Goal: Task Accomplishment & Management: Manage account settings

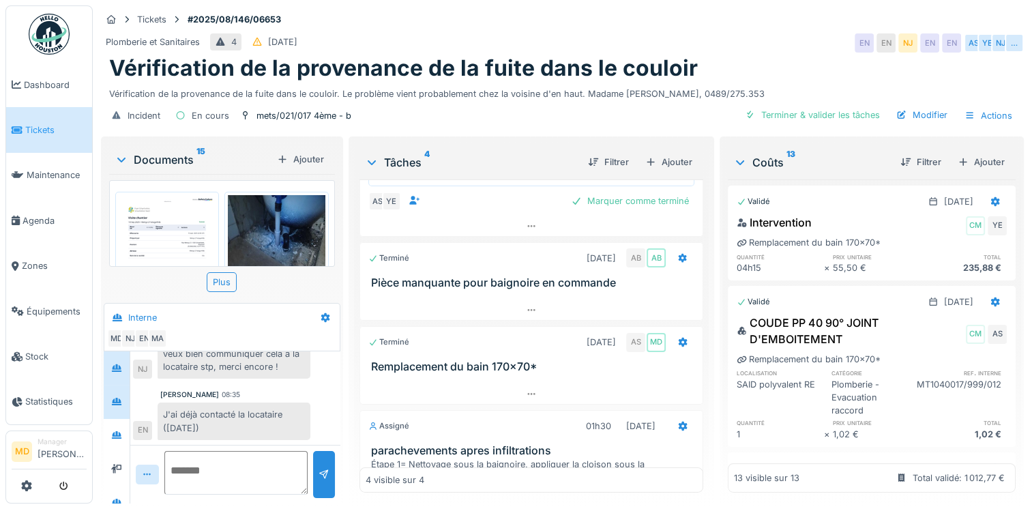
scroll to position [14, 0]
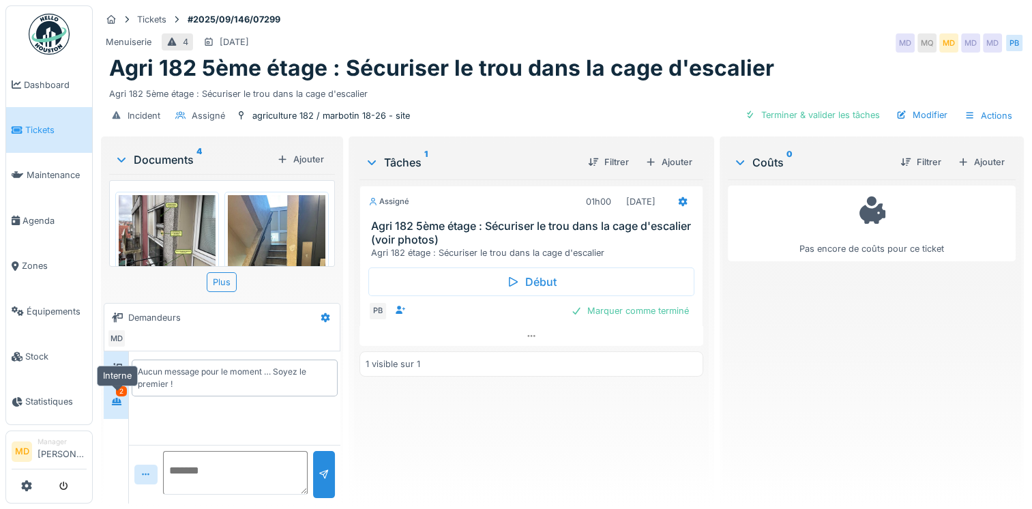
click at [121, 402] on icon at bounding box center [116, 401] width 11 height 9
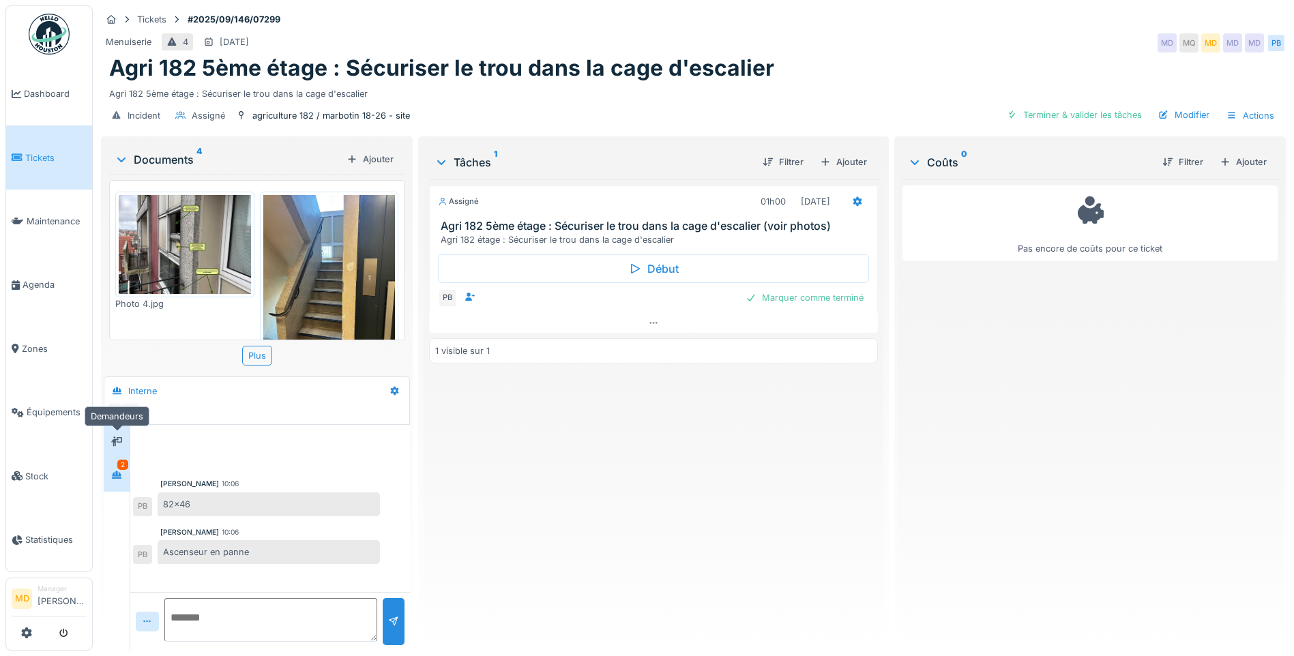
click at [122, 436] on icon at bounding box center [116, 441] width 11 height 10
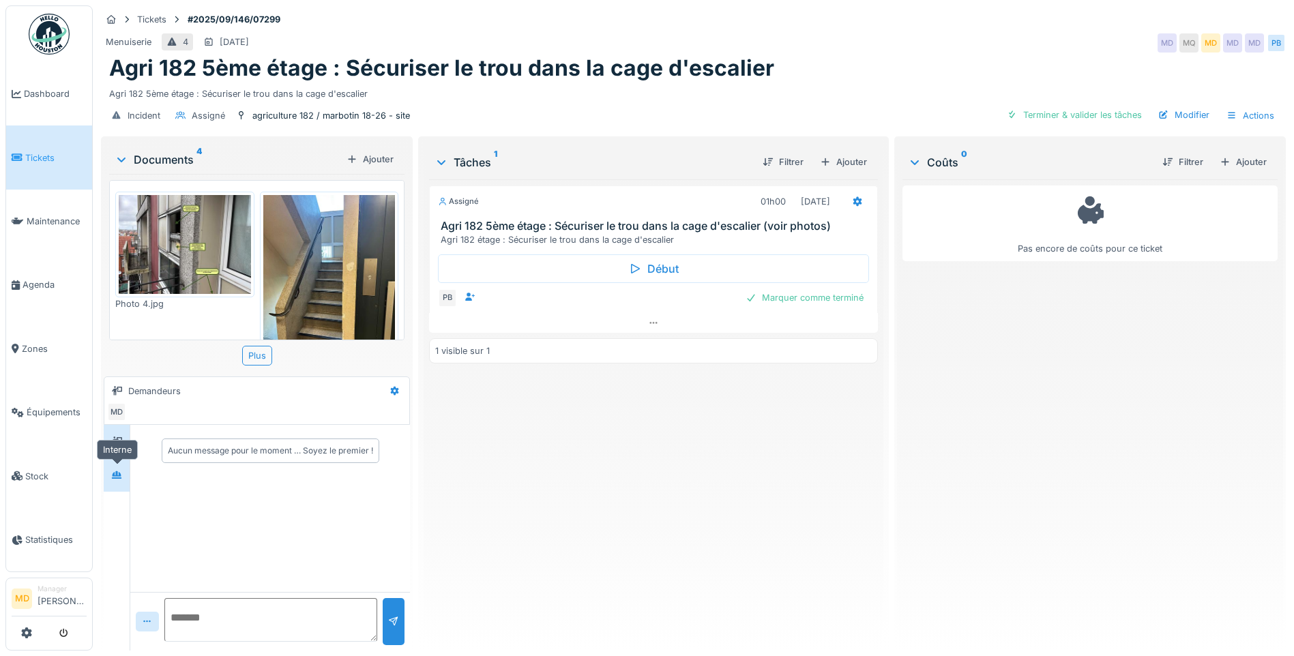
click at [123, 466] on div at bounding box center [116, 474] width 20 height 17
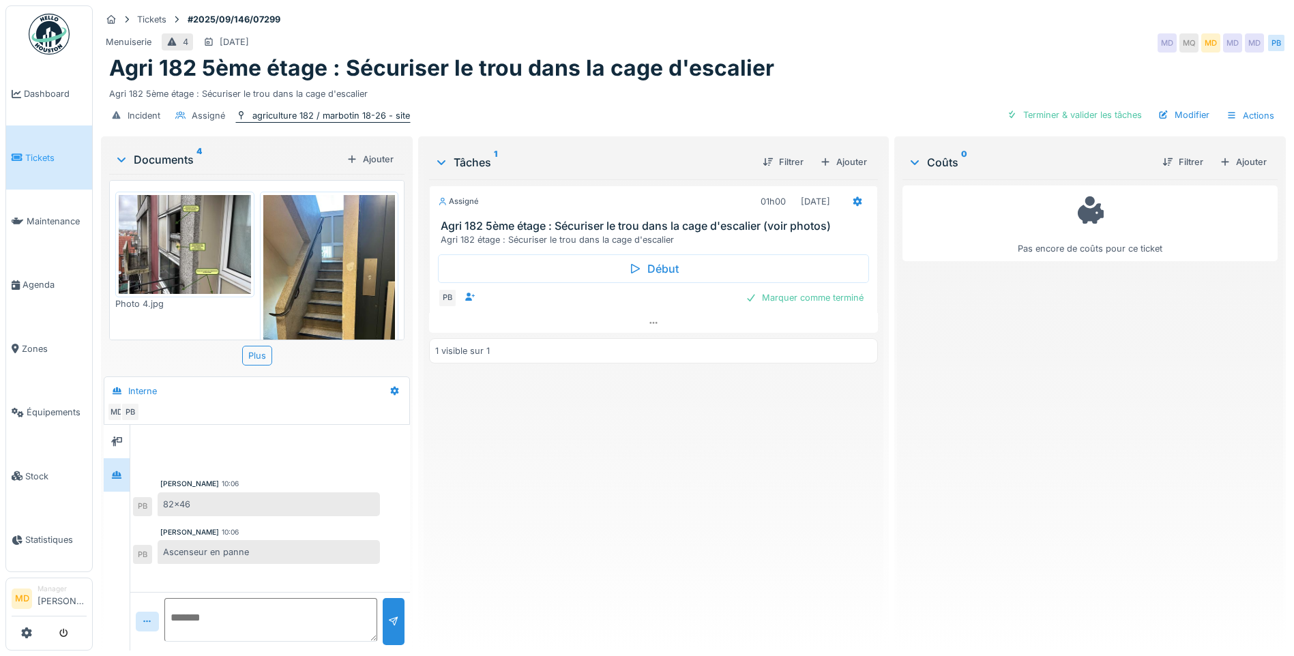
click at [374, 109] on div "agriculture 182 / marbotin 18-26 - site" at bounding box center [331, 115] width 158 height 13
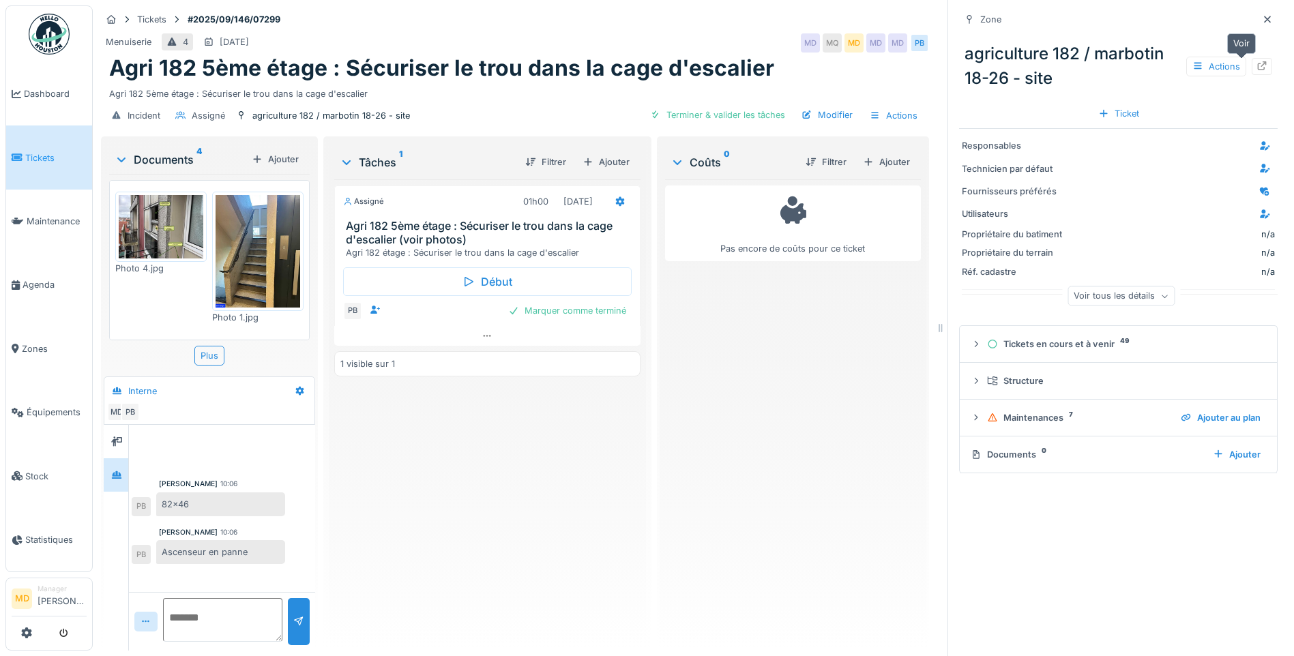
click at [1031, 61] on icon at bounding box center [1261, 65] width 11 height 9
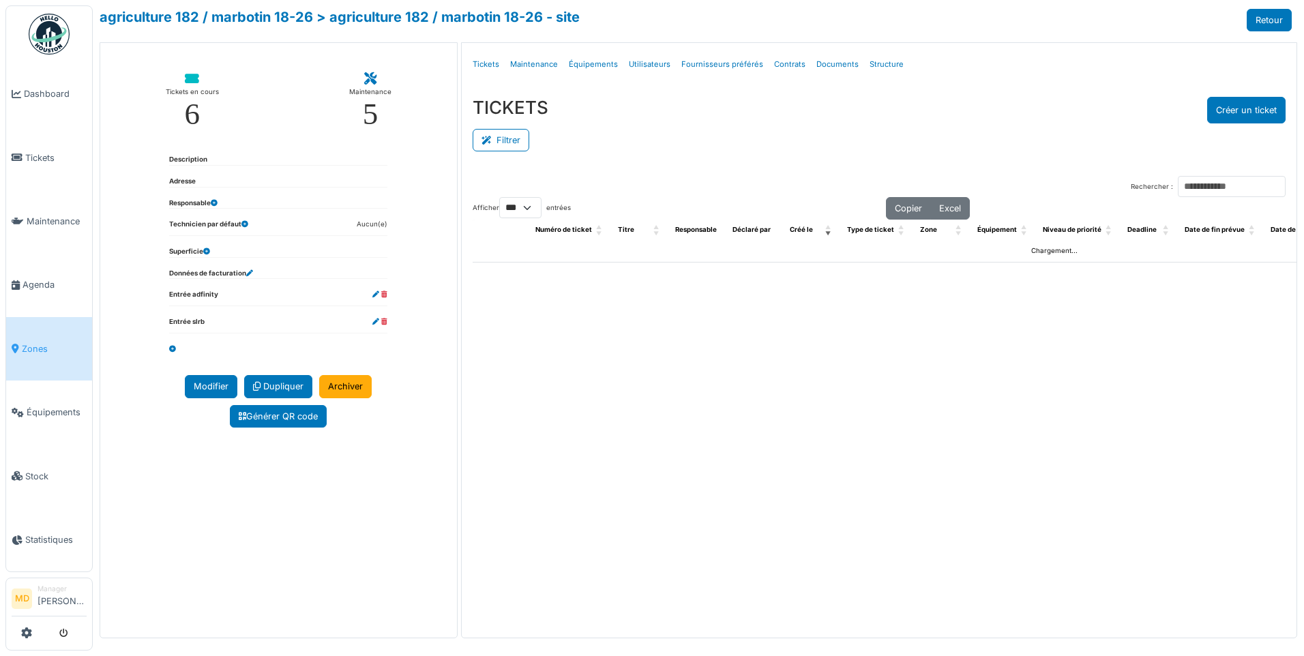
select select "***"
click at [890, 64] on link "Structure" at bounding box center [886, 64] width 45 height 32
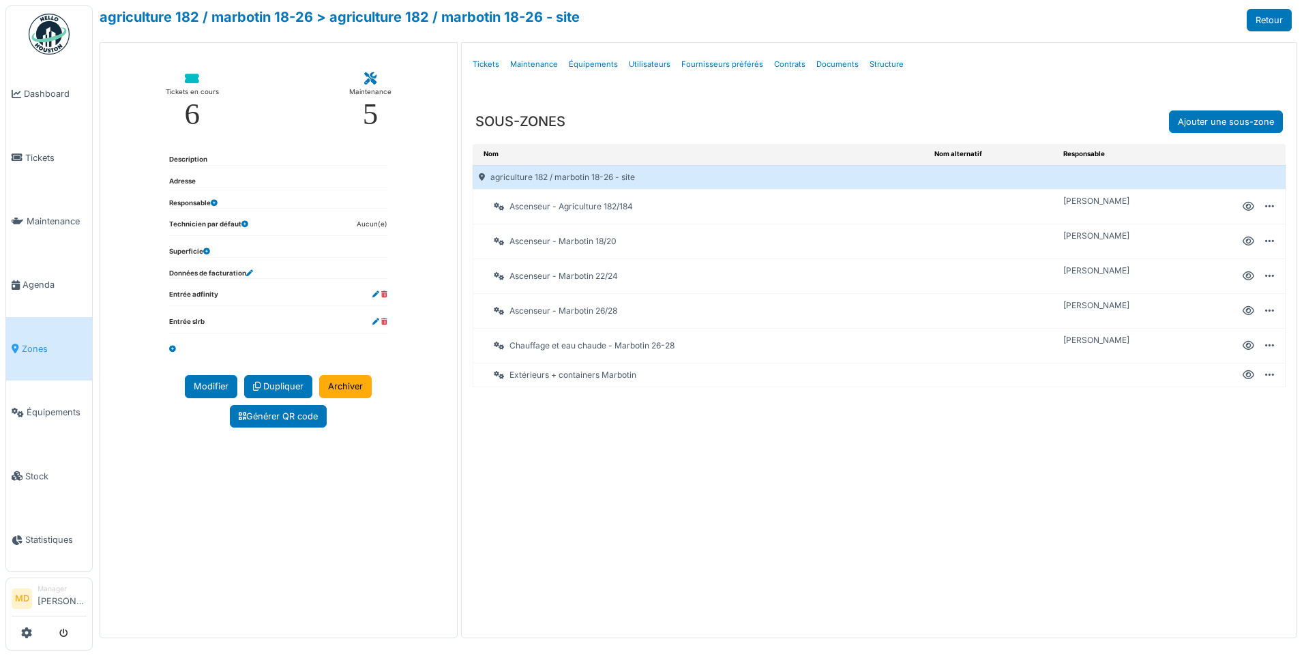
click at [1250, 207] on icon at bounding box center [1248, 207] width 12 height 1
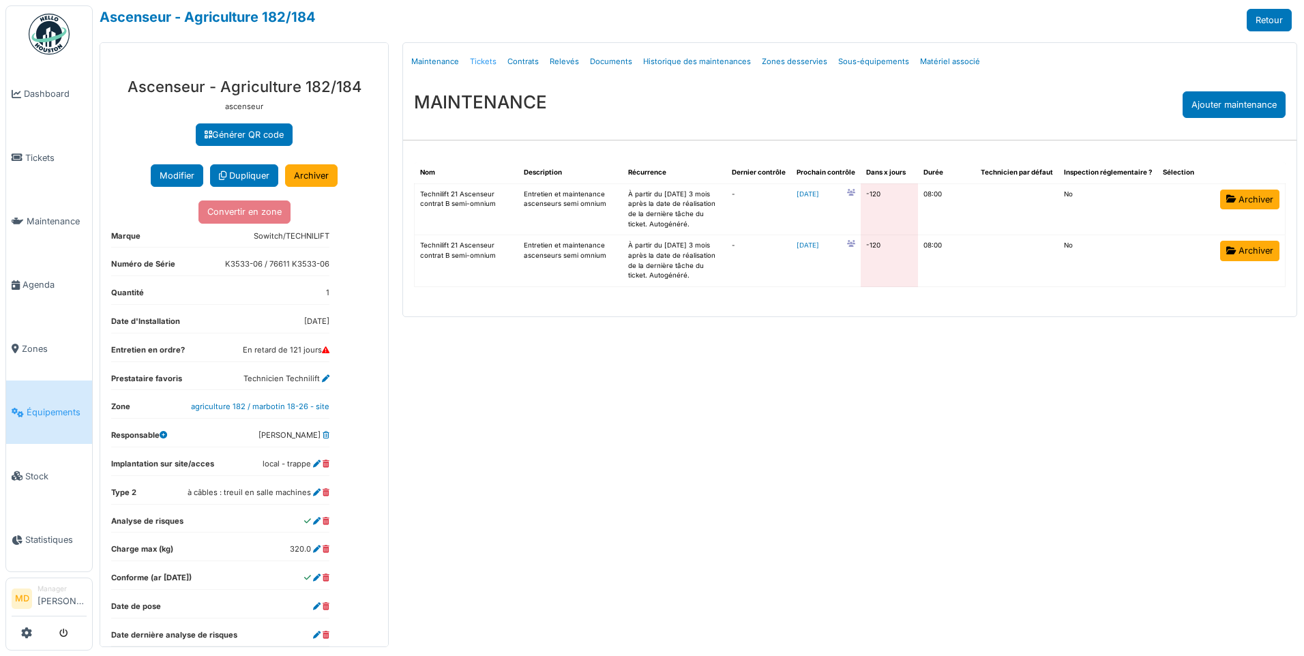
click at [481, 59] on link "Tickets" at bounding box center [483, 62] width 38 height 32
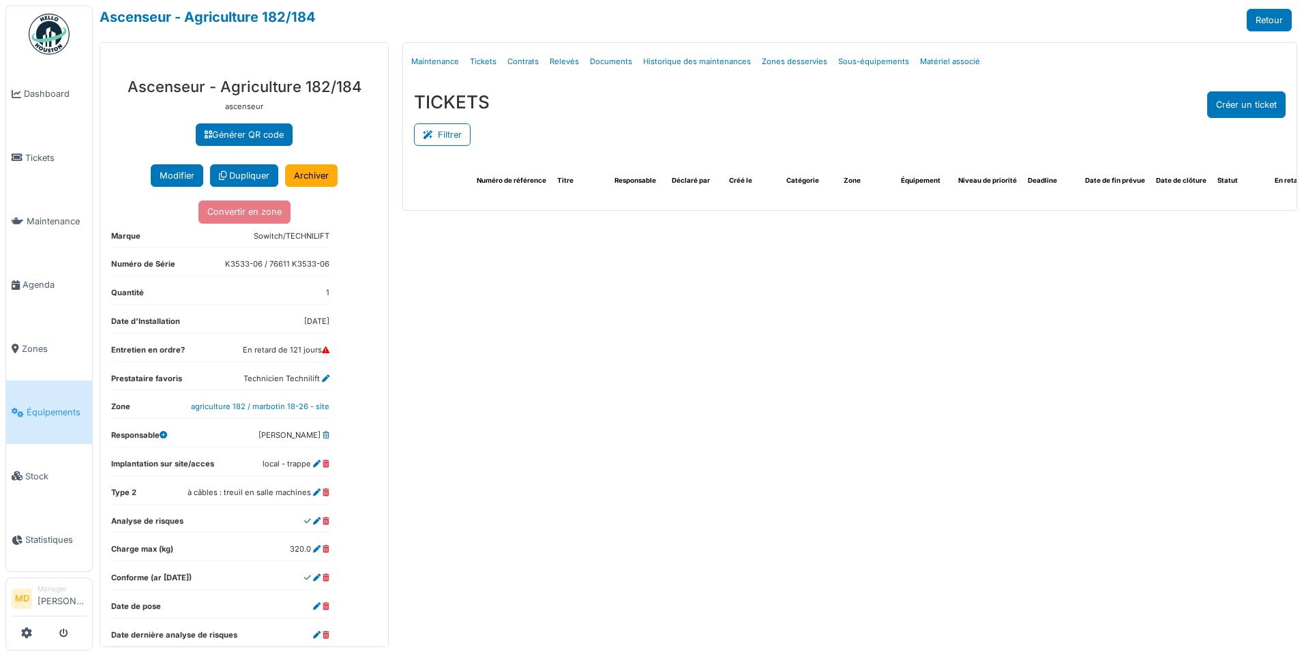
select select "***"
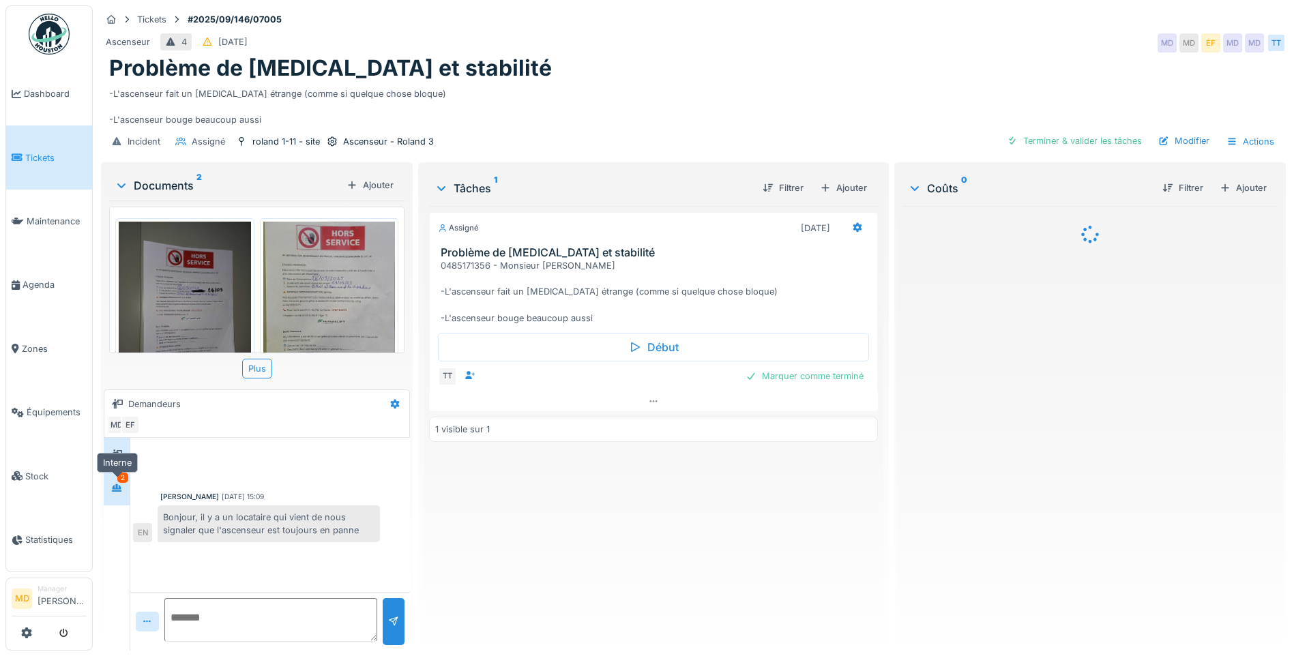
click at [110, 488] on div at bounding box center [116, 487] width 20 height 17
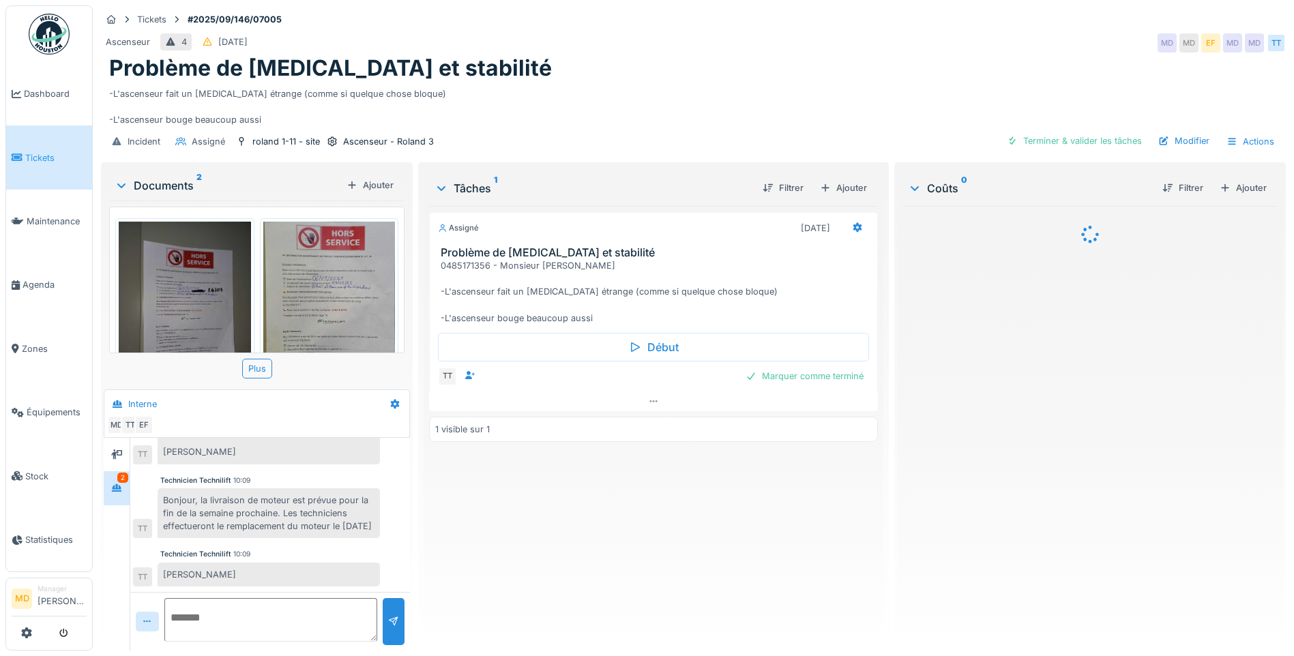
scroll to position [10, 0]
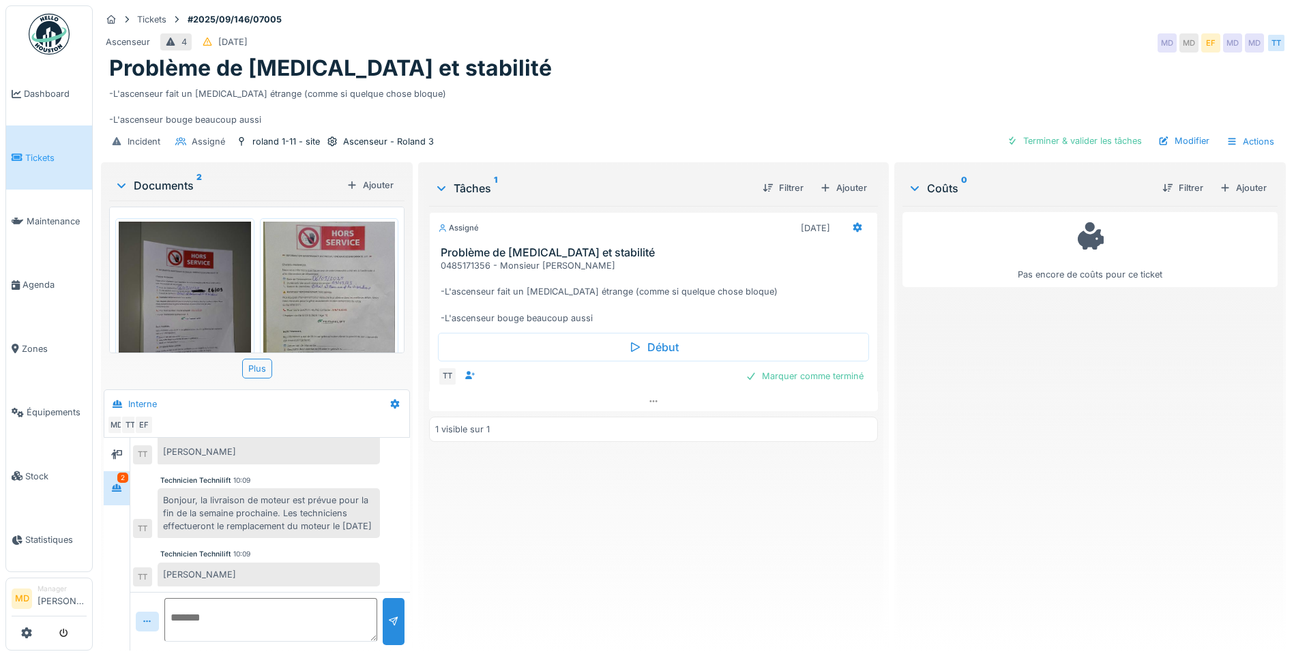
click at [240, 599] on textarea at bounding box center [270, 620] width 213 height 44
click at [241, 599] on textarea at bounding box center [270, 620] width 213 height 44
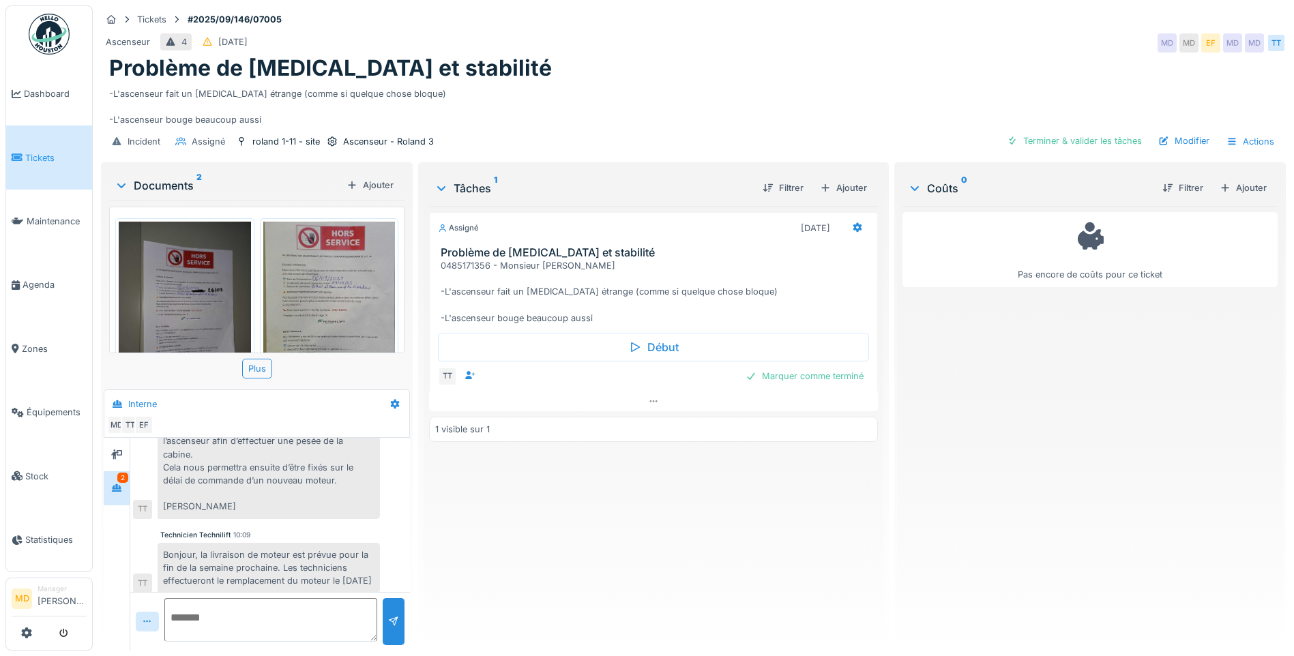
scroll to position [783, 0]
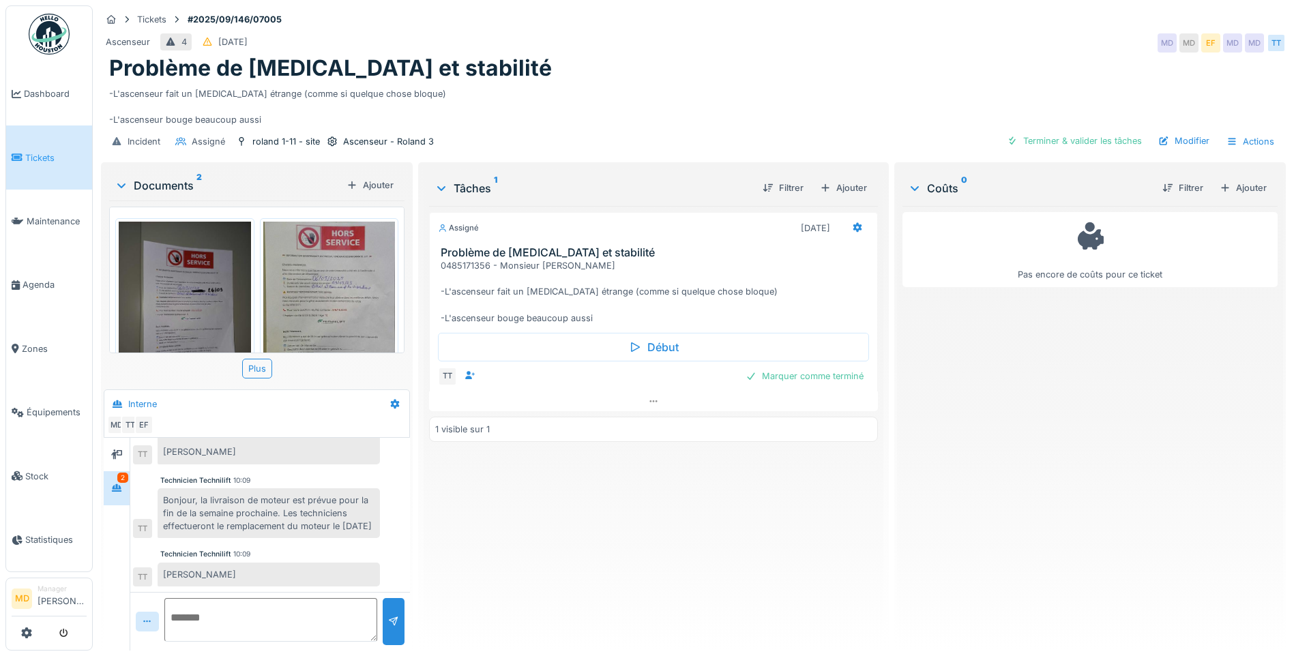
click at [252, 618] on textarea at bounding box center [270, 620] width 213 height 44
type textarea "**********"
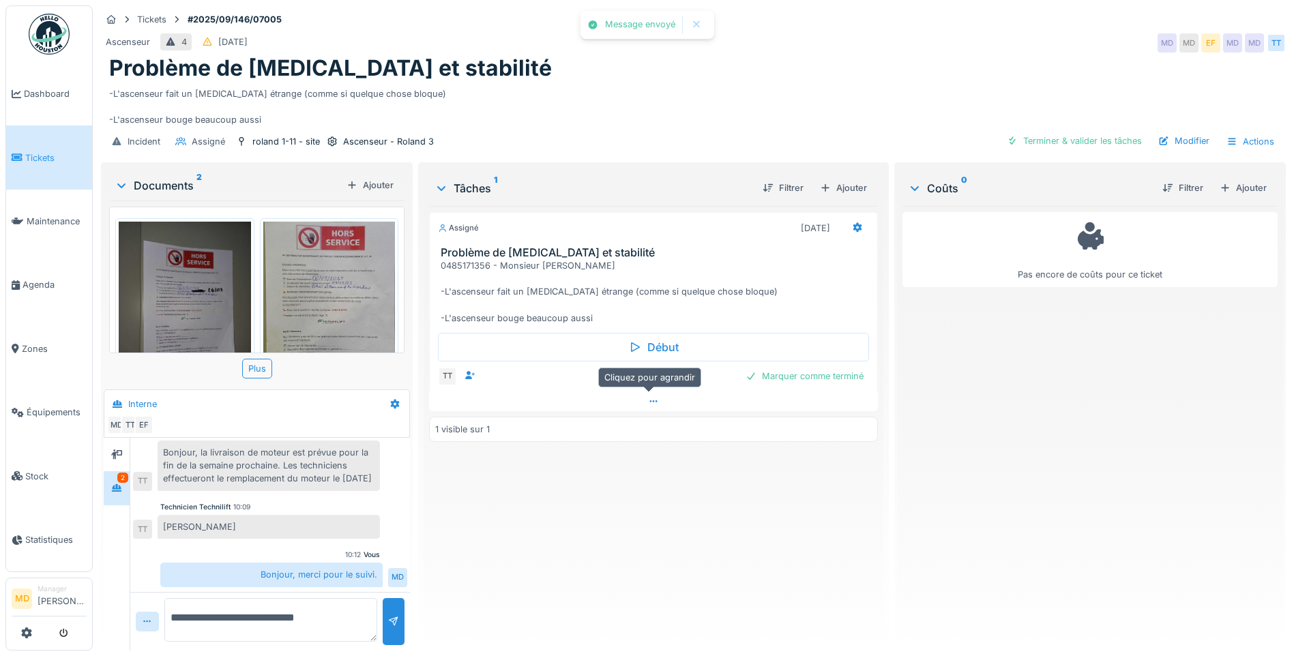
scroll to position [672, 0]
click at [650, 397] on icon at bounding box center [653, 401] width 11 height 9
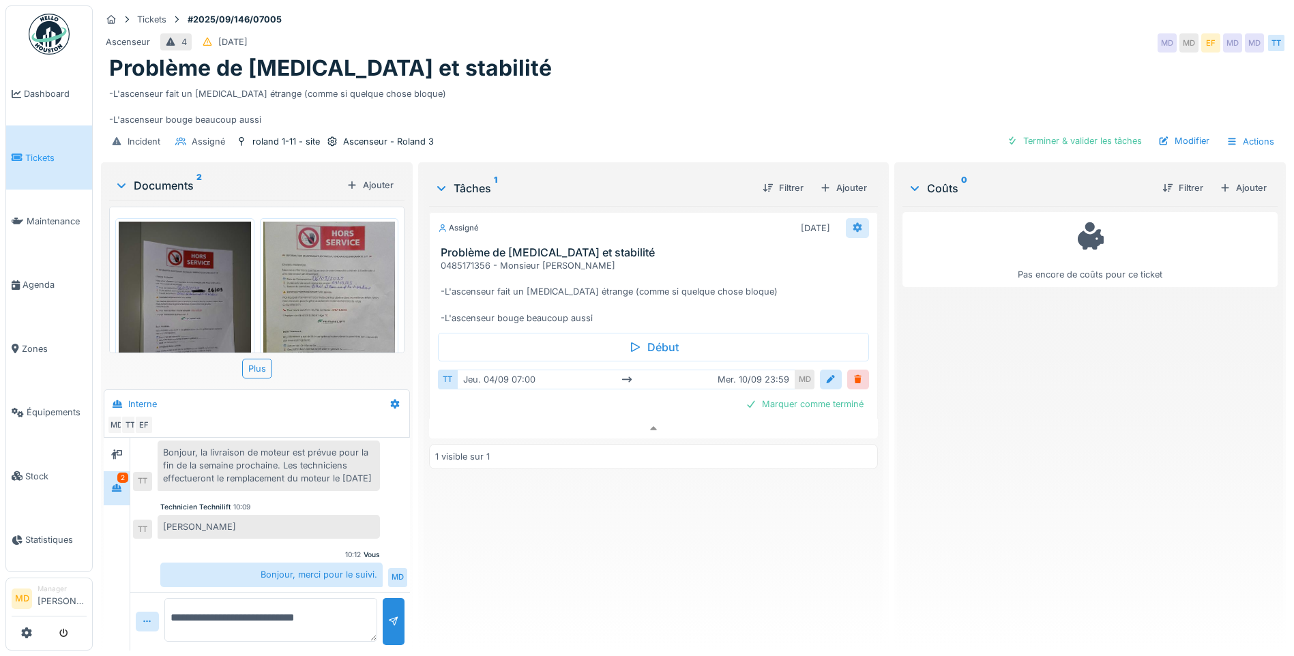
click at [854, 223] on icon at bounding box center [857, 228] width 9 height 10
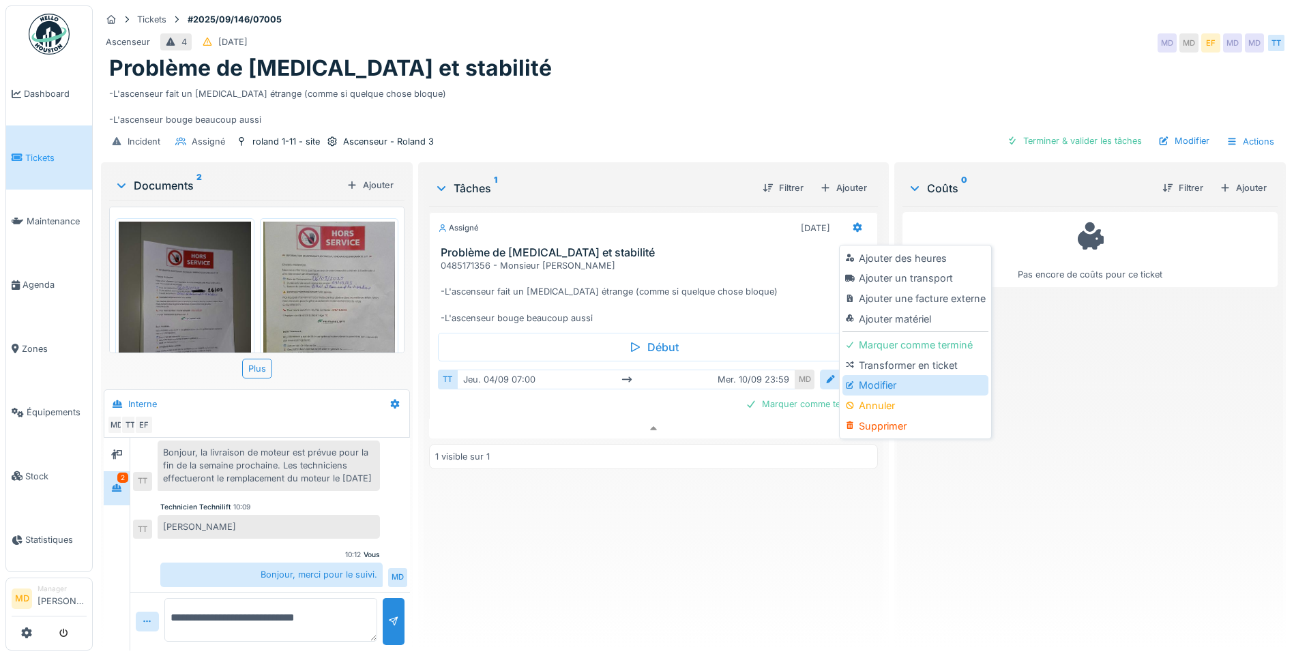
click at [873, 377] on div "Modifier" at bounding box center [914, 385] width 145 height 20
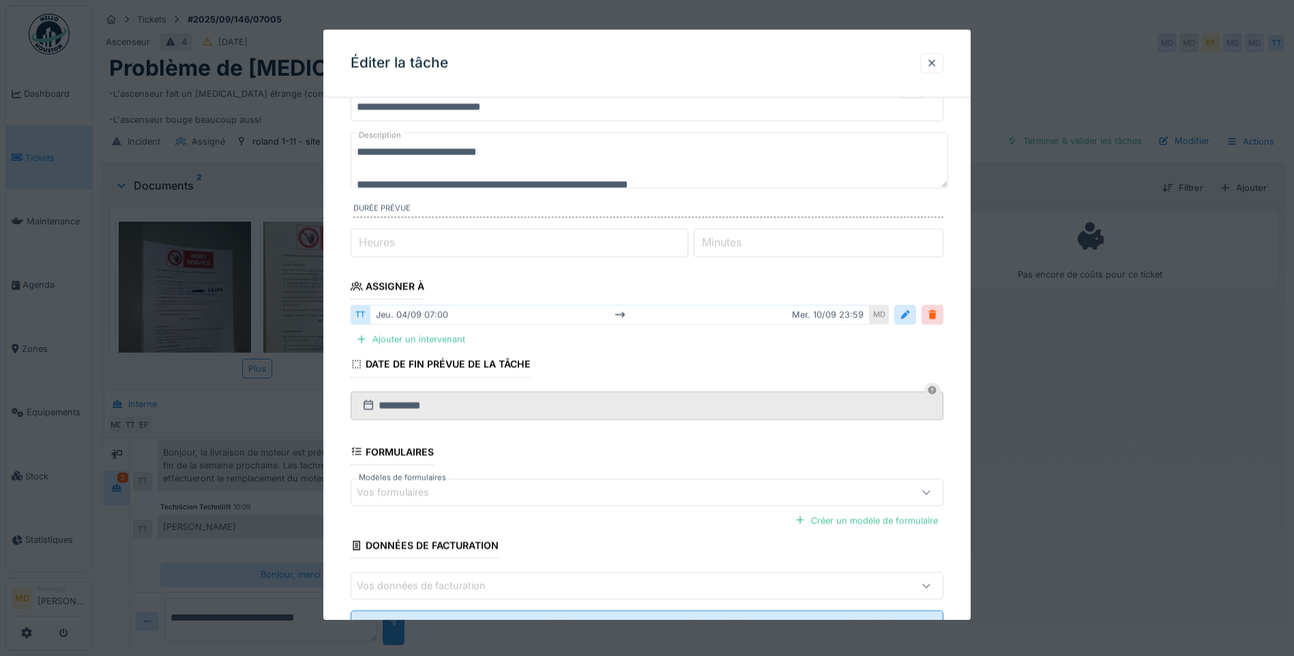
scroll to position [0, 0]
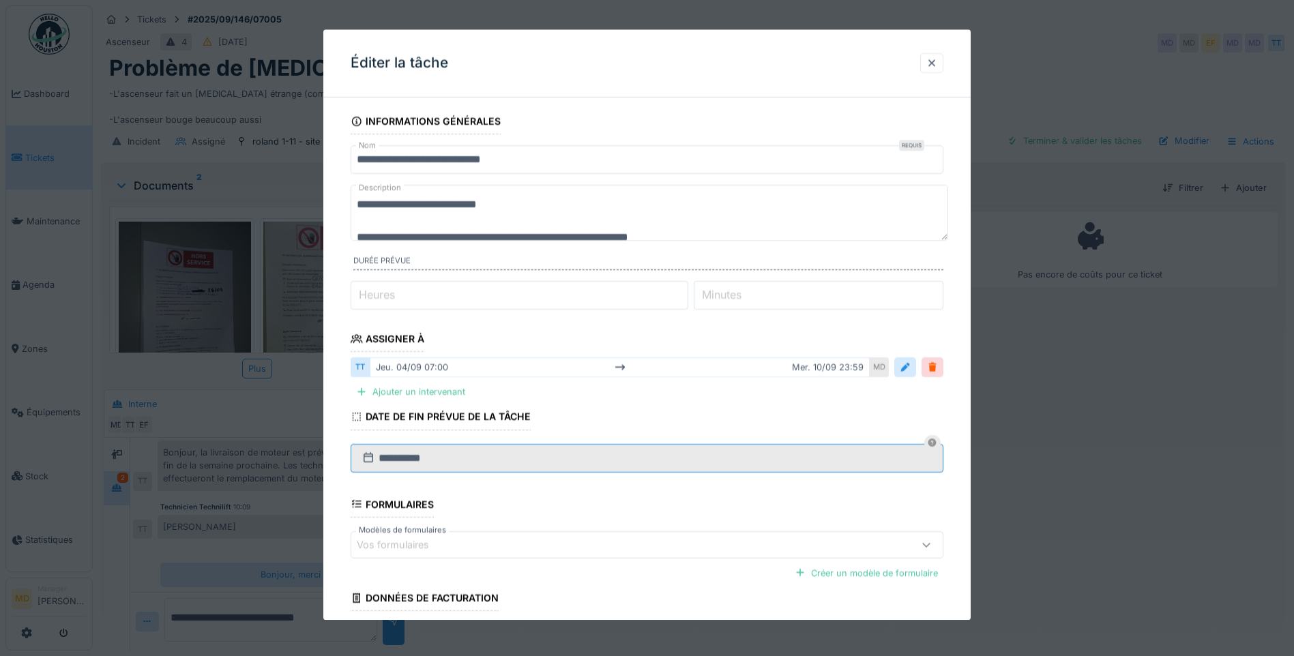
click at [409, 468] on input "**********" at bounding box center [646, 458] width 593 height 29
click at [484, 461] on input "**********" at bounding box center [646, 458] width 593 height 29
click at [936, 64] on div at bounding box center [931, 63] width 11 height 13
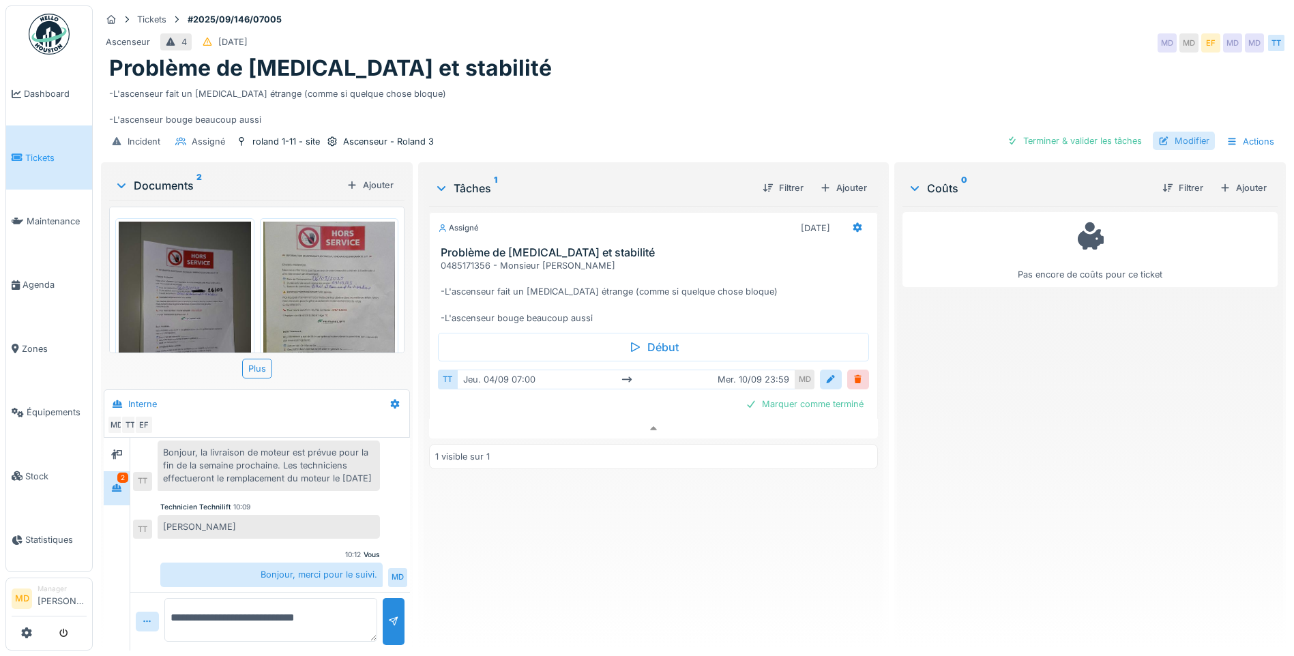
click at [1176, 132] on div "Modifier" at bounding box center [1183, 141] width 62 height 18
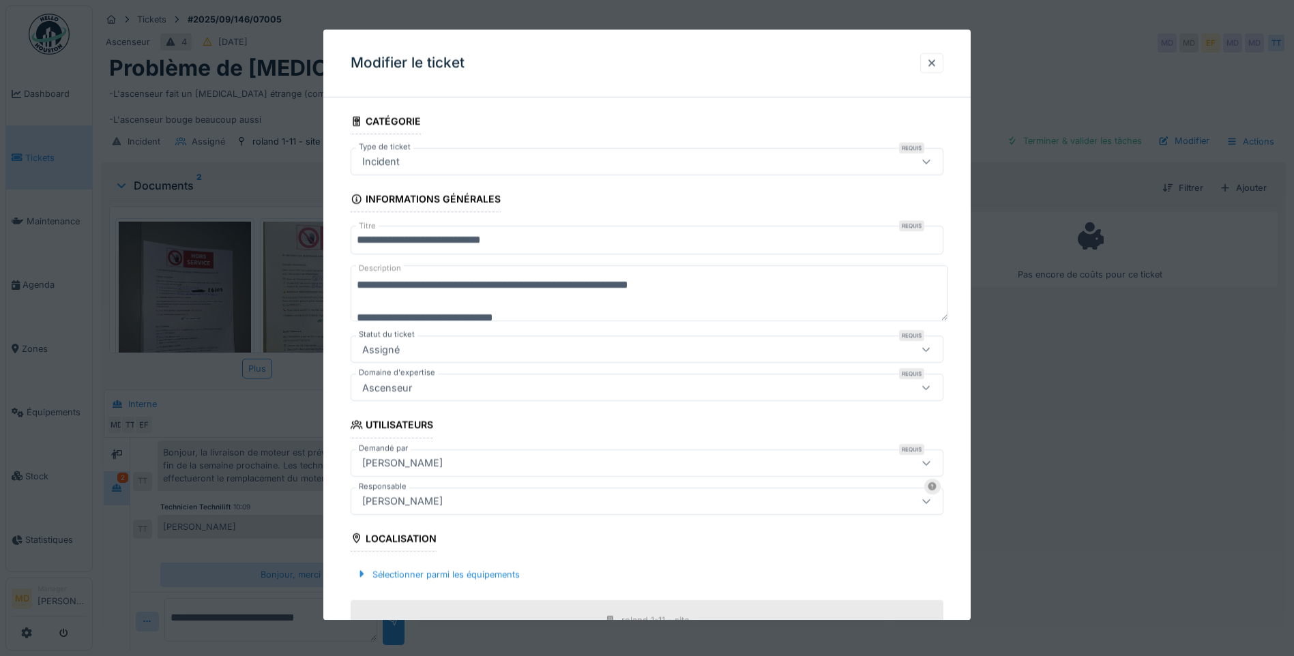
scroll to position [341, 0]
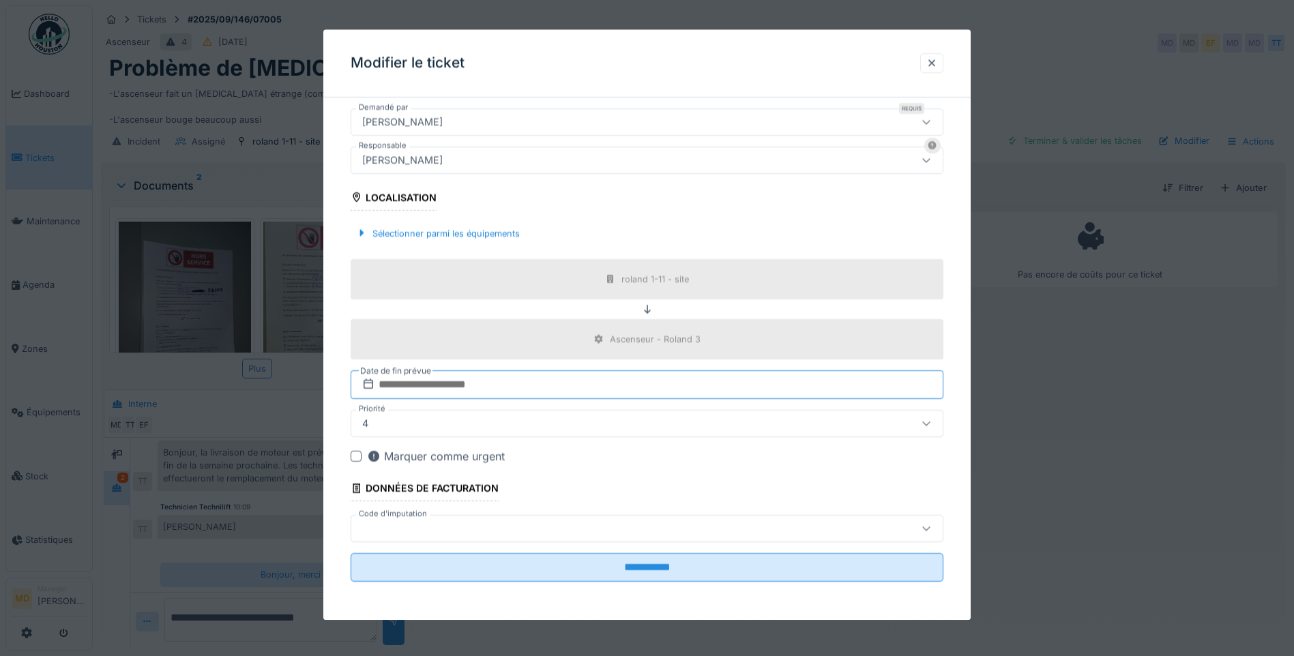
click at [430, 384] on input "text" at bounding box center [646, 384] width 593 height 29
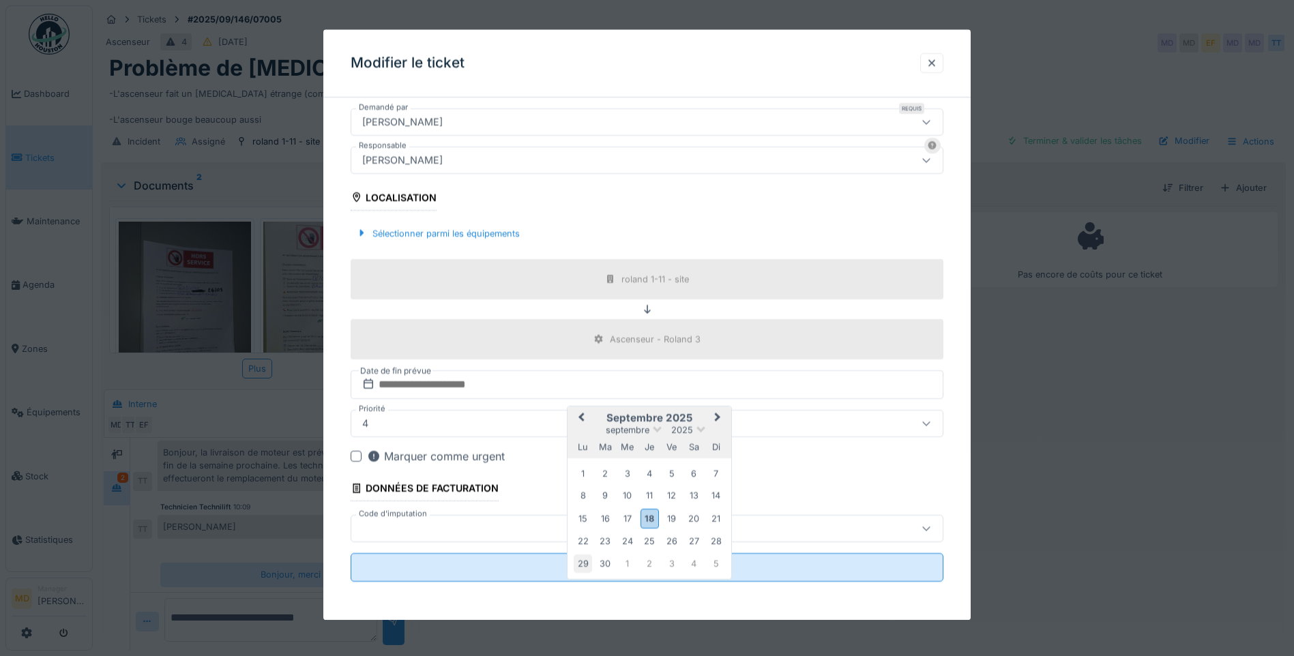
click at [580, 562] on div "29" at bounding box center [582, 563] width 18 height 18
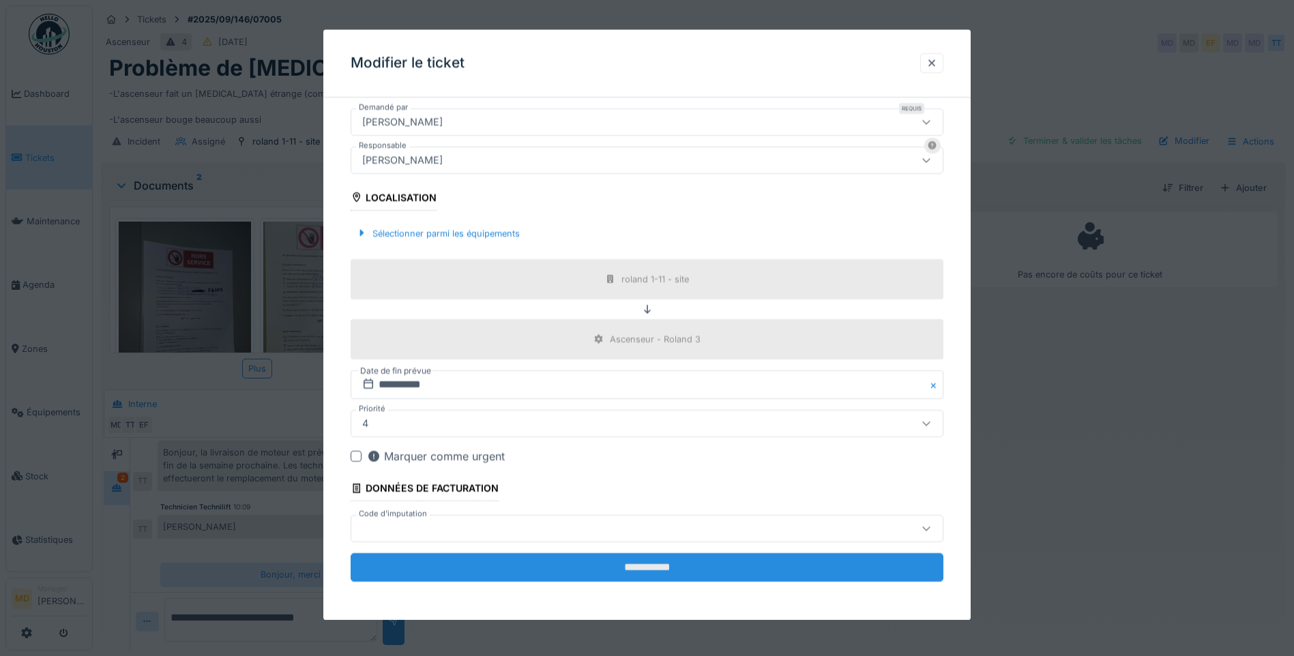
click at [586, 565] on input "**********" at bounding box center [646, 567] width 593 height 29
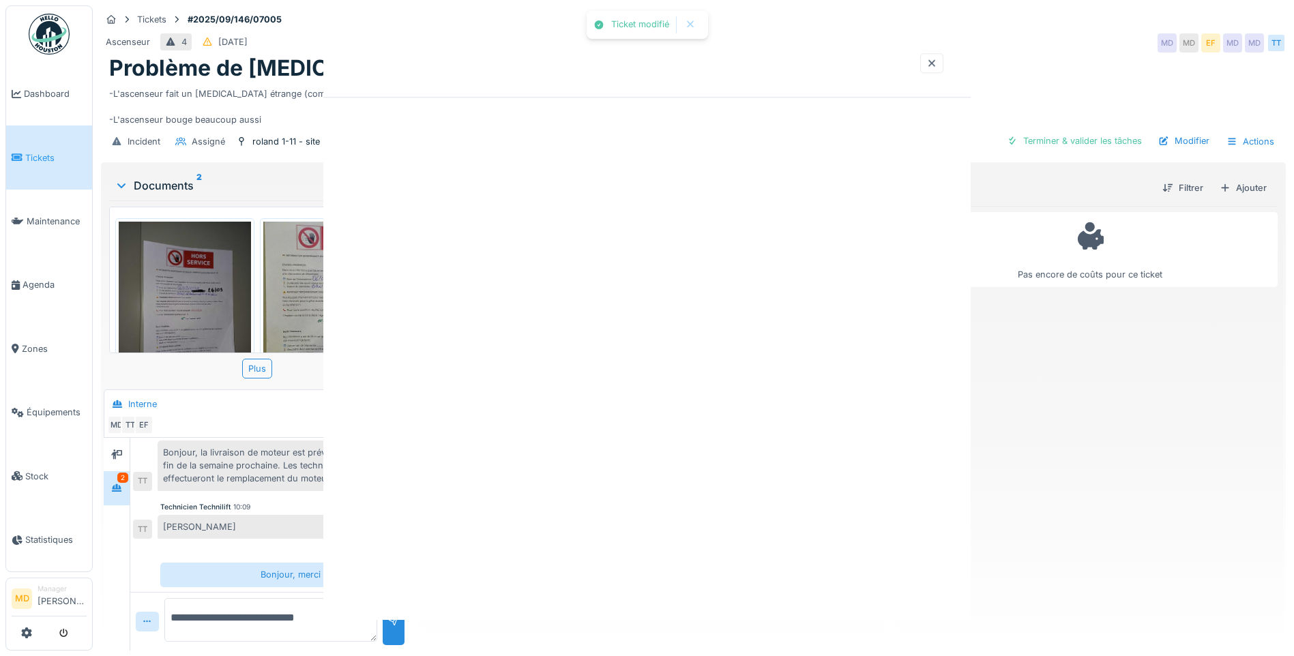
scroll to position [0, 0]
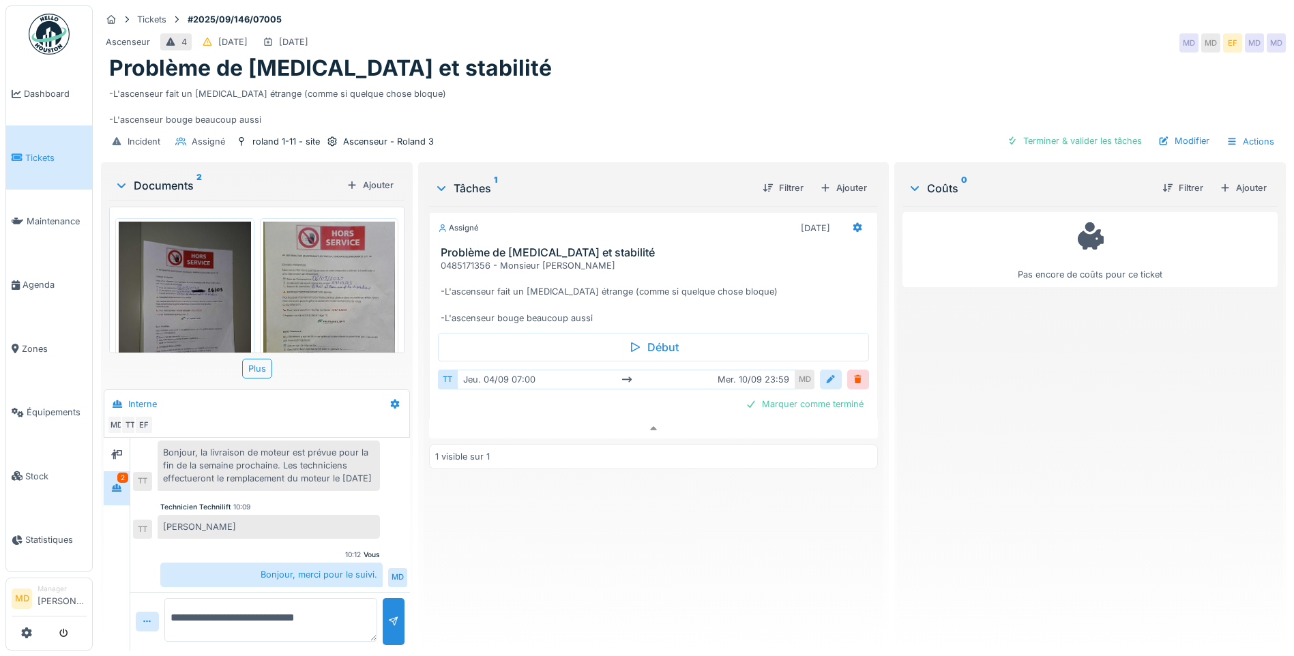
click at [825, 373] on div at bounding box center [830, 379] width 11 height 13
click at [520, 410] on input "**********" at bounding box center [653, 422] width 420 height 29
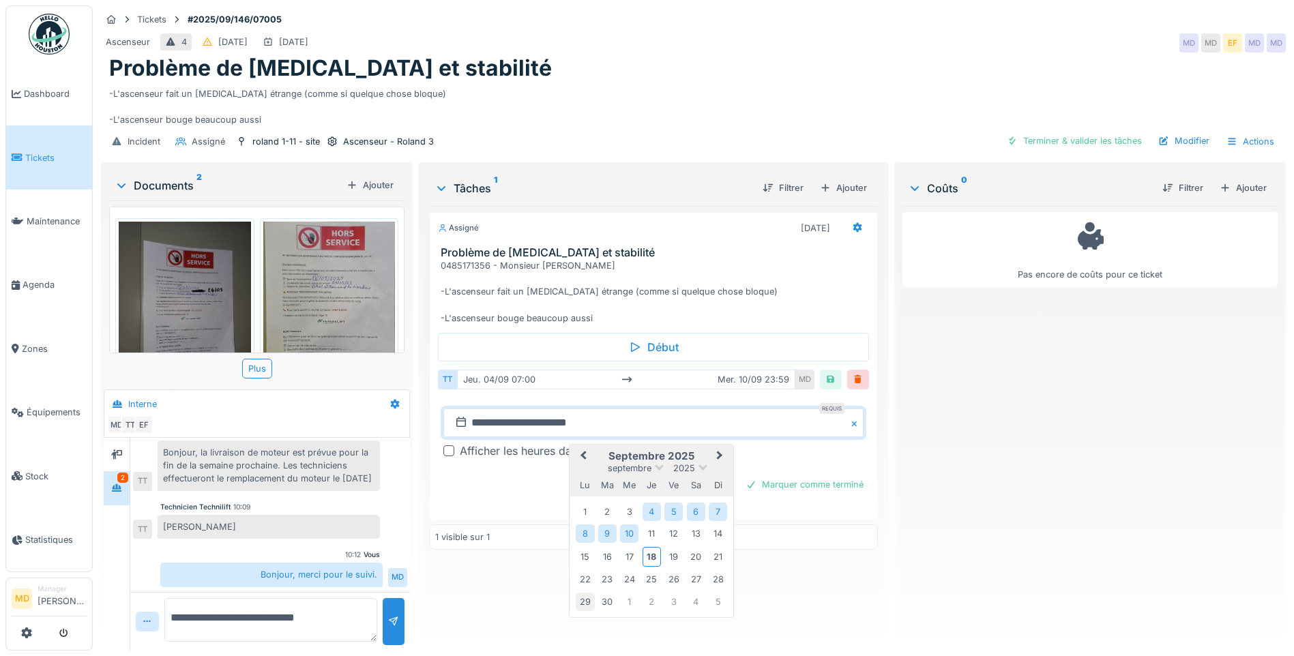
click at [586, 593] on div "29" at bounding box center [585, 602] width 18 height 18
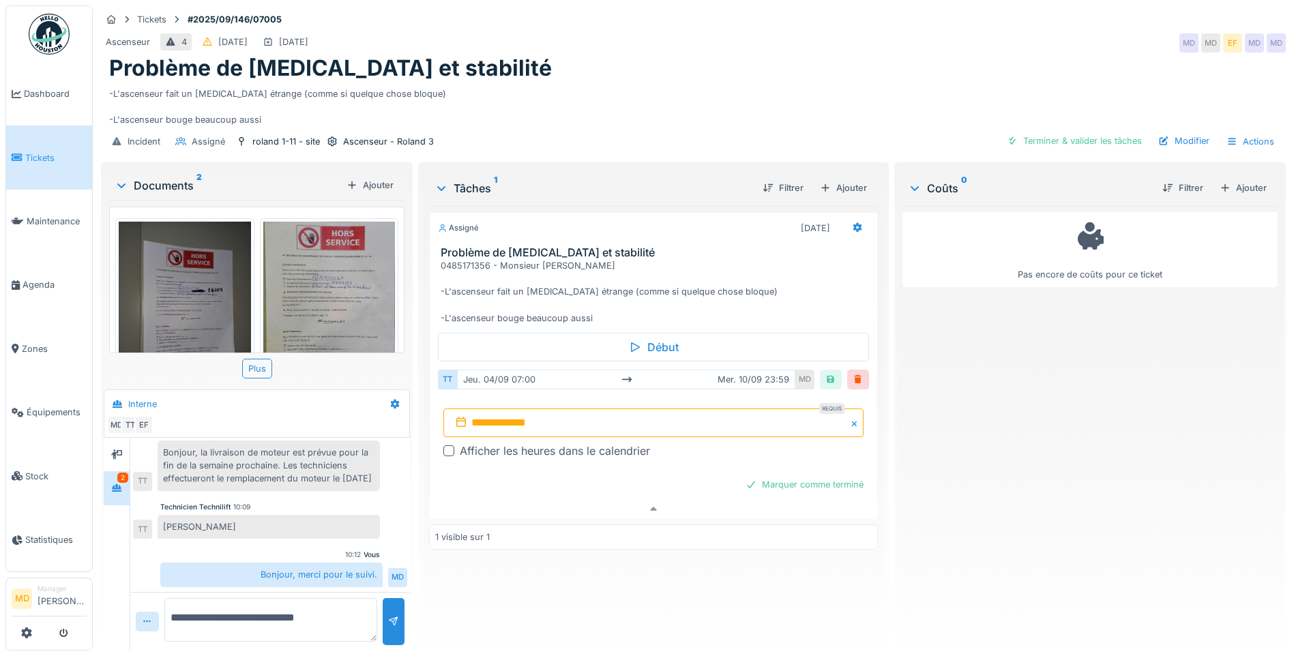
click at [531, 486] on div "**********" at bounding box center [653, 412] width 449 height 175
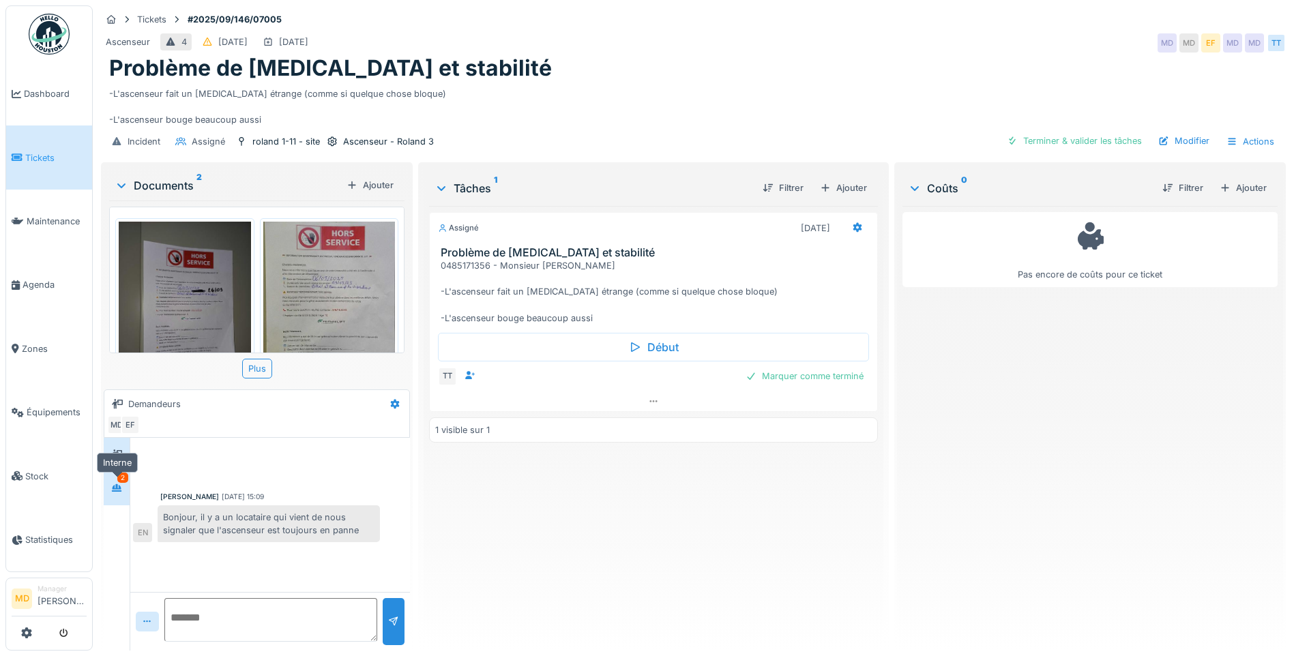
click at [125, 486] on div at bounding box center [116, 487] width 20 height 17
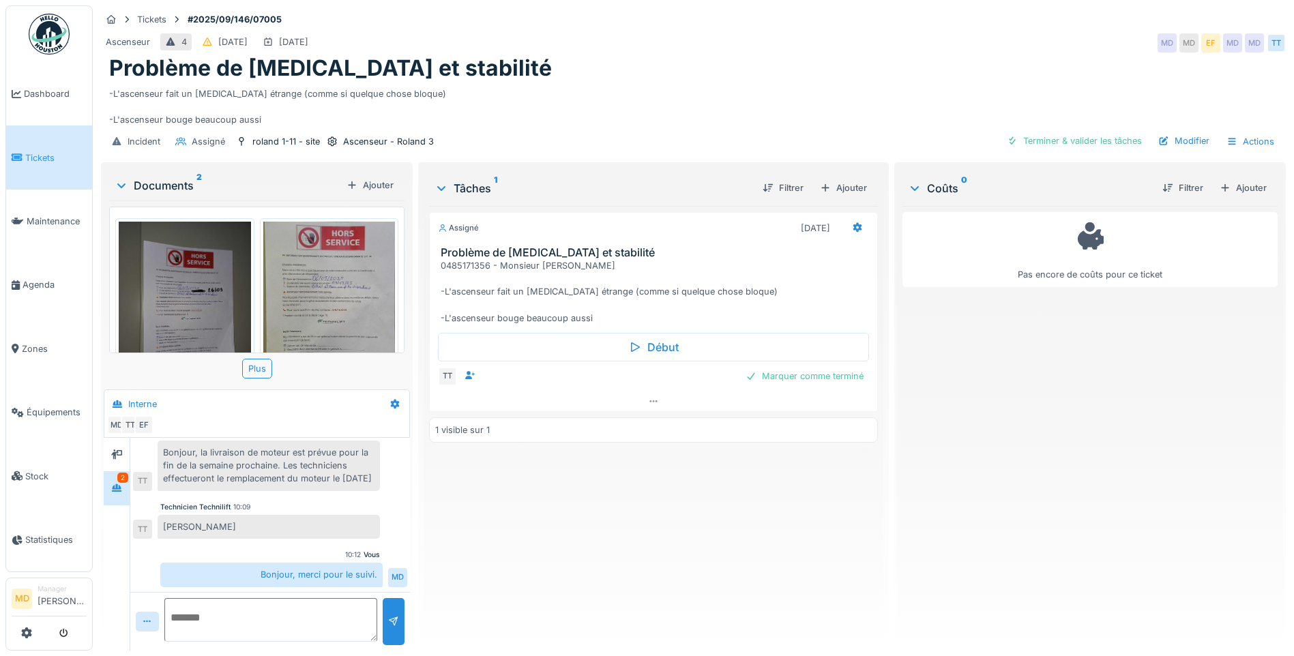
scroll to position [671, 0]
click at [846, 229] on div at bounding box center [857, 228] width 23 height 20
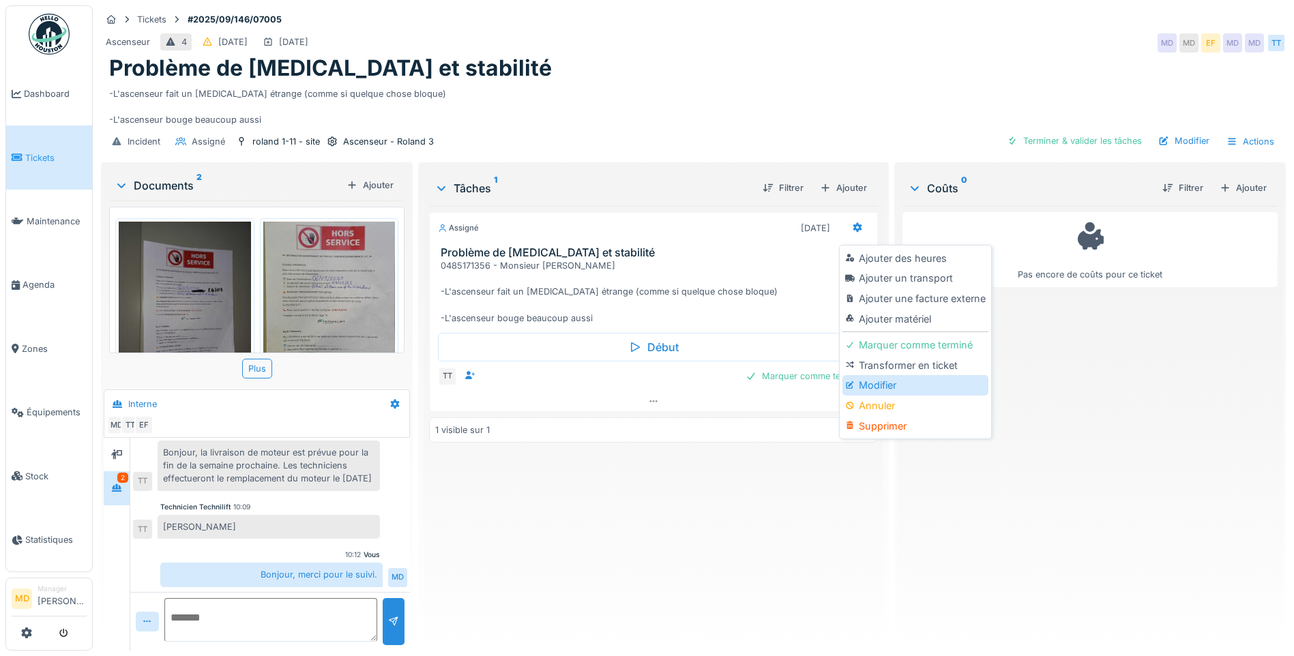
click at [863, 379] on div "Modifier" at bounding box center [914, 385] width 145 height 20
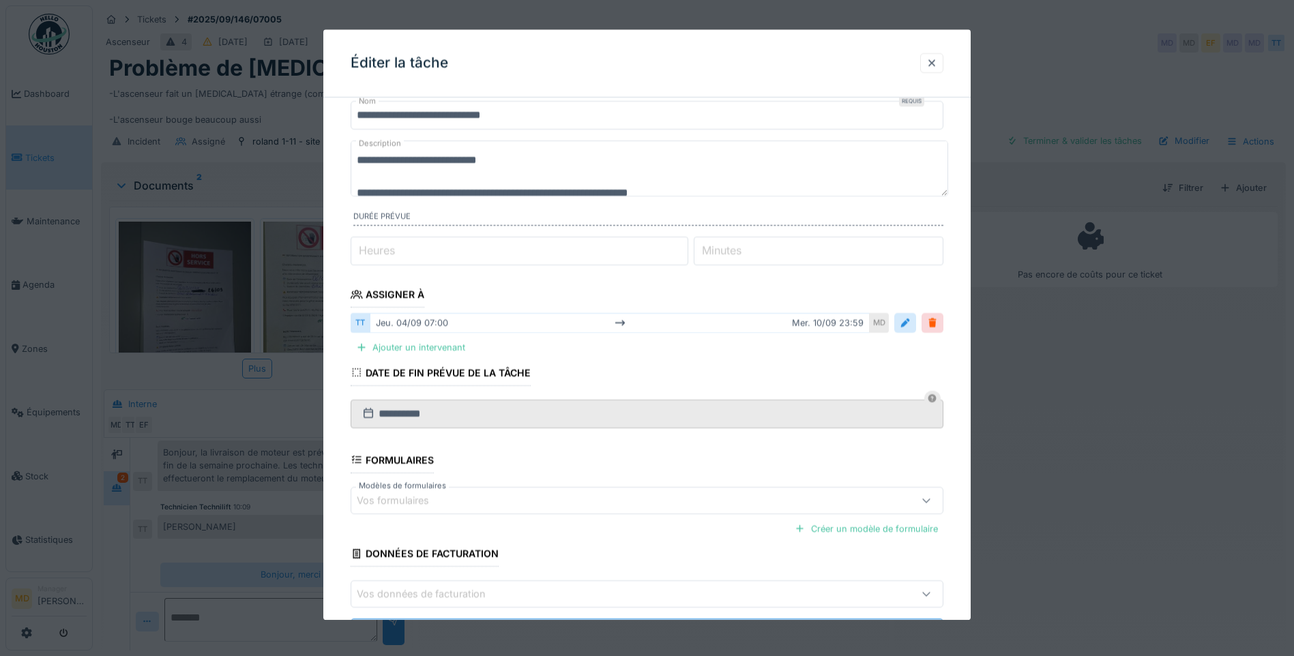
scroll to position [68, 0]
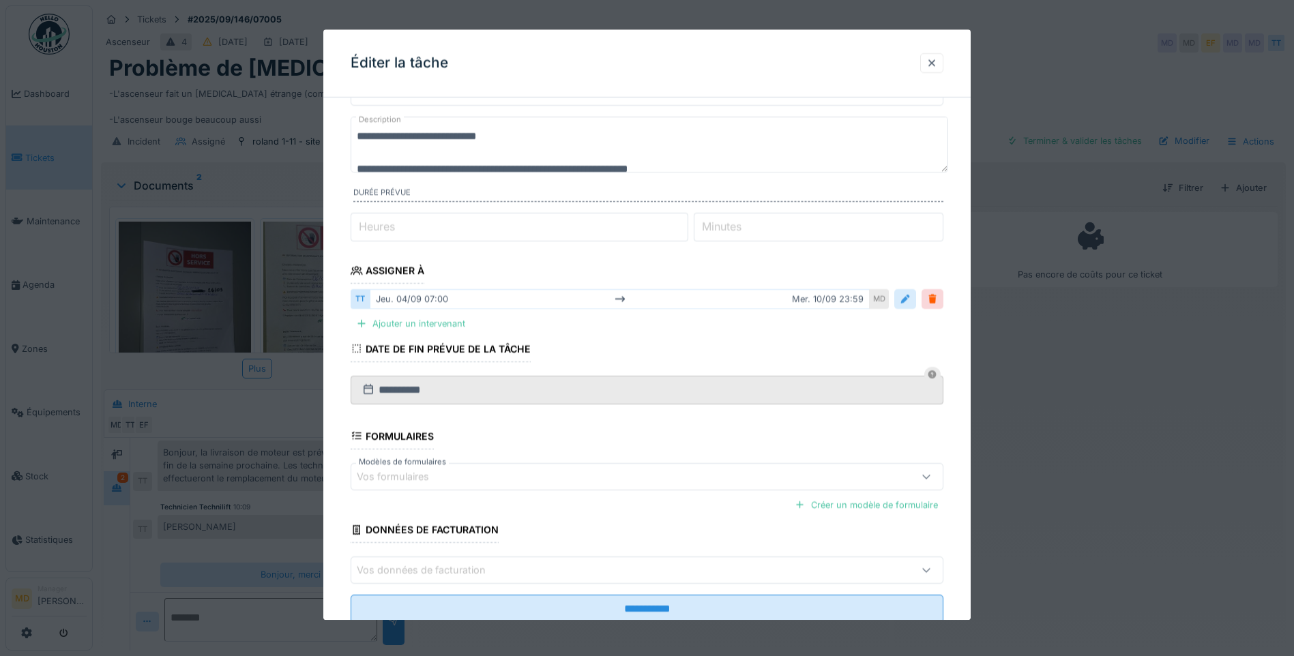
click at [909, 299] on div at bounding box center [904, 299] width 11 height 13
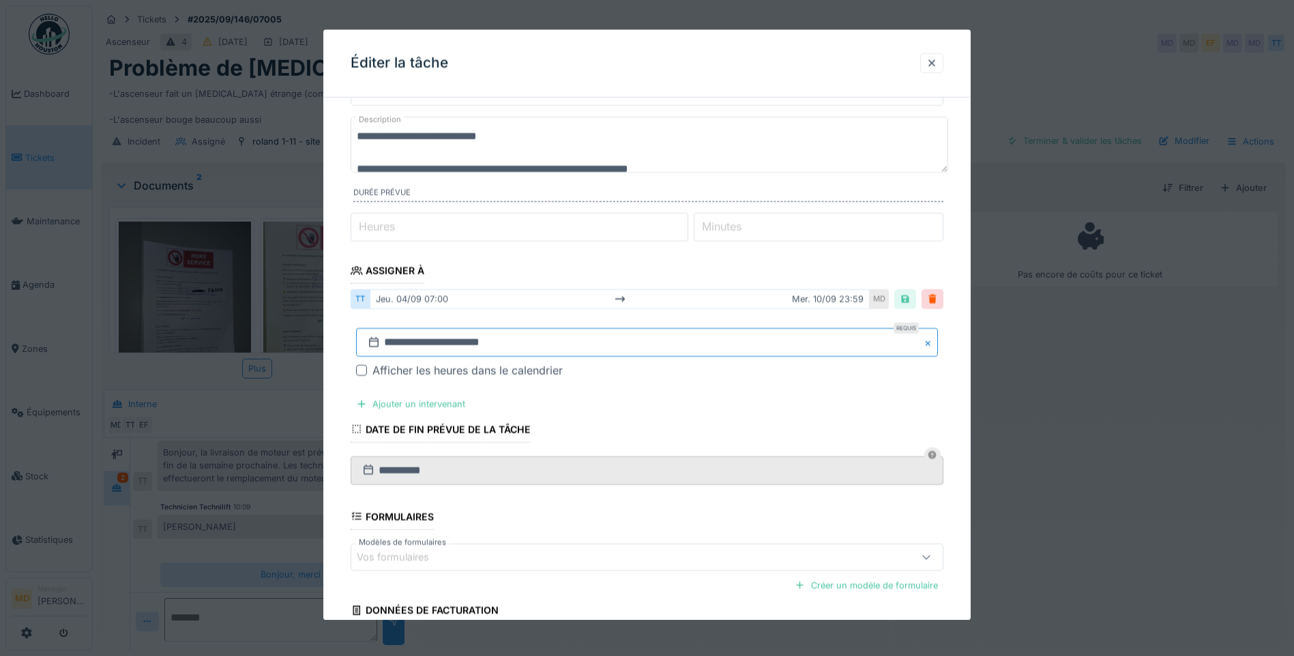
click at [440, 349] on input "**********" at bounding box center [647, 343] width 582 height 29
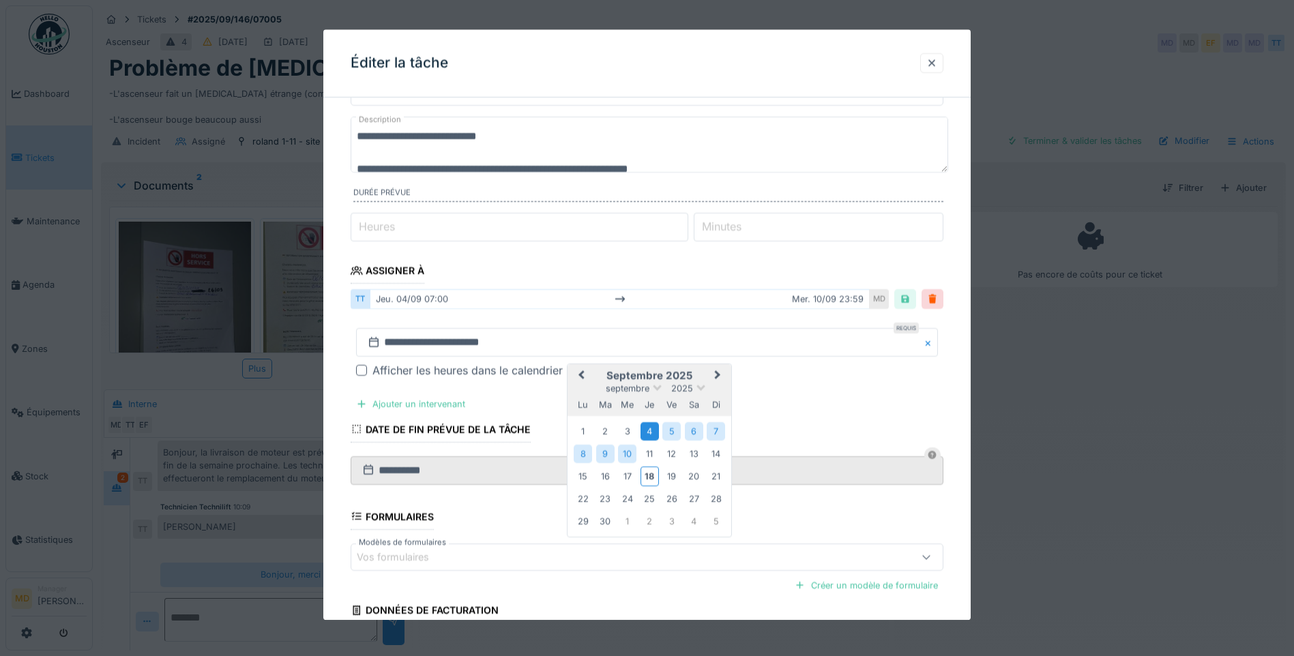
click at [646, 425] on div "4" at bounding box center [649, 431] width 18 height 18
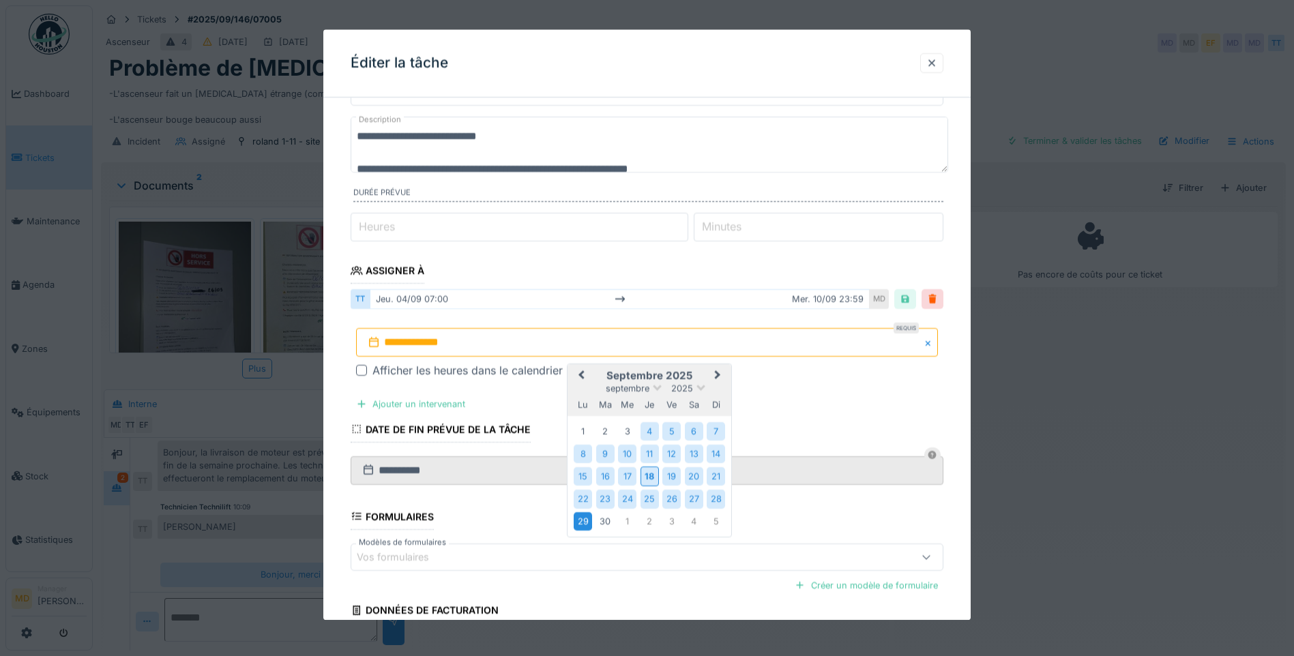
click at [582, 524] on div "29" at bounding box center [582, 521] width 18 height 18
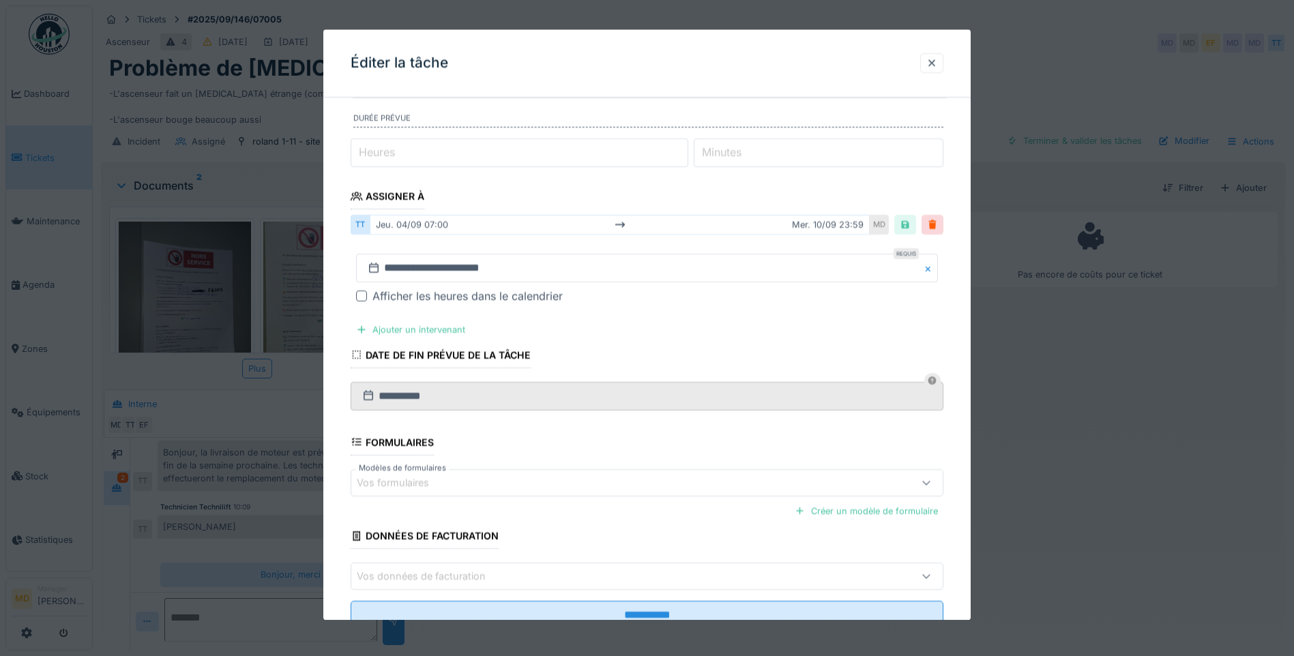
scroll to position [190, 0]
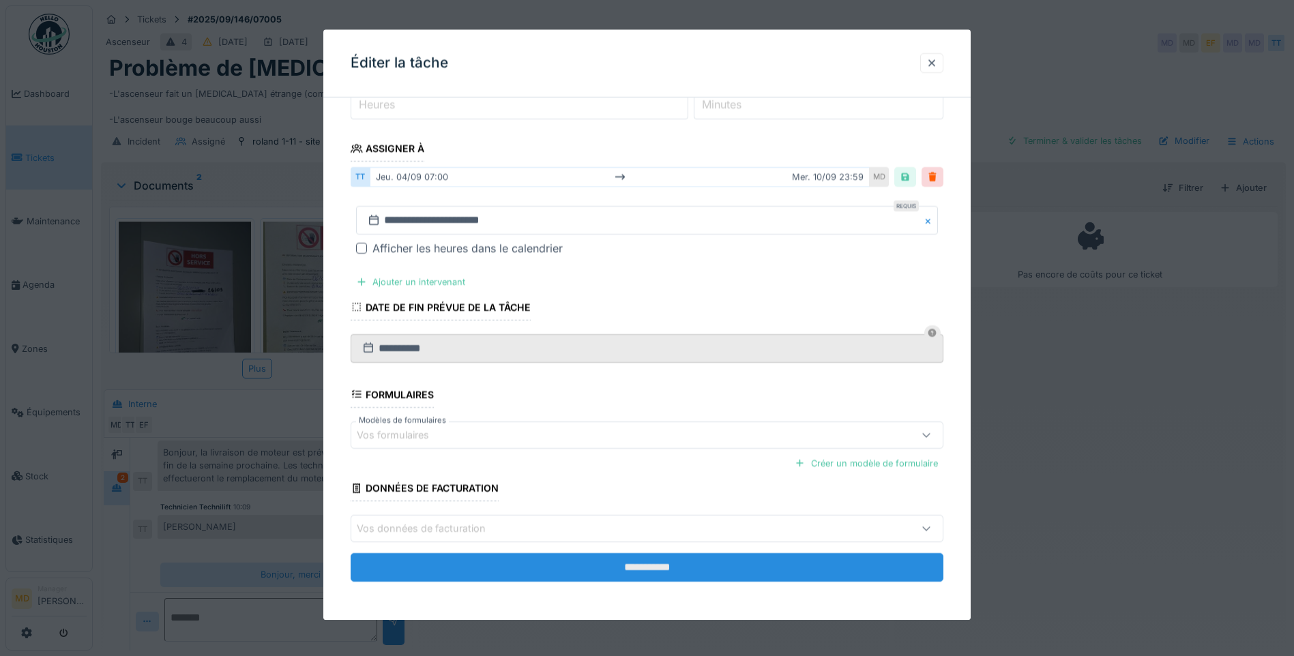
click at [695, 567] on input "**********" at bounding box center [646, 567] width 593 height 29
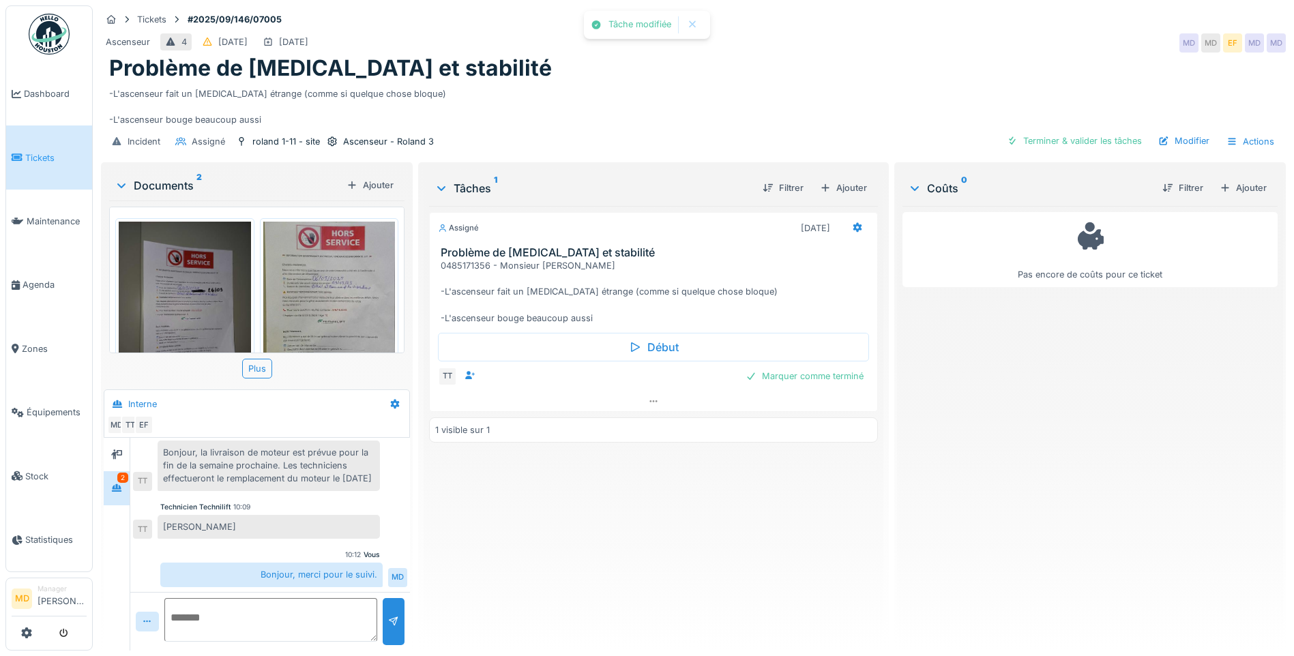
scroll to position [672, 0]
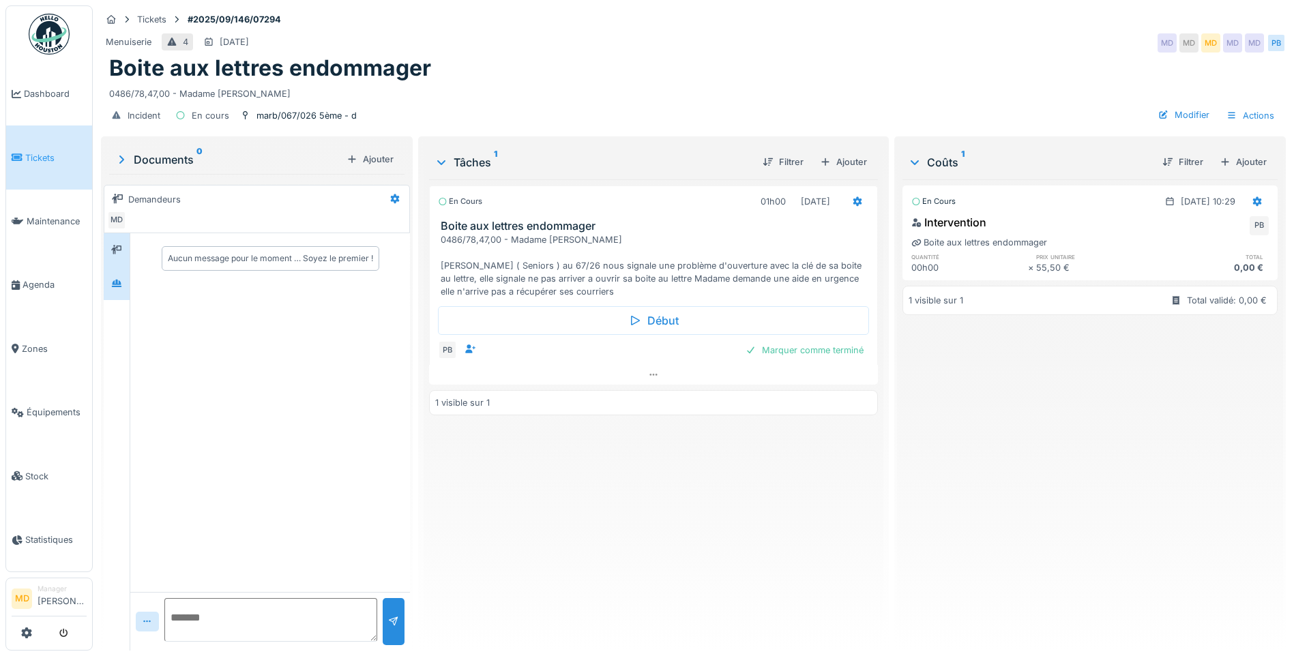
click at [129, 294] on div at bounding box center [117, 283] width 26 height 33
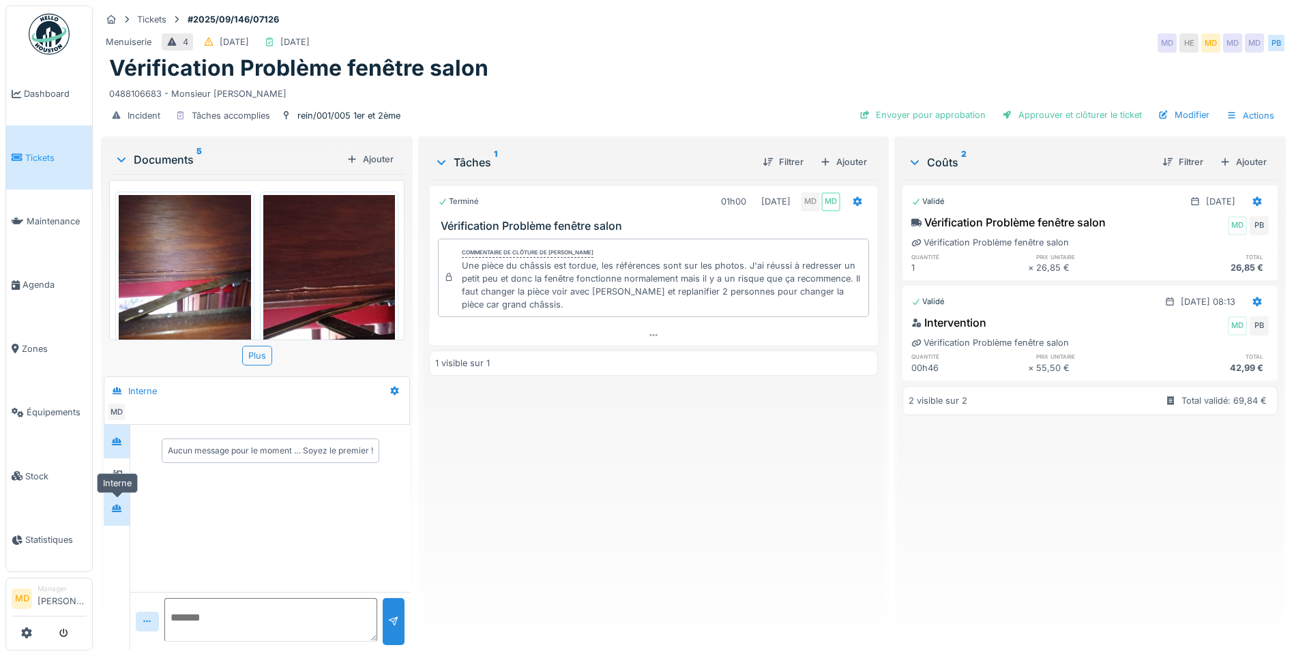
click at [122, 507] on icon at bounding box center [116, 508] width 11 height 9
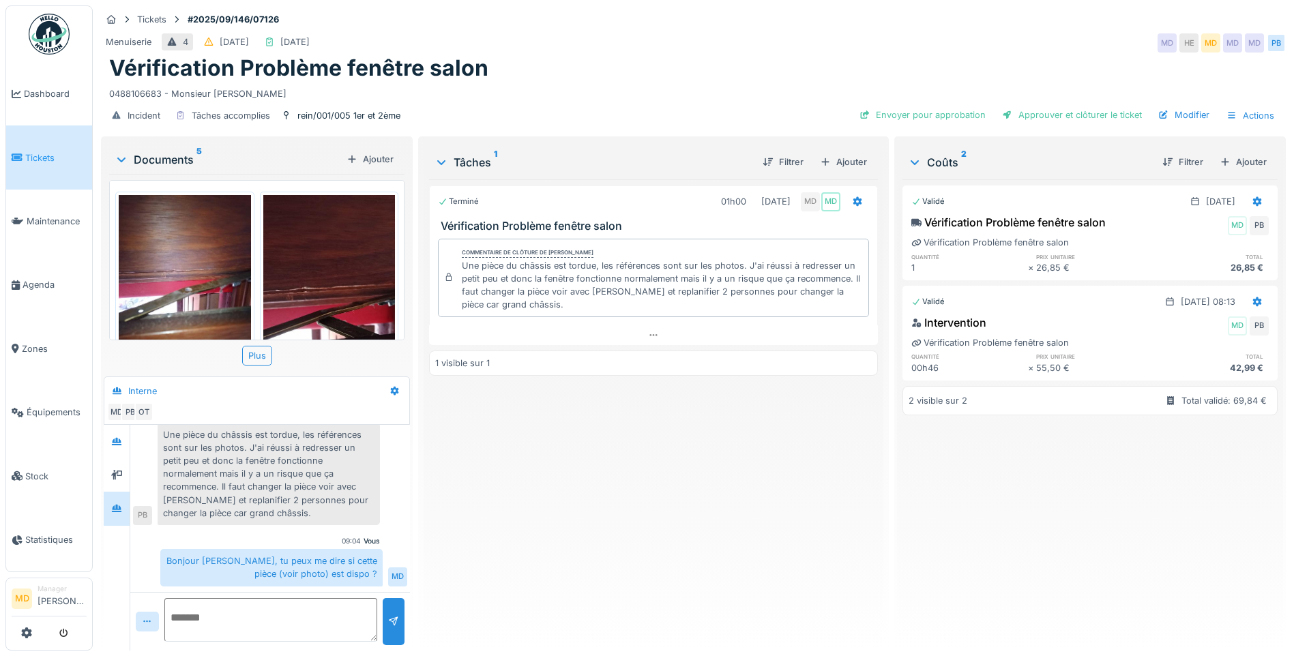
scroll to position [1, 0]
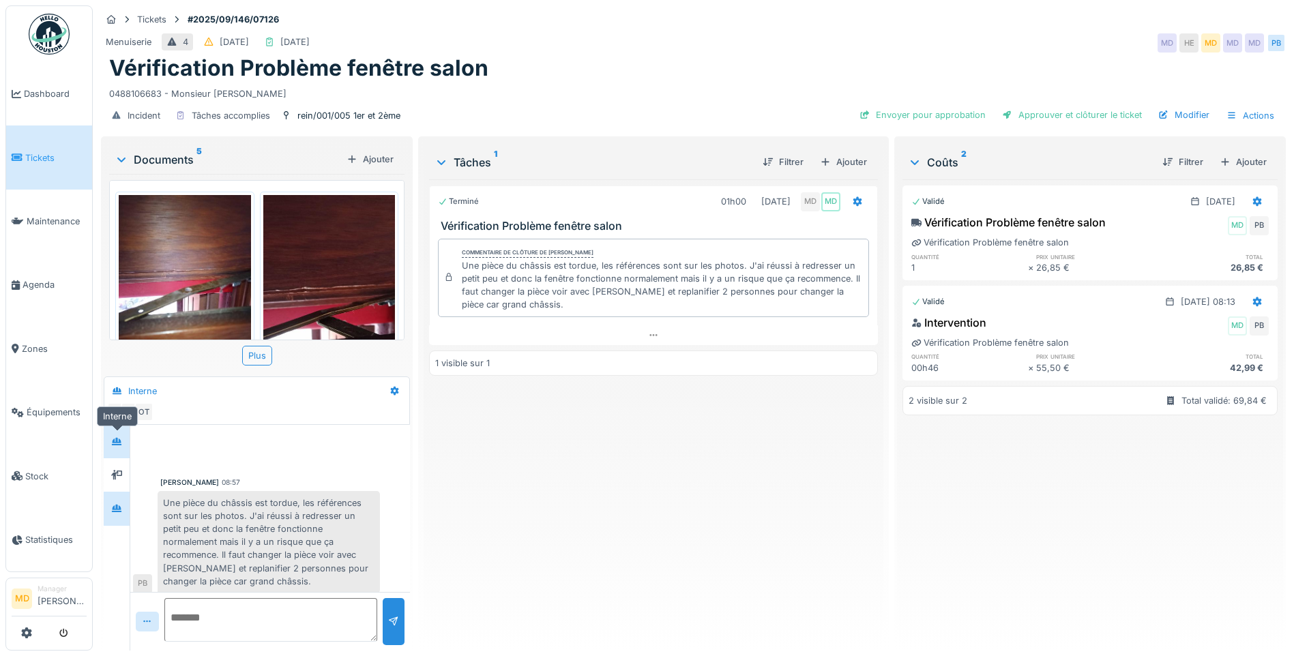
click at [124, 440] on div at bounding box center [116, 441] width 20 height 17
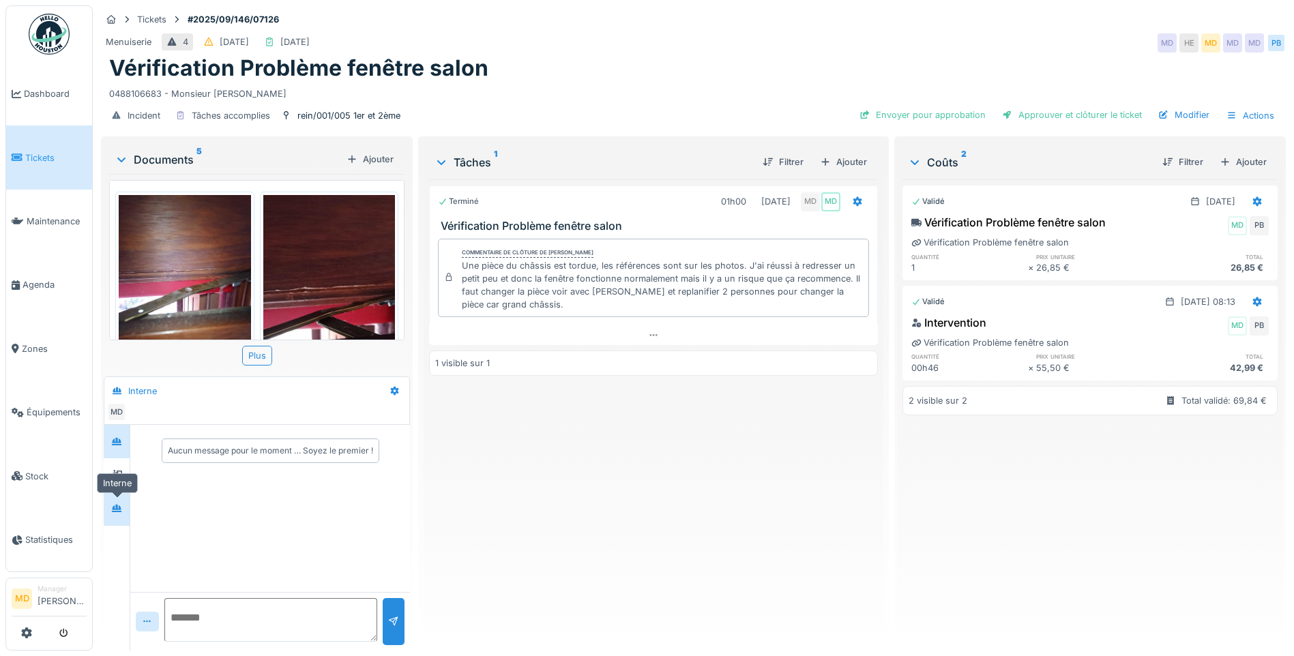
click at [119, 511] on icon at bounding box center [117, 509] width 10 height 8
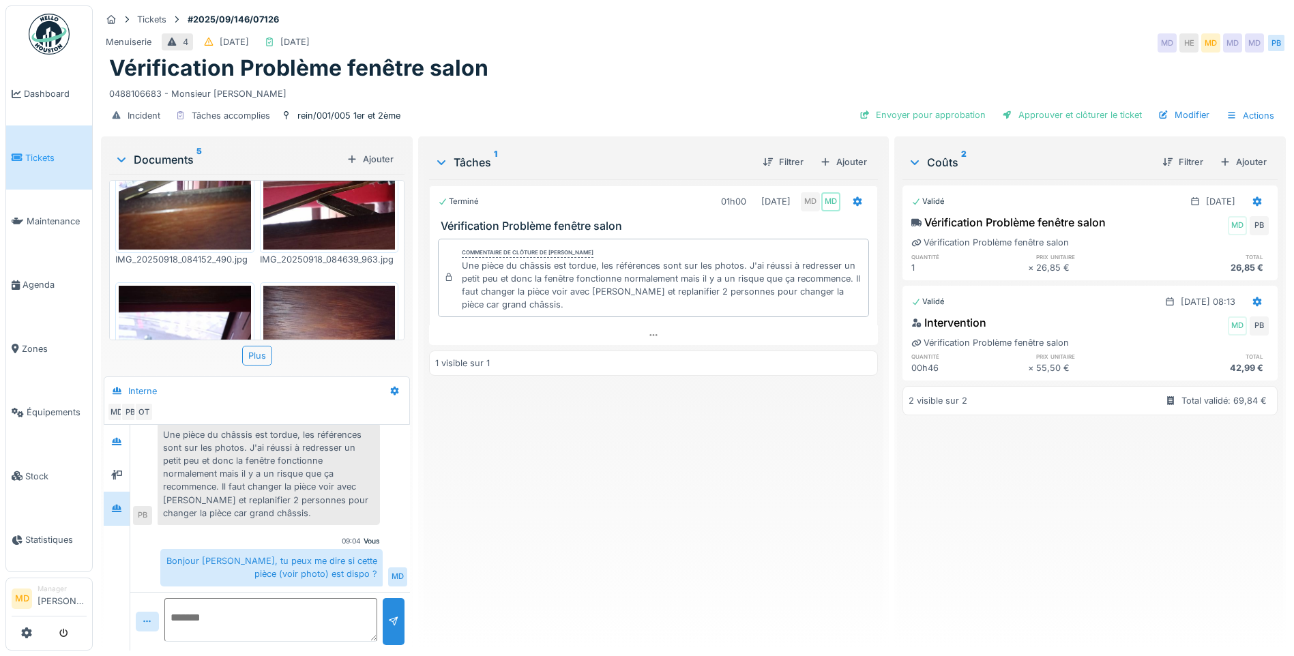
scroll to position [273, 0]
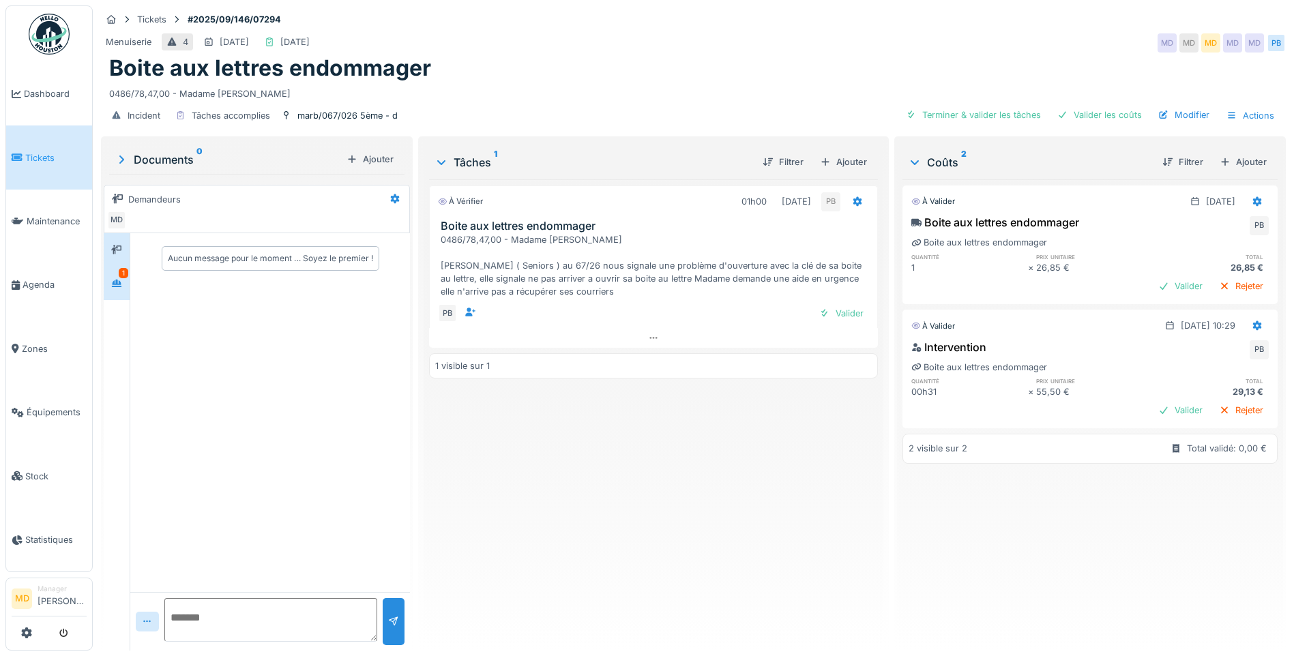
click at [123, 276] on div "1" at bounding box center [124, 273] width 10 height 10
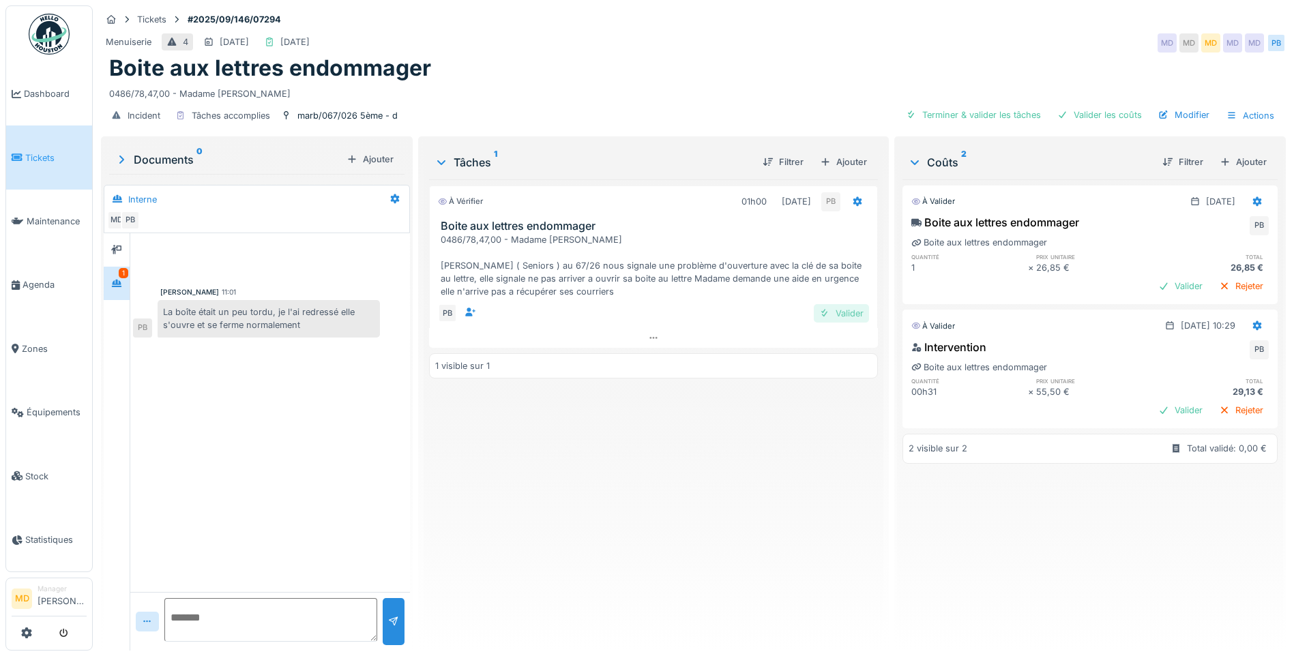
click at [828, 315] on div "Valider" at bounding box center [840, 313] width 55 height 18
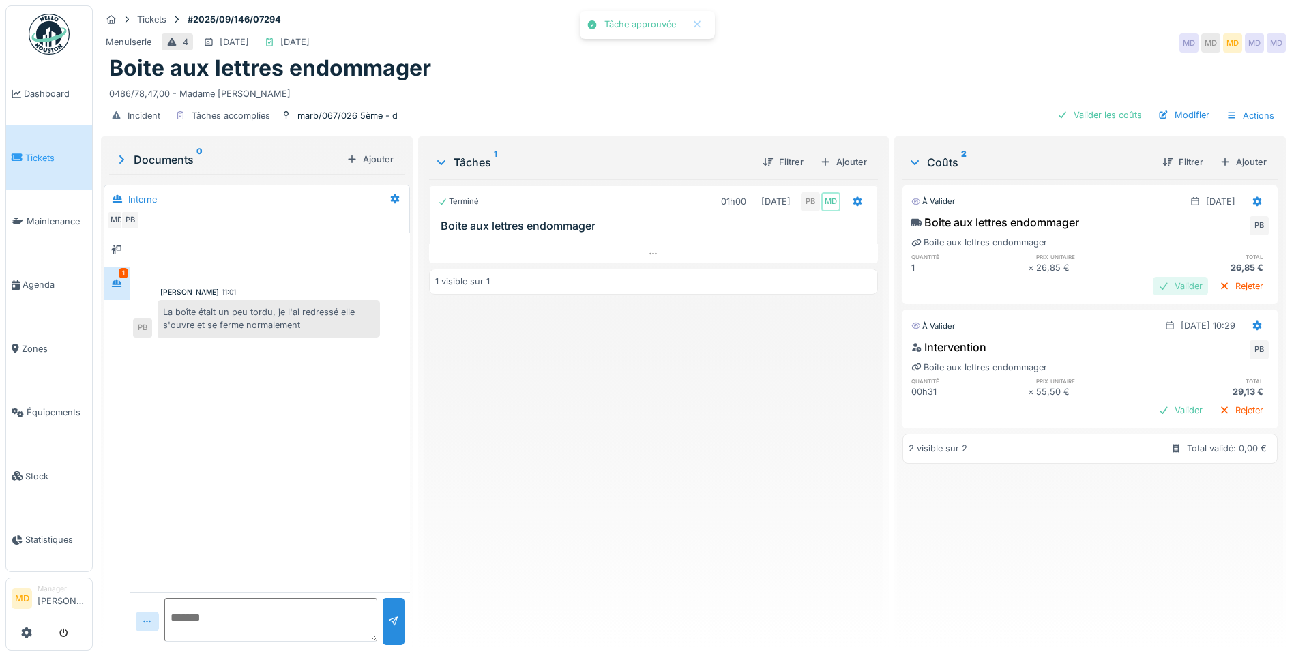
click at [1157, 287] on div "Valider" at bounding box center [1179, 286] width 55 height 18
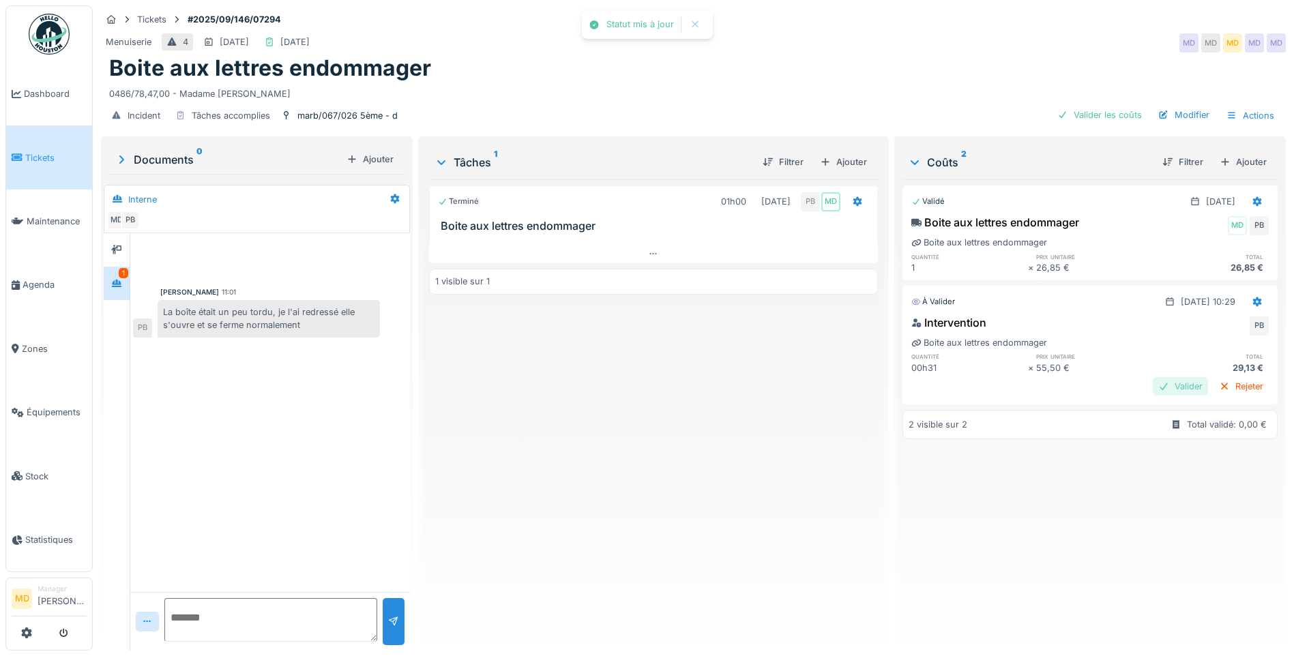
click at [1154, 380] on div "Valider" at bounding box center [1179, 386] width 55 height 18
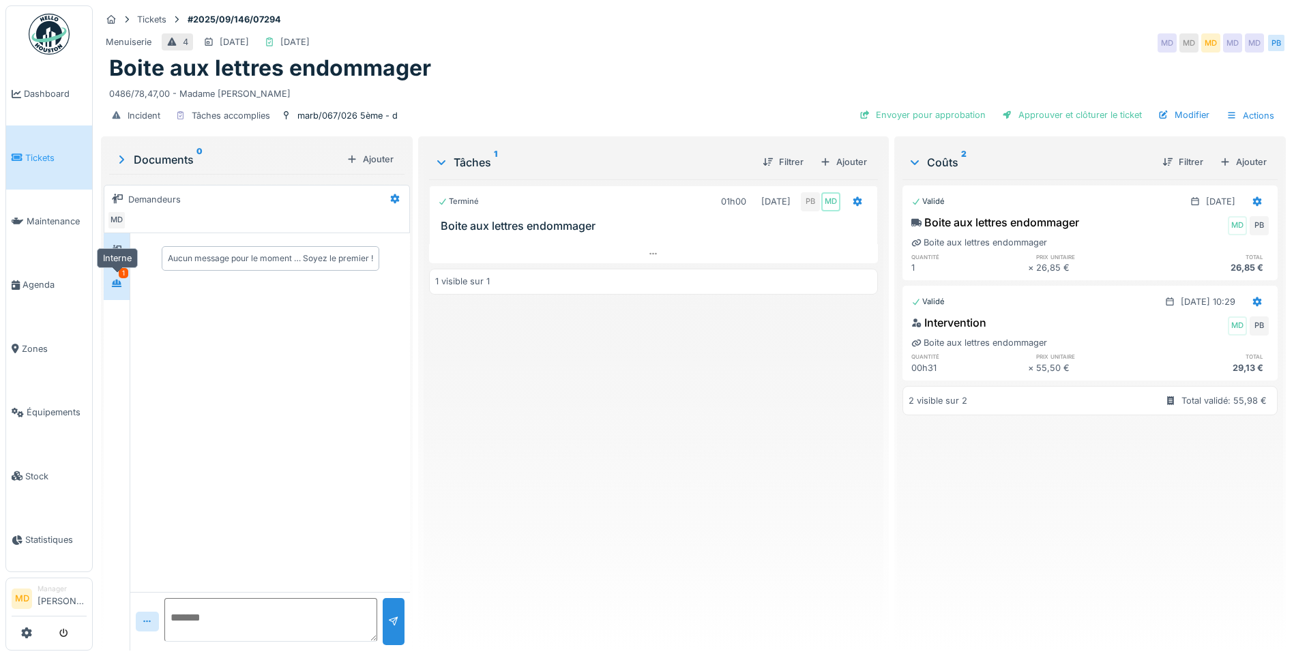
click at [115, 278] on div at bounding box center [116, 283] width 11 height 13
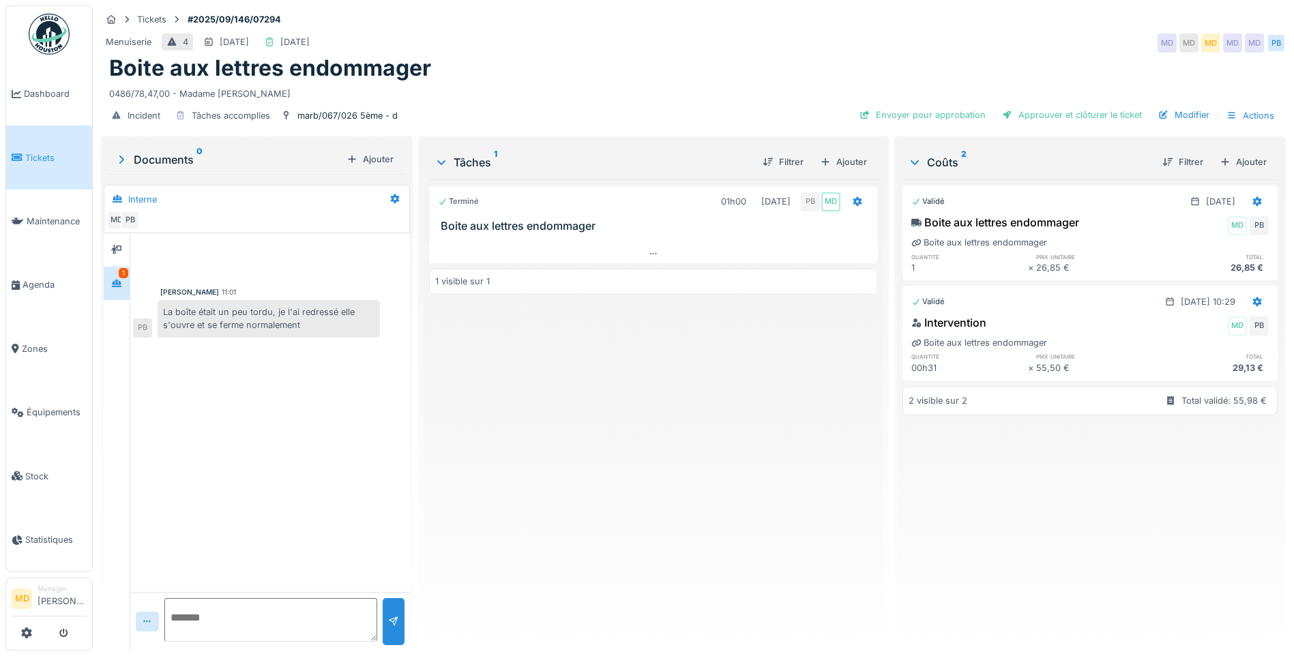
click at [654, 466] on div "Terminé 01h00 18/09/2025 PB MD Boite aux lettres endommager 1 visible sur 1" at bounding box center [653, 409] width 449 height 460
click at [1070, 110] on div "Approuver et clôturer le ticket" at bounding box center [1071, 115] width 151 height 18
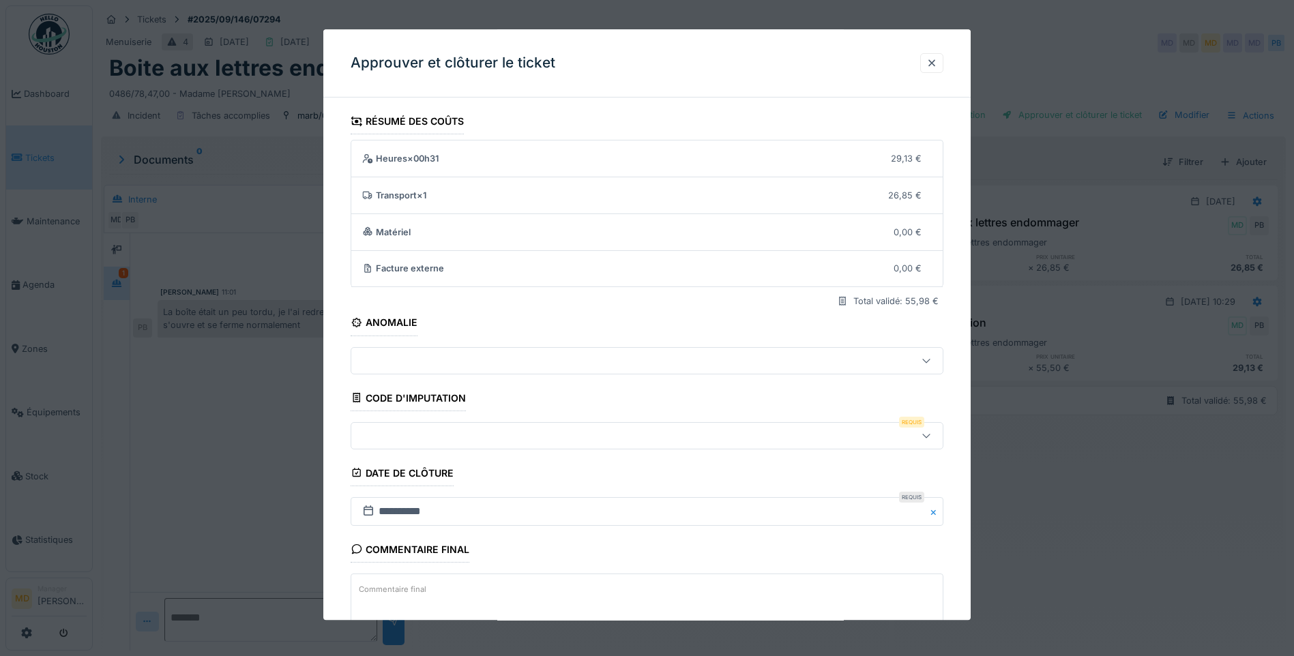
click at [435, 434] on div at bounding box center [612, 435] width 511 height 15
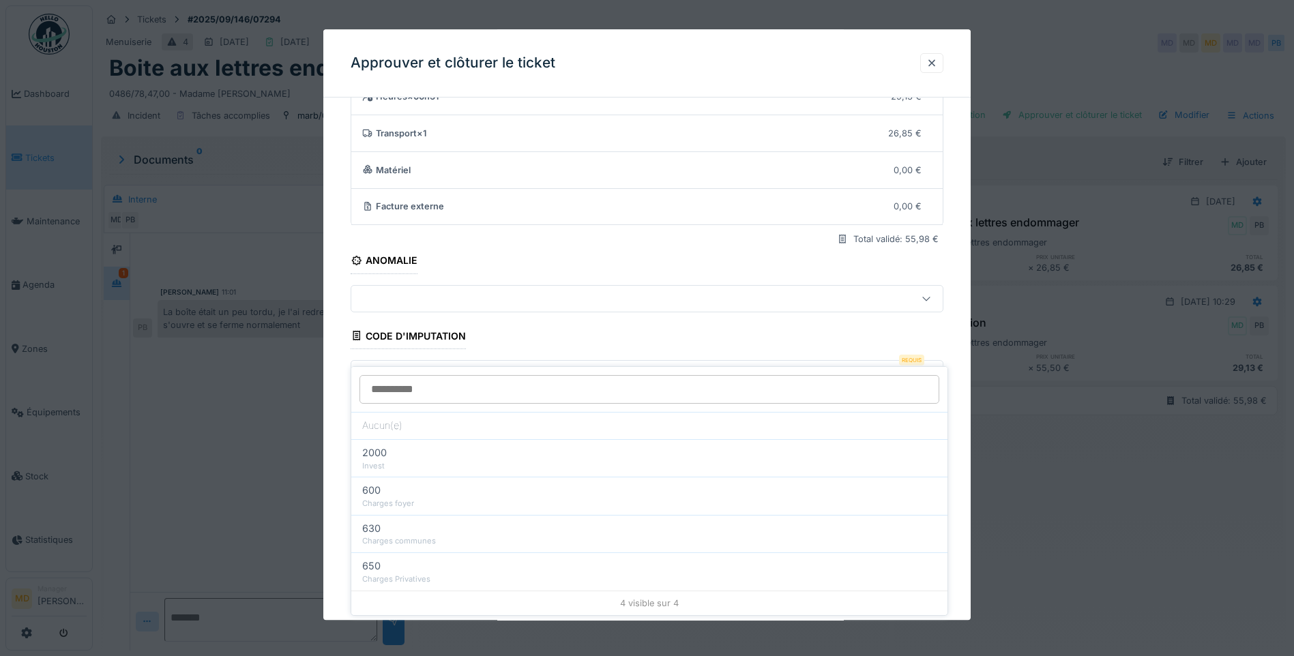
scroll to position [91, 0]
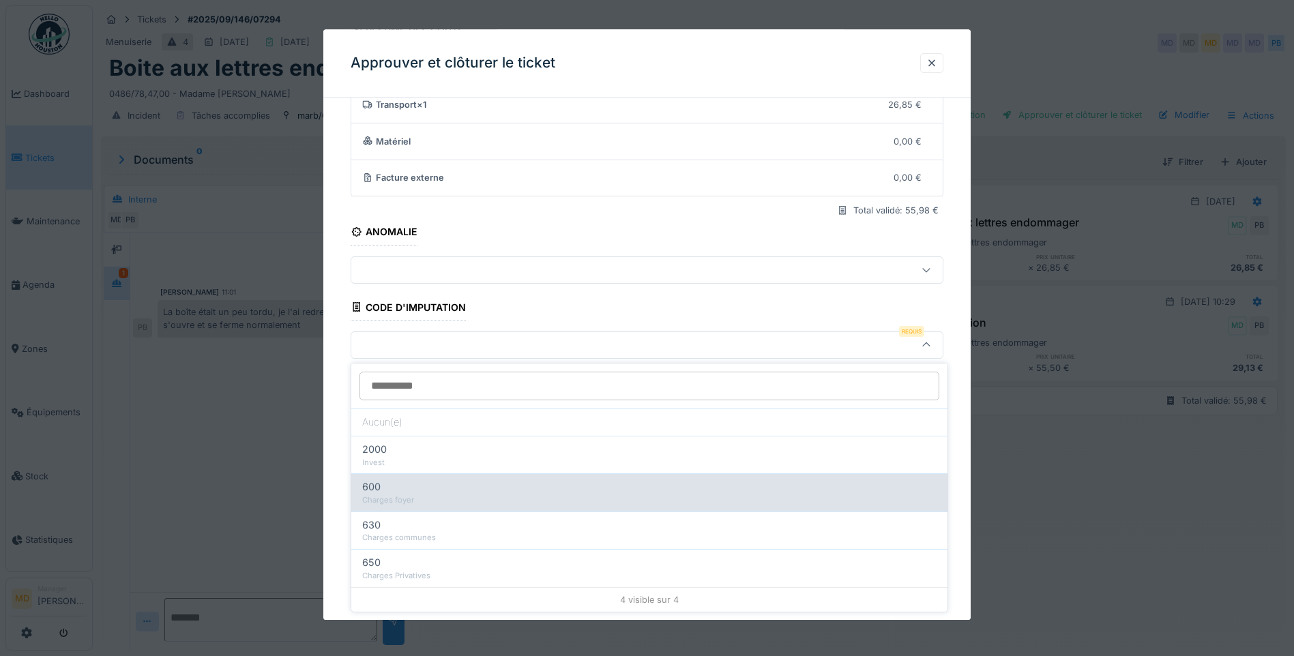
click at [477, 496] on div "Charges foyer" at bounding box center [649, 500] width 574 height 12
type input "***"
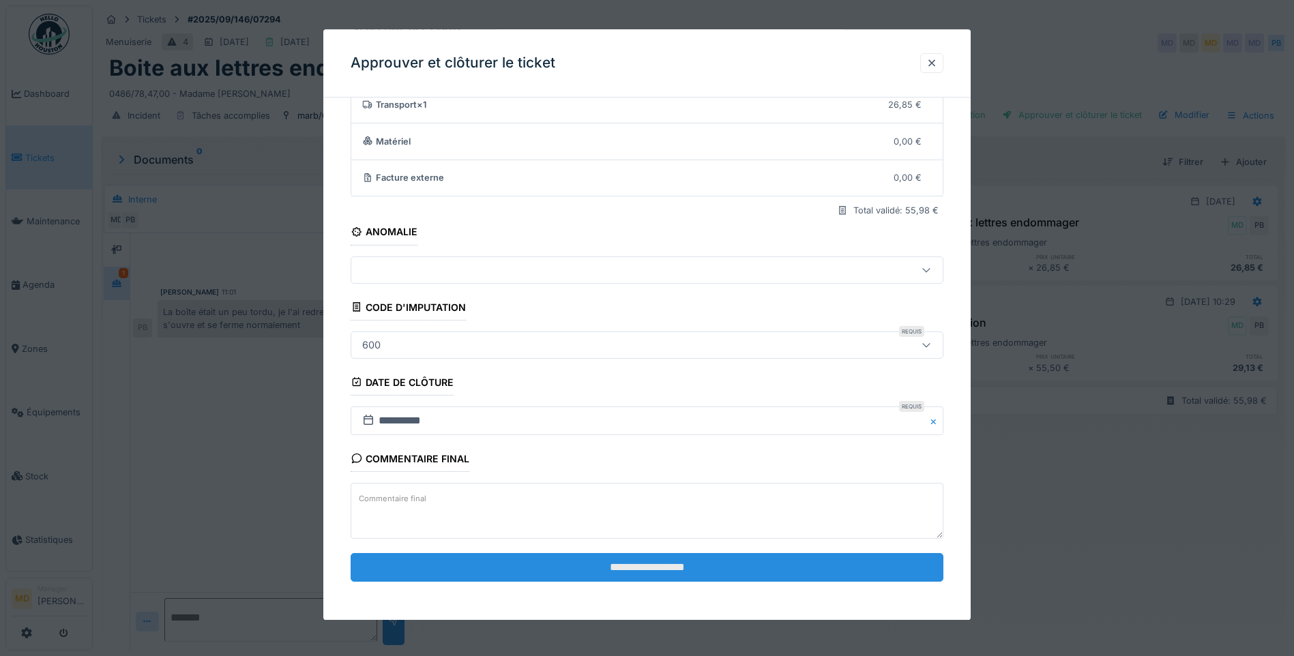
click at [631, 558] on input "**********" at bounding box center [646, 567] width 593 height 29
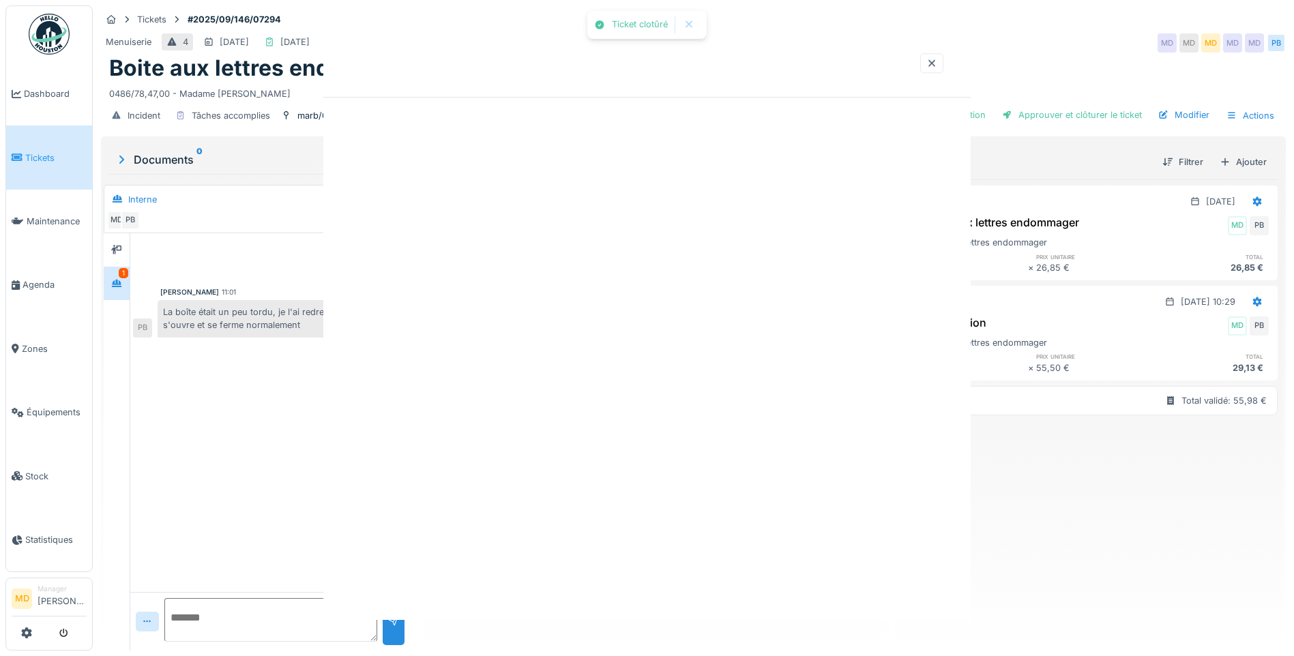
scroll to position [0, 0]
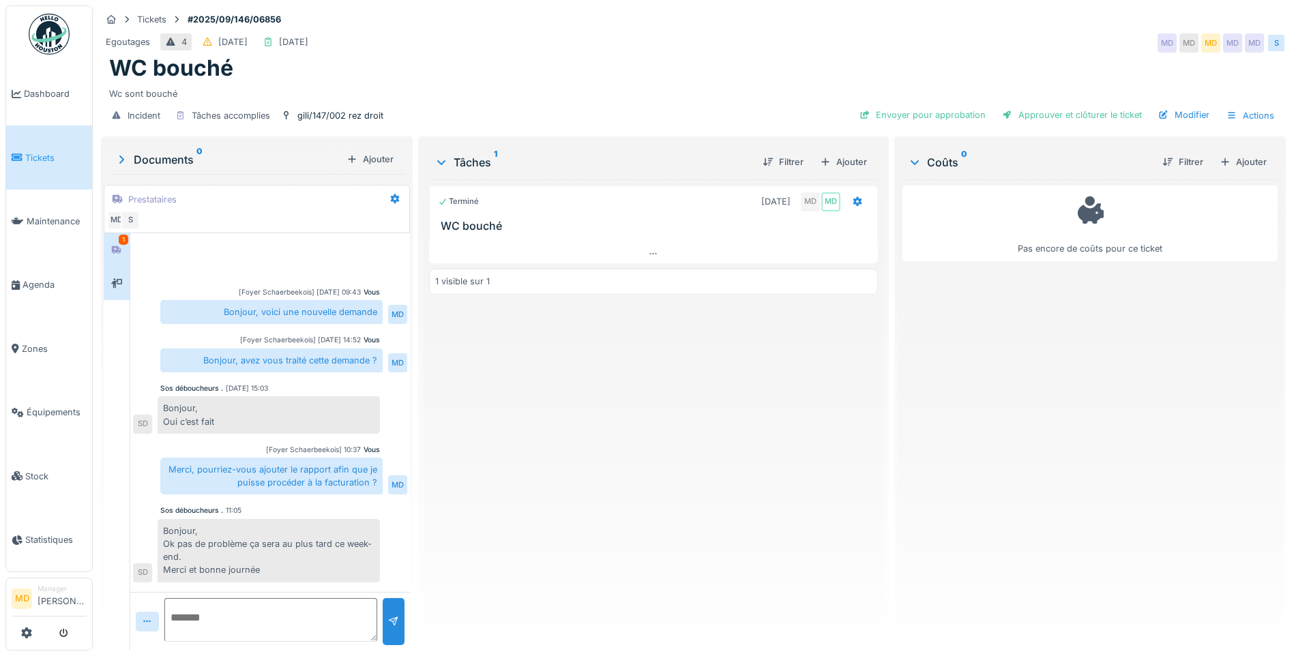
click at [115, 268] on div at bounding box center [117, 283] width 26 height 33
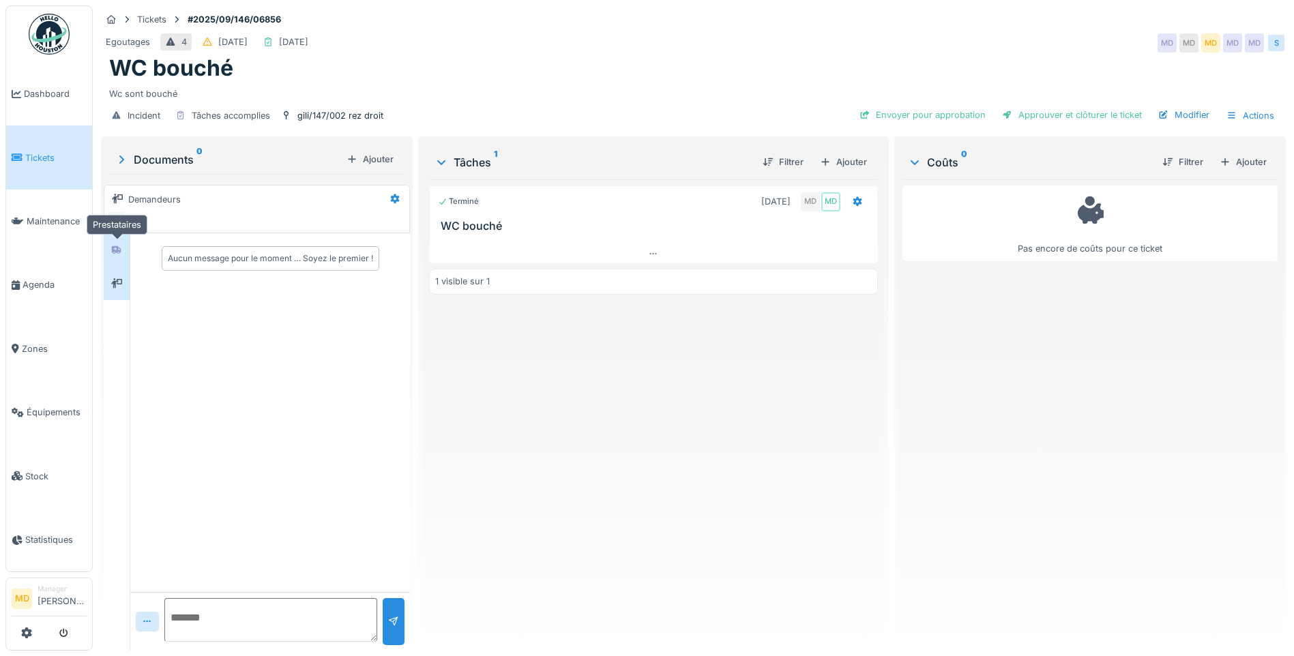
click at [118, 248] on icon at bounding box center [117, 249] width 10 height 8
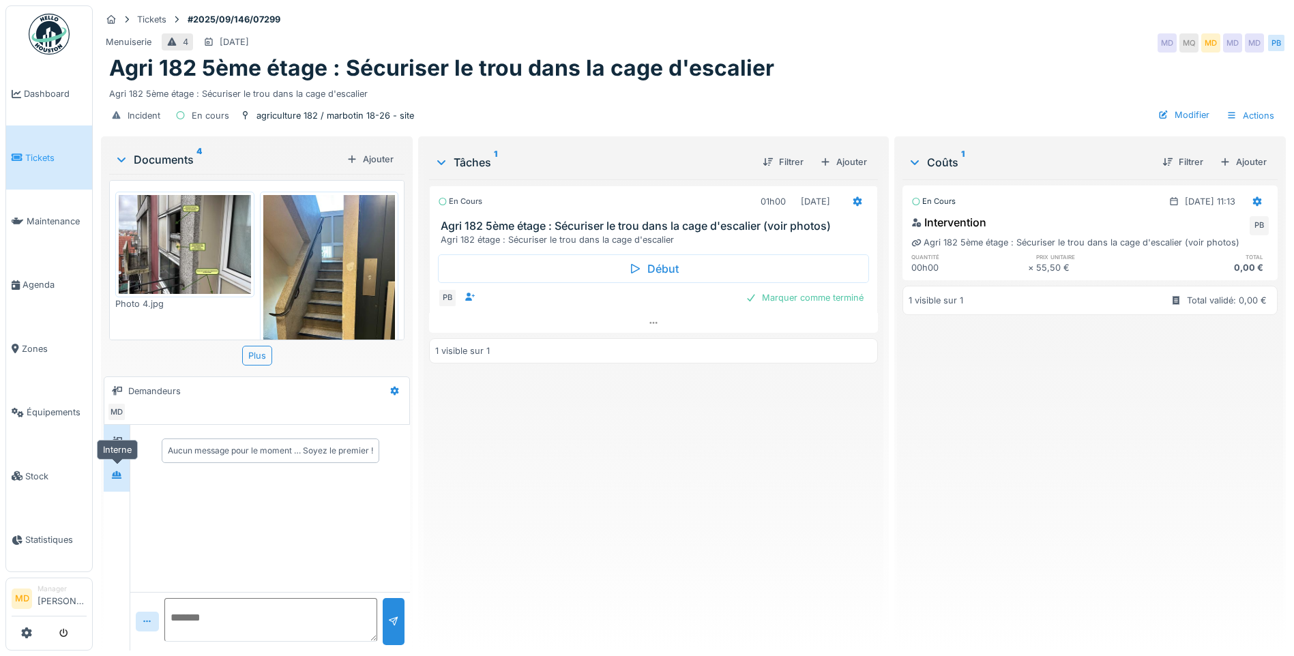
click at [121, 479] on icon at bounding box center [116, 475] width 11 height 9
click at [115, 477] on icon at bounding box center [116, 475] width 11 height 9
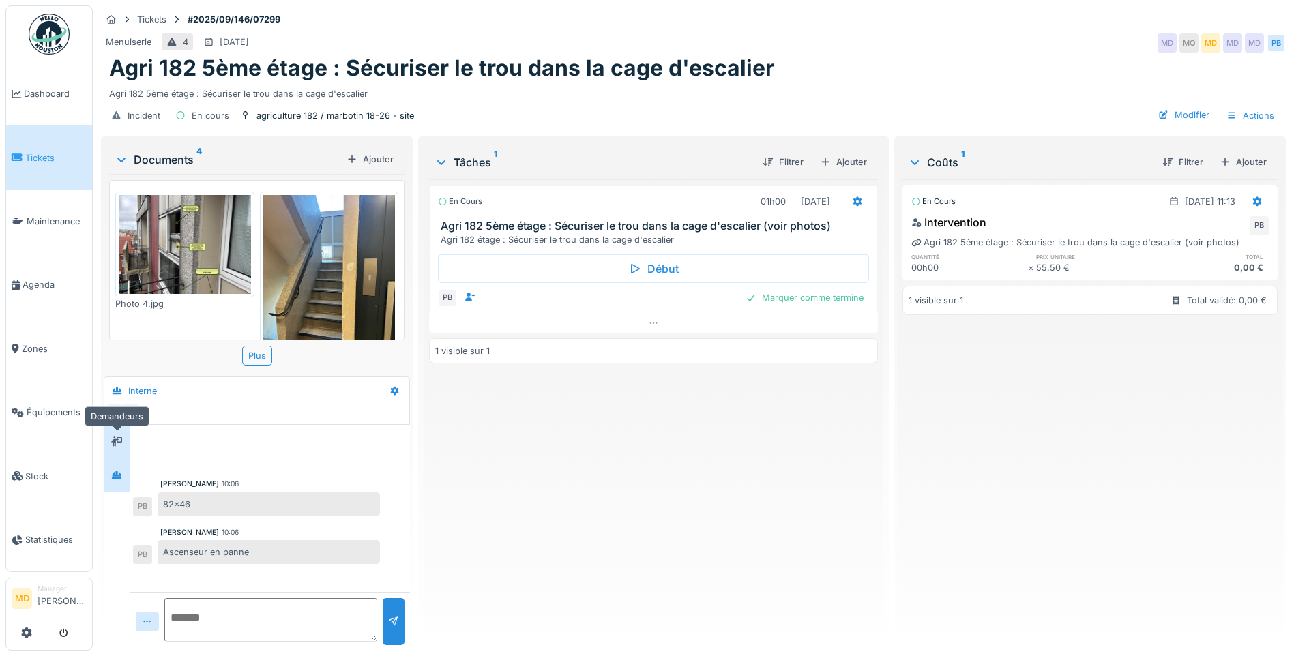
click at [121, 445] on icon at bounding box center [116, 441] width 11 height 9
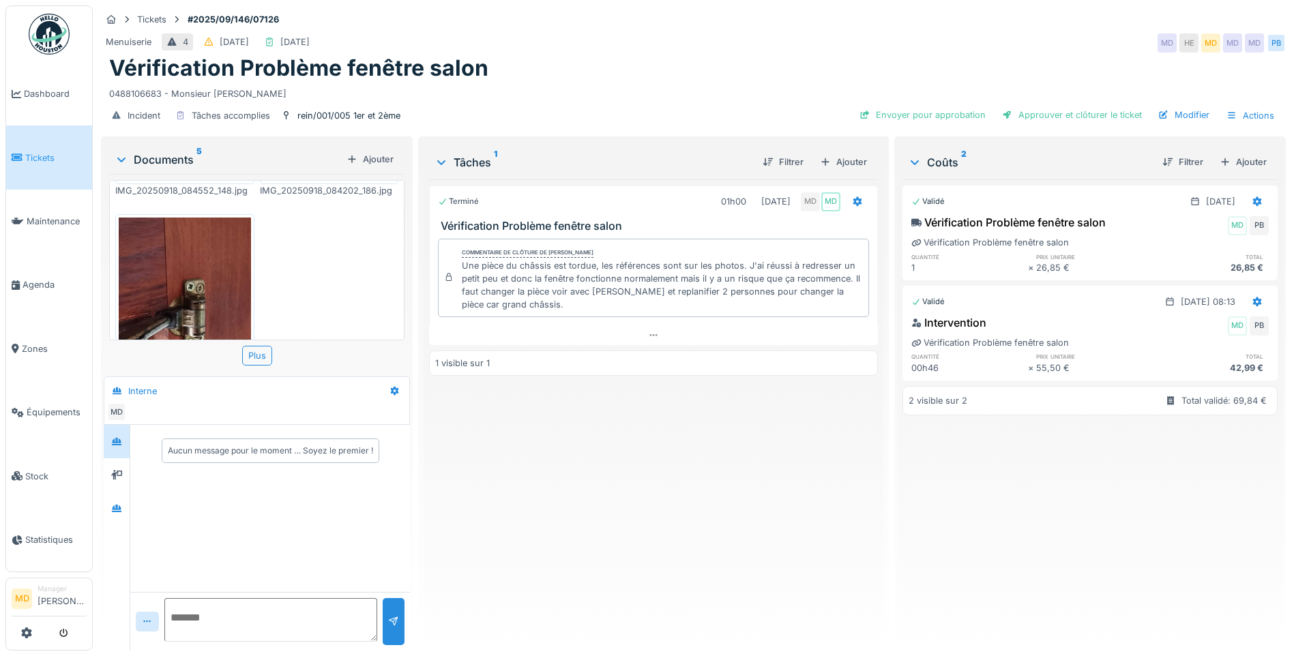
scroll to position [409, 0]
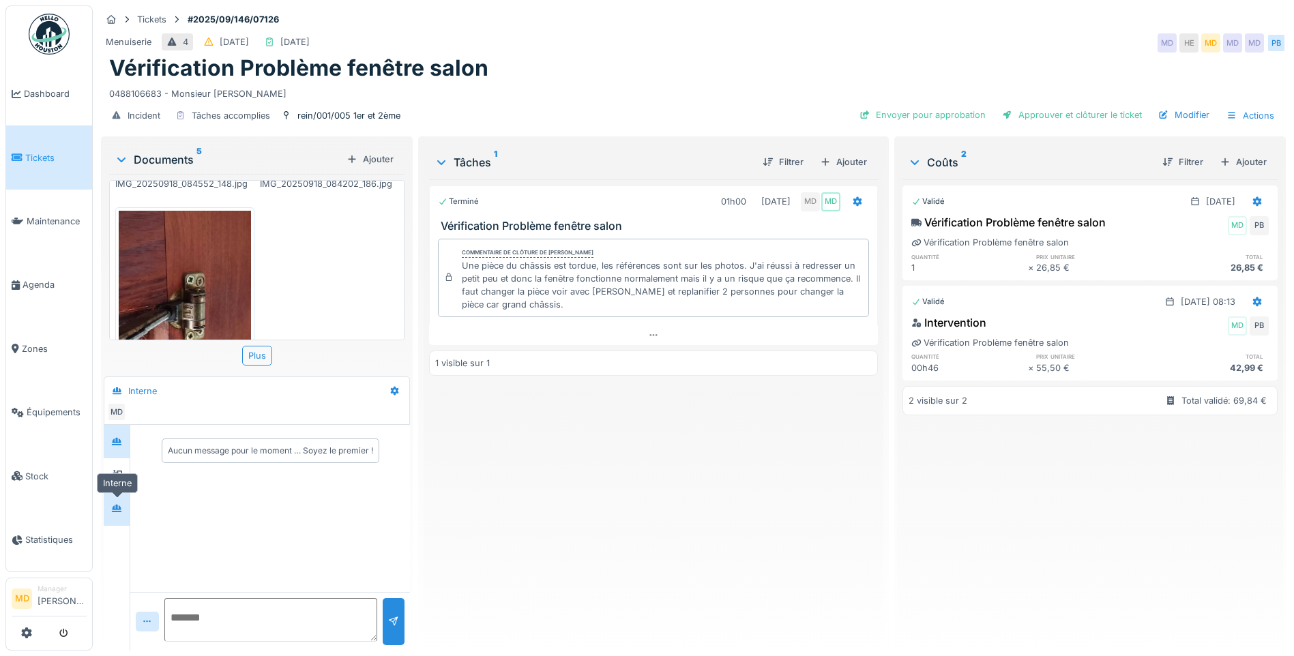
click at [117, 512] on icon at bounding box center [116, 508] width 11 height 9
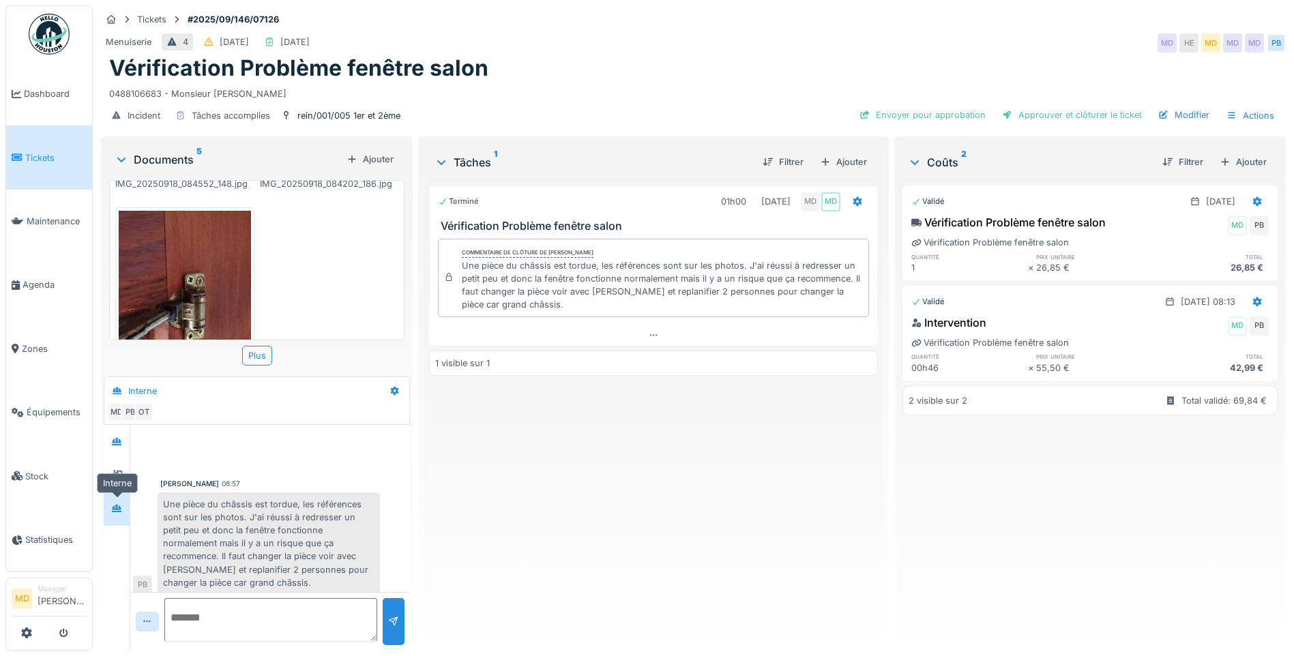
scroll to position [70, 0]
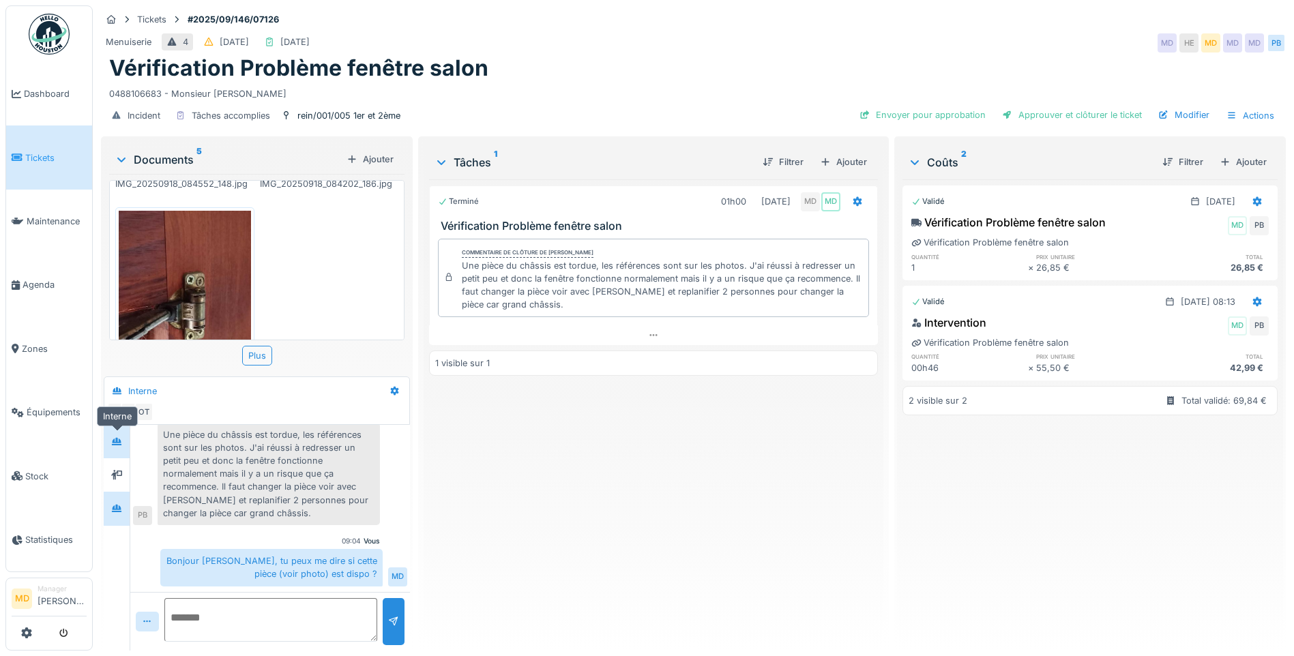
click at [123, 448] on div at bounding box center [116, 441] width 20 height 17
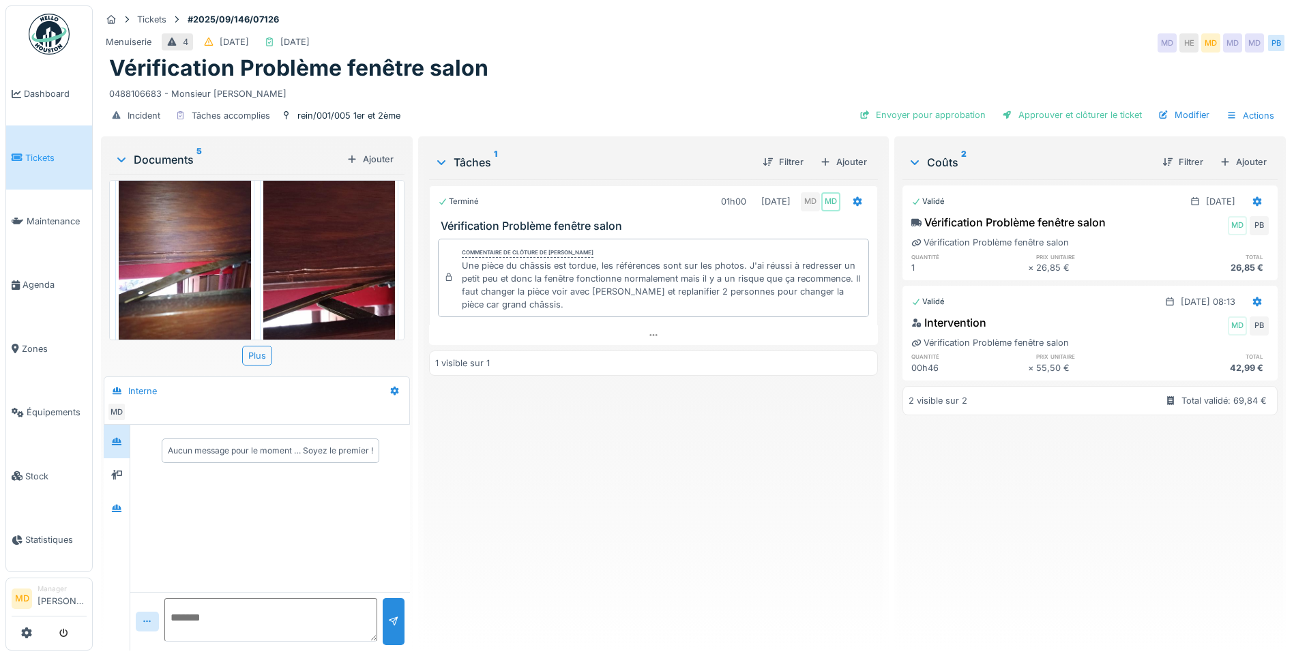
scroll to position [0, 0]
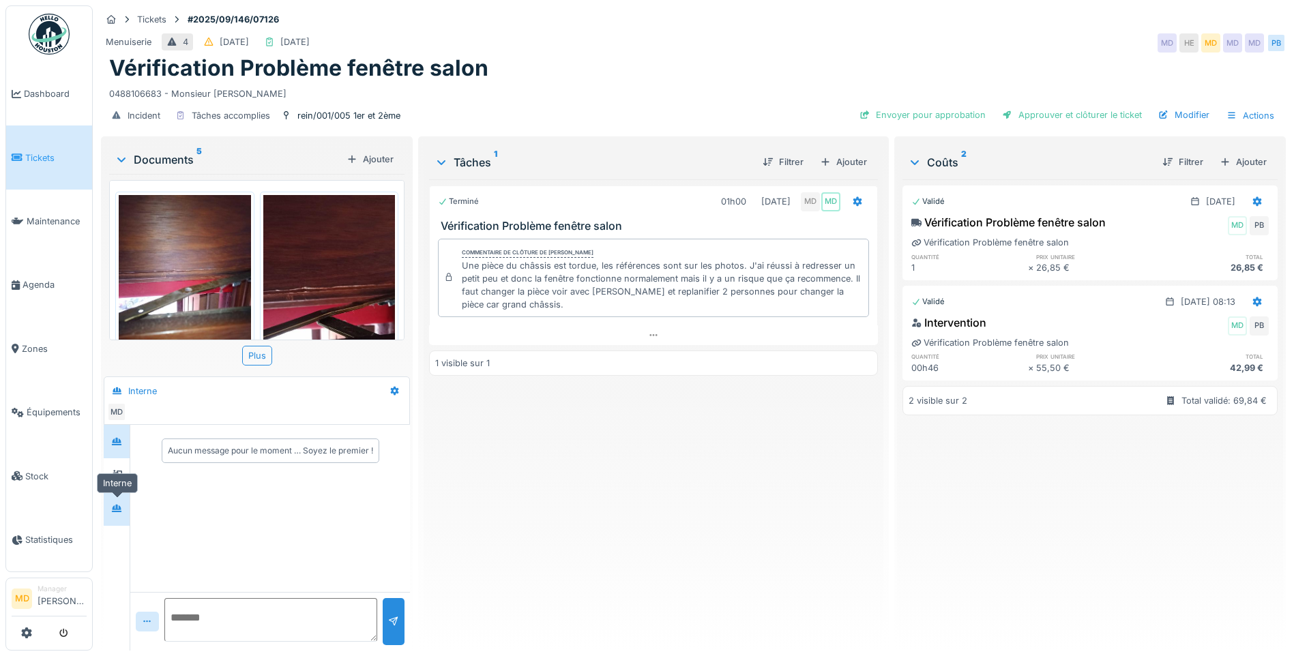
click at [122, 504] on icon at bounding box center [116, 508] width 11 height 9
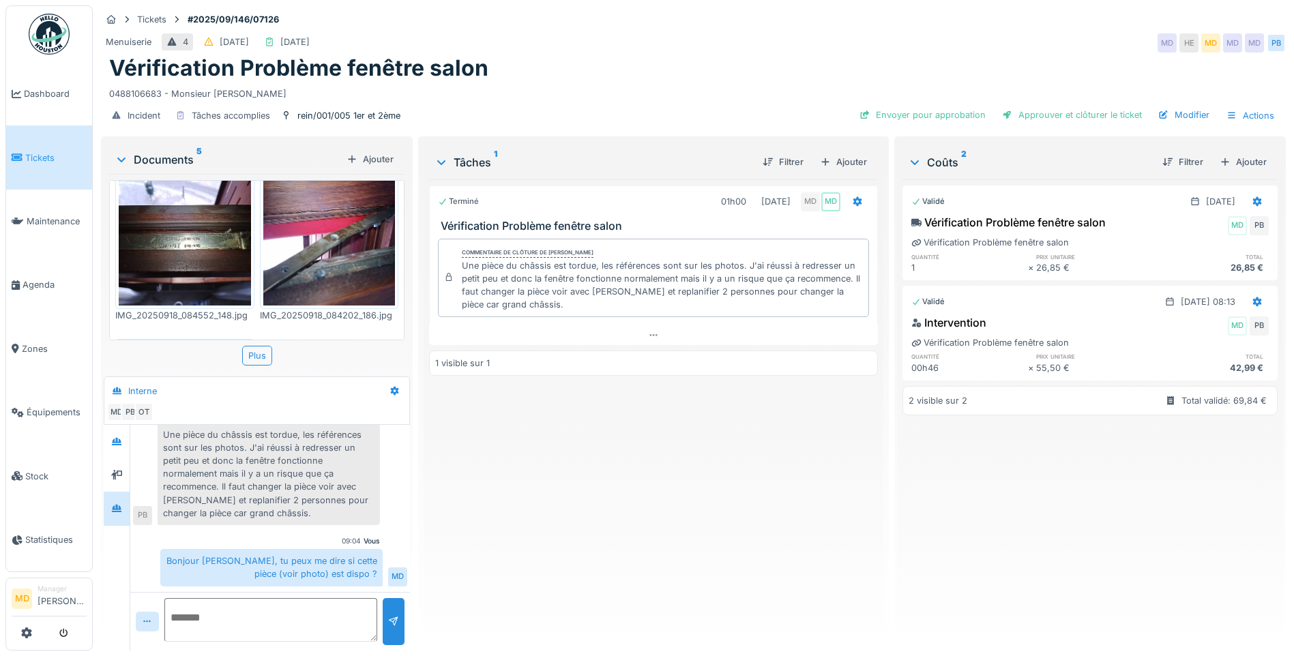
scroll to position [254, 0]
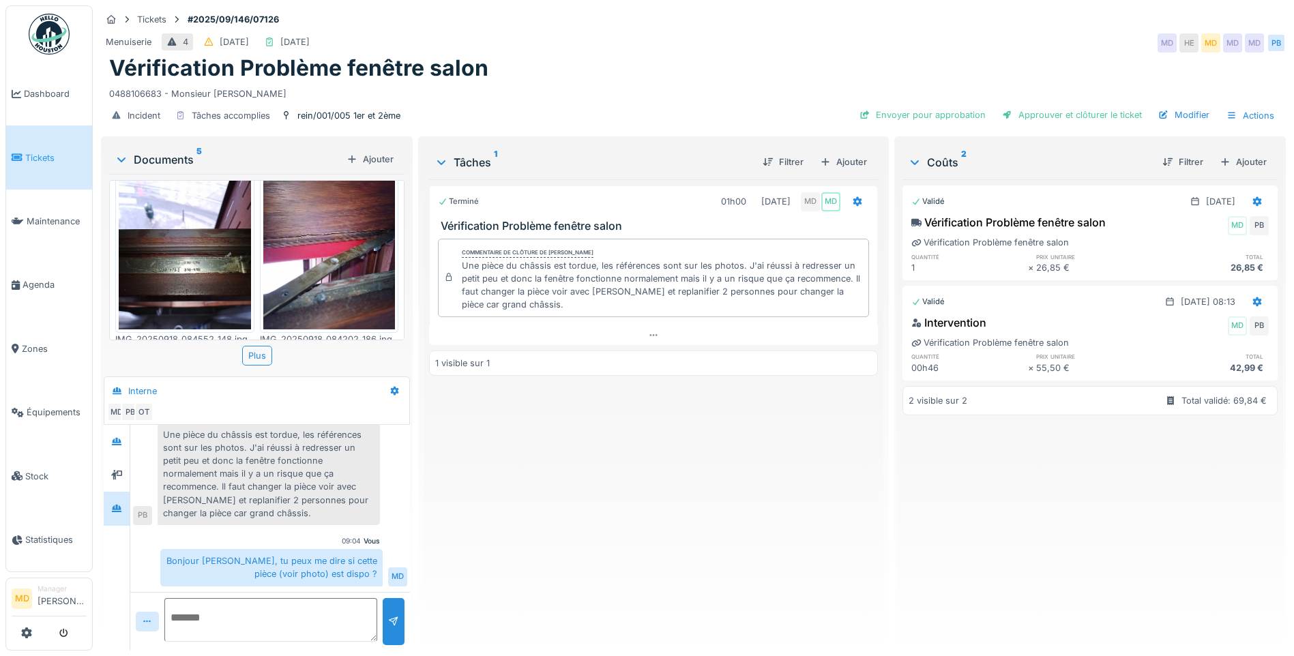
click at [198, 276] on img at bounding box center [185, 241] width 132 height 176
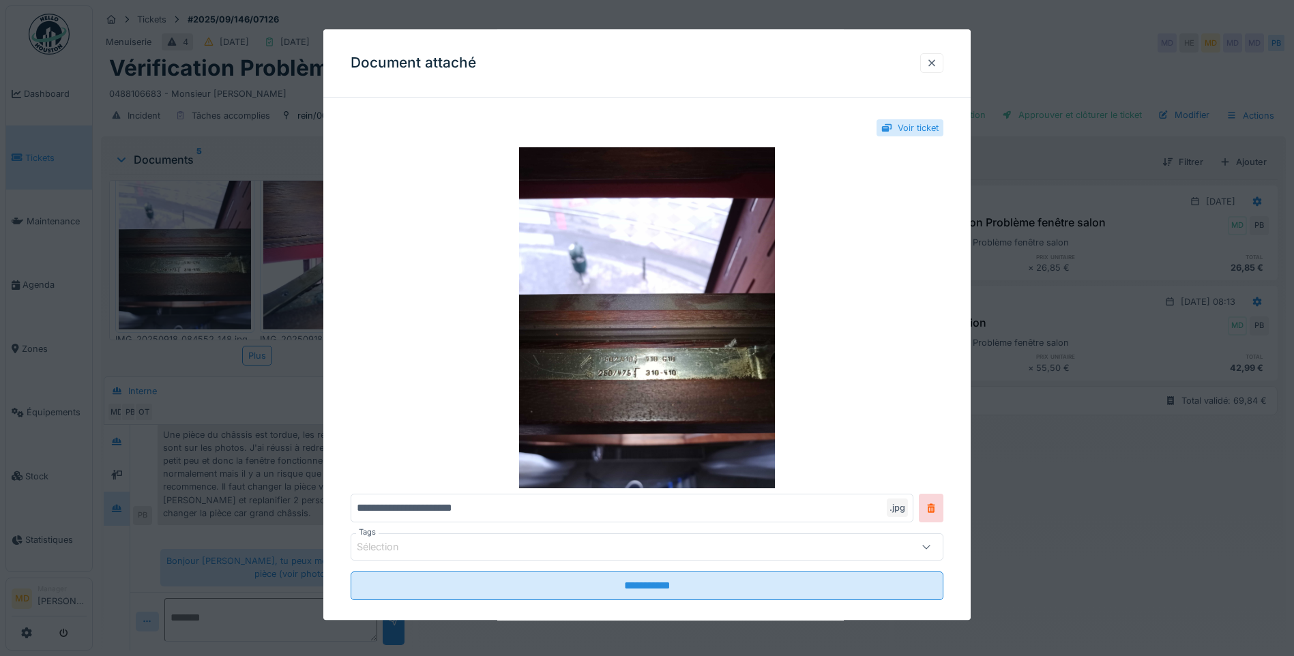
click at [934, 60] on div at bounding box center [931, 63] width 11 height 13
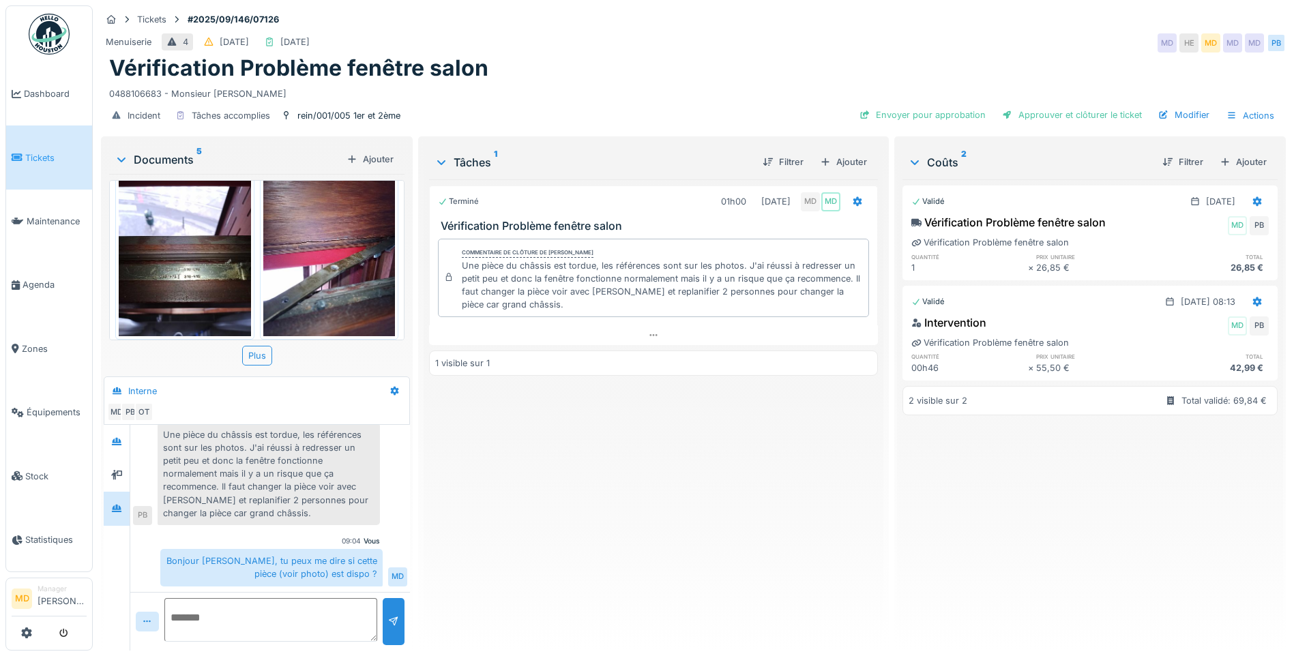
scroll to position [273, 0]
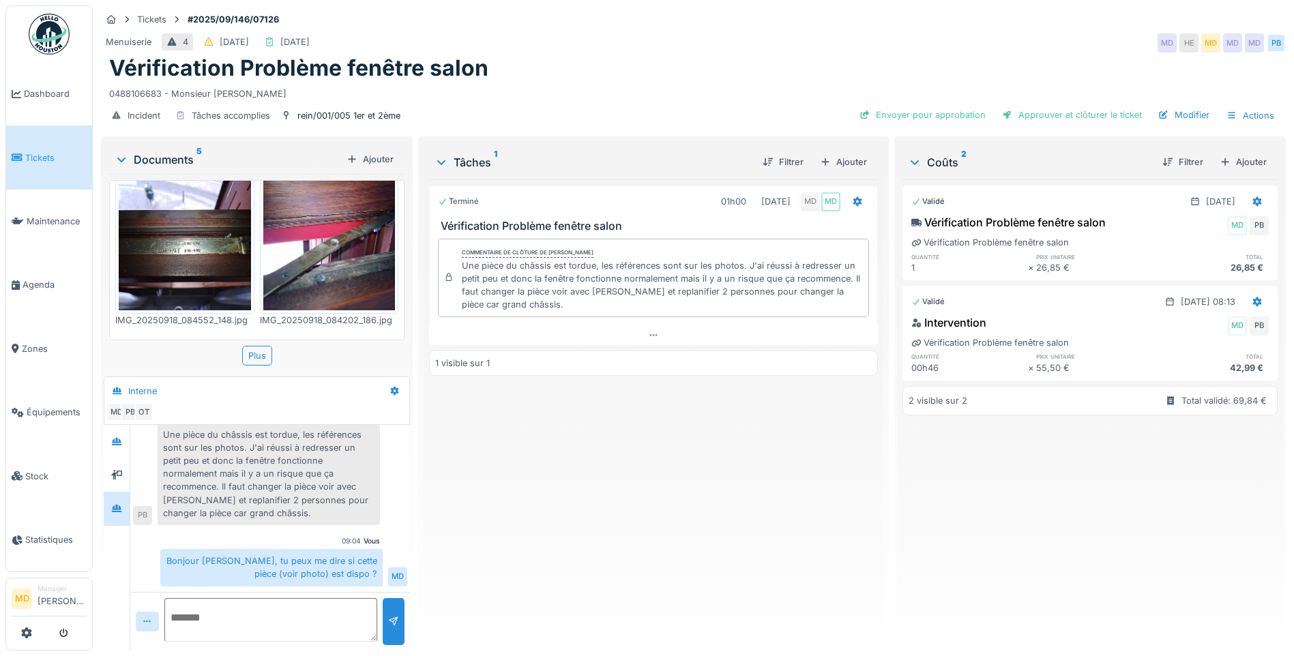
click at [158, 242] on img at bounding box center [185, 222] width 132 height 176
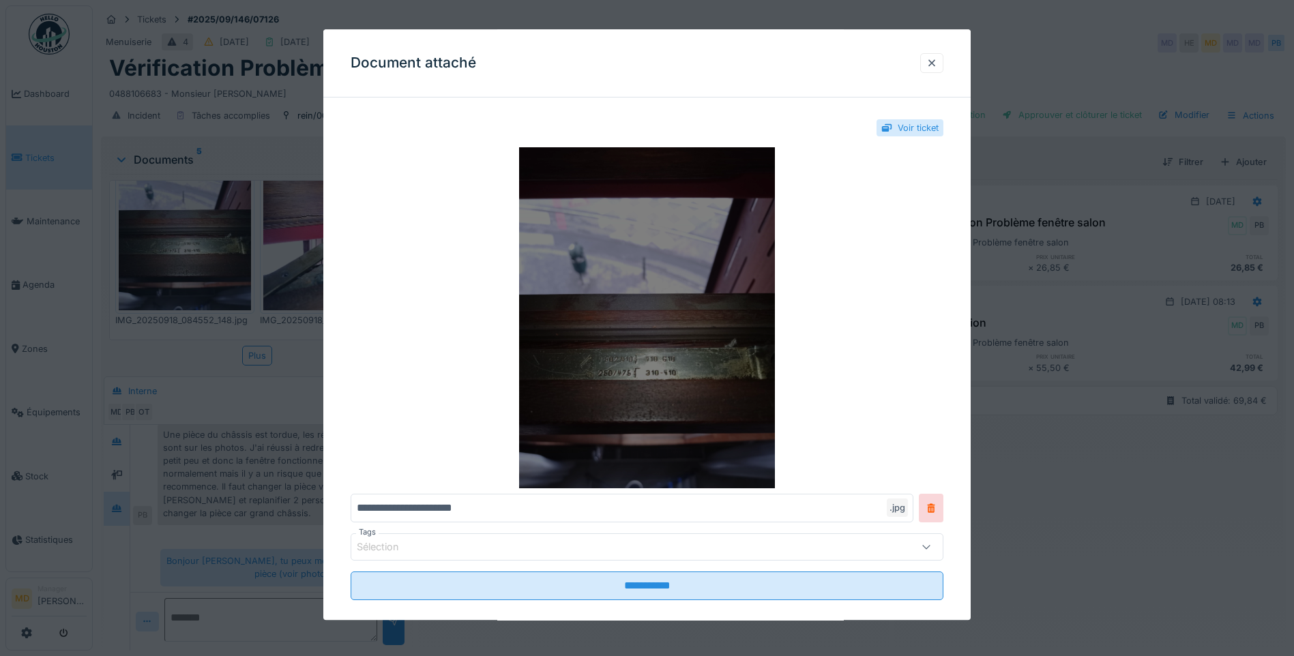
click at [711, 371] on img at bounding box center [646, 317] width 593 height 341
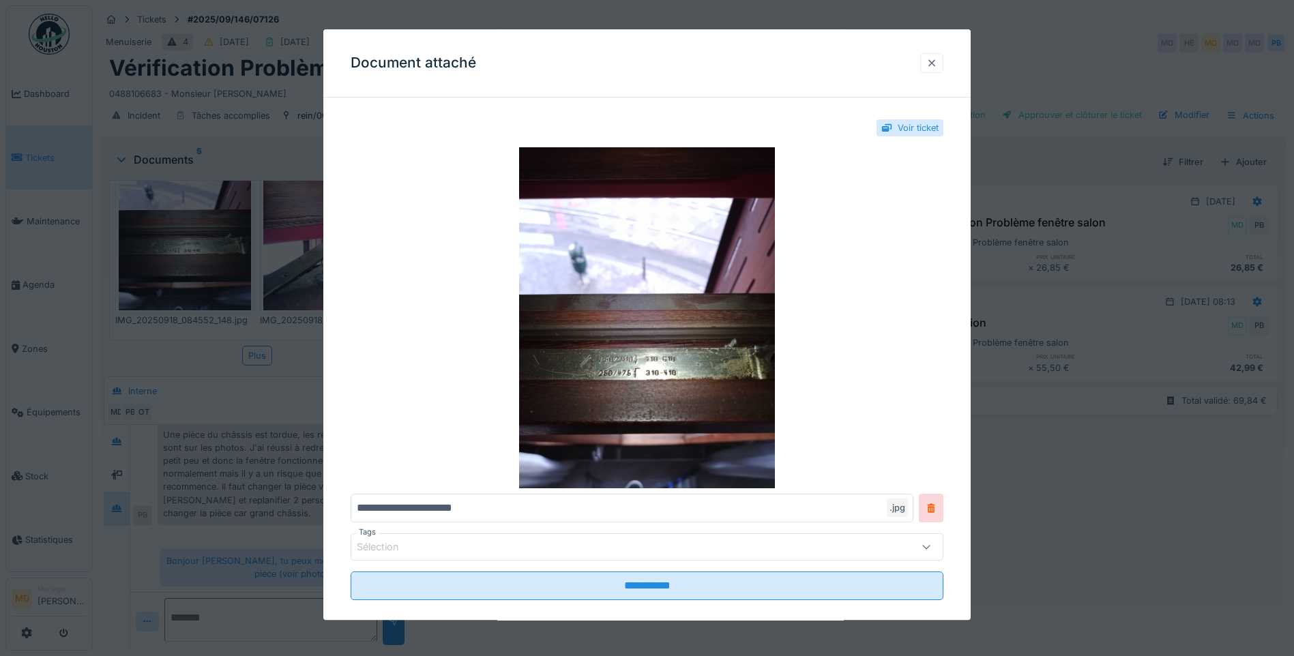
click at [935, 60] on div at bounding box center [931, 63] width 11 height 13
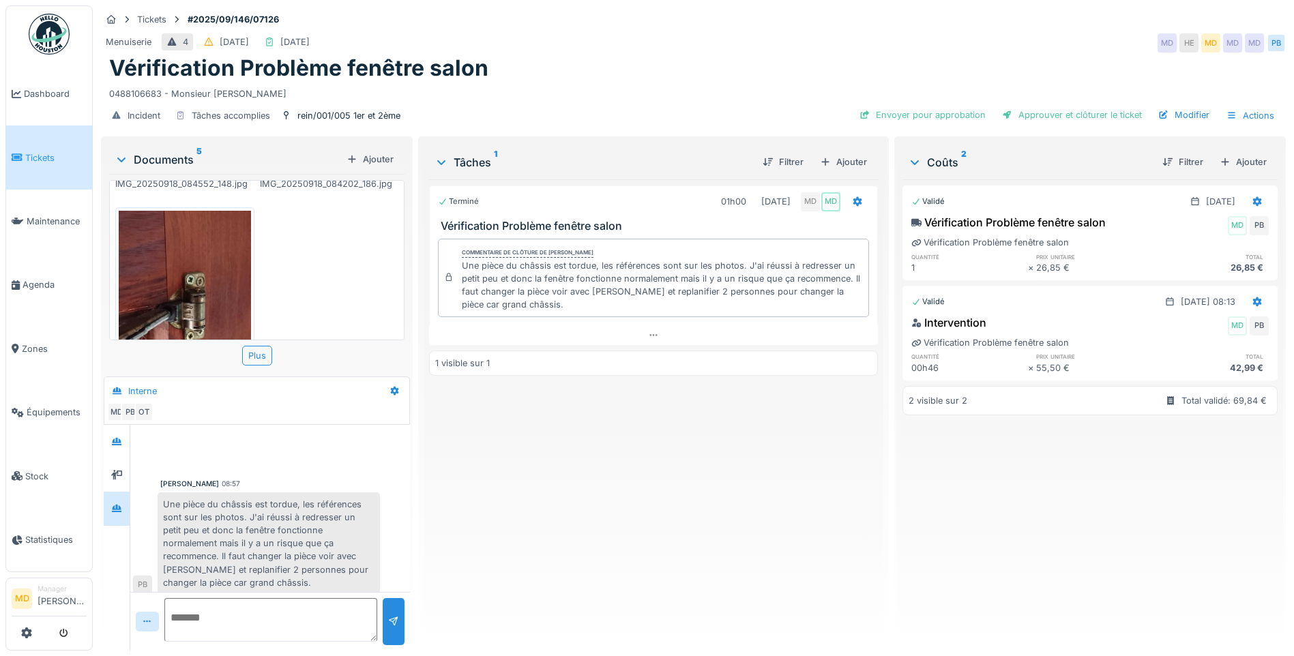
scroll to position [205, 0]
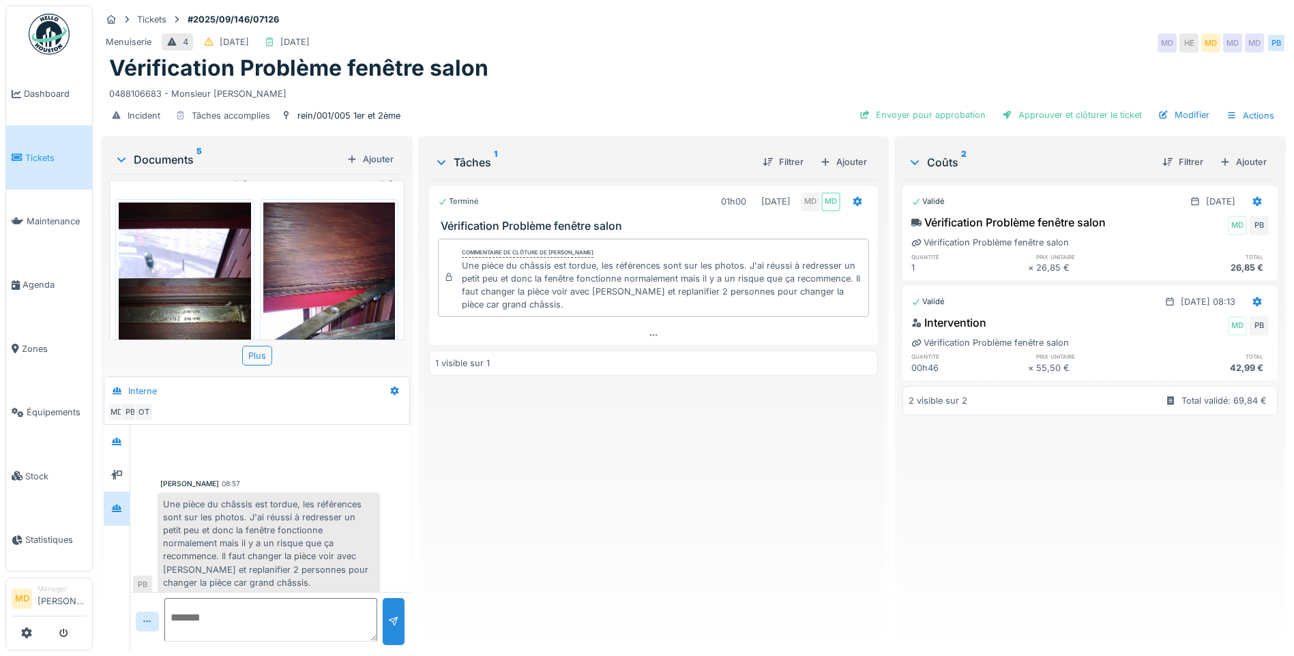
click at [207, 273] on img at bounding box center [185, 291] width 132 height 176
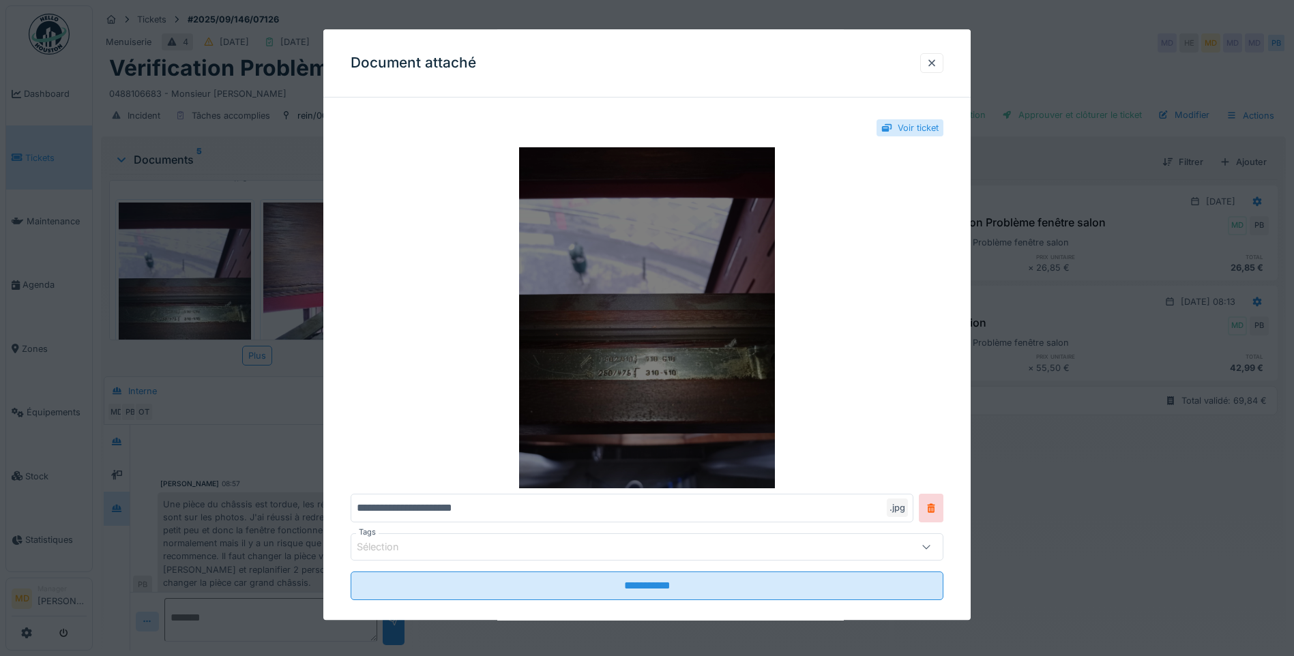
click at [597, 353] on img at bounding box center [646, 317] width 593 height 341
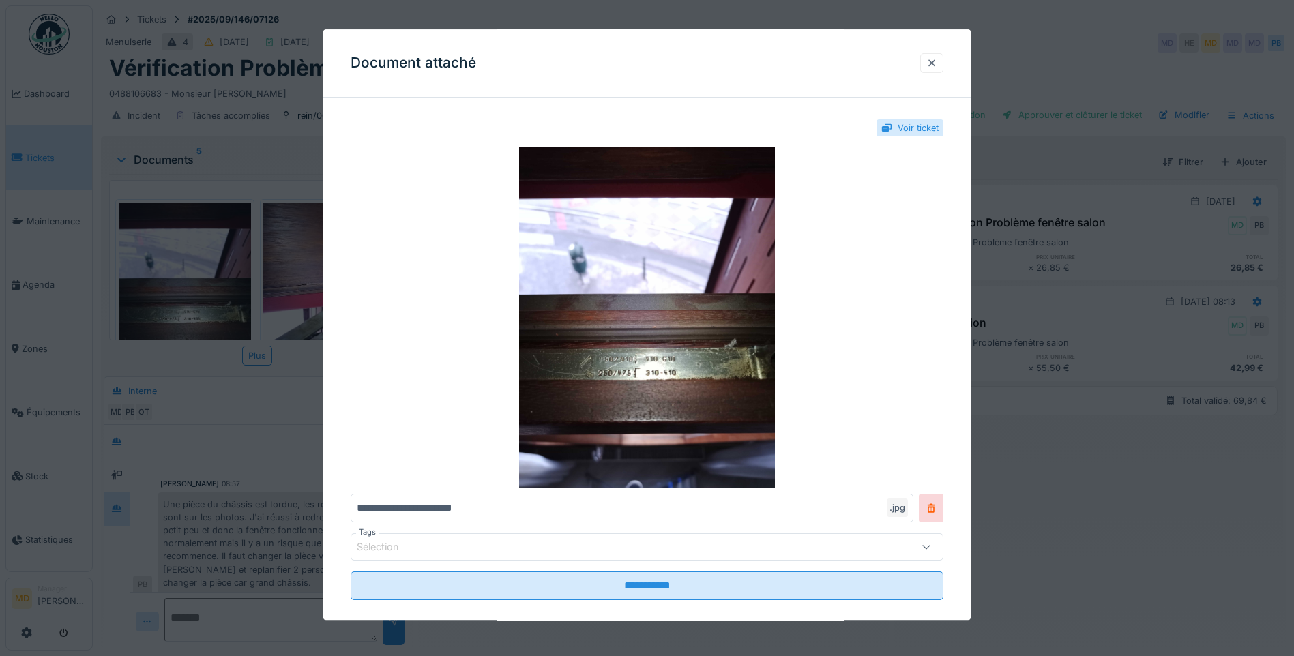
click at [936, 59] on div at bounding box center [931, 63] width 11 height 13
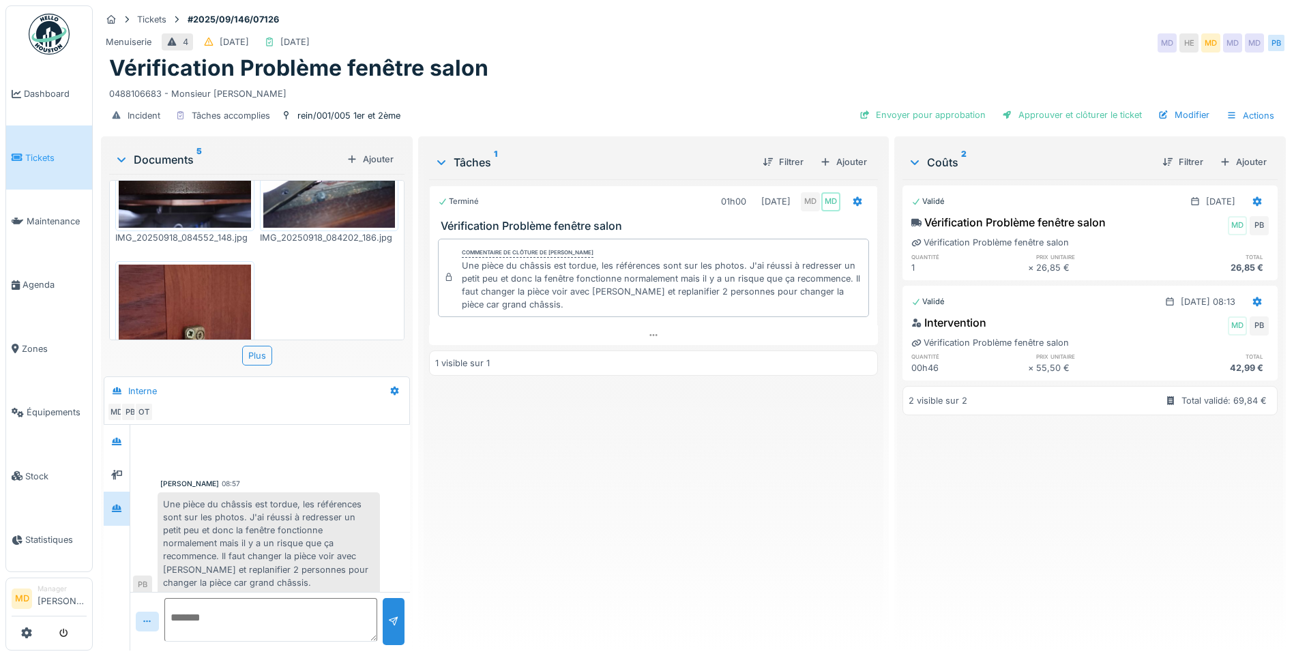
scroll to position [273, 0]
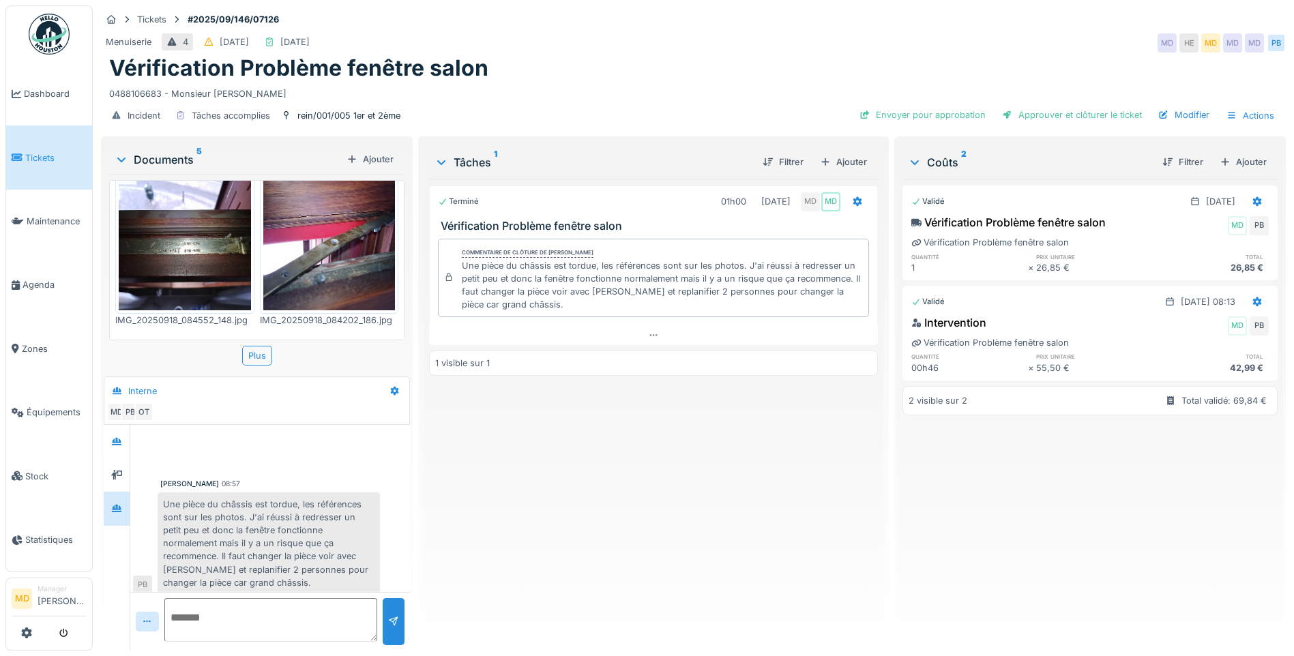
click at [196, 258] on img at bounding box center [185, 222] width 132 height 176
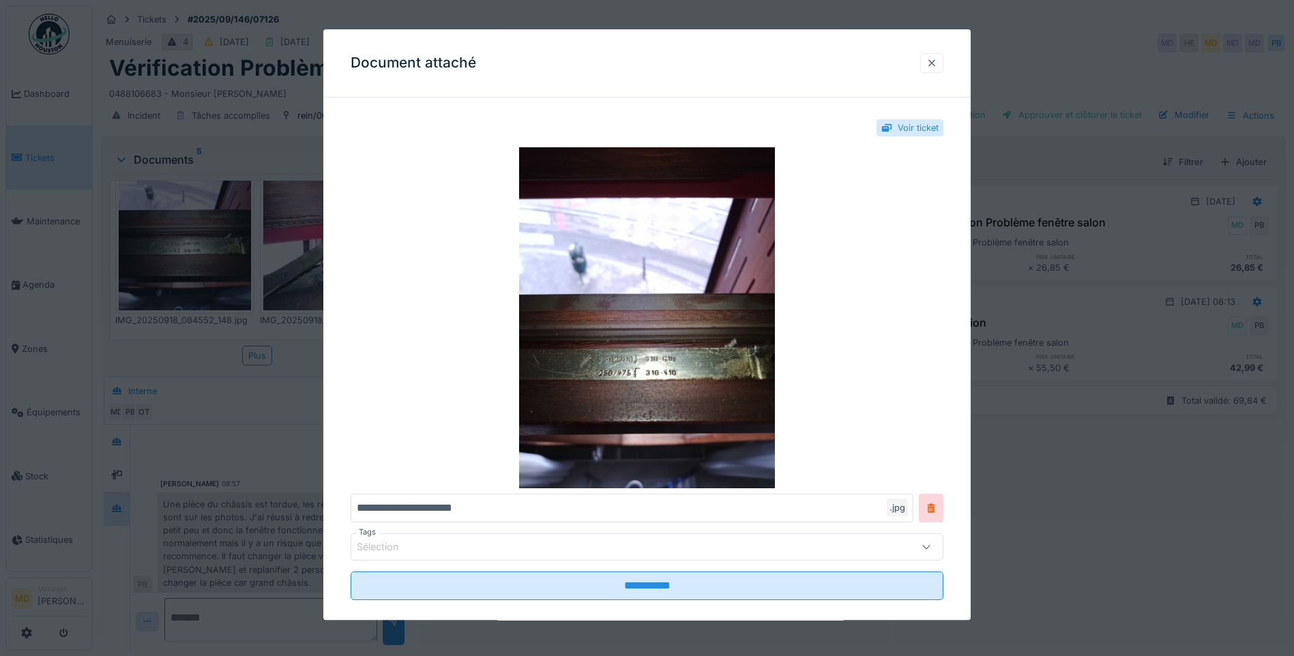
click at [931, 62] on div at bounding box center [931, 63] width 11 height 13
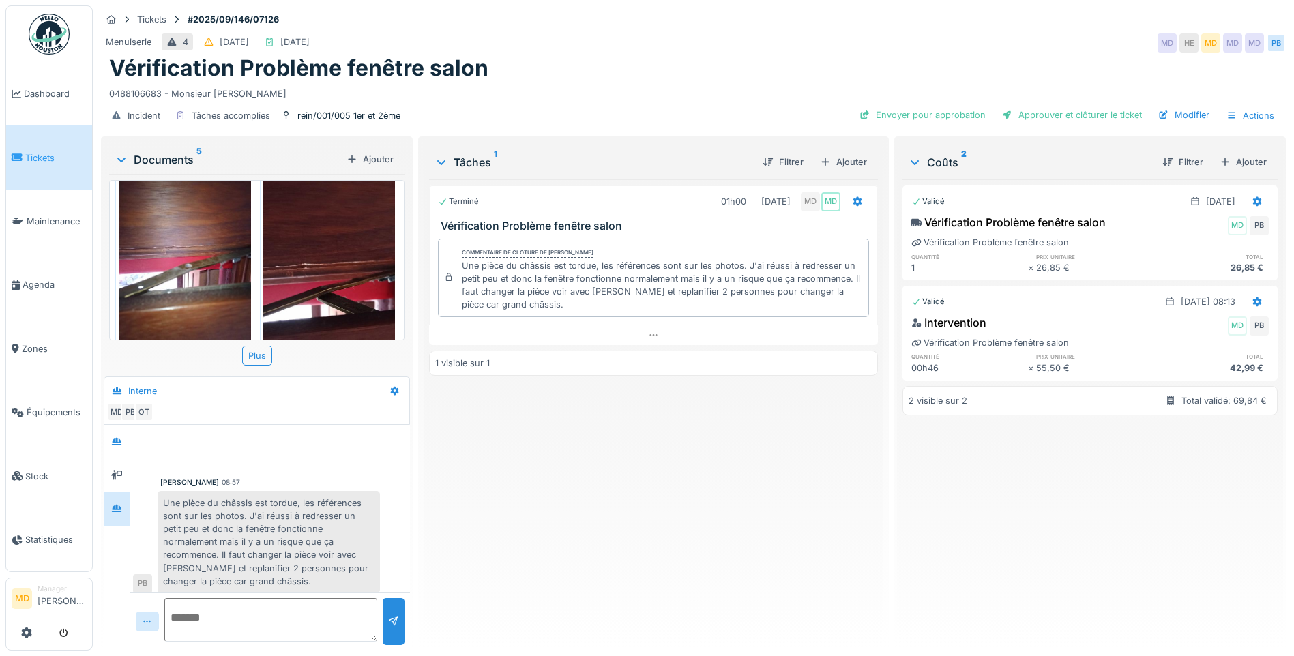
scroll to position [0, 0]
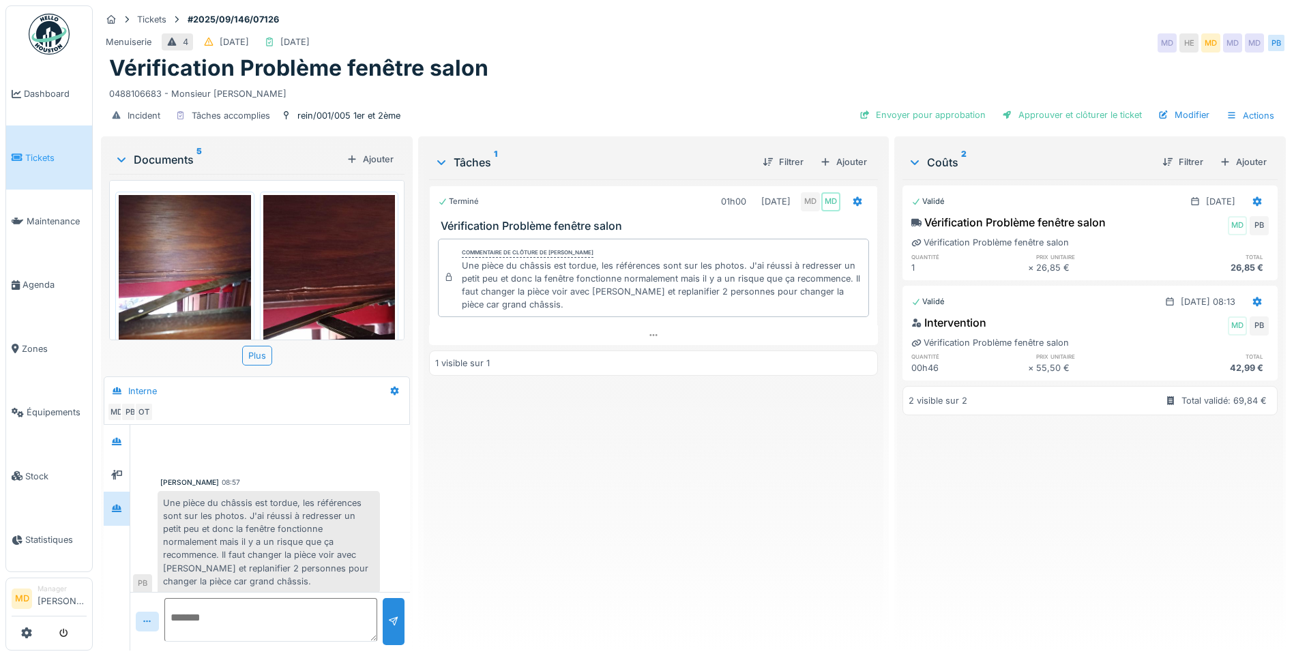
click at [209, 257] on img at bounding box center [185, 283] width 132 height 176
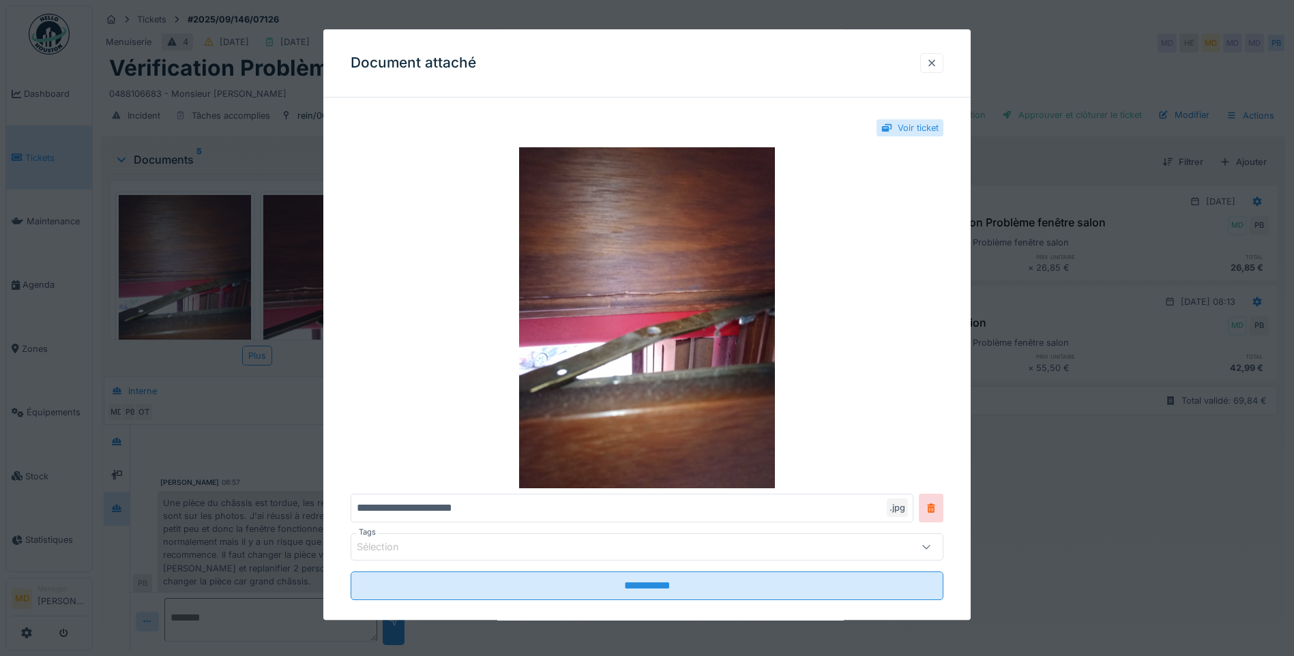
click at [934, 62] on div at bounding box center [931, 63] width 11 height 13
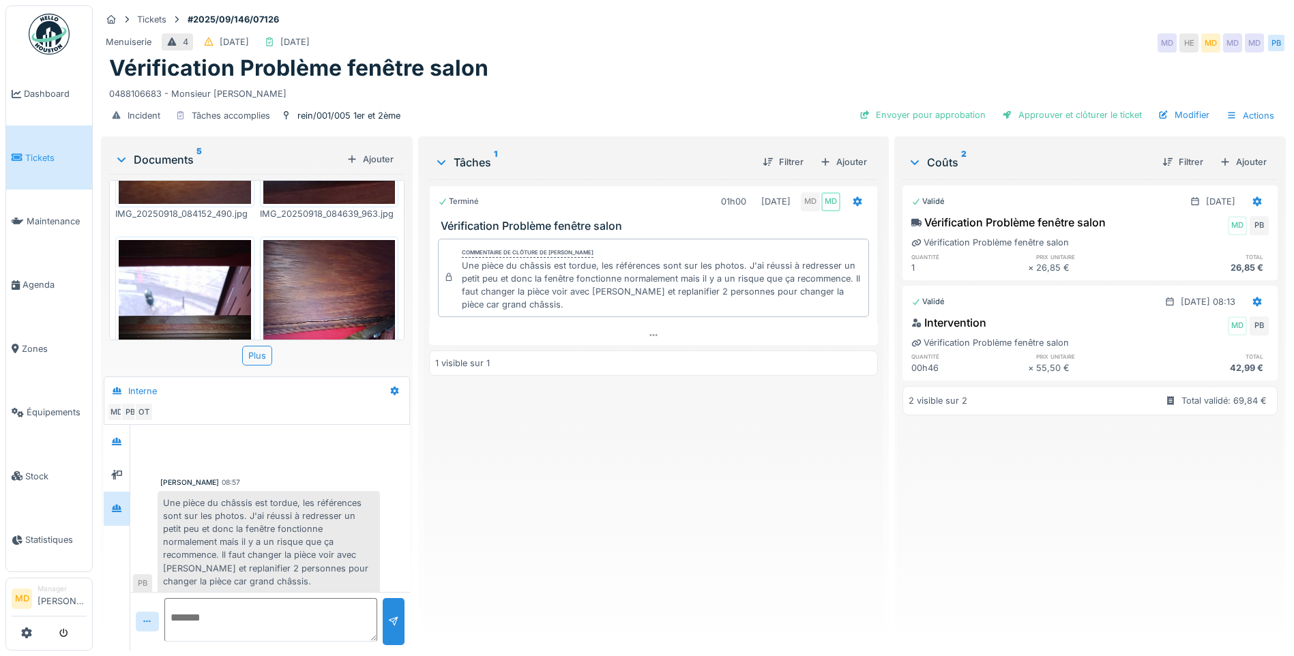
scroll to position [205, 0]
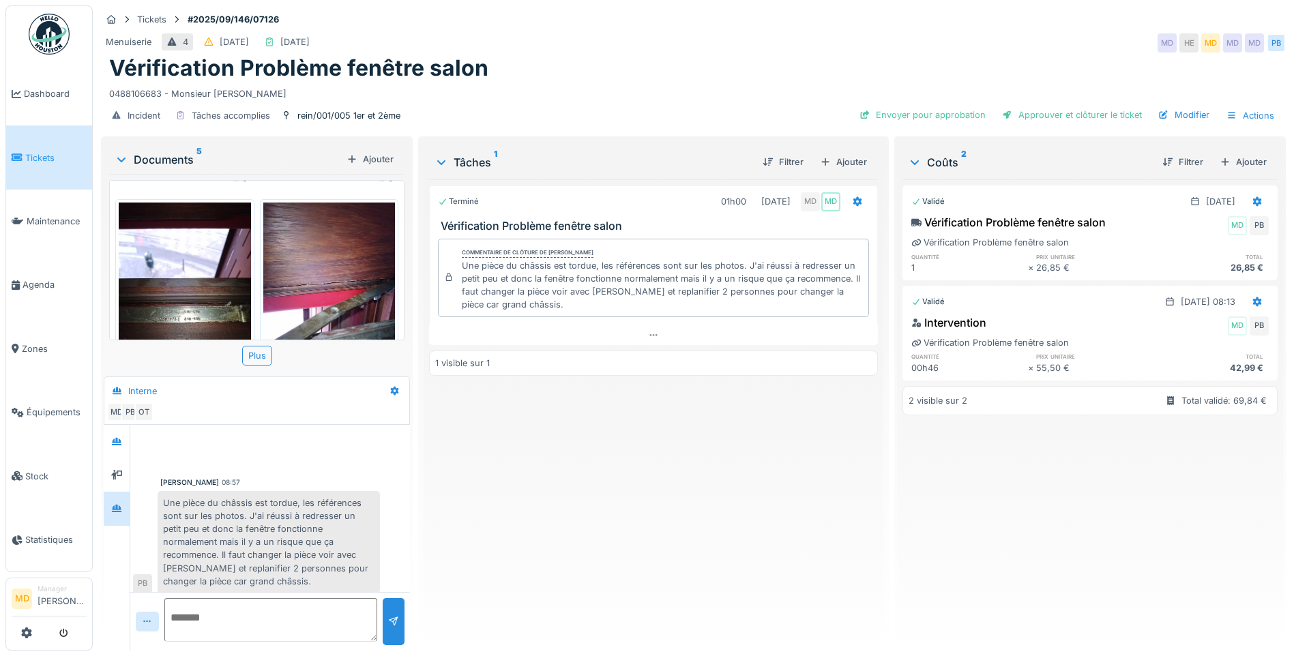
click at [213, 248] on img at bounding box center [185, 291] width 132 height 176
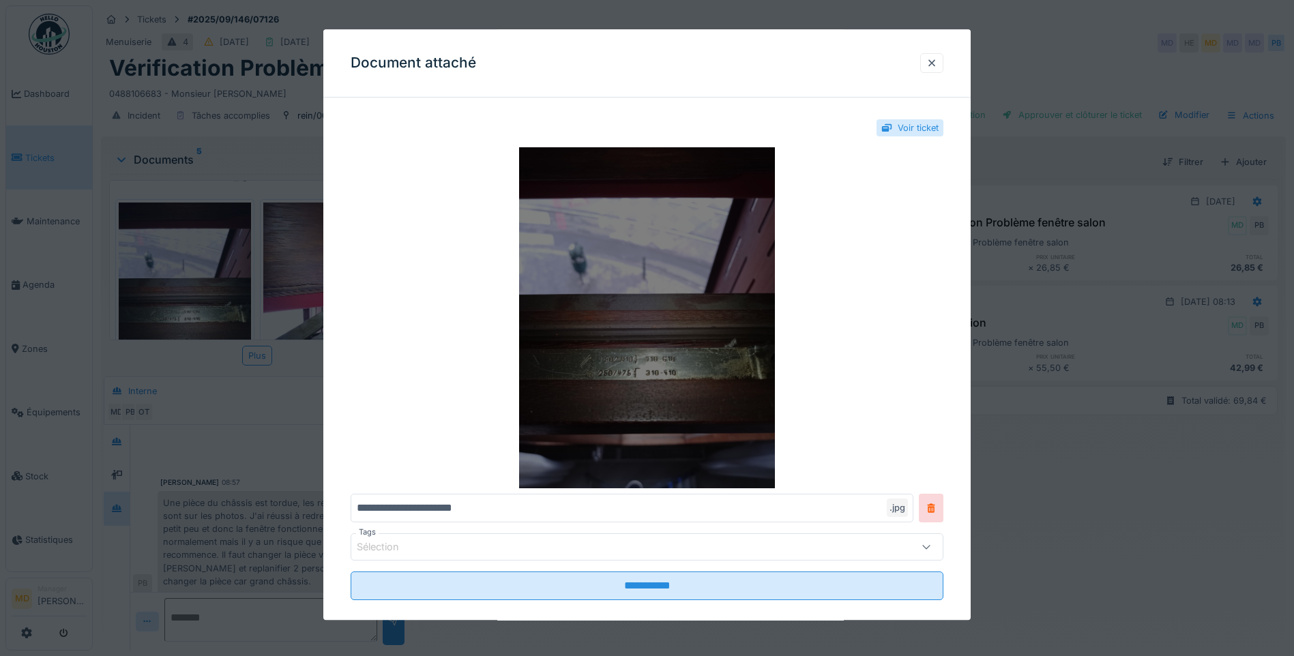
click at [578, 331] on img at bounding box center [646, 317] width 593 height 341
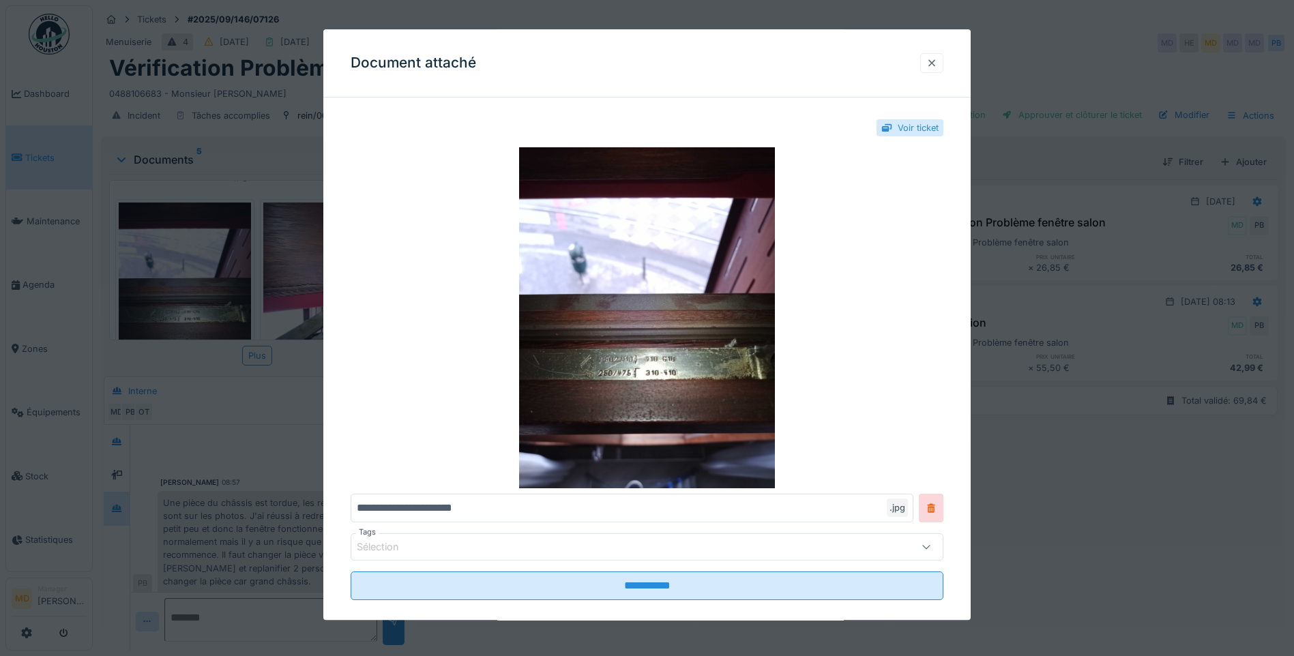
click at [933, 57] on div at bounding box center [931, 63] width 11 height 13
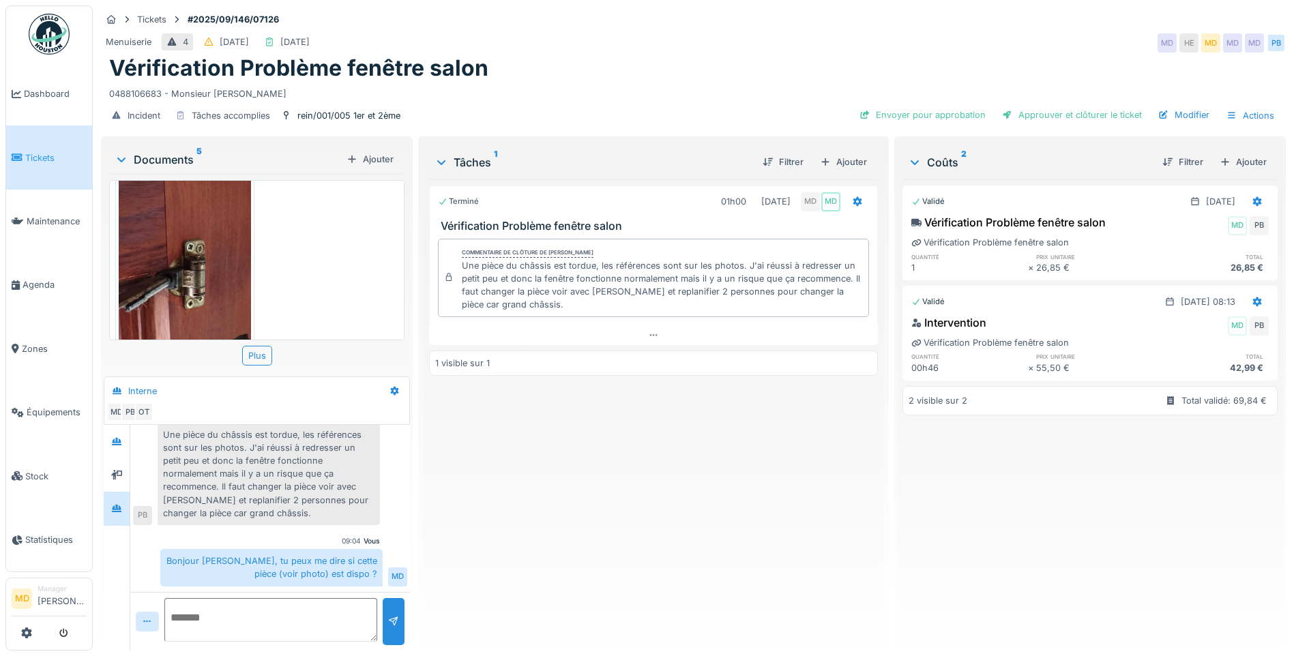
scroll to position [458, 0]
click at [207, 256] on img at bounding box center [185, 250] width 132 height 176
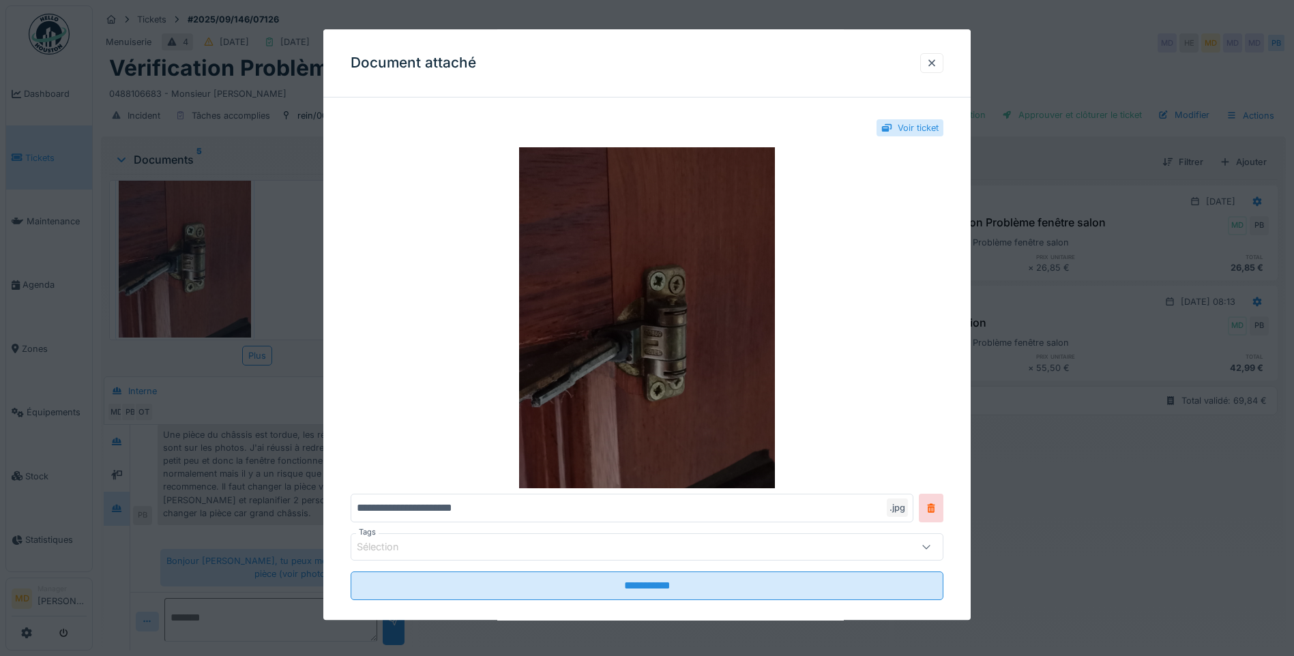
click at [591, 280] on img at bounding box center [646, 317] width 593 height 341
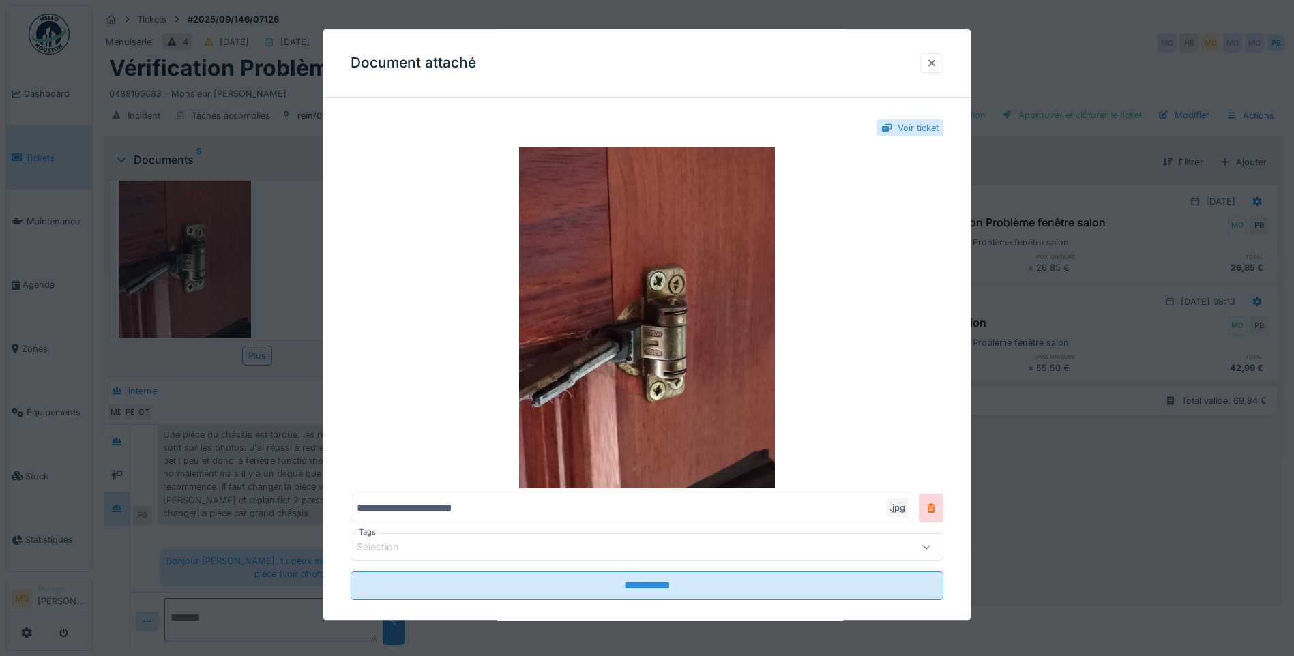
click at [936, 63] on div at bounding box center [931, 63] width 11 height 13
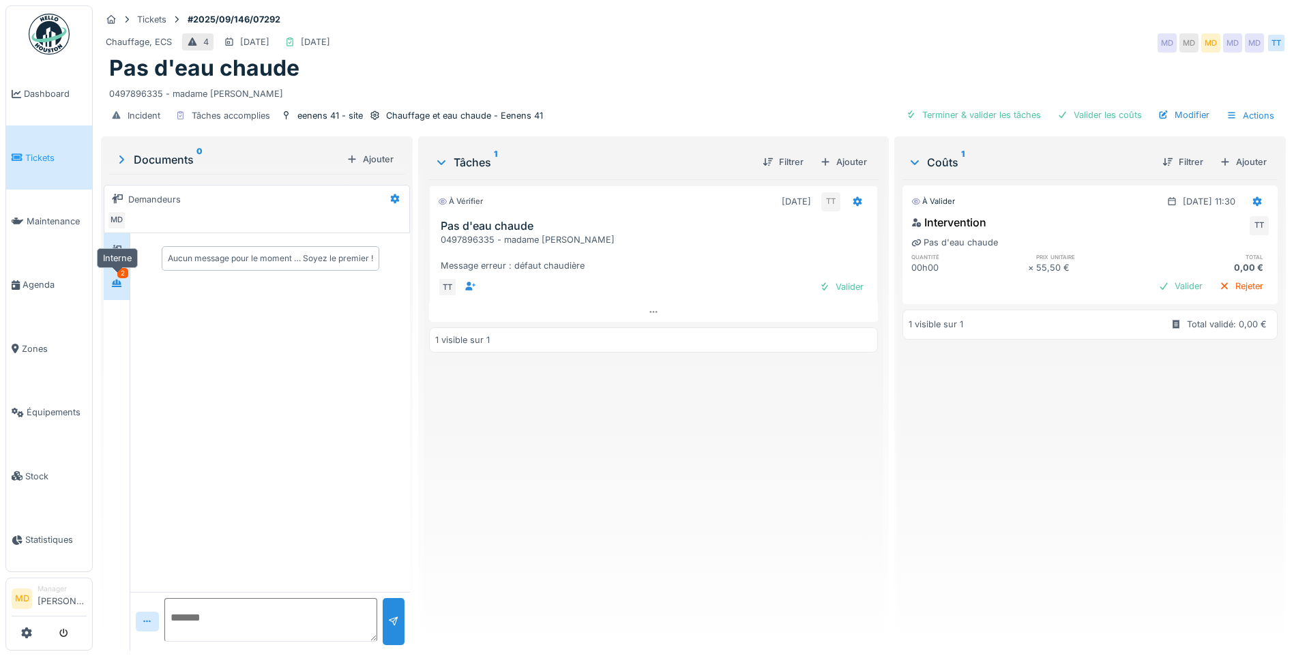
click at [117, 282] on icon at bounding box center [117, 284] width 10 height 8
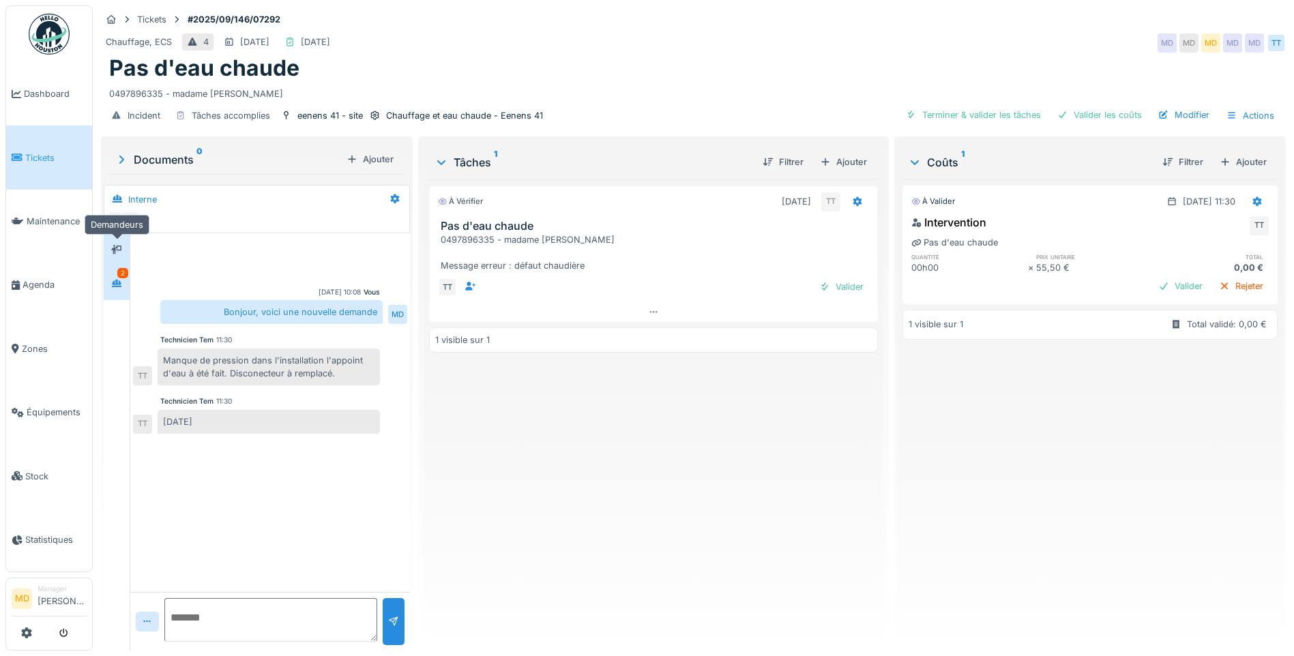
click at [123, 256] on div at bounding box center [116, 249] width 20 height 17
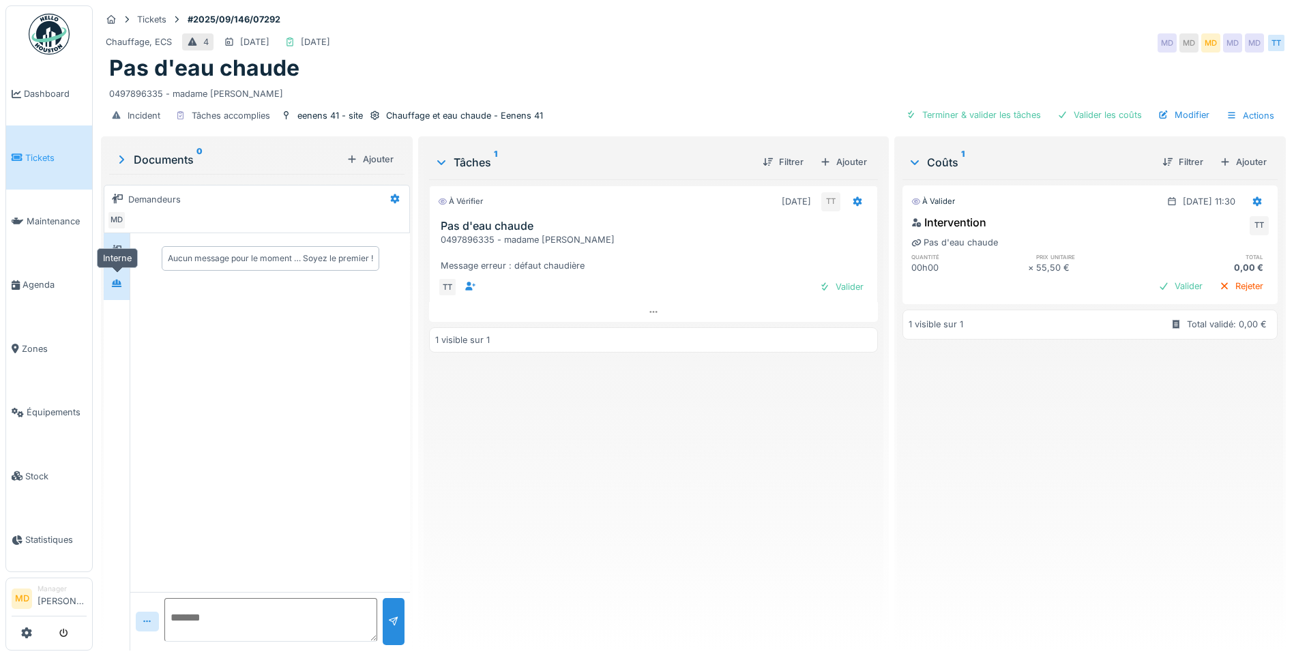
click at [121, 288] on div at bounding box center [116, 283] width 11 height 13
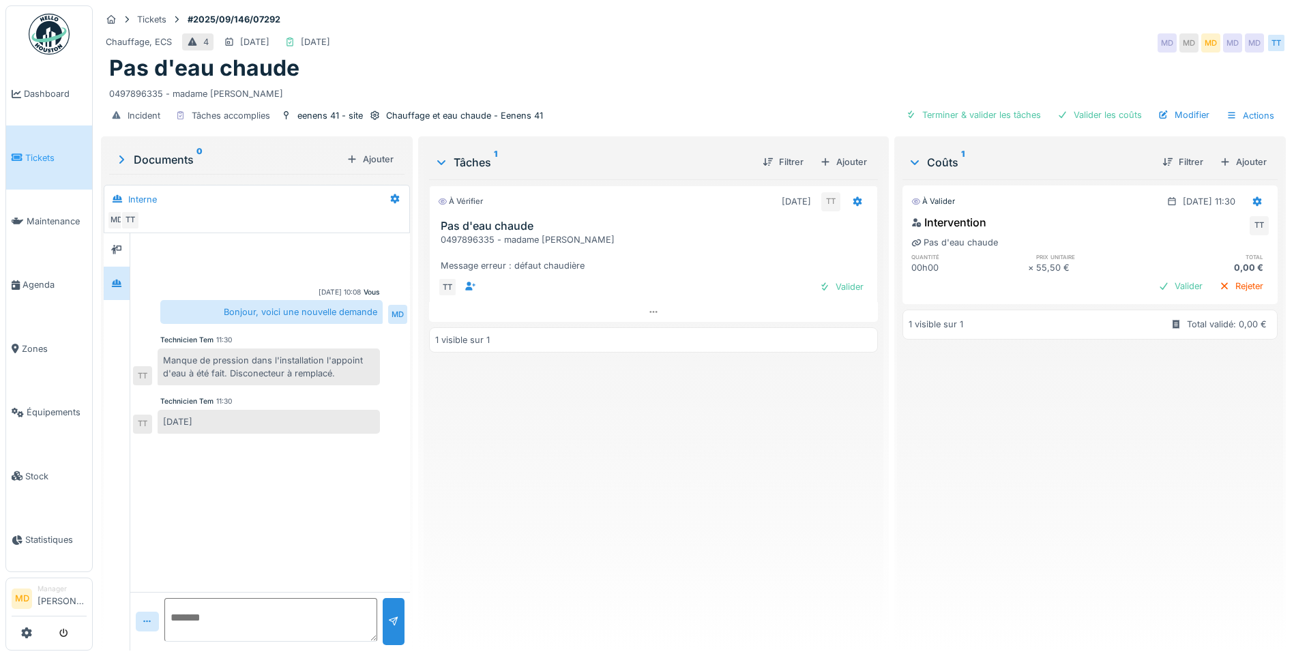
click at [528, 431] on div "À vérifier [DATE] TT Pas d'eau chaude 0497896335 - madame Azghay Message erreur…" at bounding box center [653, 409] width 449 height 460
click at [344, 111] on div "eenens 41 - site" at bounding box center [329, 115] width 65 height 13
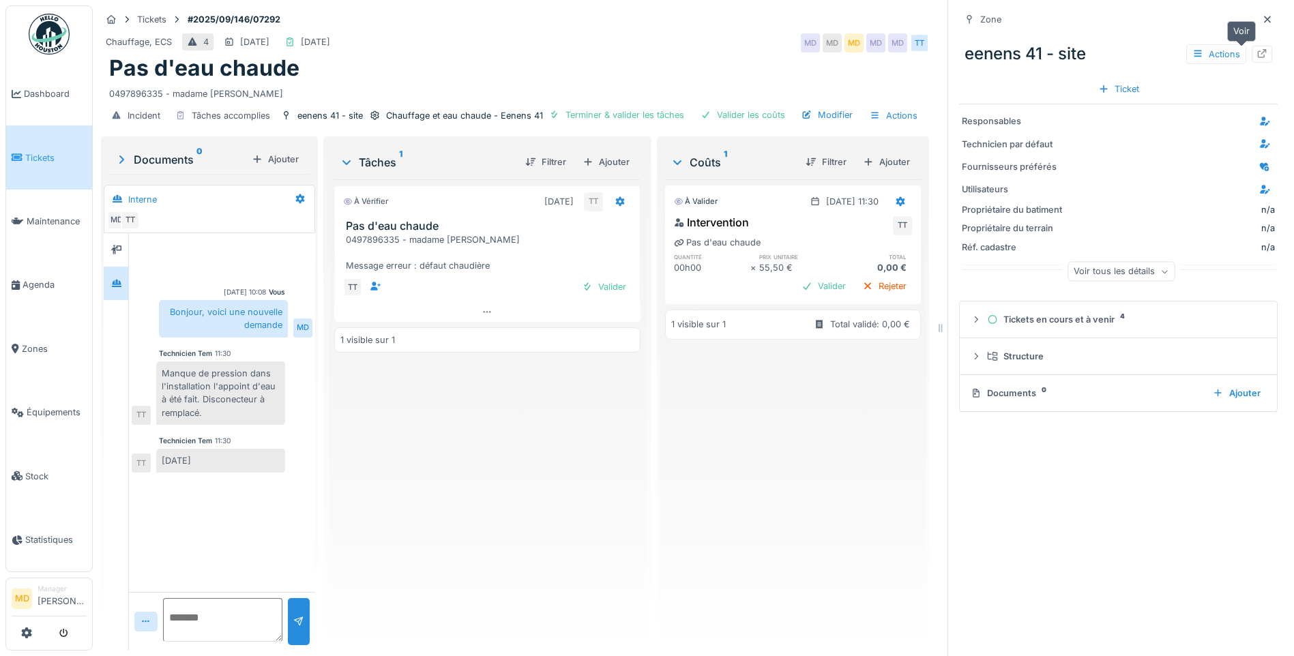
click at [1251, 53] on div at bounding box center [1261, 54] width 20 height 17
click at [1261, 18] on icon at bounding box center [1266, 19] width 11 height 9
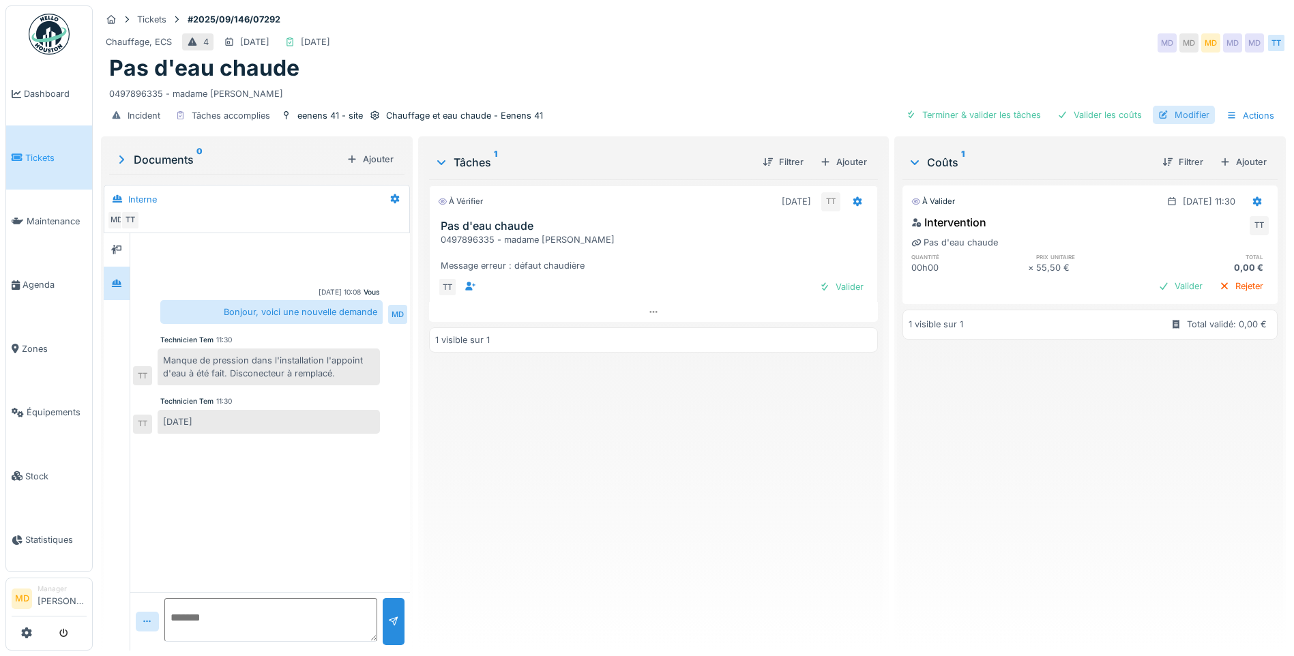
click at [1158, 121] on div at bounding box center [1163, 114] width 11 height 13
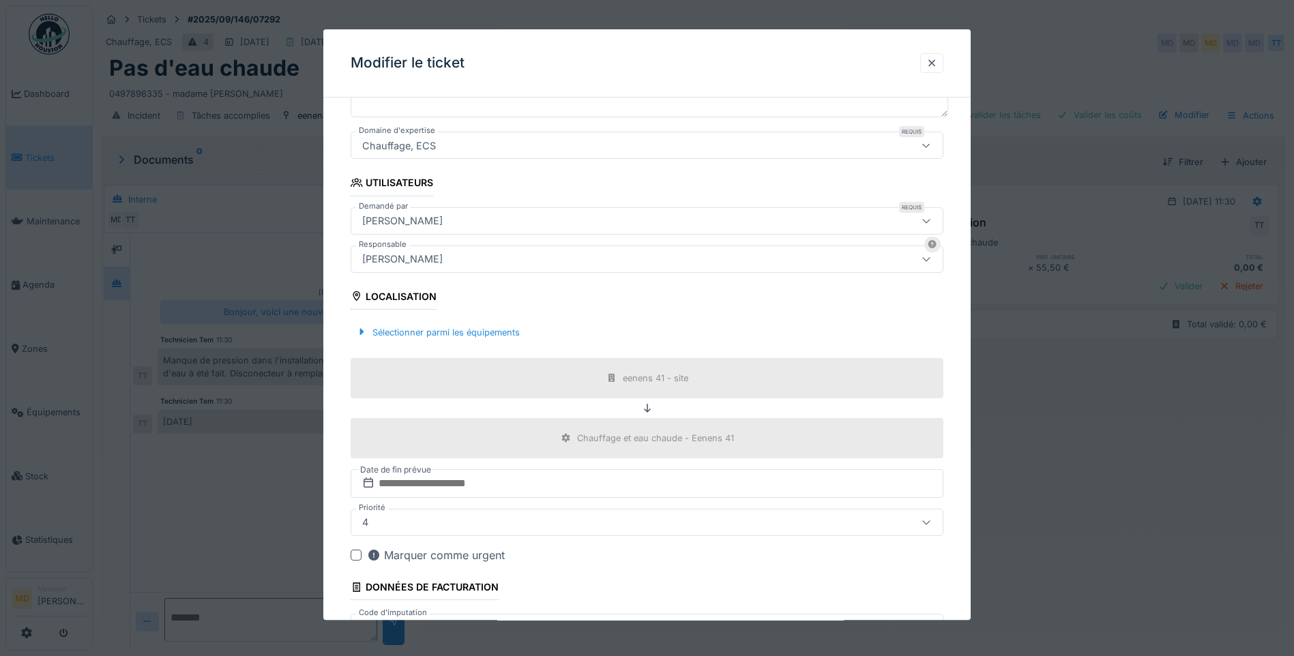
scroll to position [205, 0]
click at [404, 223] on div "[PERSON_NAME]" at bounding box center [402, 220] width 91 height 15
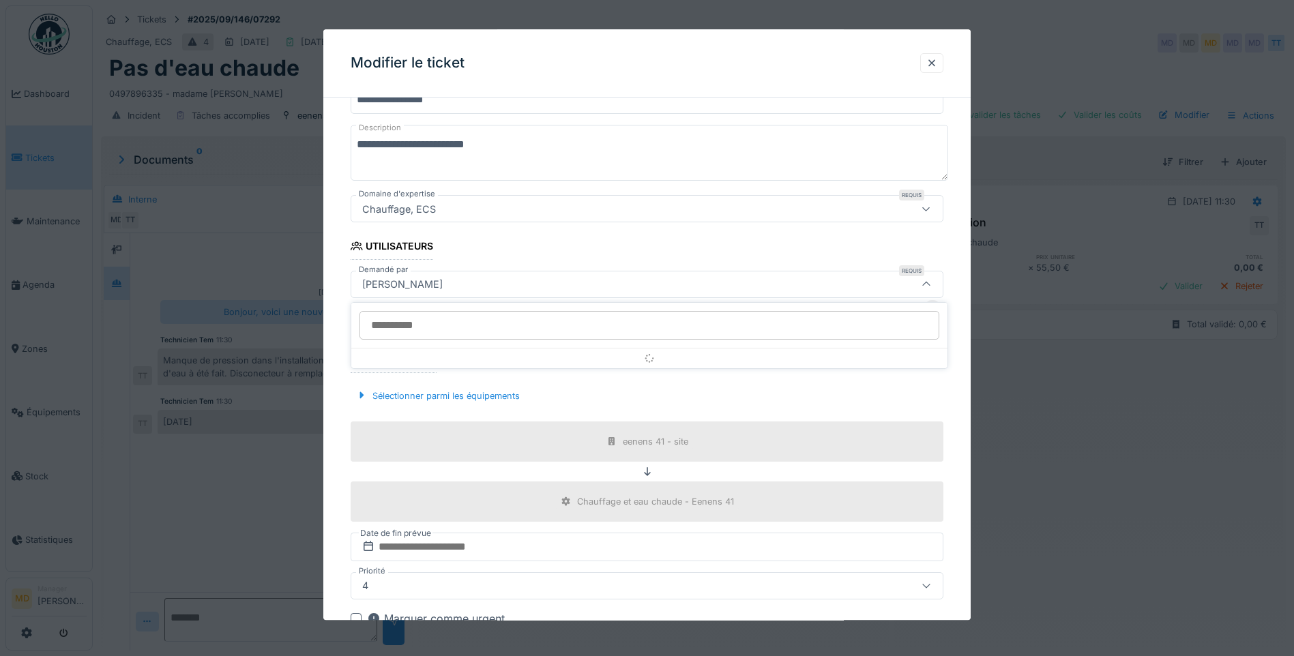
scroll to position [100, 0]
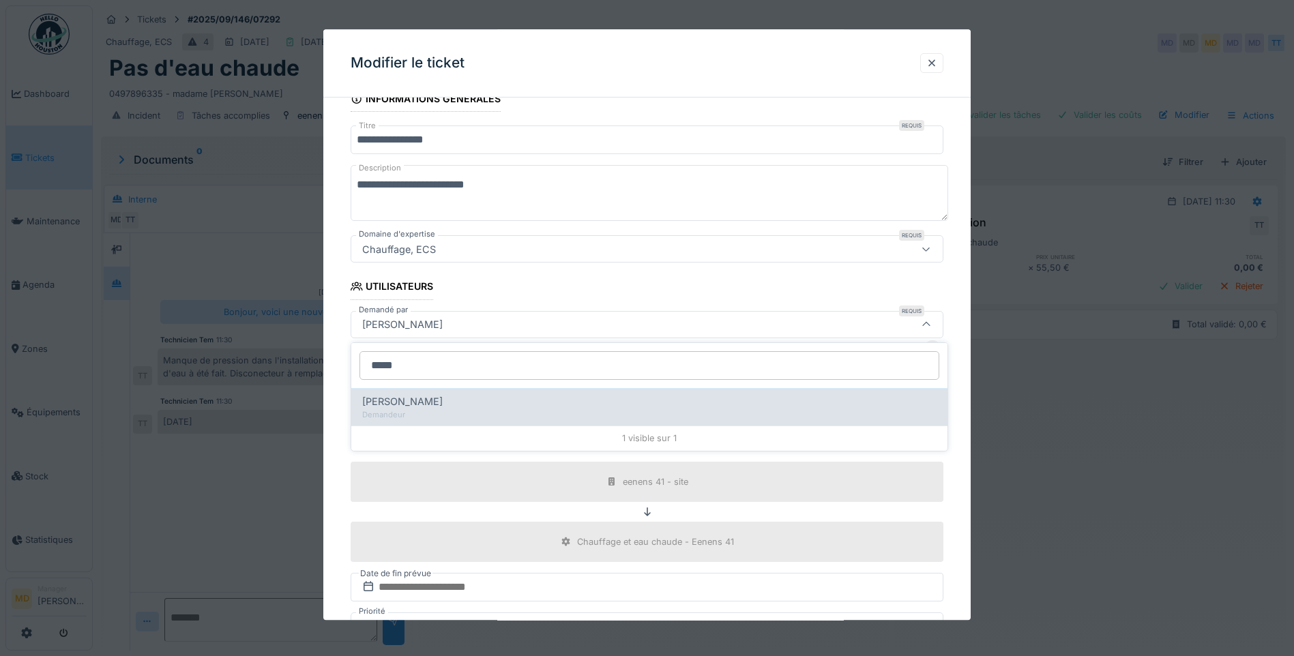
type input "*****"
click at [432, 405] on div "Ali Azghay" at bounding box center [649, 401] width 574 height 15
type input "****"
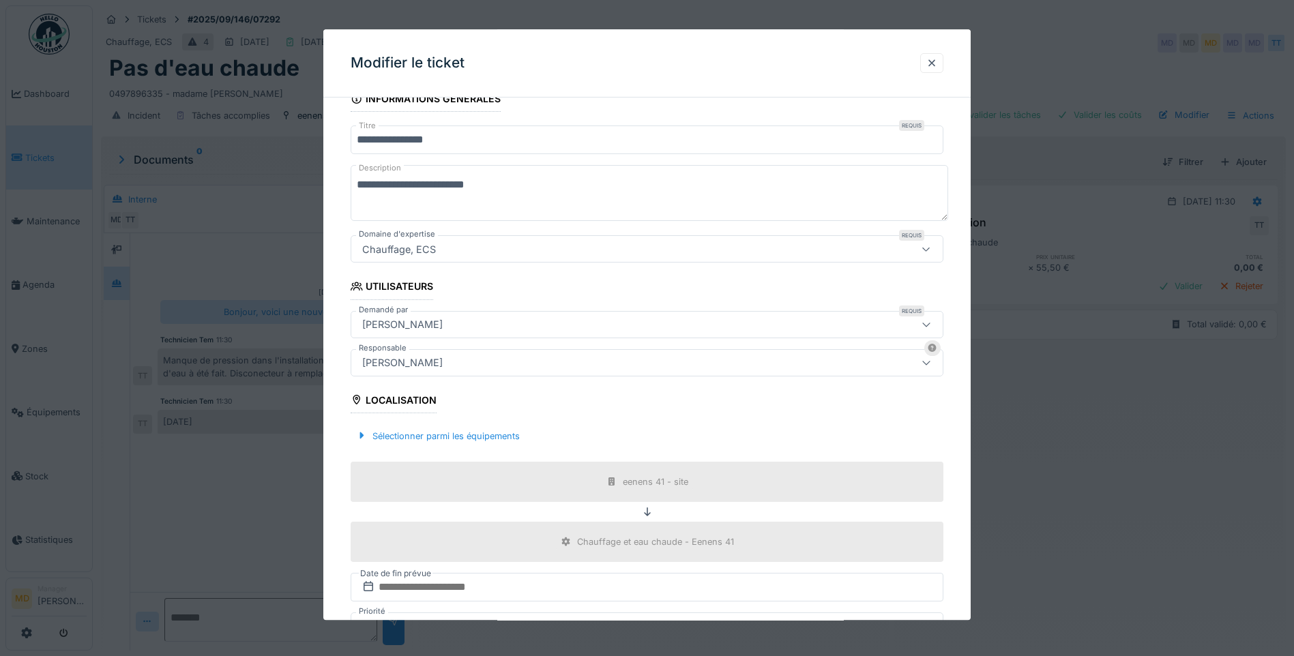
click at [415, 353] on div "[PERSON_NAME]" at bounding box center [646, 362] width 593 height 27
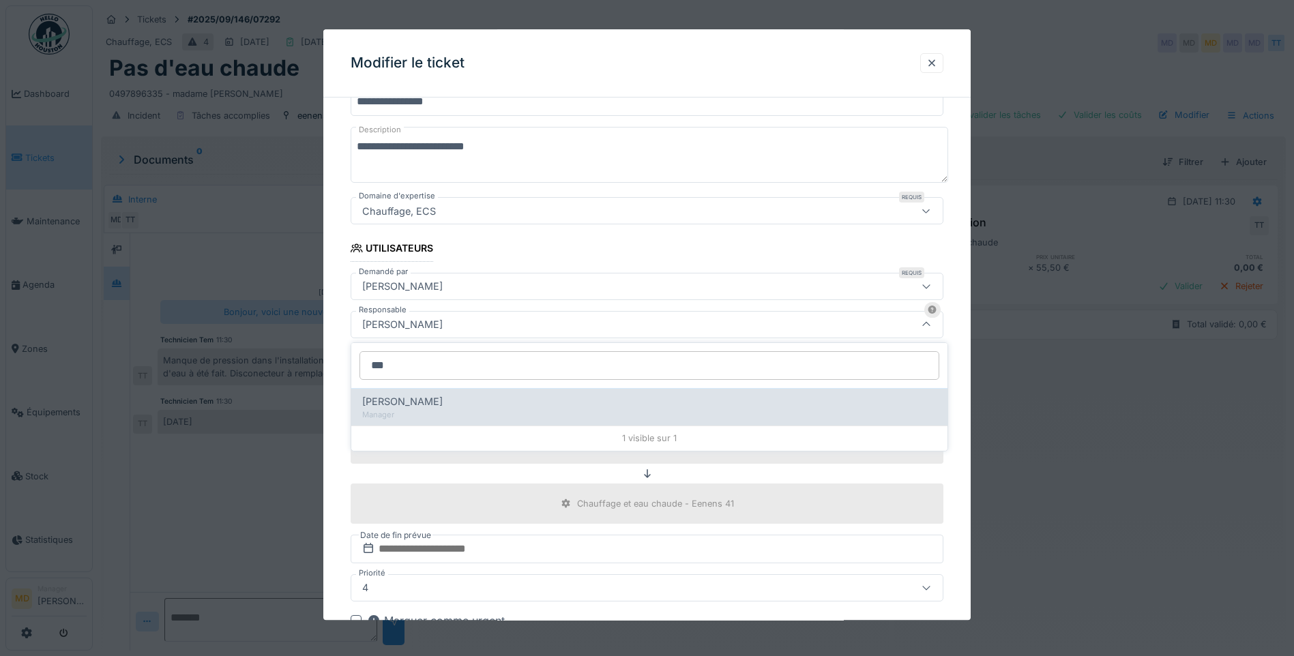
type input "***"
click at [410, 413] on div "Manager" at bounding box center [649, 415] width 574 height 12
type input "****"
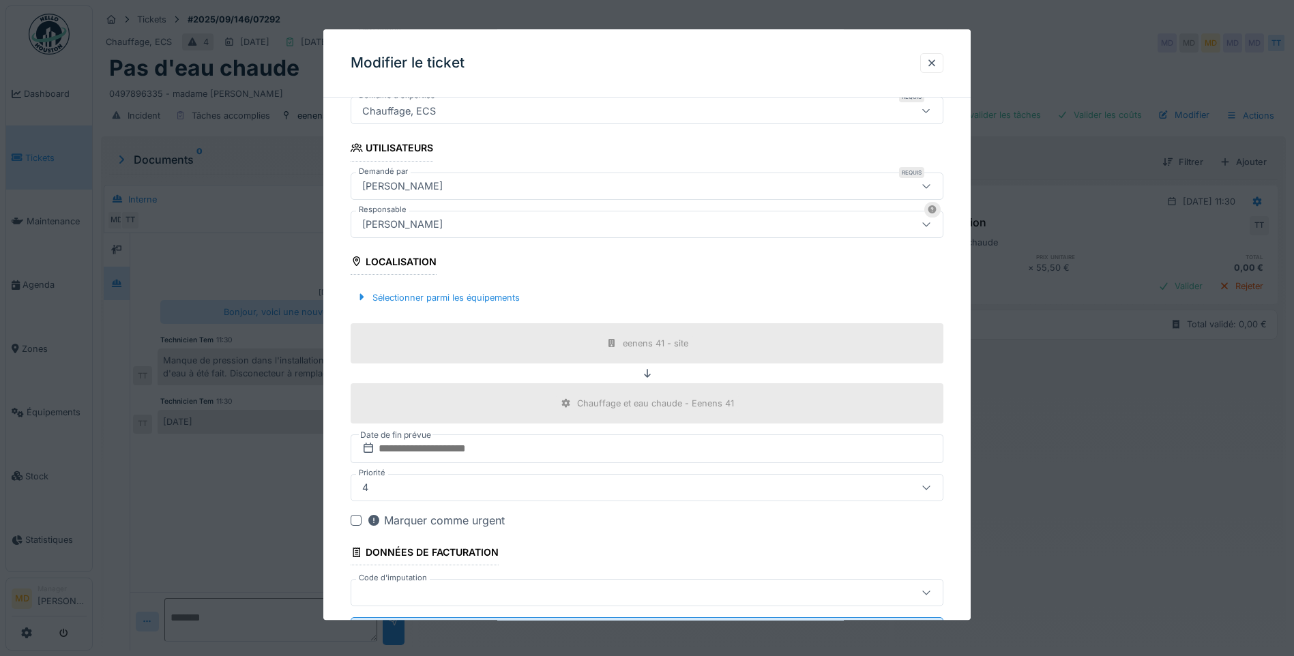
scroll to position [303, 0]
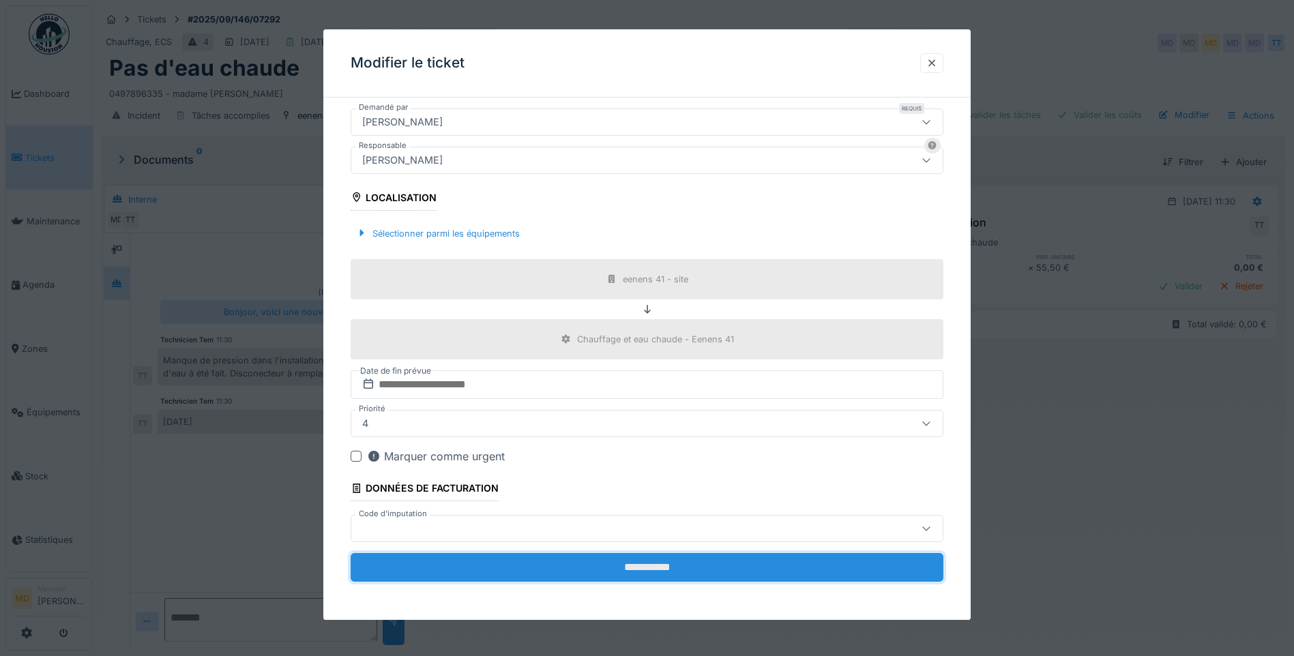
click at [662, 570] on input "**********" at bounding box center [646, 567] width 593 height 29
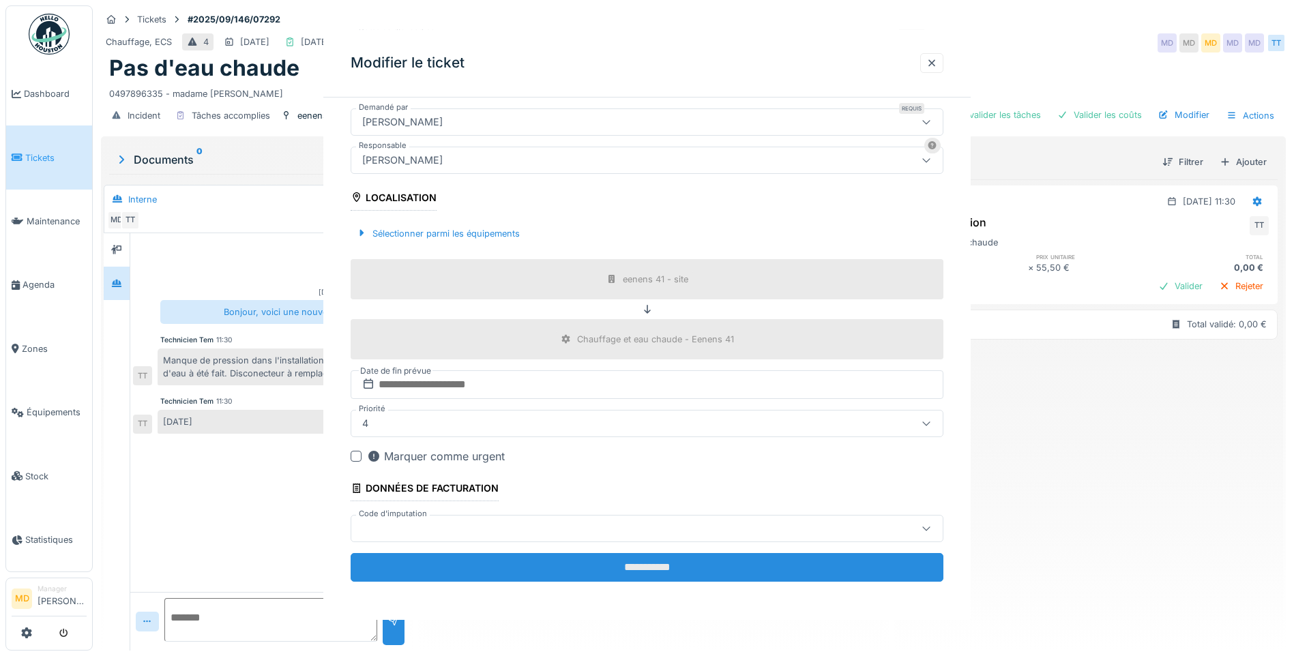
scroll to position [0, 0]
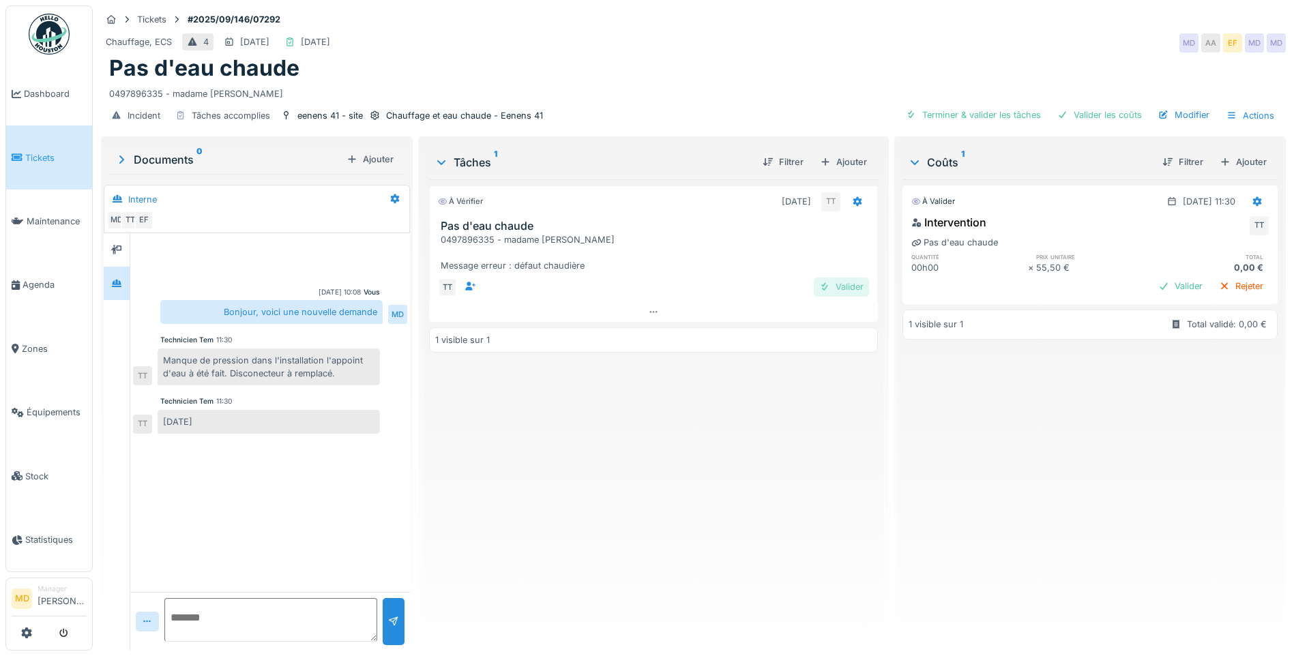
click at [839, 284] on div "Valider" at bounding box center [840, 287] width 55 height 18
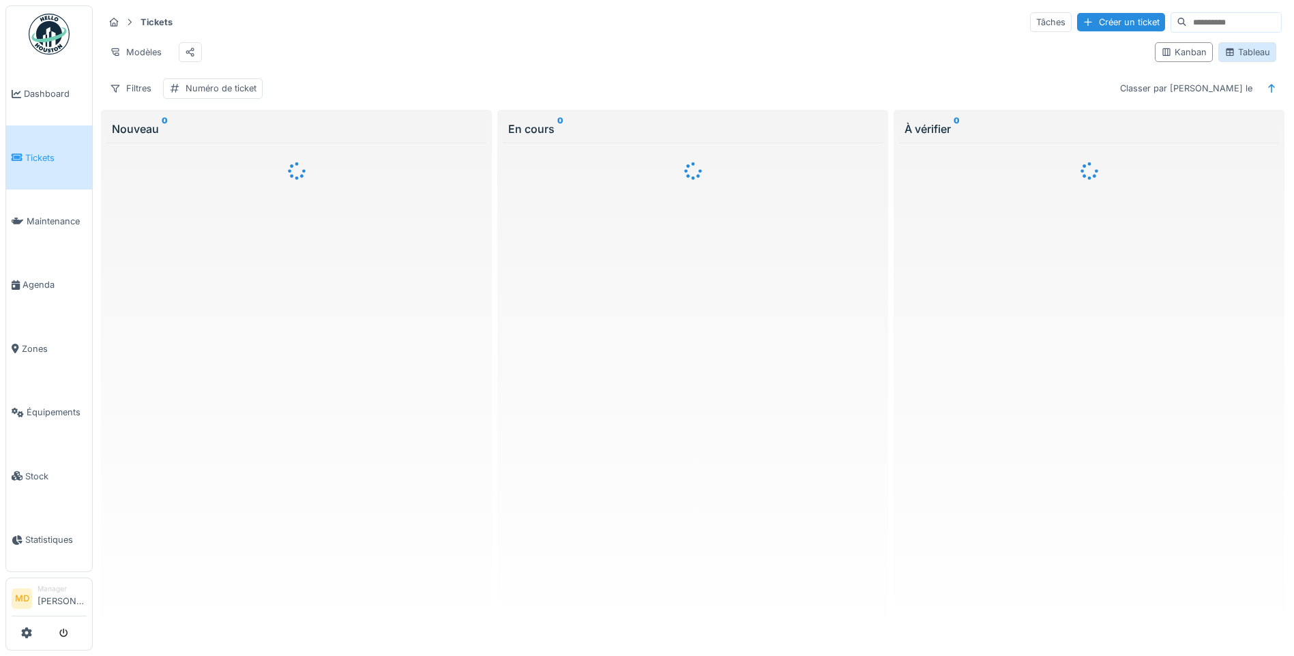
click at [1246, 52] on div "Tableau" at bounding box center [1247, 52] width 46 height 13
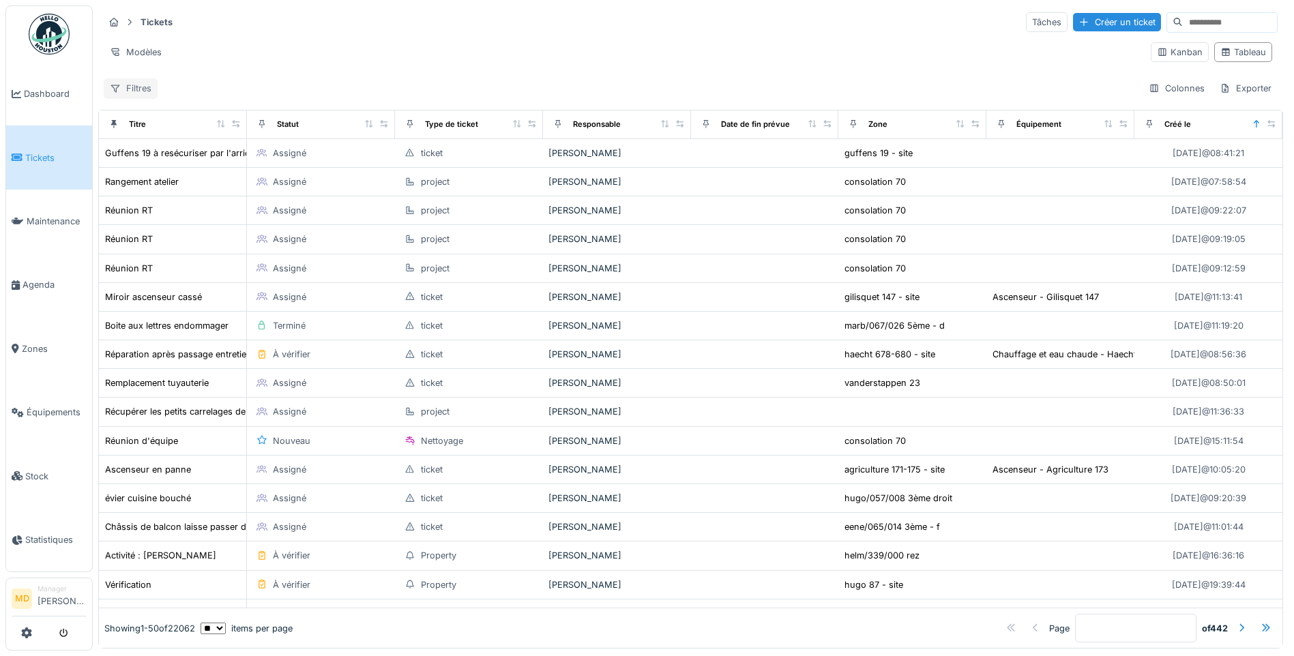
click at [133, 93] on div "Filtres" at bounding box center [131, 88] width 54 height 20
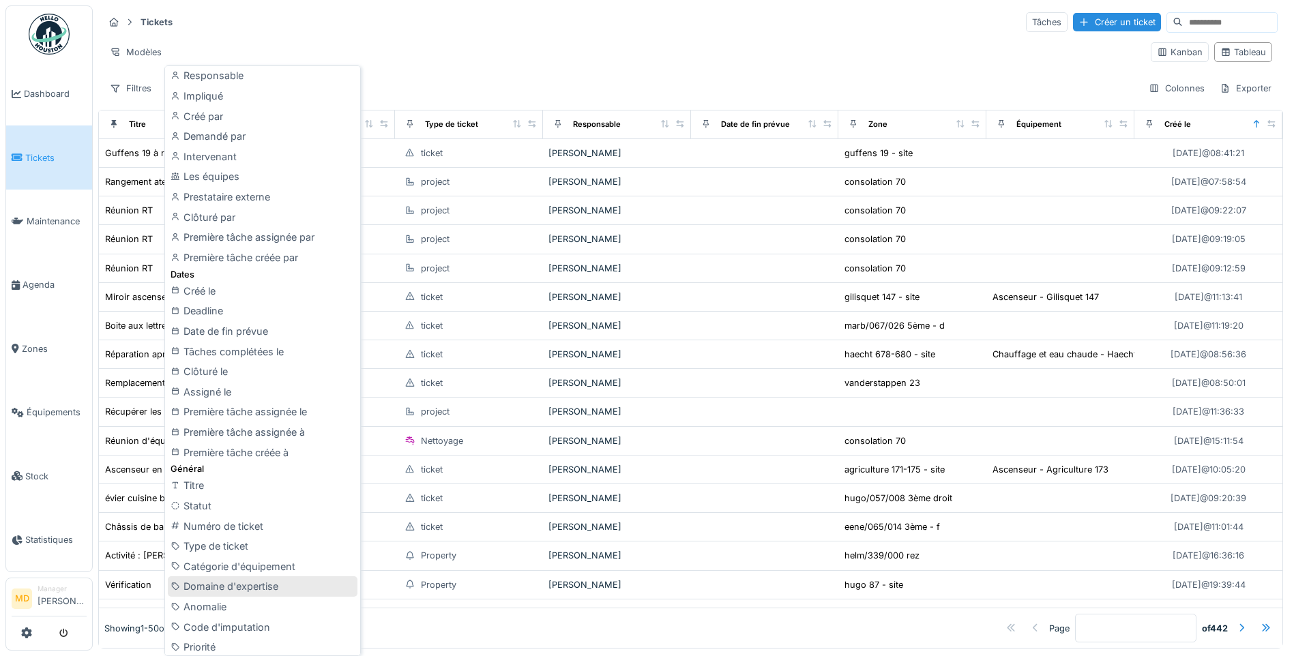
scroll to position [68, 0]
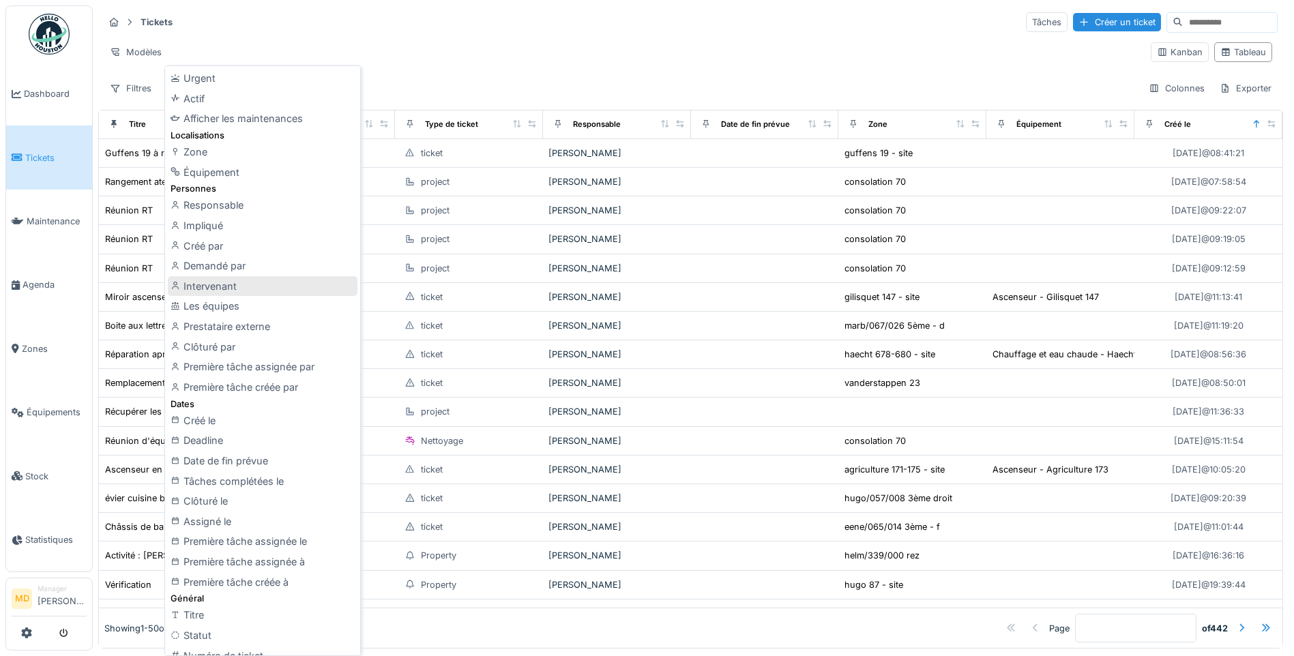
click at [213, 286] on div "Intervenant" at bounding box center [263, 286] width 190 height 20
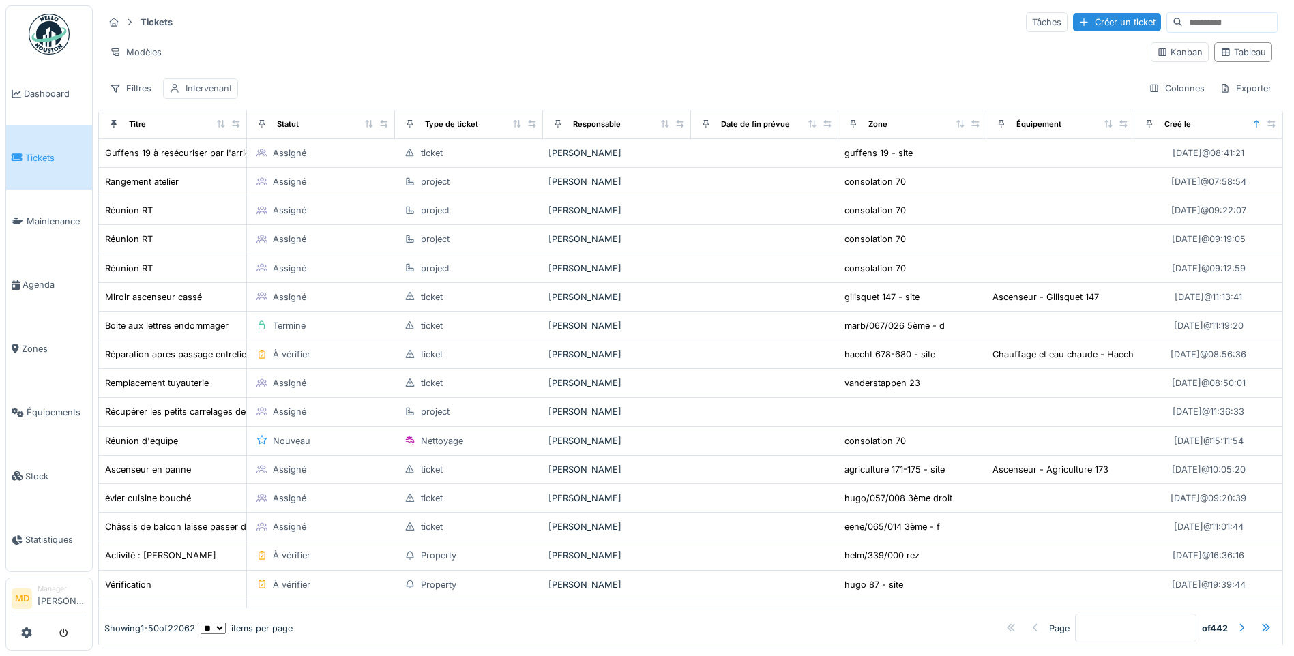
click at [224, 89] on div "Intervenant" at bounding box center [208, 88] width 46 height 13
click at [251, 148] on div "Intervenant" at bounding box center [239, 153] width 128 height 15
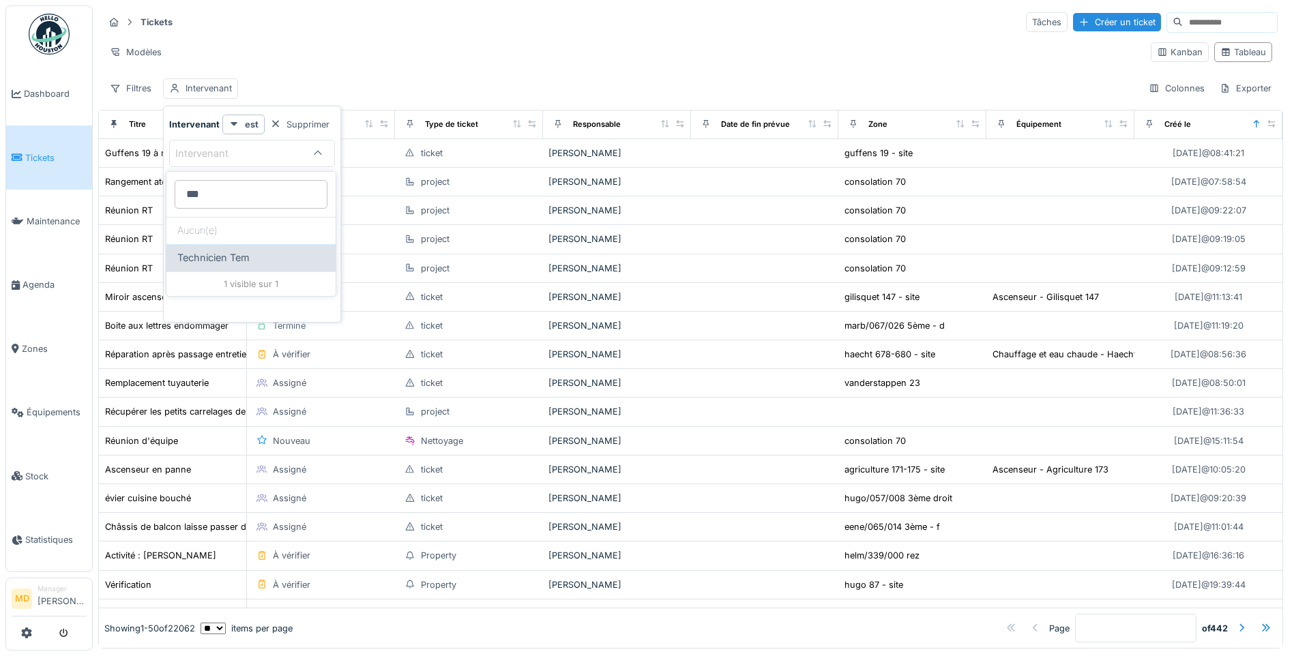
type input "***"
click at [252, 269] on div "Technicien Tem" at bounding box center [250, 257] width 169 height 27
type input "*****"
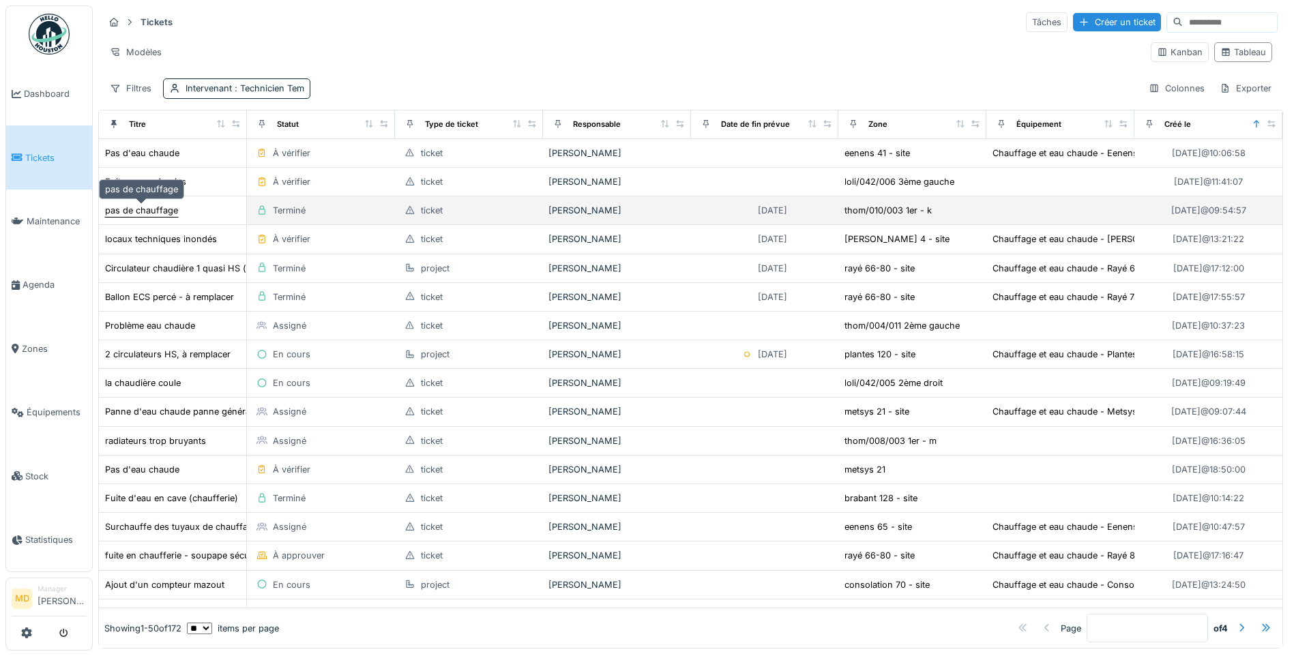
click at [155, 211] on div "pas de chauffage" at bounding box center [141, 210] width 73 height 13
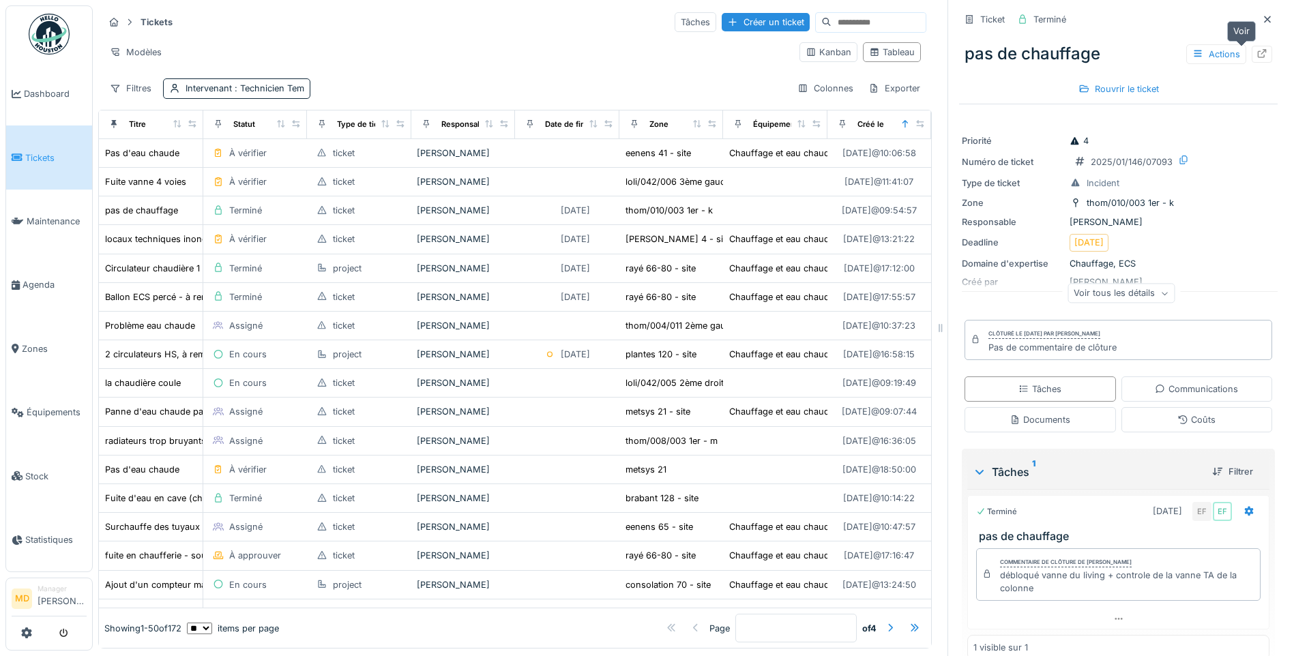
click at [1251, 46] on div at bounding box center [1261, 54] width 20 height 17
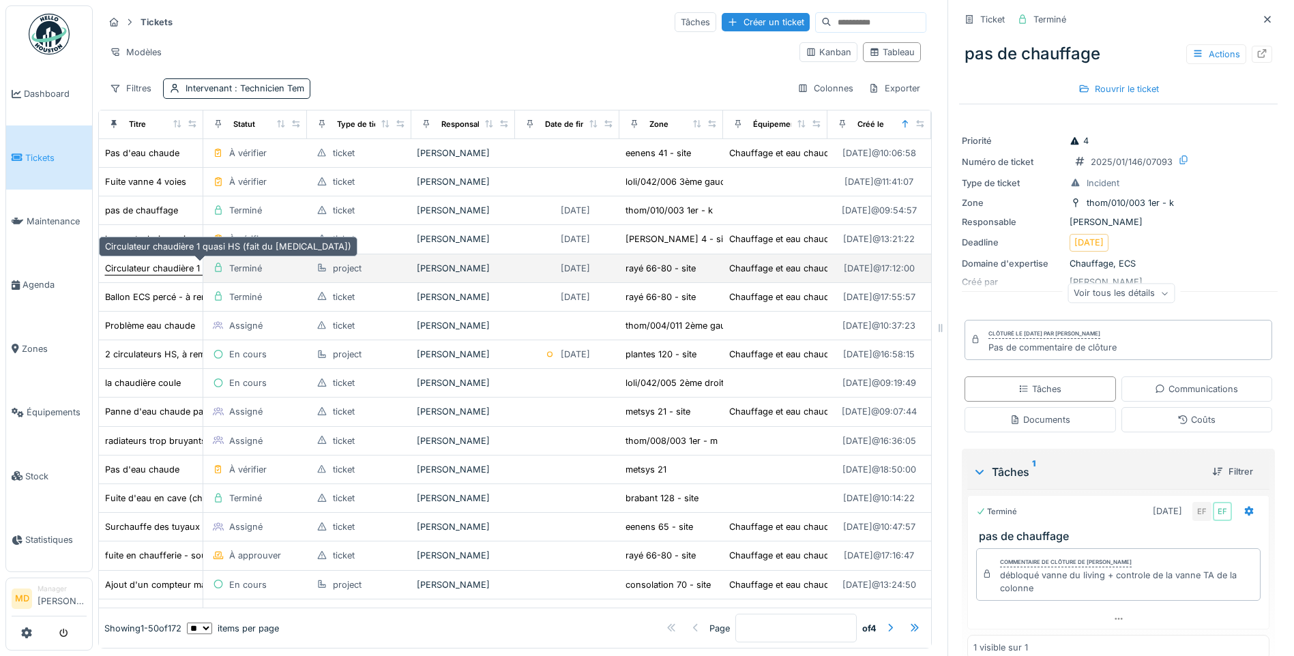
click at [147, 269] on div "Circulateur chaudière 1 quasi HS (fait du bruit)" at bounding box center [228, 268] width 246 height 13
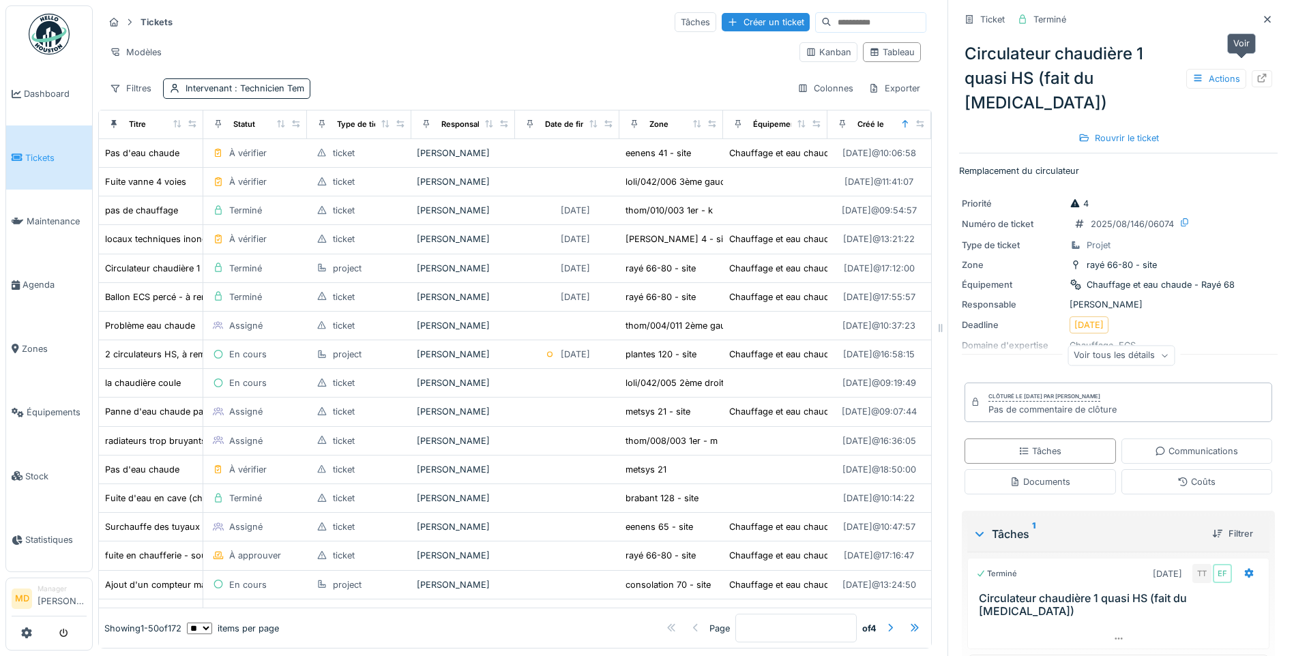
click at [1257, 74] on icon at bounding box center [1261, 78] width 9 height 9
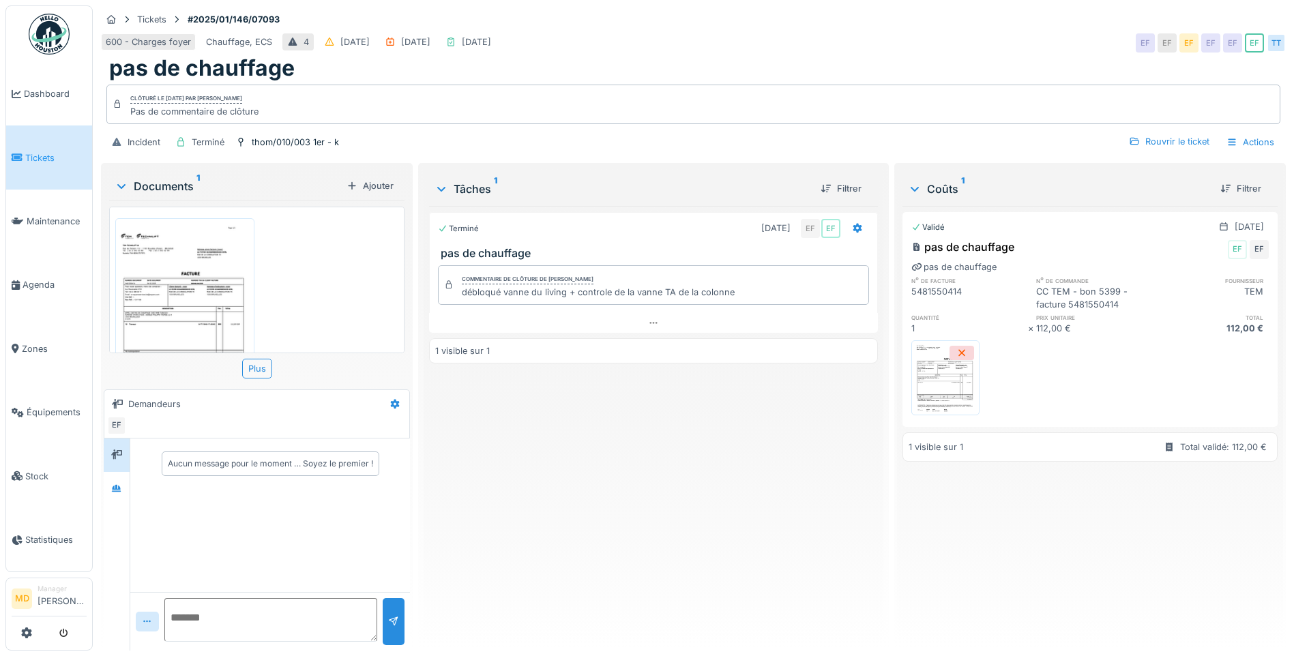
scroll to position [74, 0]
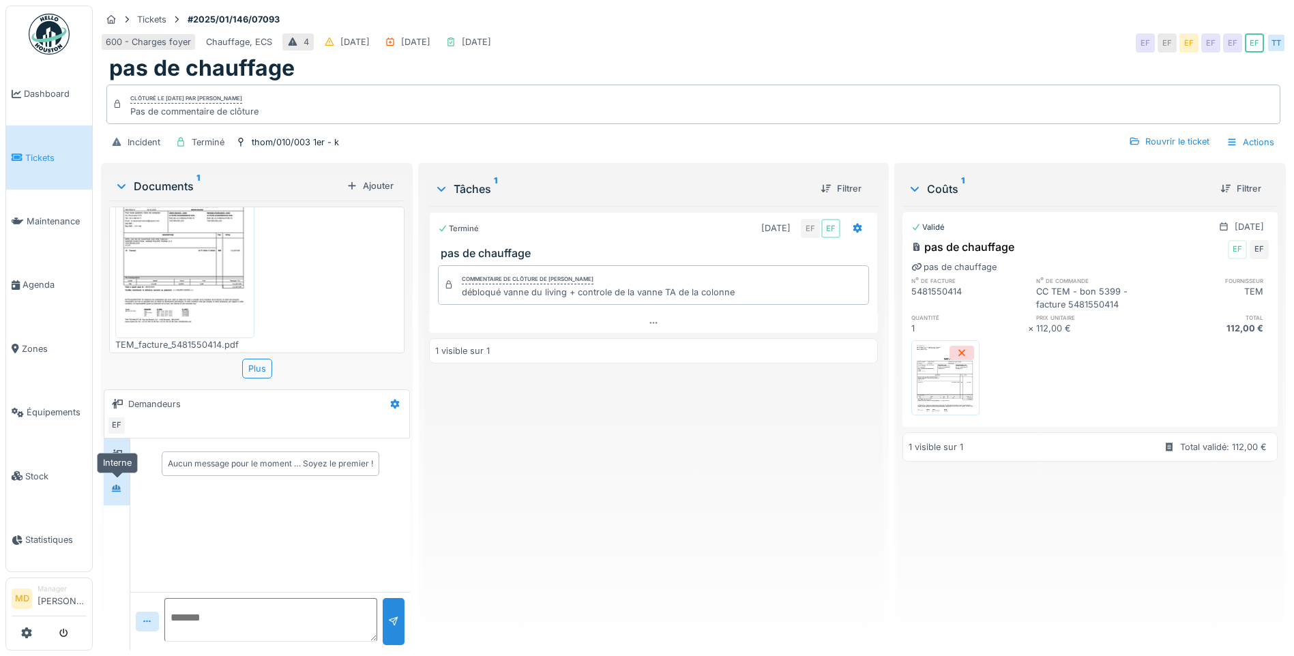
click at [123, 490] on div at bounding box center [116, 488] width 20 height 17
click at [126, 450] on div at bounding box center [116, 455] width 20 height 17
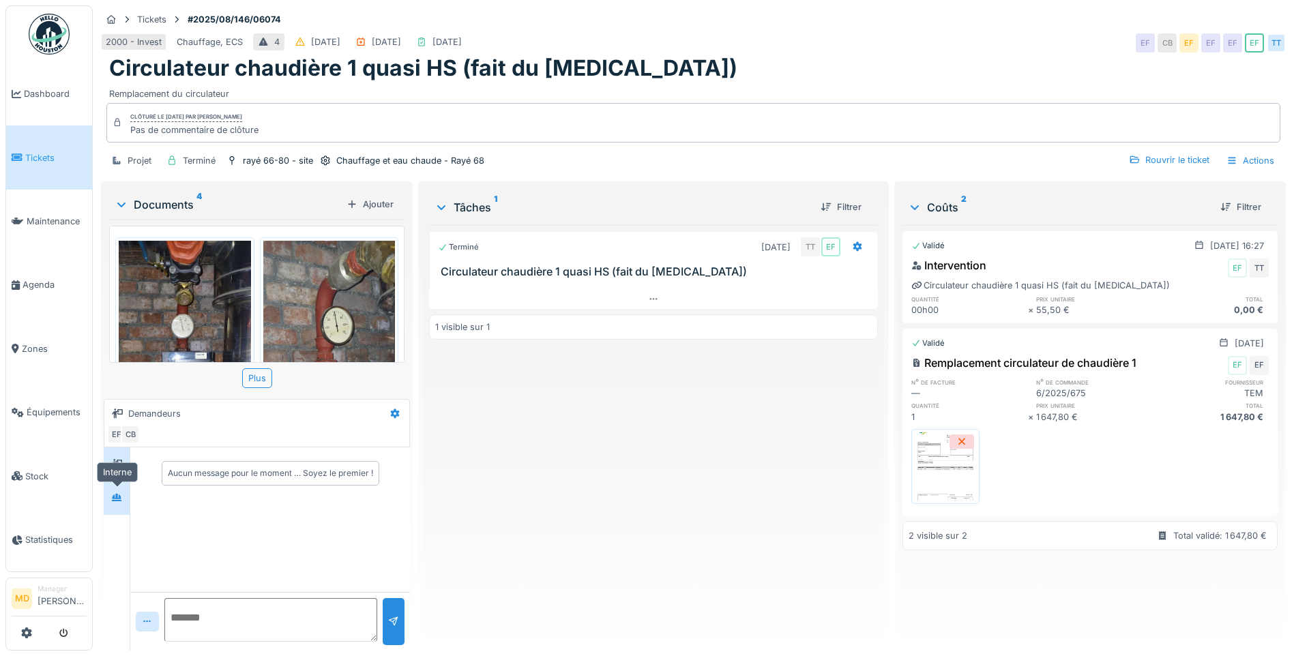
click at [109, 498] on div at bounding box center [116, 497] width 20 height 17
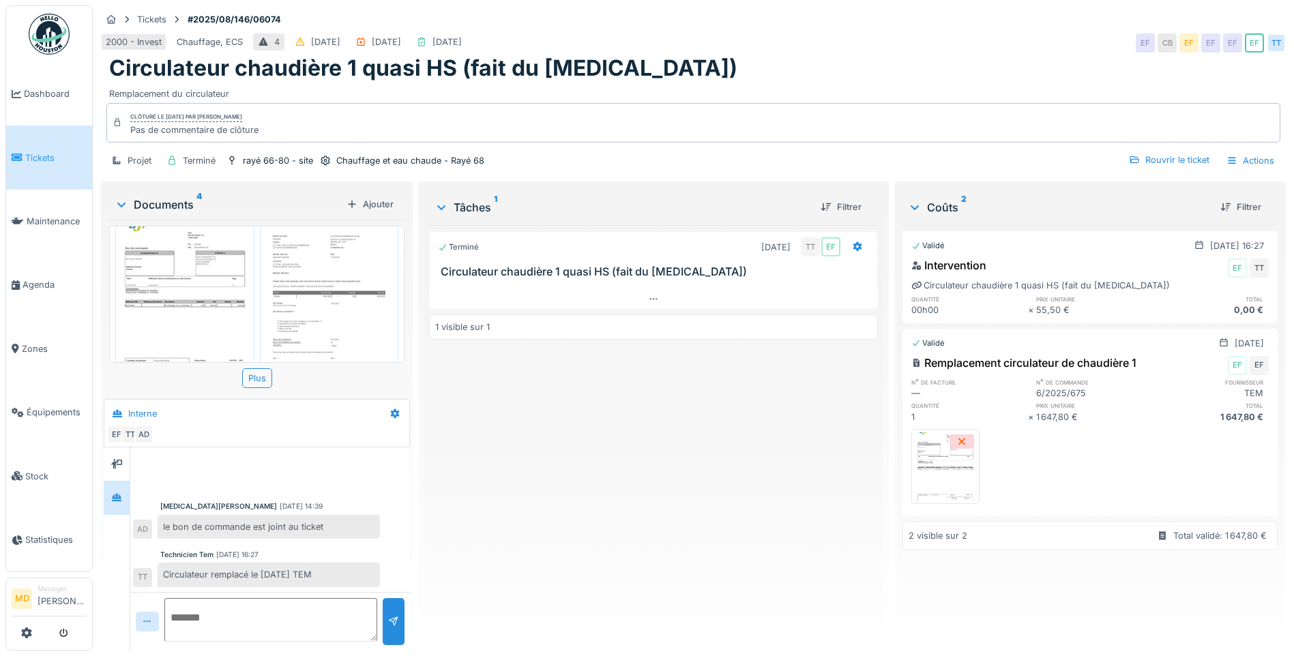
scroll to position [324, 0]
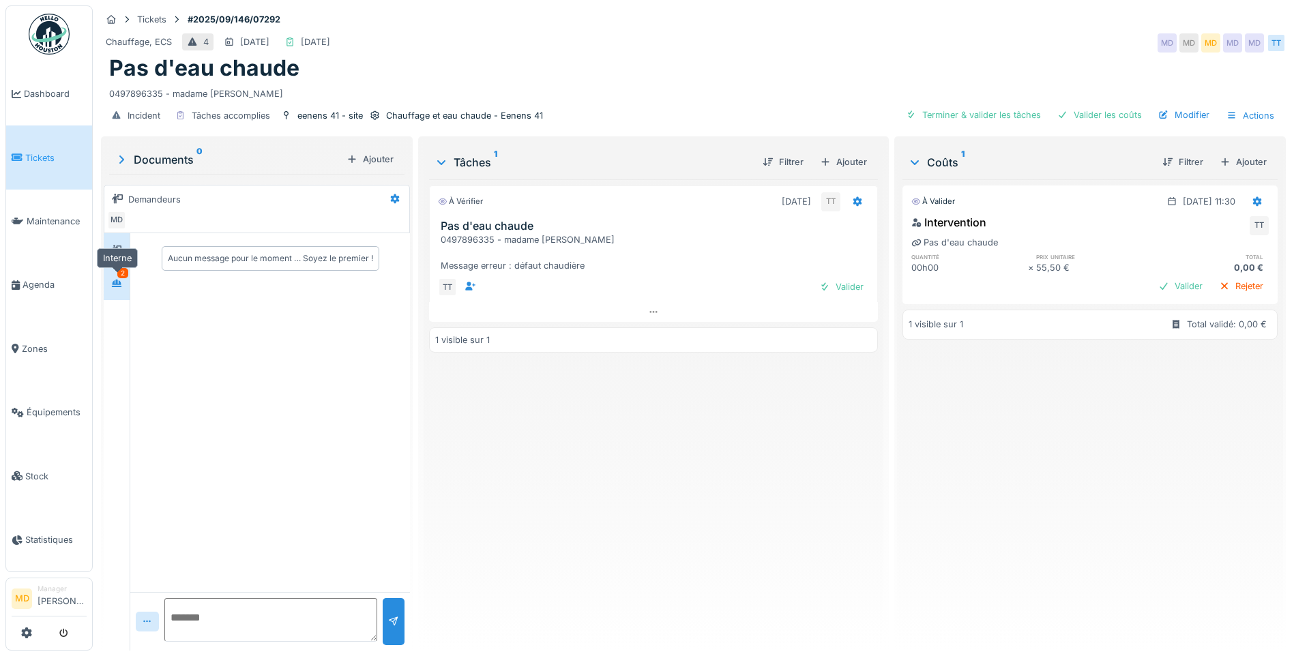
click at [119, 291] on div at bounding box center [116, 283] width 20 height 17
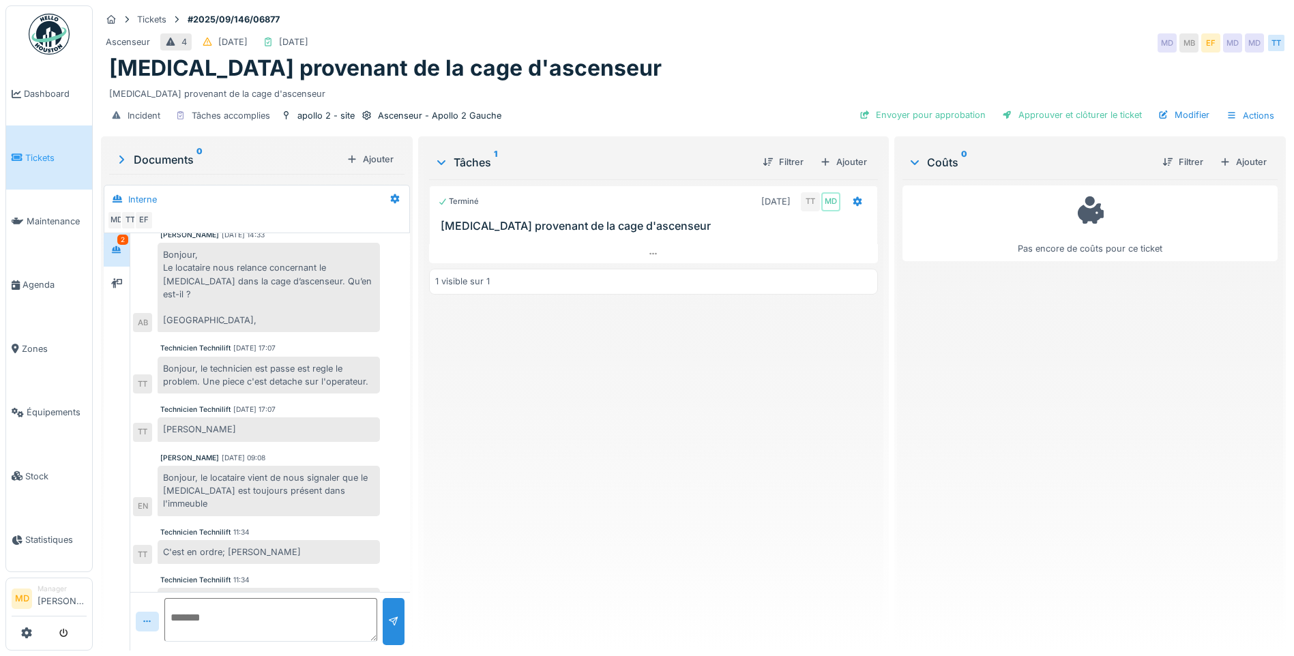
scroll to position [10, 0]
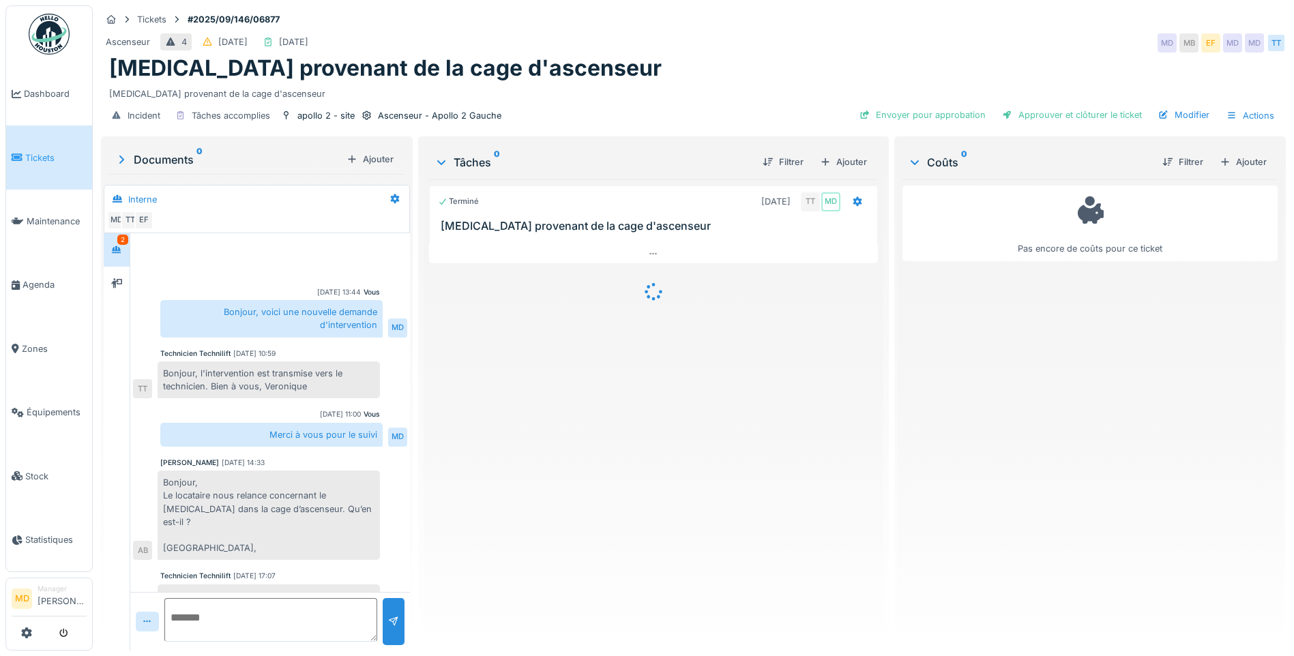
scroll to position [228, 0]
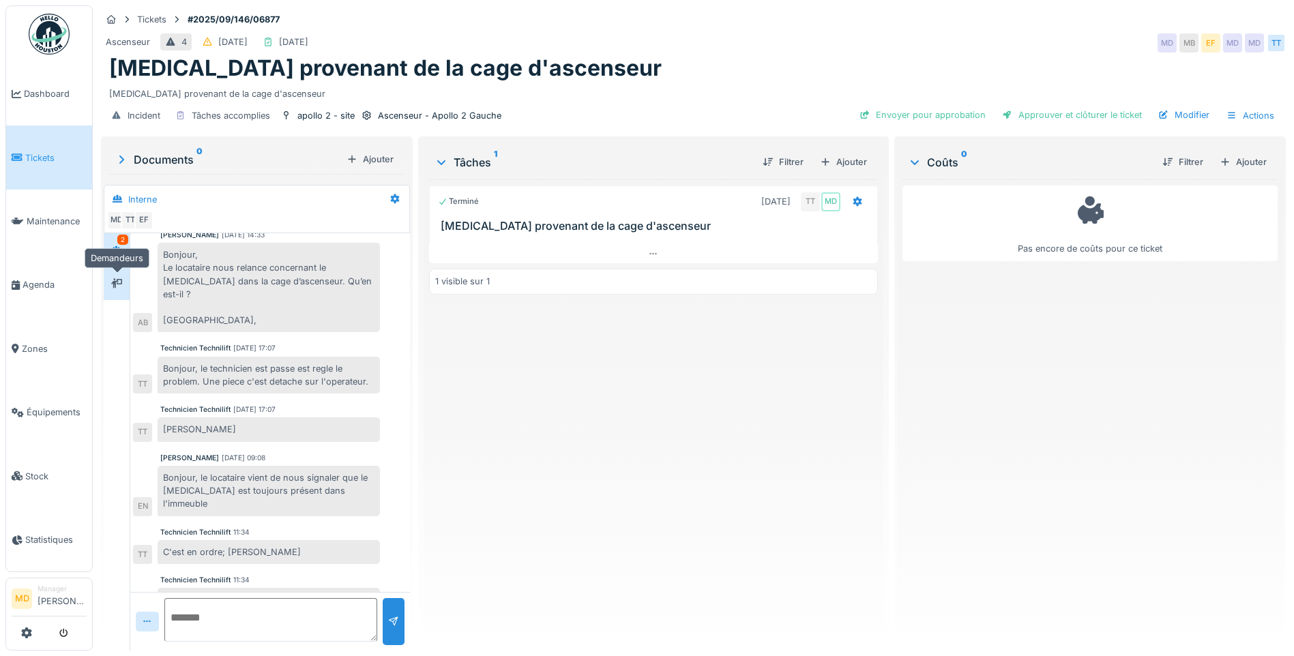
click at [117, 281] on icon at bounding box center [116, 283] width 11 height 10
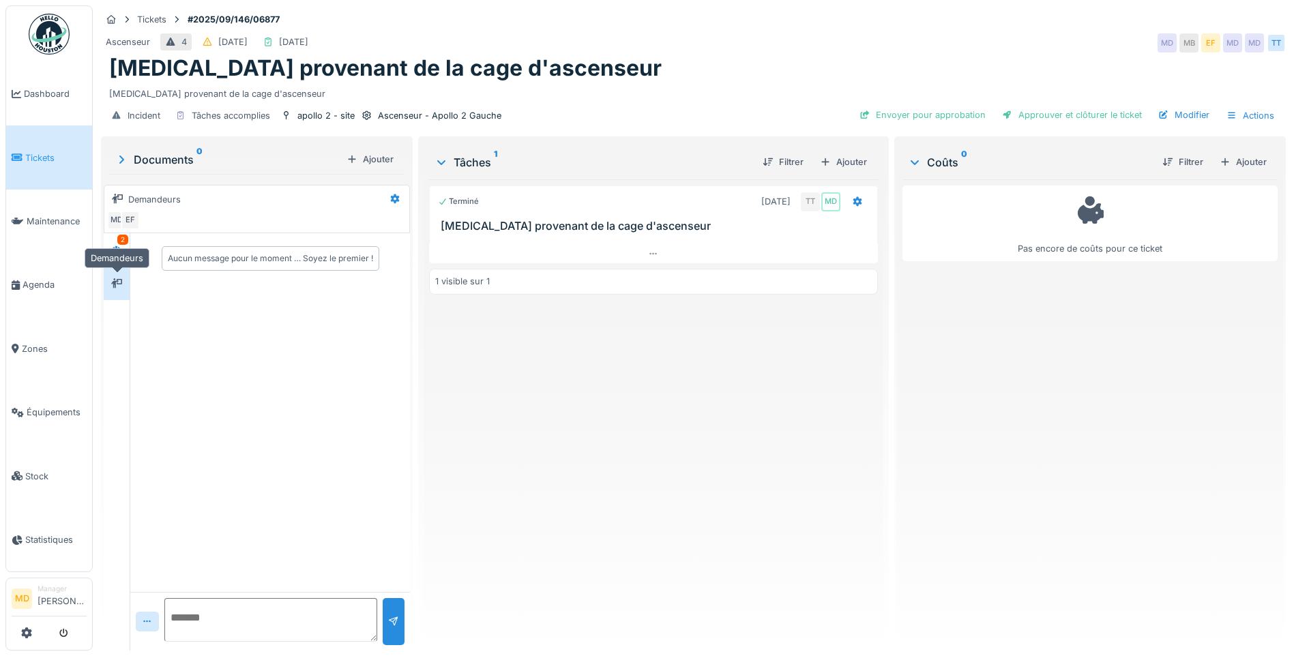
scroll to position [0, 0]
click at [120, 255] on div at bounding box center [116, 249] width 11 height 13
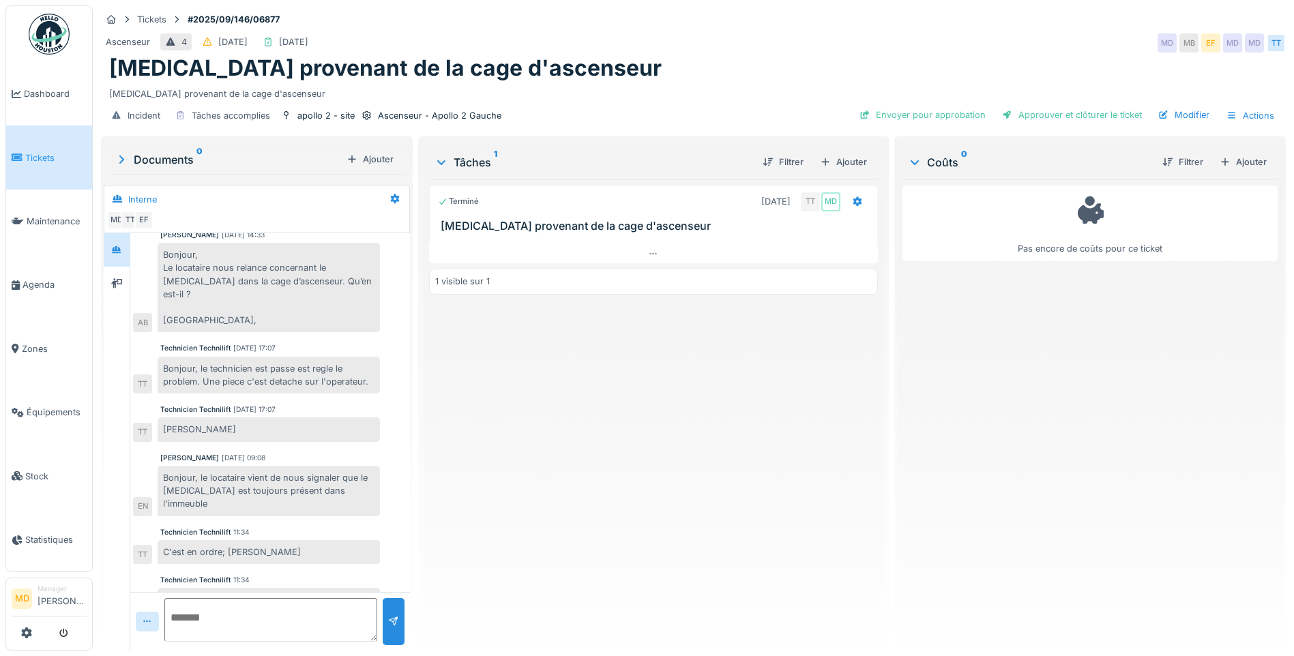
scroll to position [10, 0]
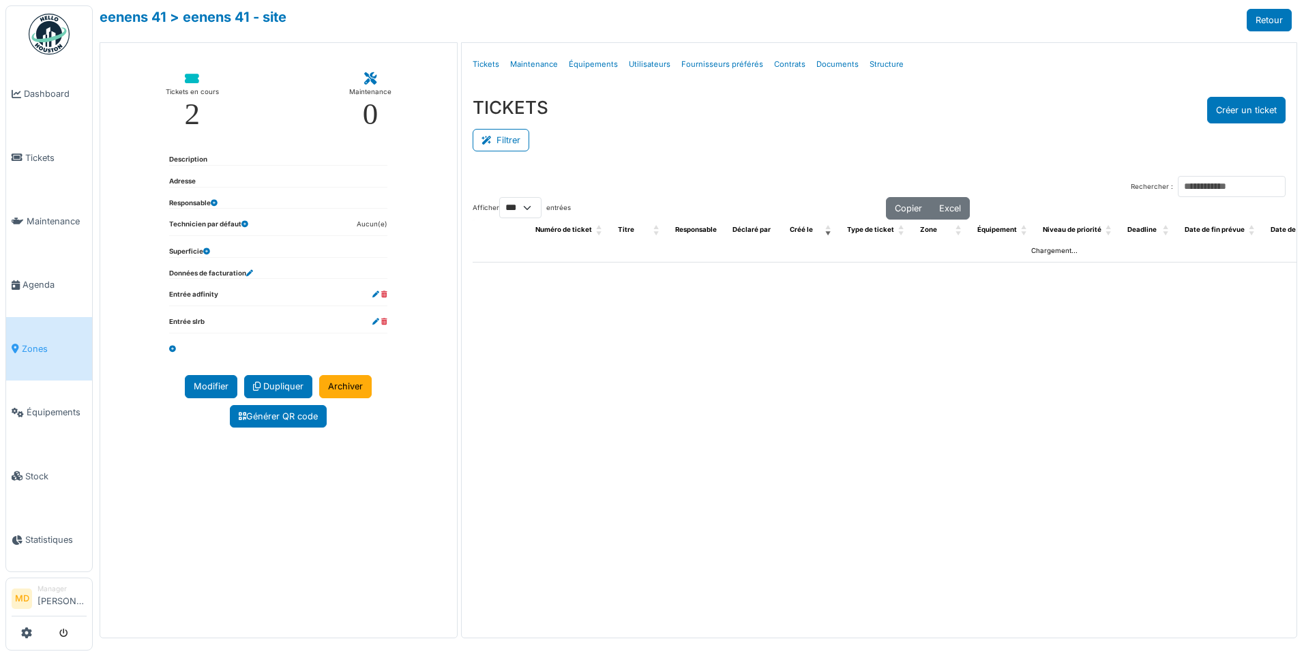
select select "***"
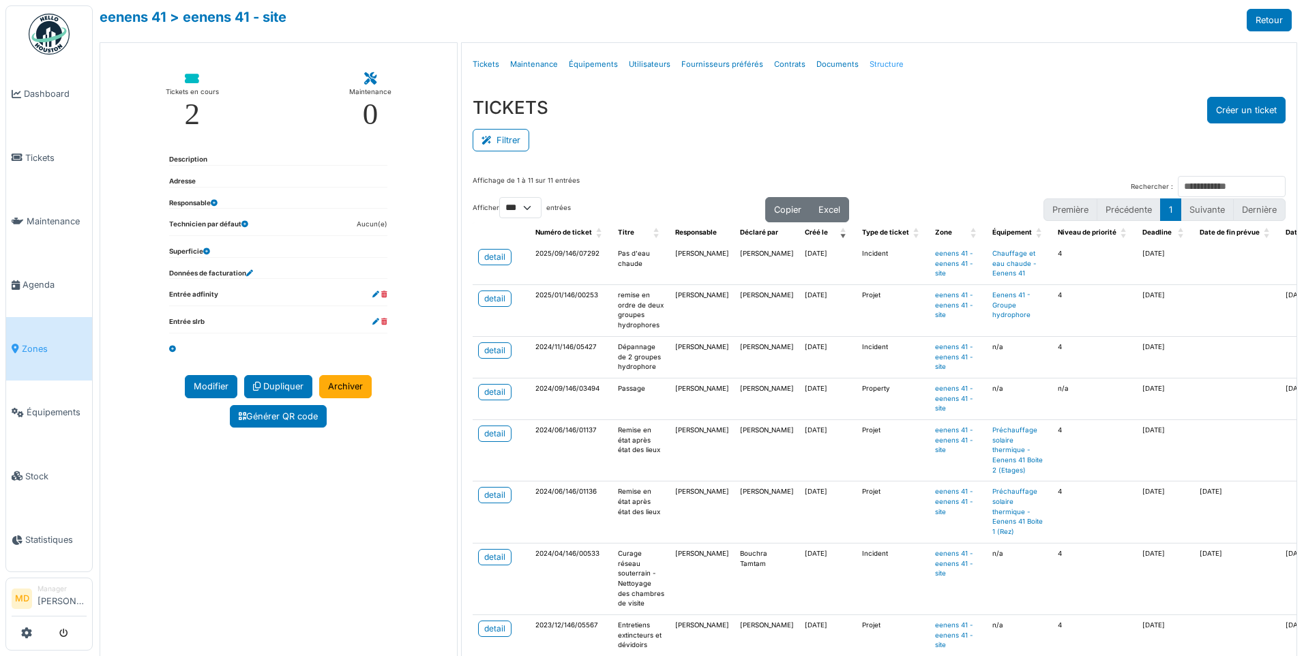
click at [871, 56] on link "Structure" at bounding box center [886, 64] width 45 height 32
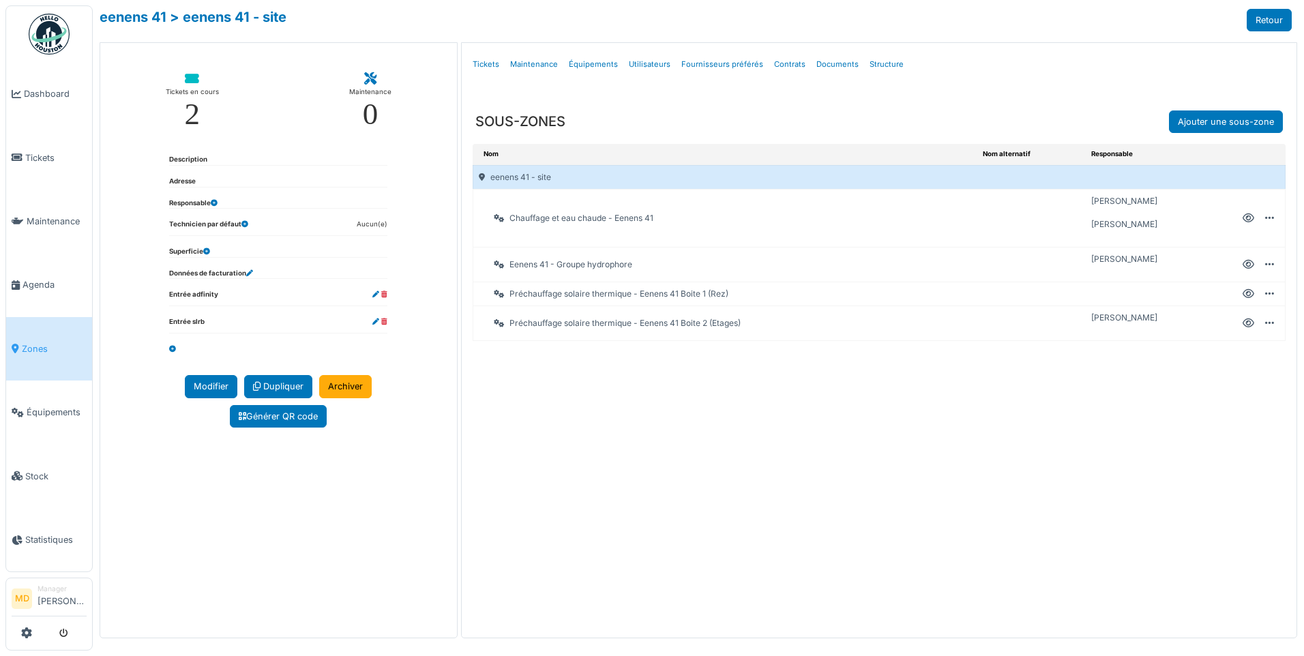
click at [1246, 218] on icon at bounding box center [1248, 218] width 12 height 1
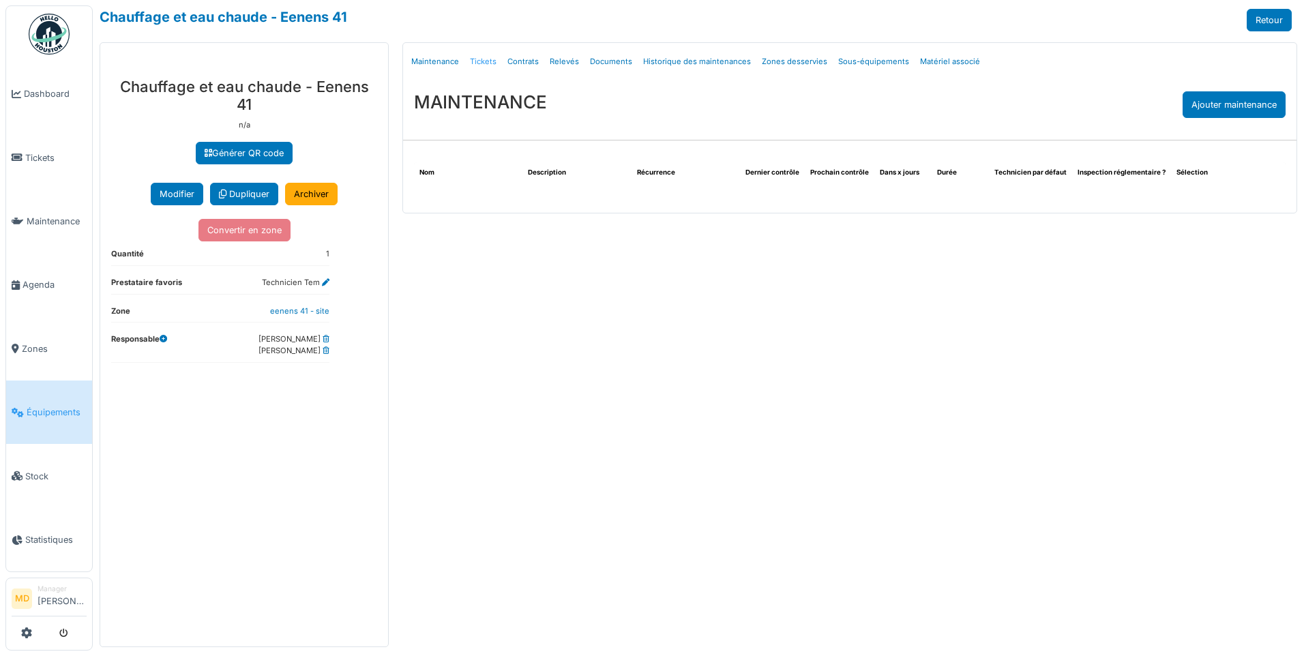
click at [479, 61] on link "Tickets" at bounding box center [483, 62] width 38 height 32
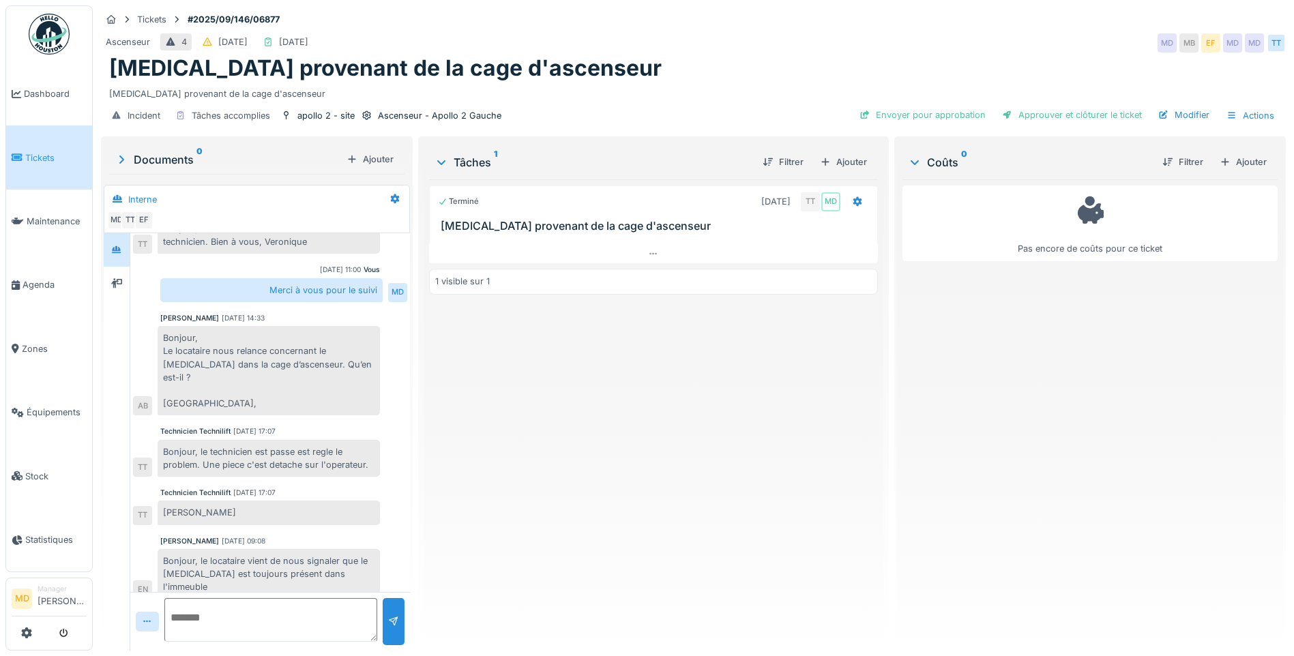
scroll to position [228, 0]
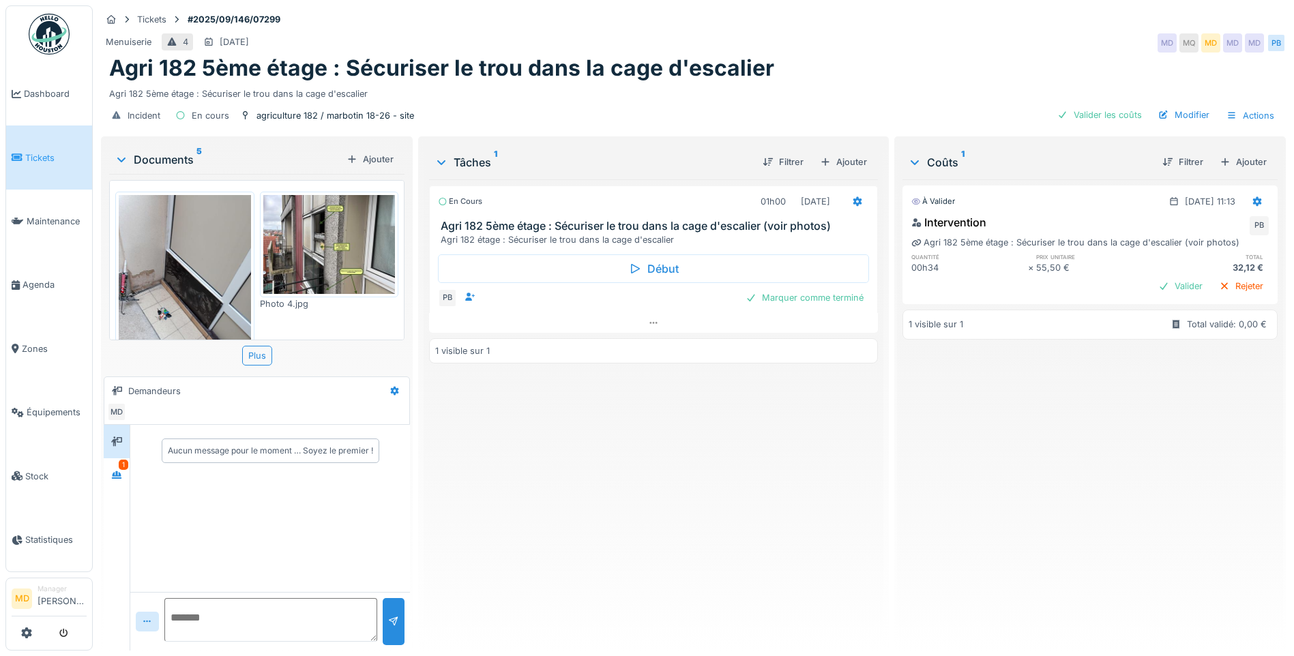
click at [198, 268] on img at bounding box center [185, 283] width 132 height 176
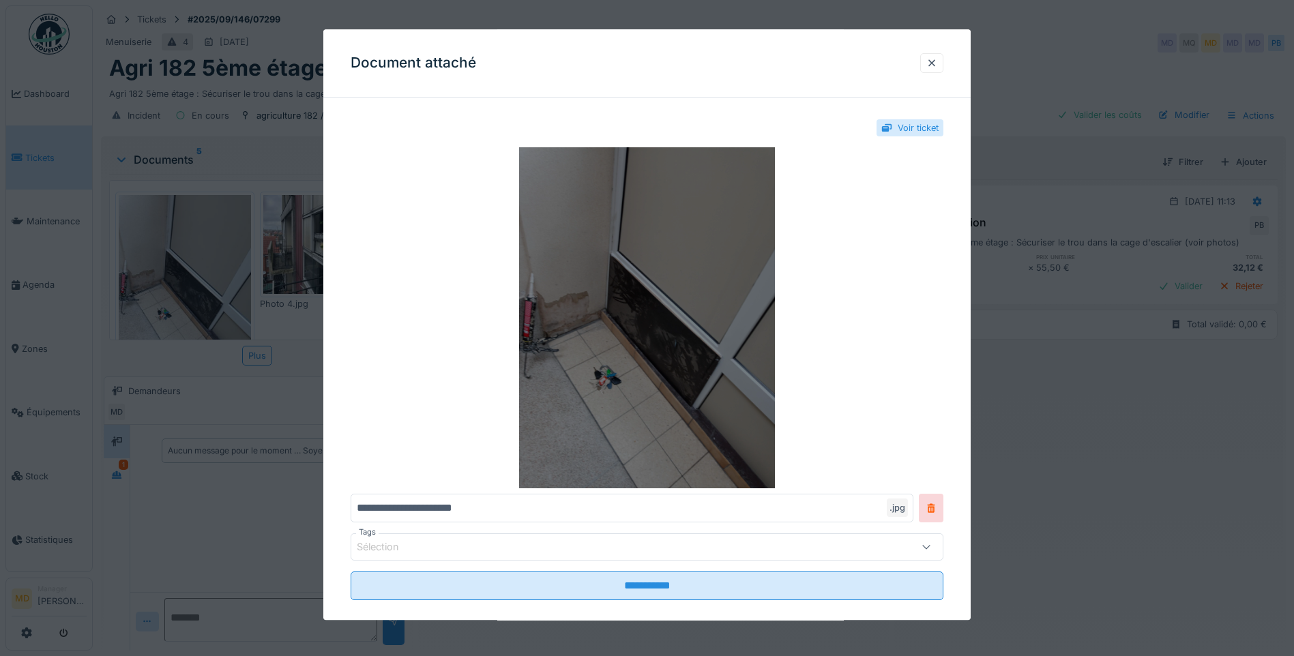
click at [653, 342] on img at bounding box center [646, 317] width 593 height 341
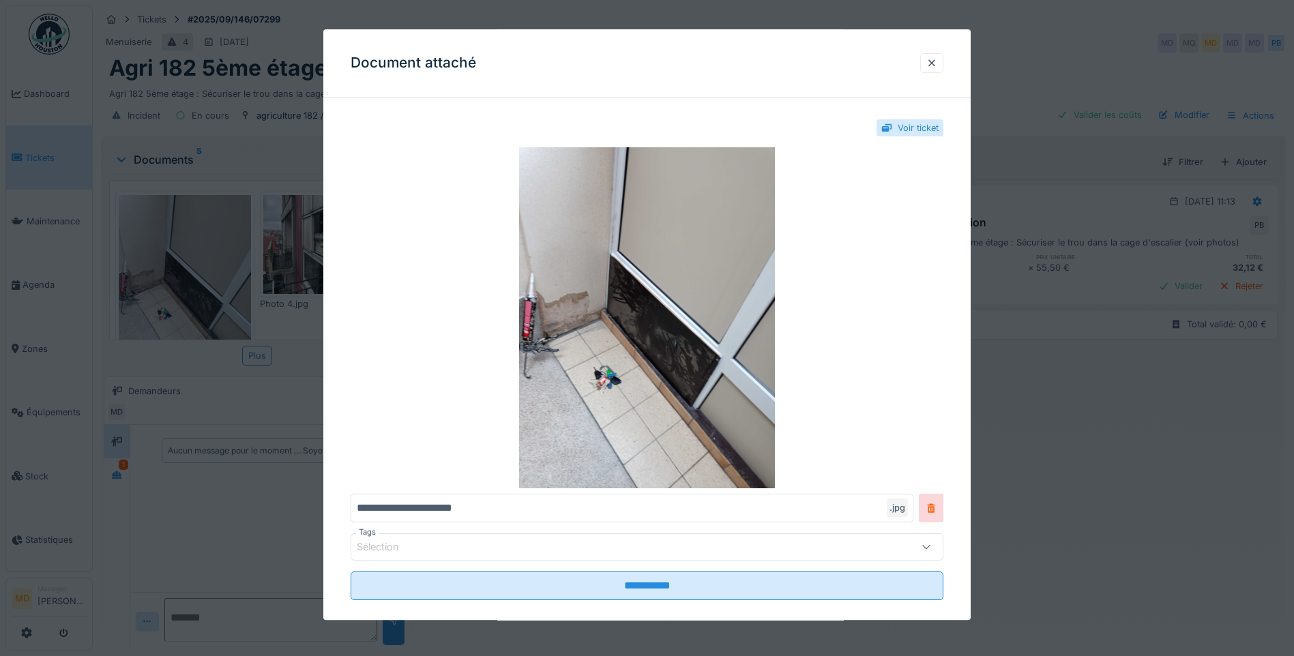
click at [936, 61] on div at bounding box center [931, 63] width 11 height 13
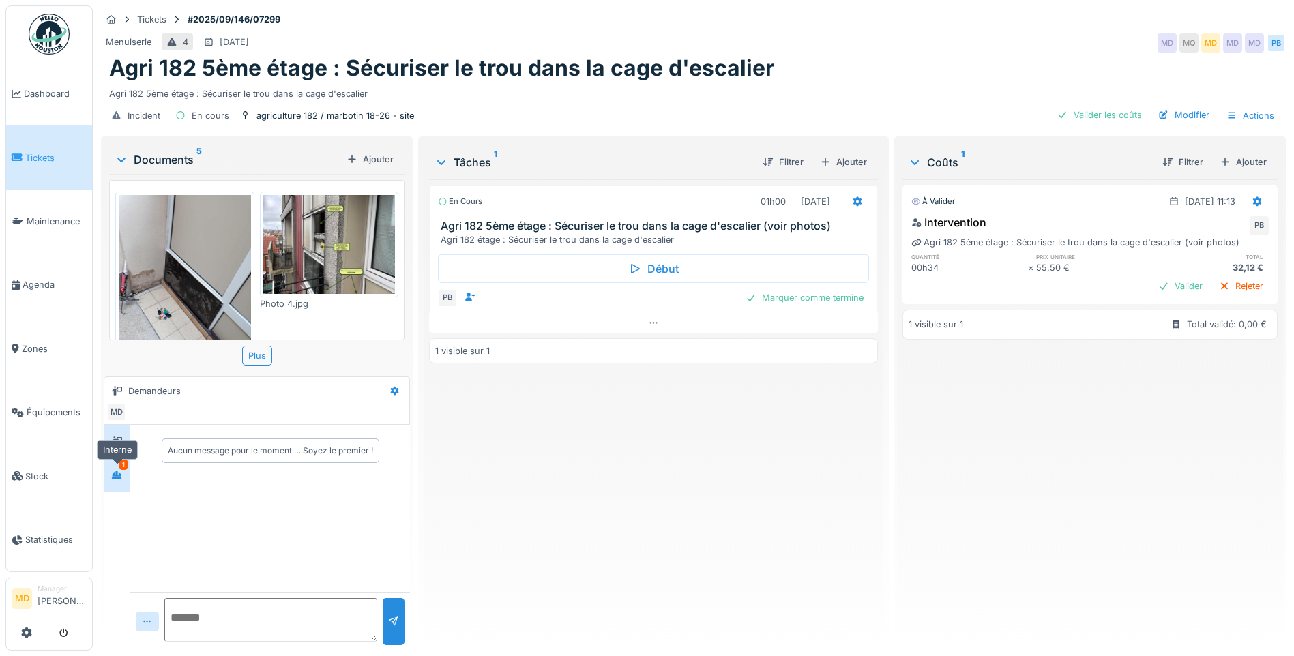
click at [121, 473] on icon at bounding box center [116, 475] width 11 height 9
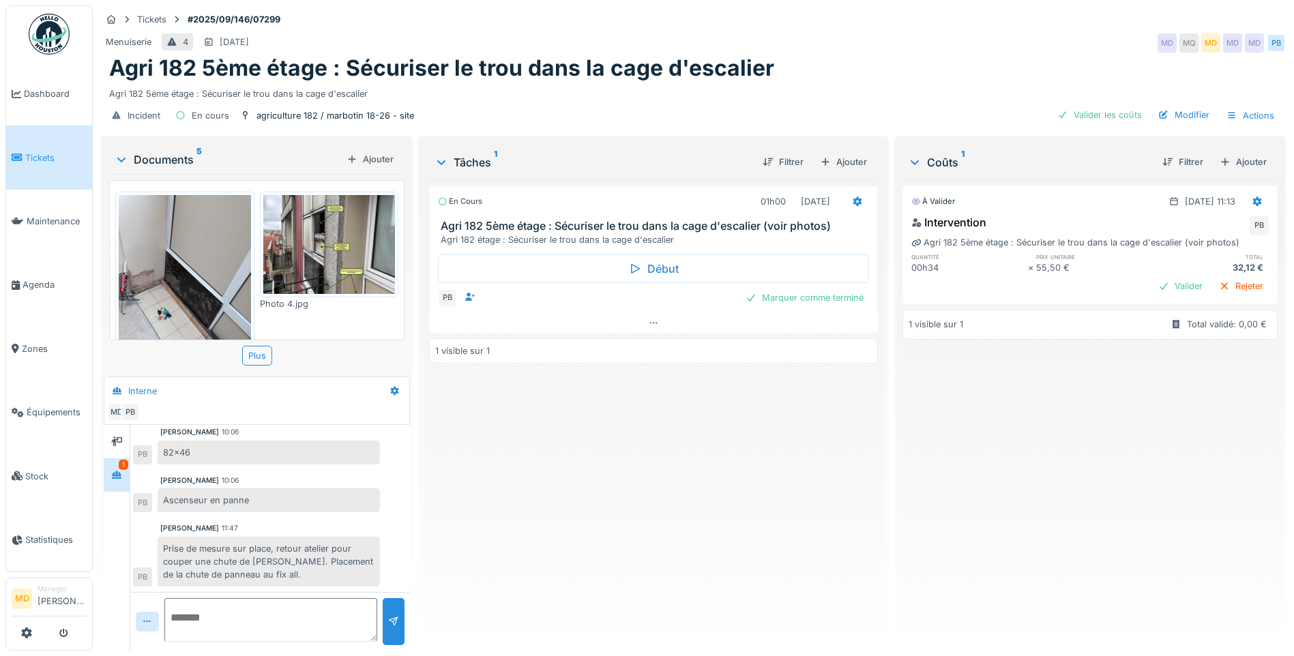
scroll to position [10, 0]
click at [649, 282] on icon at bounding box center [653, 286] width 11 height 9
click at [649, 288] on icon at bounding box center [653, 292] width 11 height 9
click at [169, 216] on img at bounding box center [185, 283] width 132 height 176
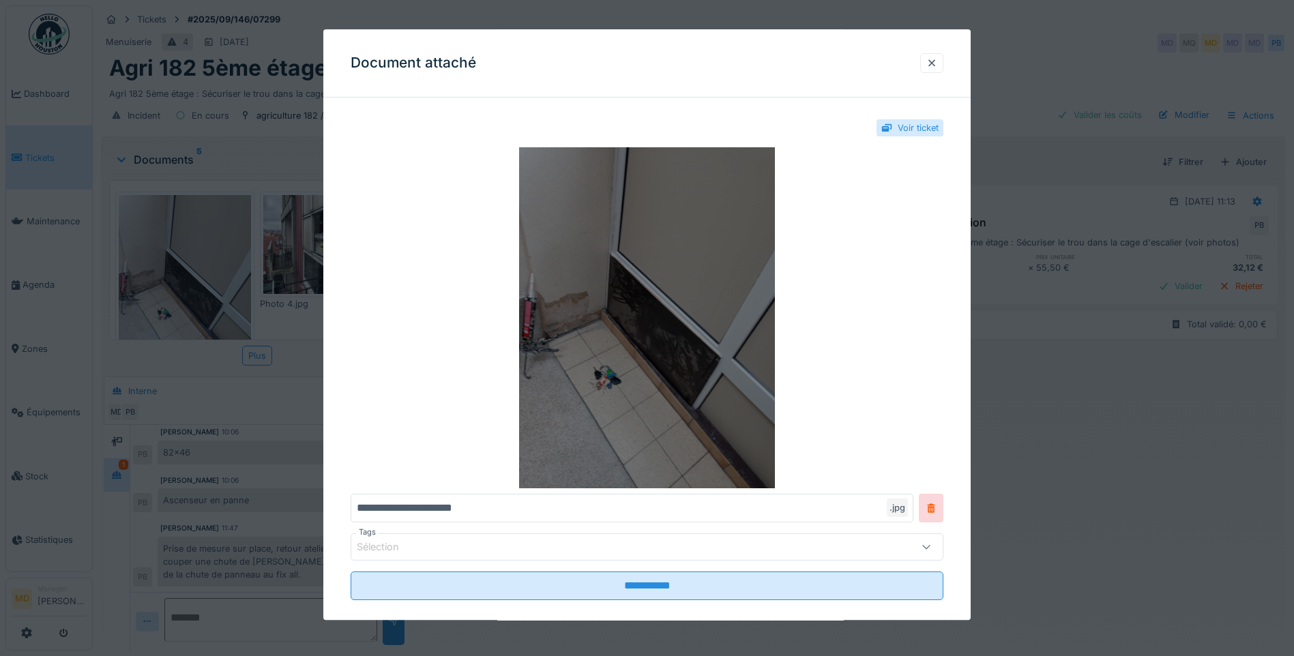
click at [660, 354] on img at bounding box center [646, 317] width 593 height 341
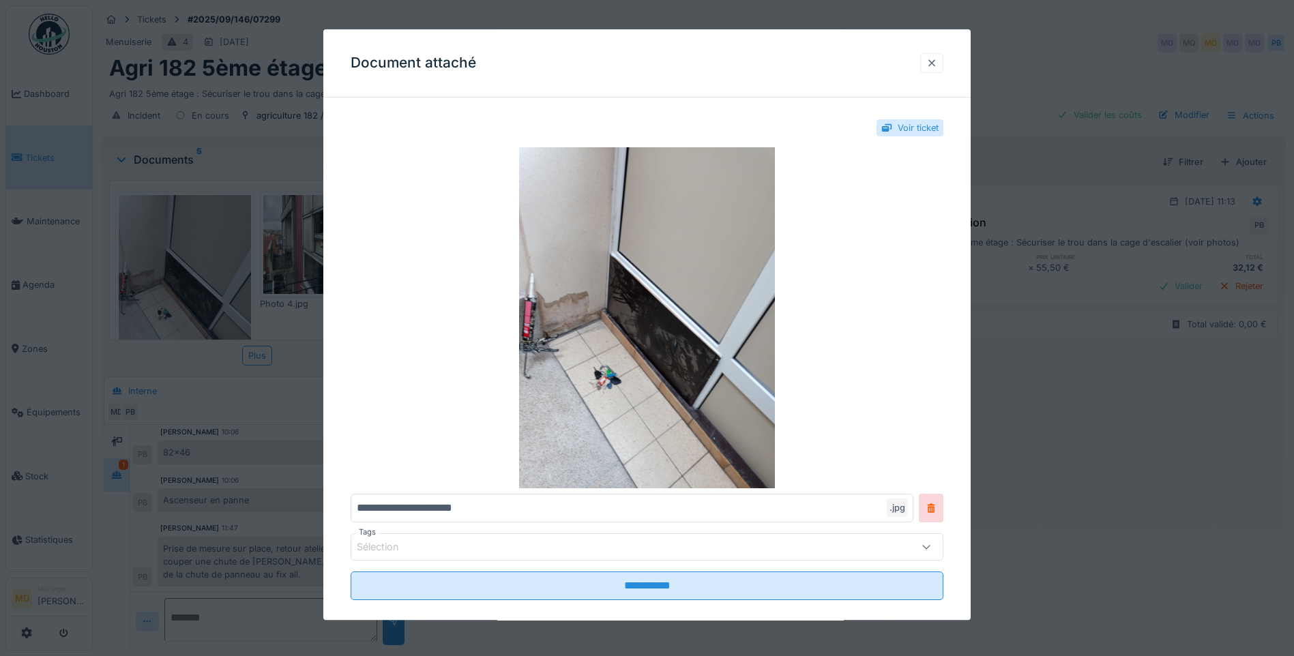
click at [933, 65] on div at bounding box center [931, 63] width 11 height 13
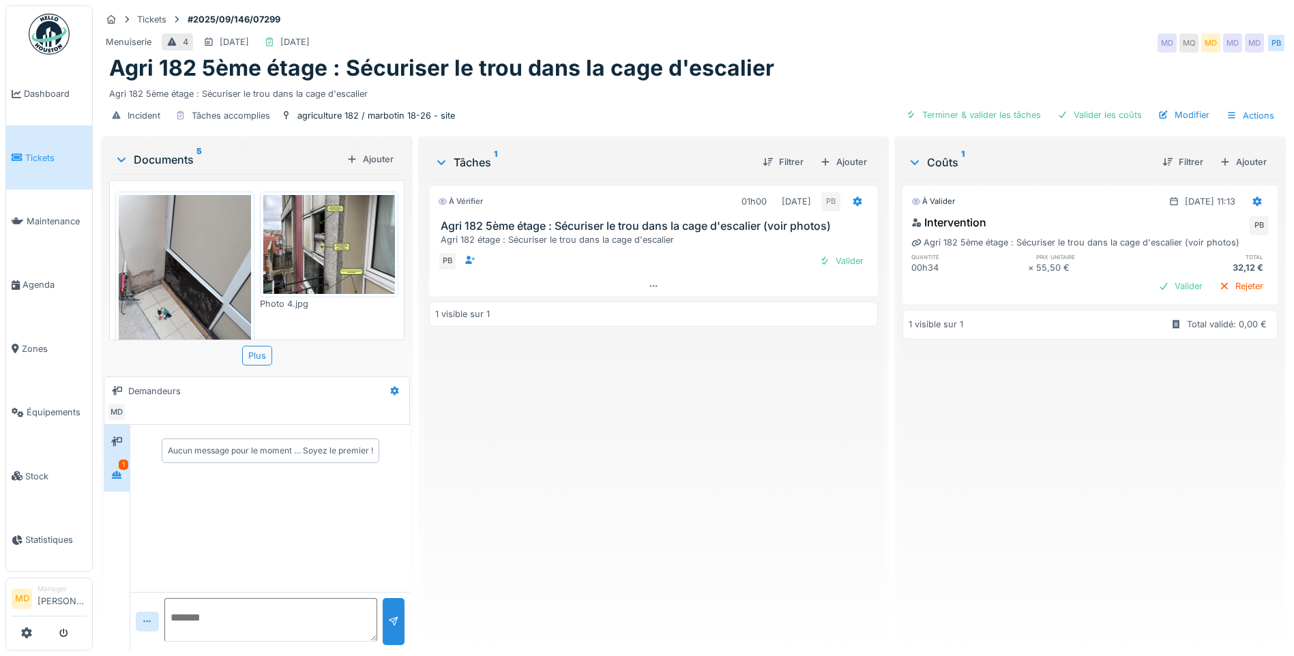
click at [130, 467] on div "1" at bounding box center [117, 474] width 26 height 33
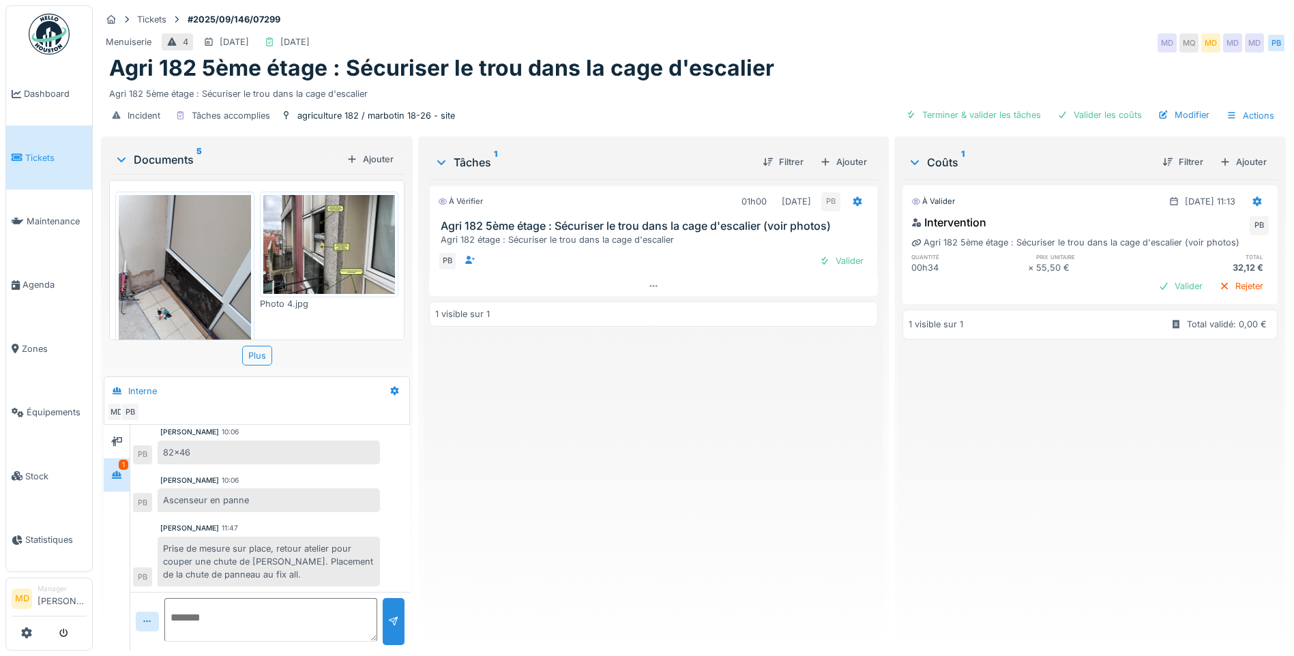
scroll to position [10, 0]
click at [213, 277] on img at bounding box center [185, 283] width 132 height 176
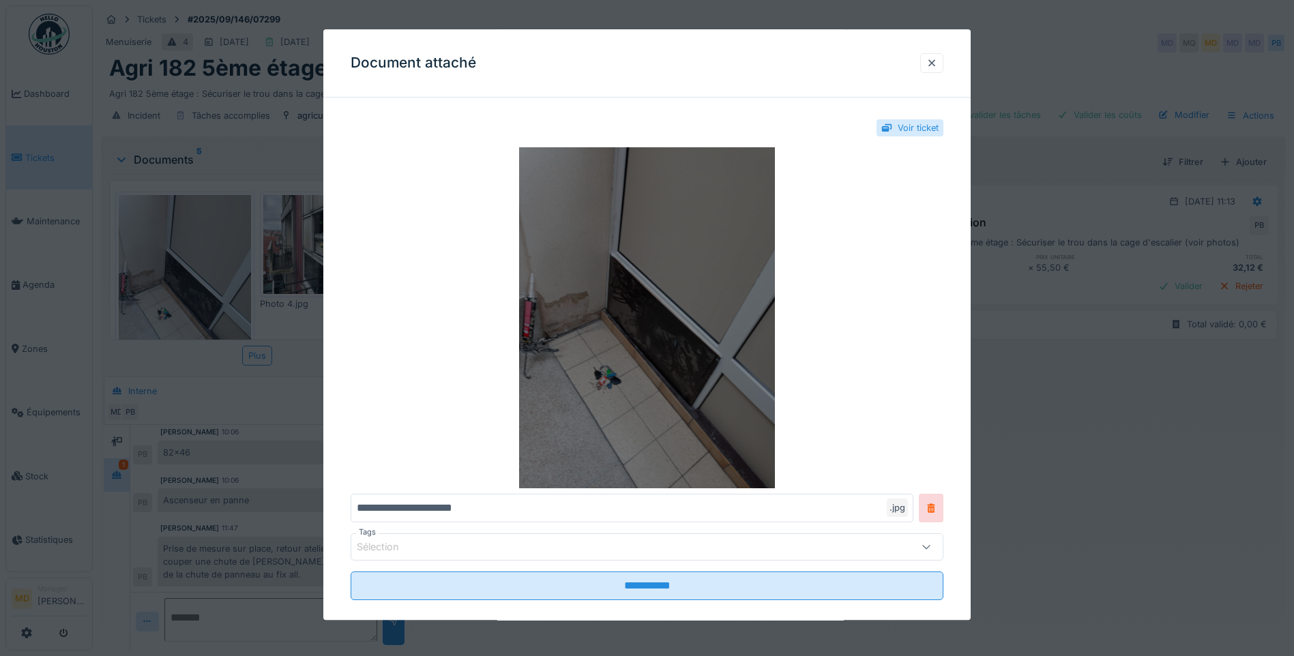
click at [636, 295] on img at bounding box center [646, 317] width 593 height 341
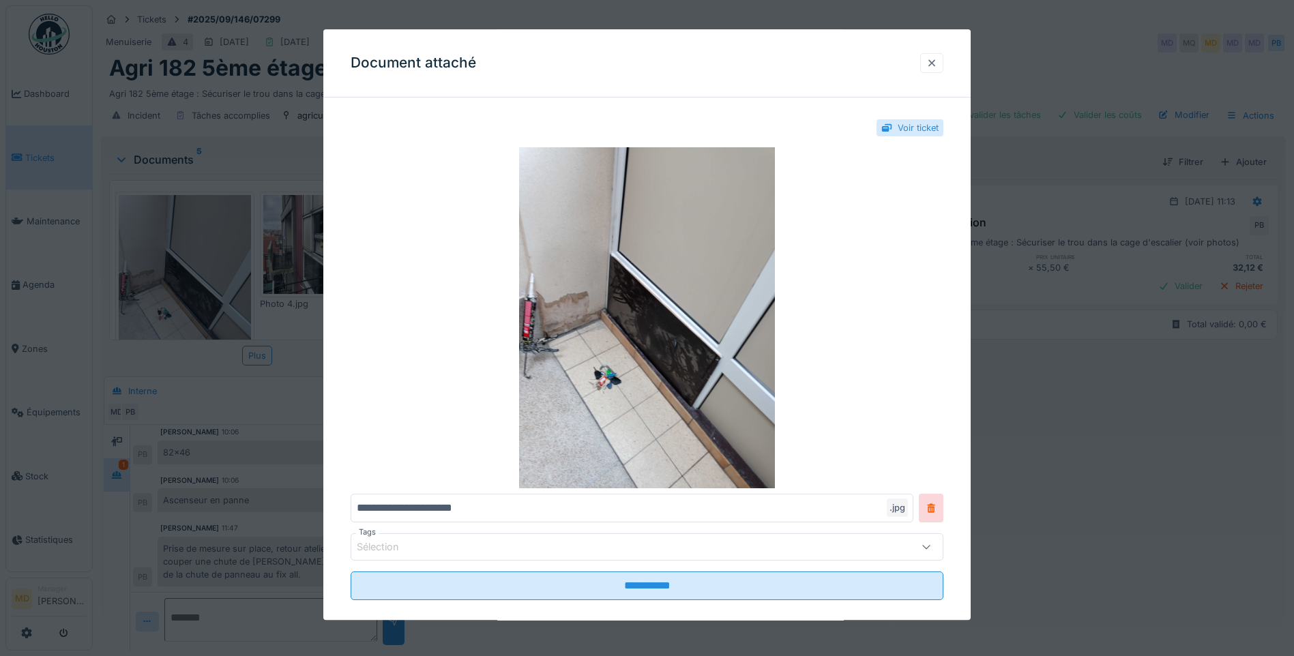
click at [930, 64] on div at bounding box center [931, 63] width 23 height 20
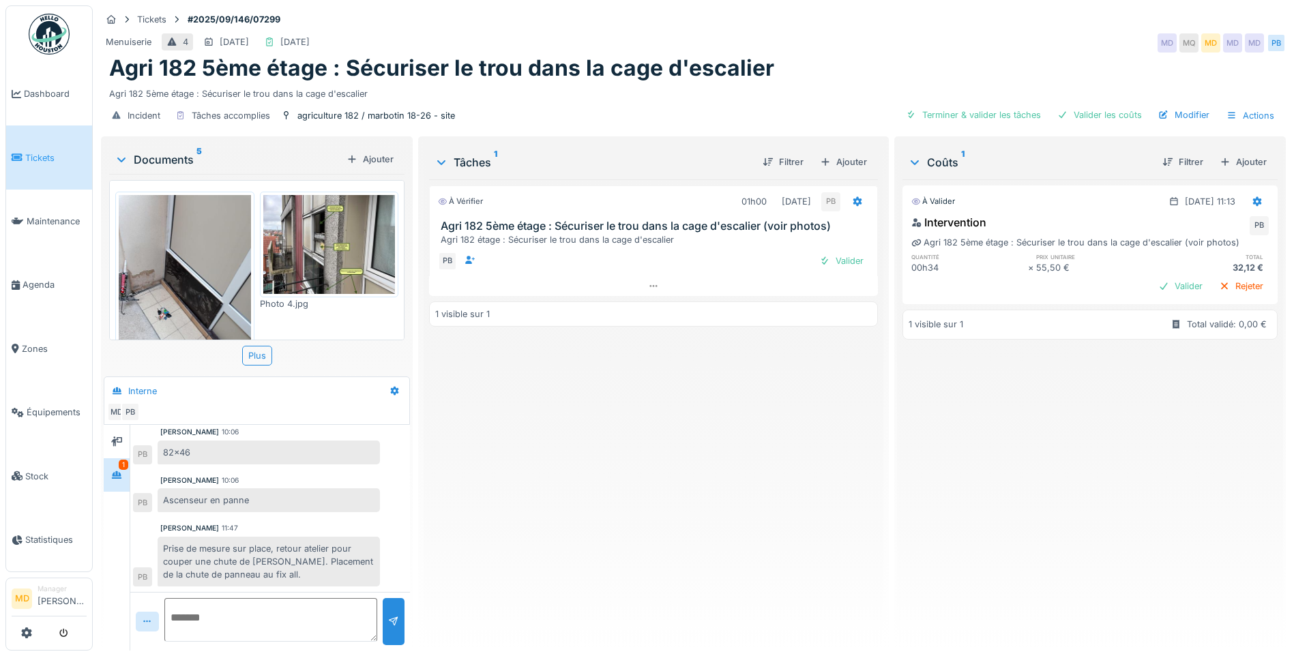
click at [226, 537] on div "Prise de mesure sur place, retour atelier pour couper une chute de panneau. Pla…" at bounding box center [269, 562] width 222 height 50
click at [117, 425] on div at bounding box center [117, 441] width 26 height 33
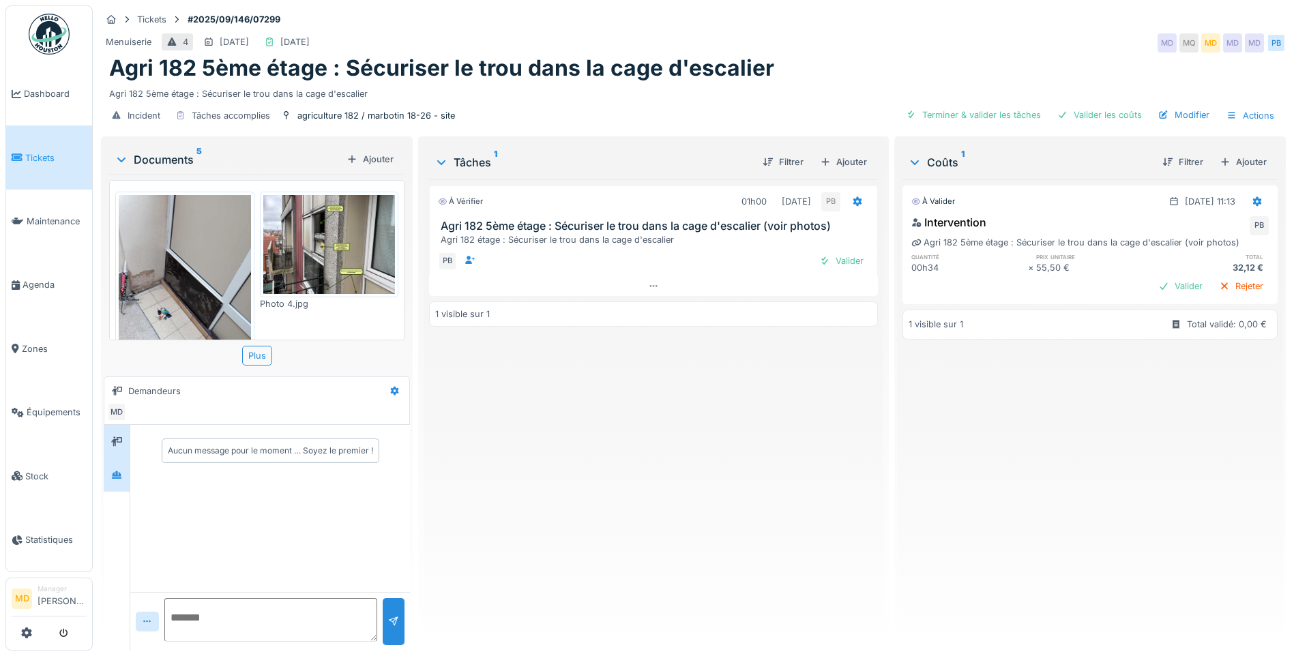
click at [119, 480] on div at bounding box center [117, 474] width 26 height 33
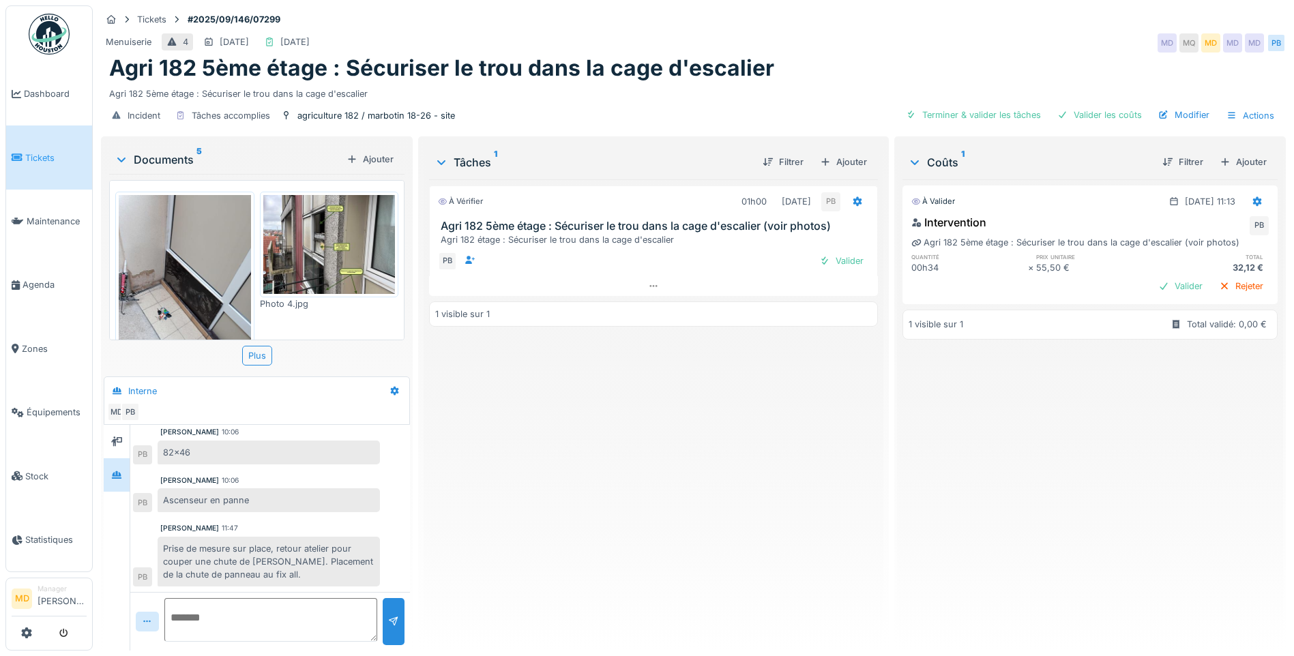
click at [318, 263] on img at bounding box center [329, 244] width 132 height 99
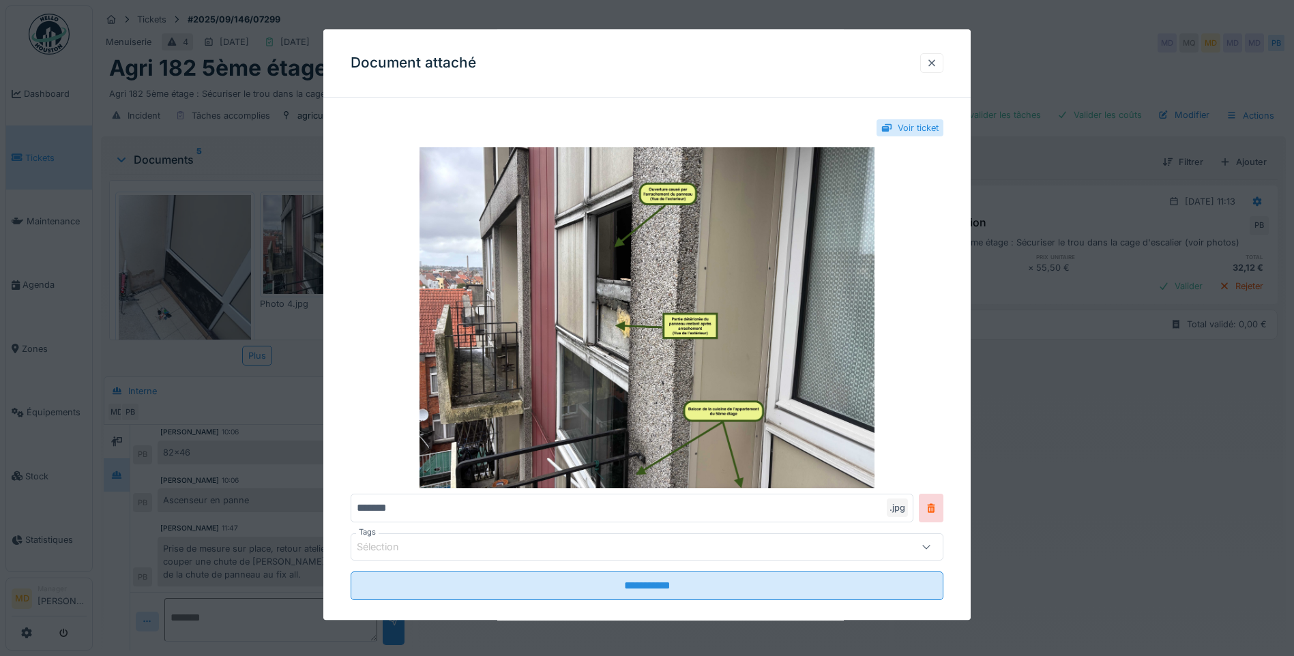
click at [936, 66] on div at bounding box center [931, 63] width 11 height 13
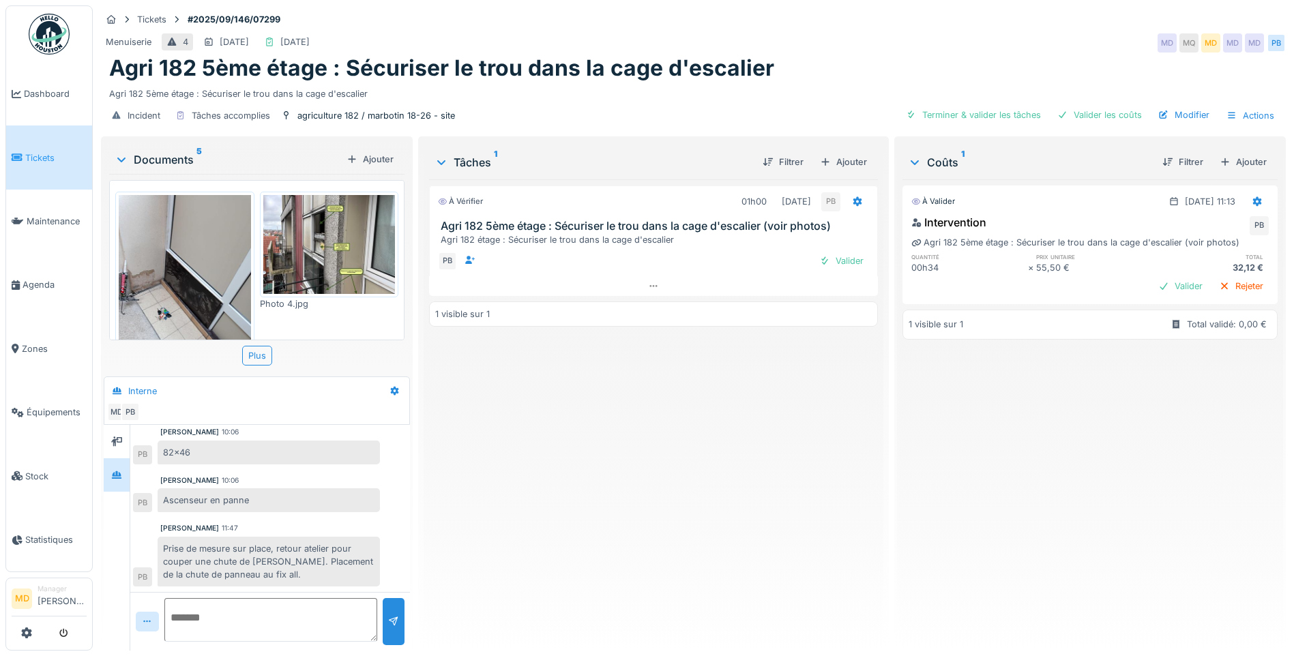
click at [213, 258] on img at bounding box center [185, 283] width 132 height 176
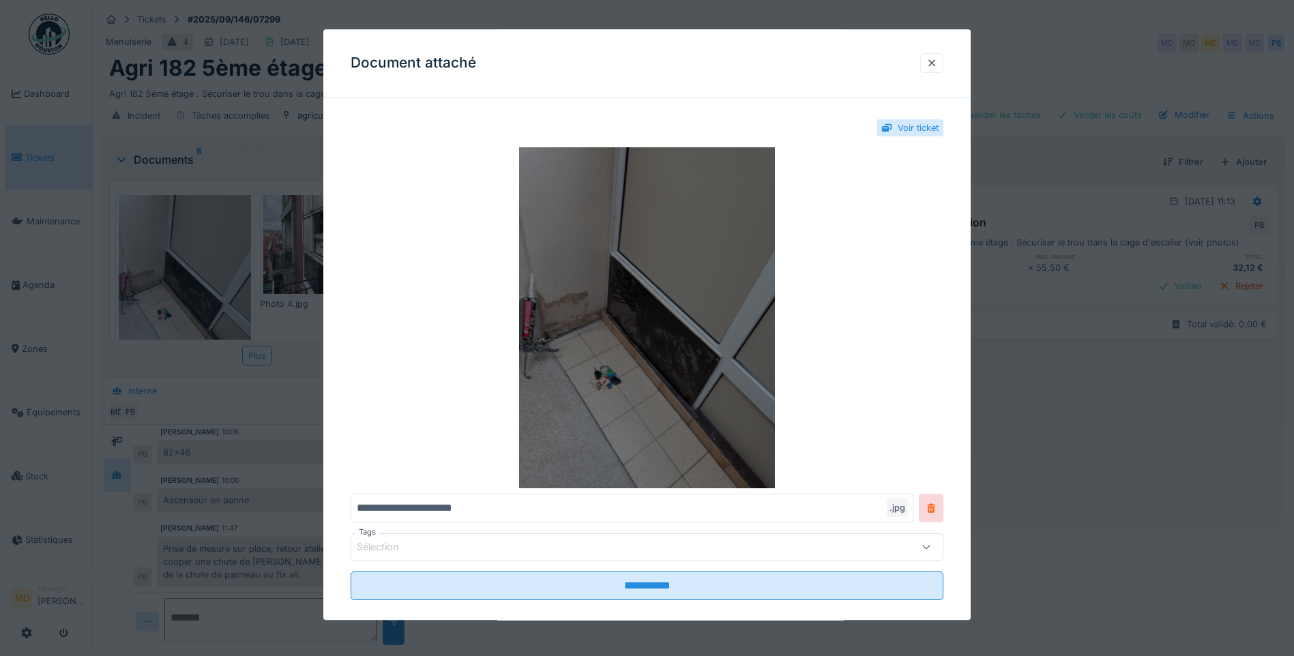
click at [703, 314] on img at bounding box center [646, 317] width 593 height 341
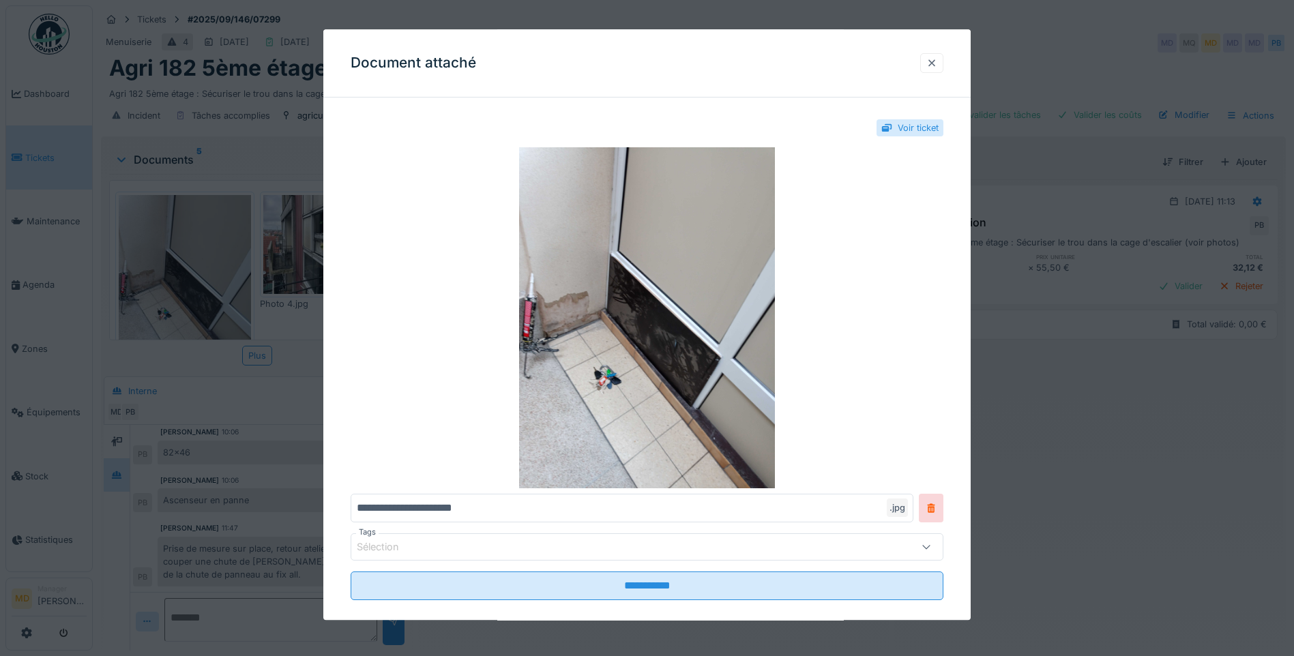
click at [931, 67] on div at bounding box center [931, 63] width 11 height 13
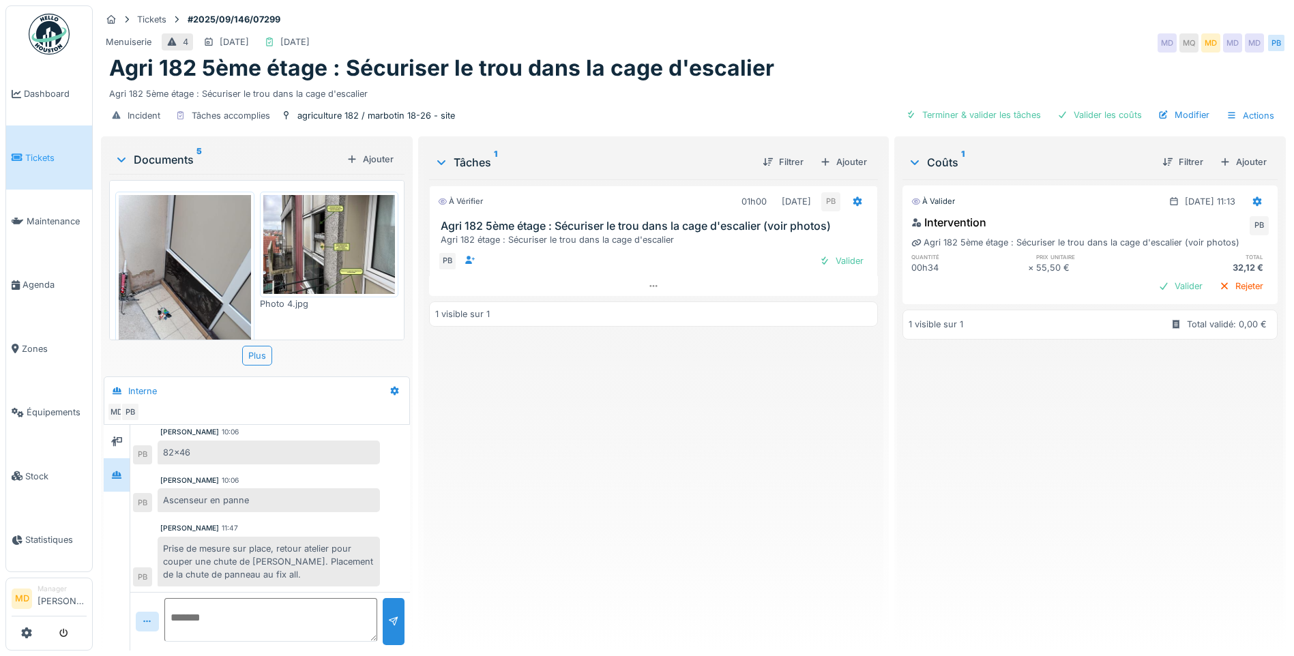
click at [293, 612] on textarea at bounding box center [270, 620] width 213 height 44
click at [186, 296] on img at bounding box center [185, 283] width 132 height 176
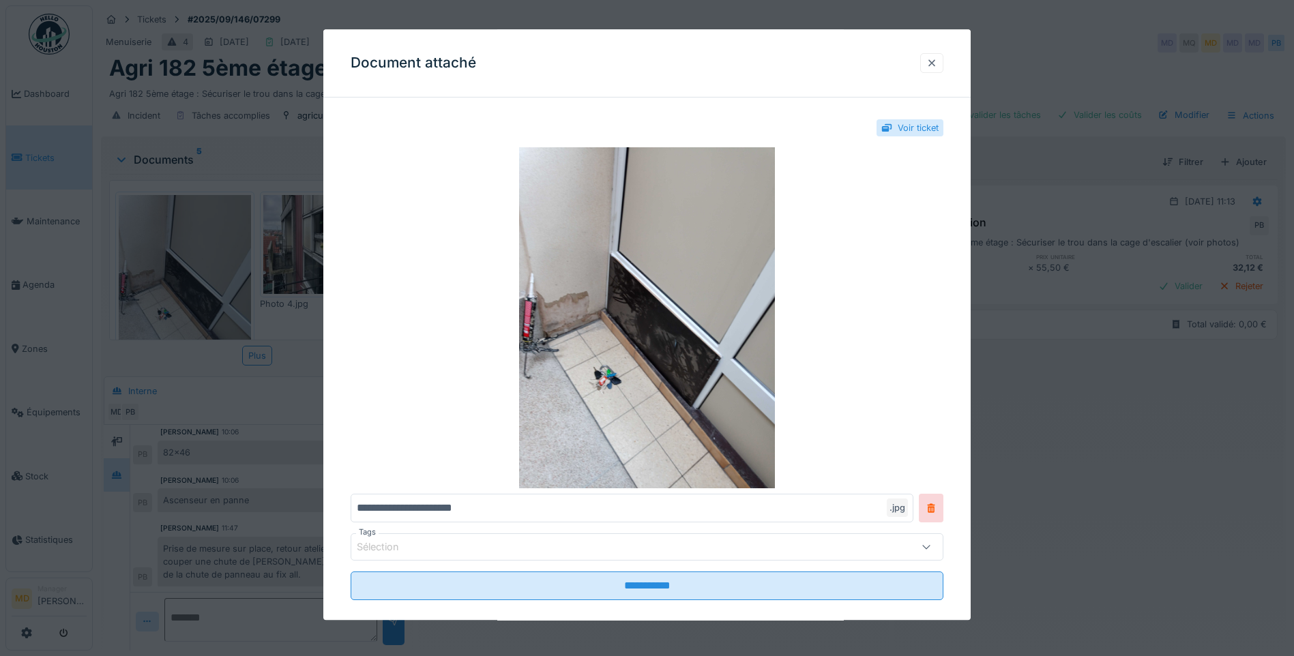
click at [943, 63] on div at bounding box center [931, 63] width 23 height 20
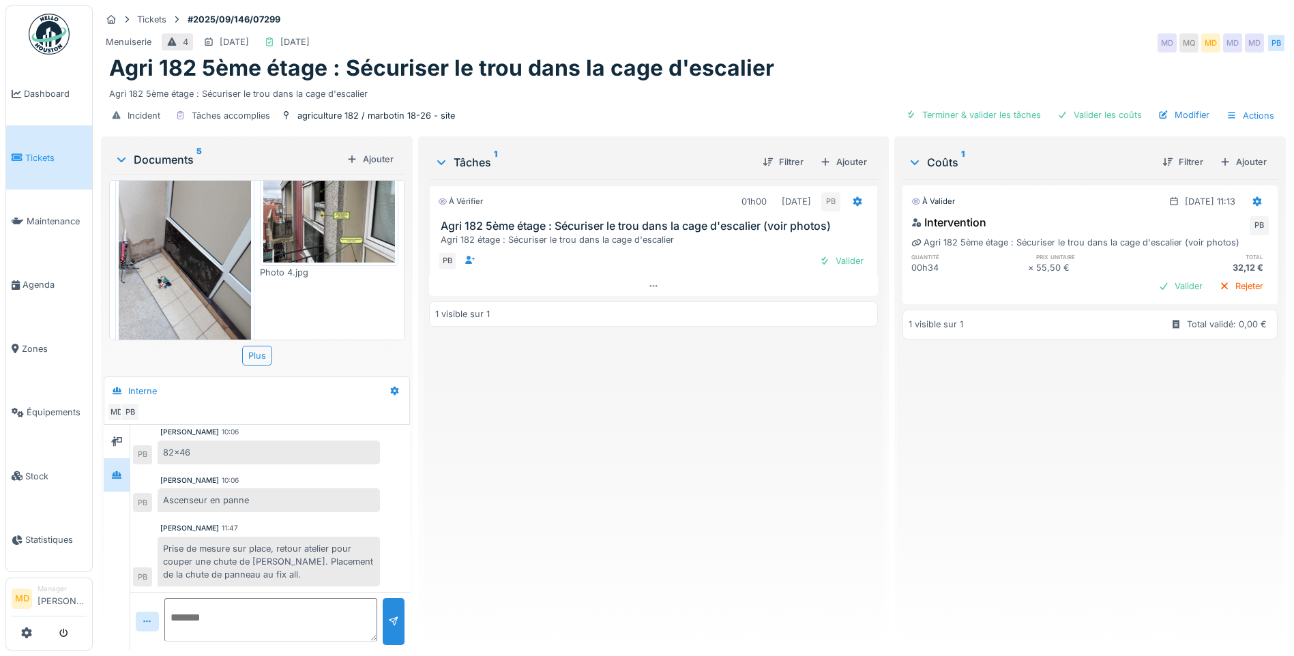
scroll to position [0, 0]
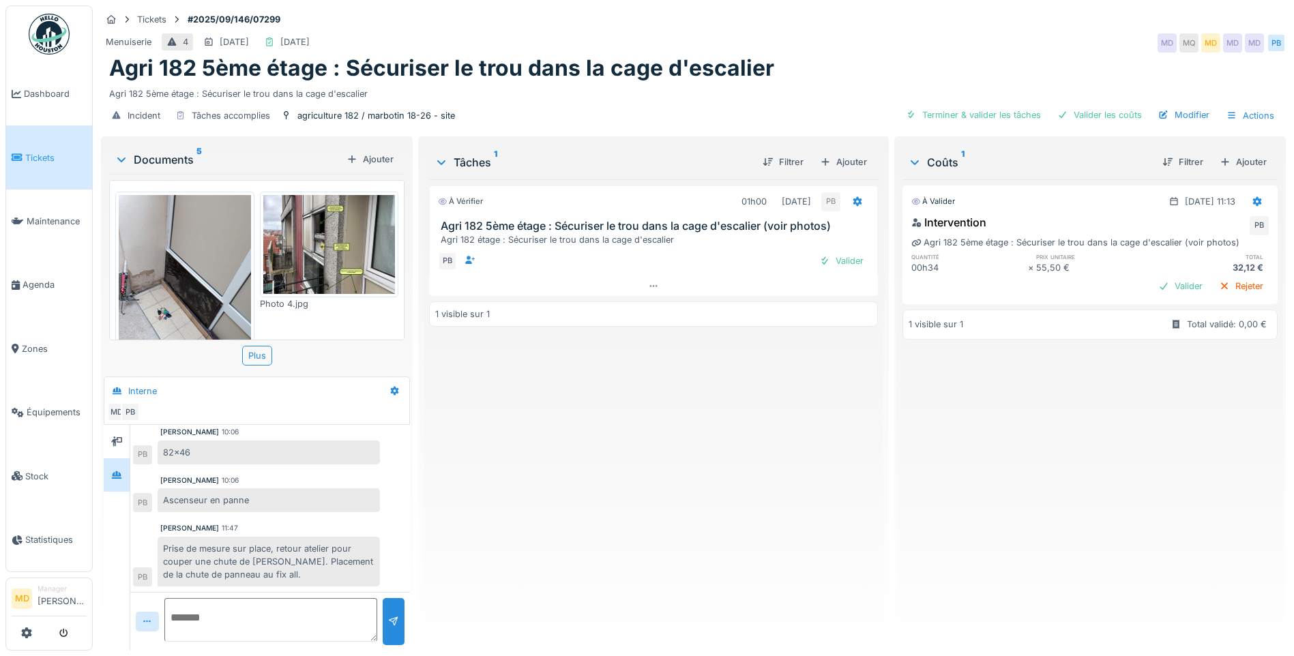
click at [205, 297] on img at bounding box center [185, 283] width 132 height 176
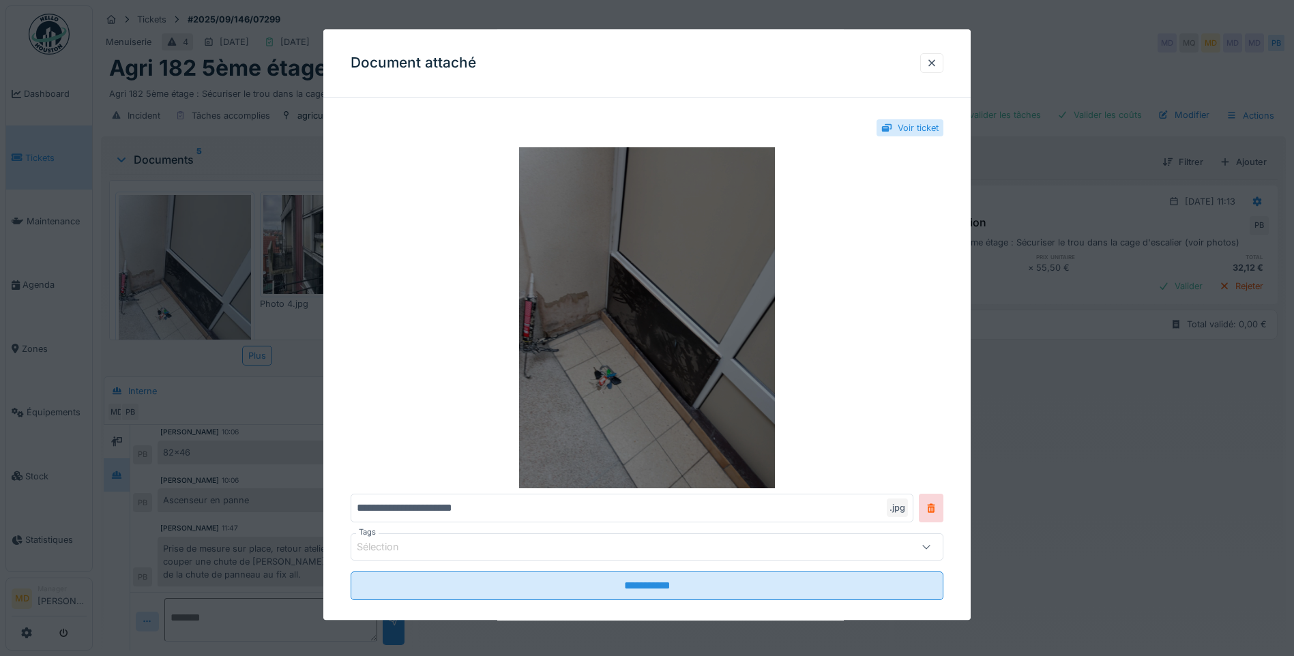
click at [721, 351] on img at bounding box center [646, 317] width 593 height 341
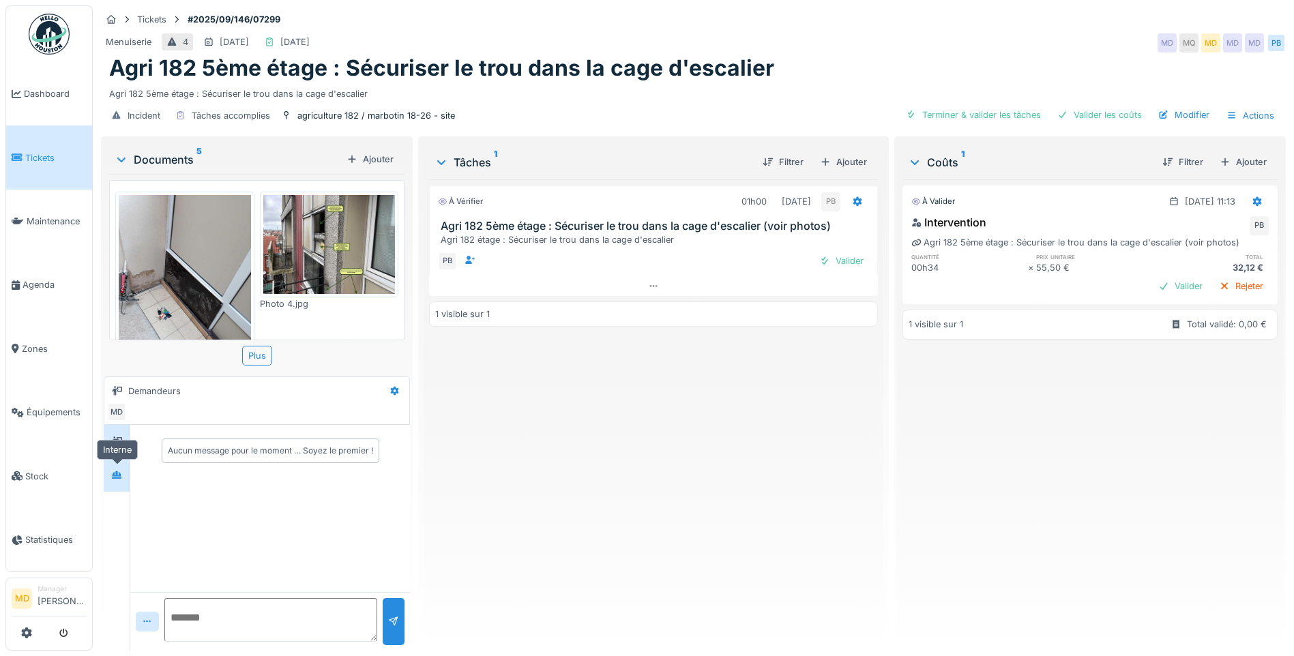
click at [122, 474] on icon at bounding box center [116, 475] width 11 height 9
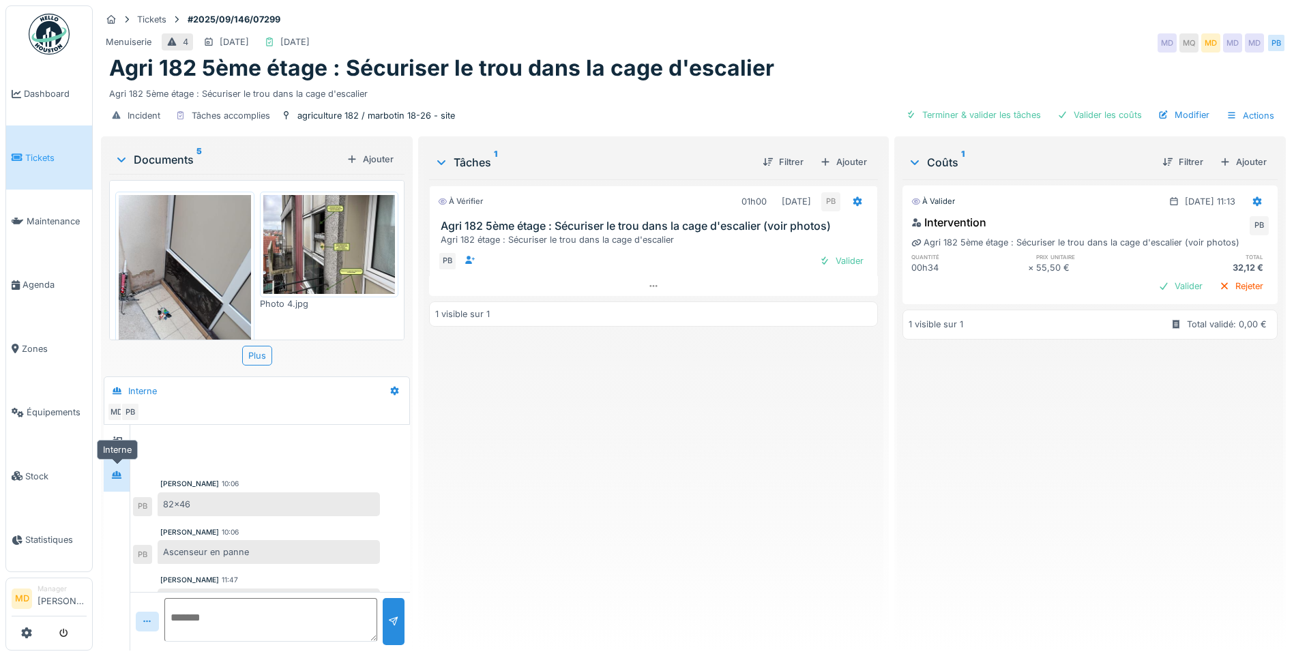
scroll to position [53, 0]
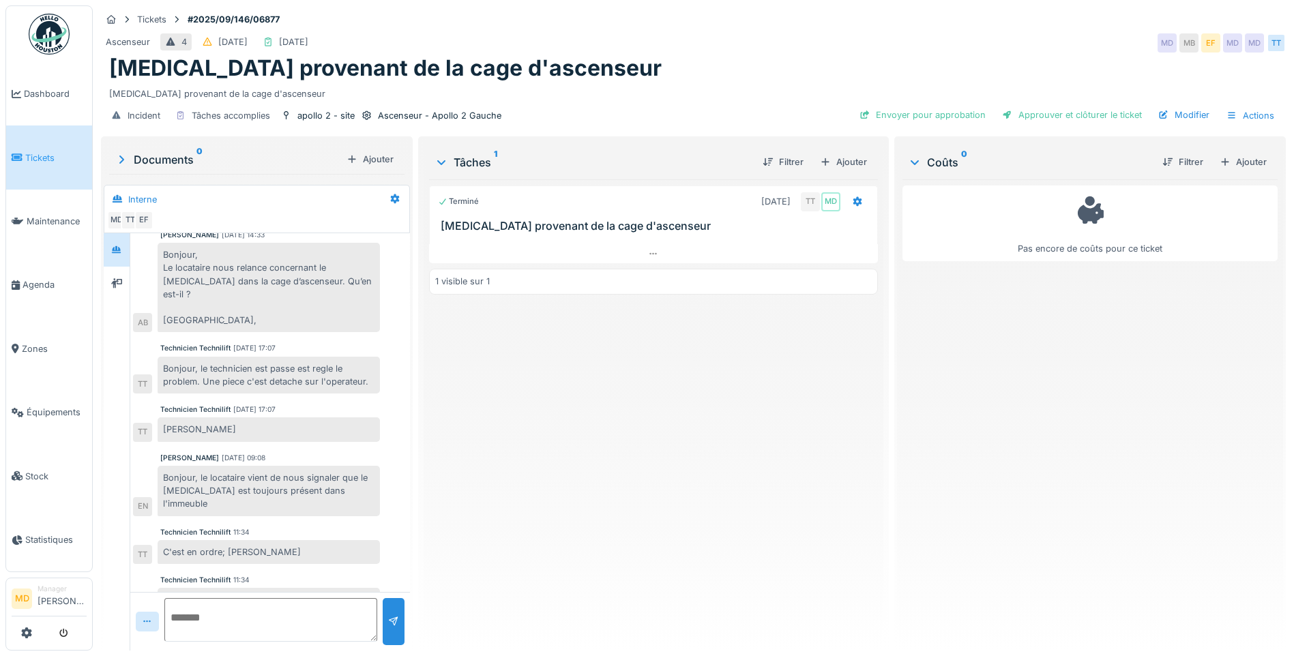
scroll to position [10, 0]
click at [648, 250] on icon at bounding box center [653, 254] width 11 height 9
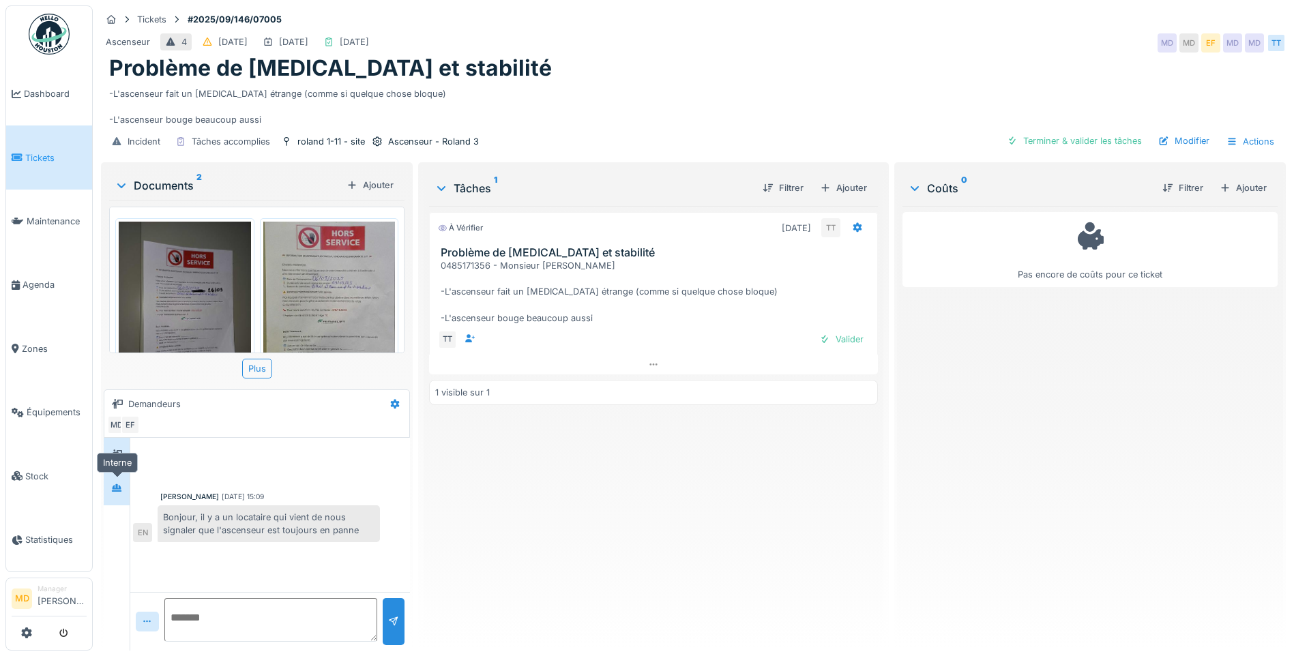
click at [118, 486] on icon at bounding box center [117, 488] width 10 height 8
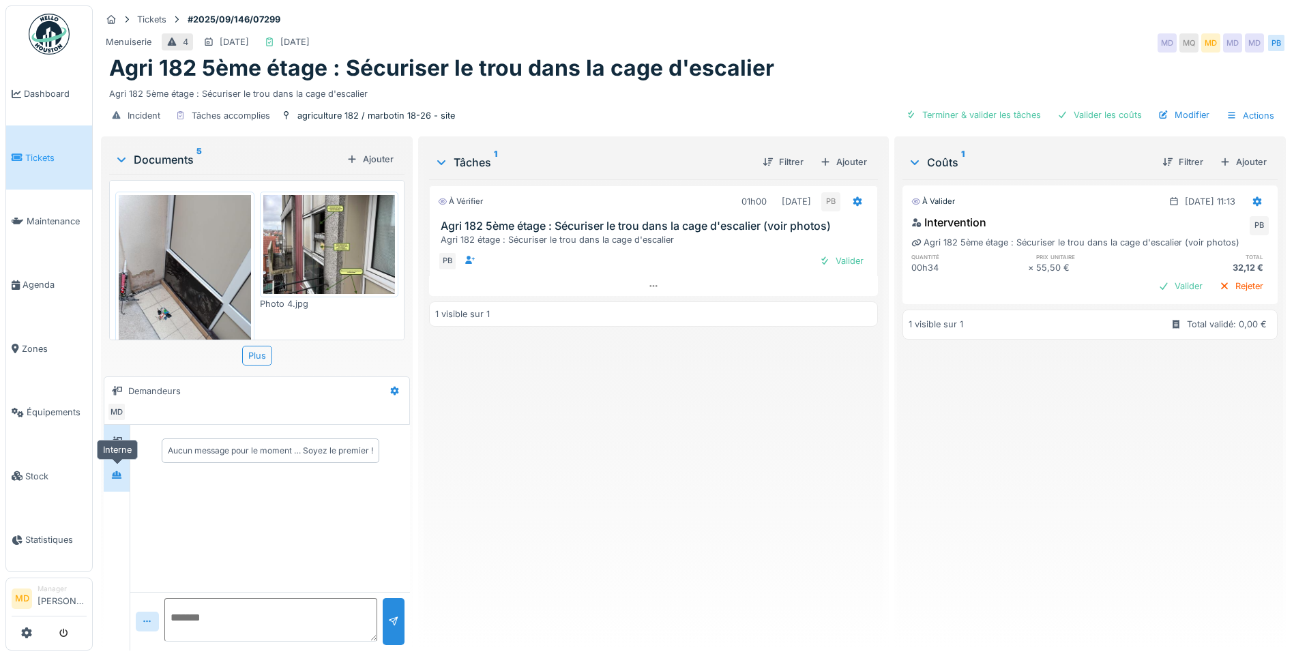
click at [121, 466] on div at bounding box center [116, 474] width 20 height 17
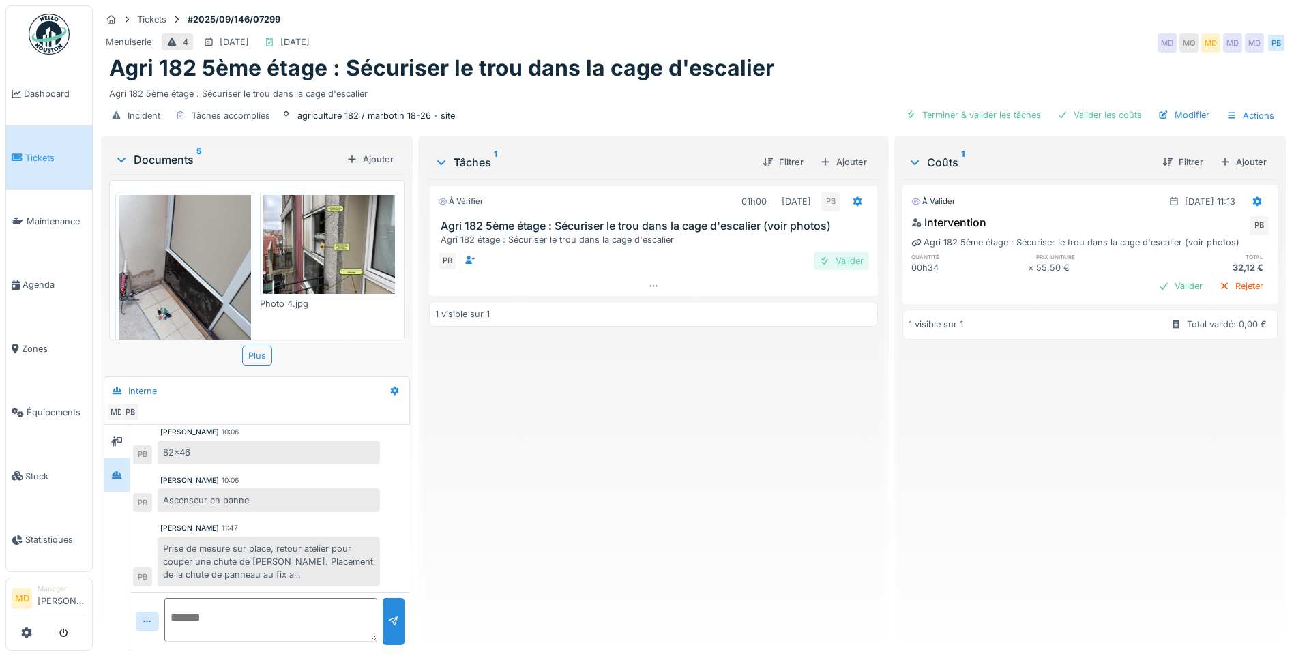
click at [840, 252] on div "Valider" at bounding box center [840, 261] width 55 height 18
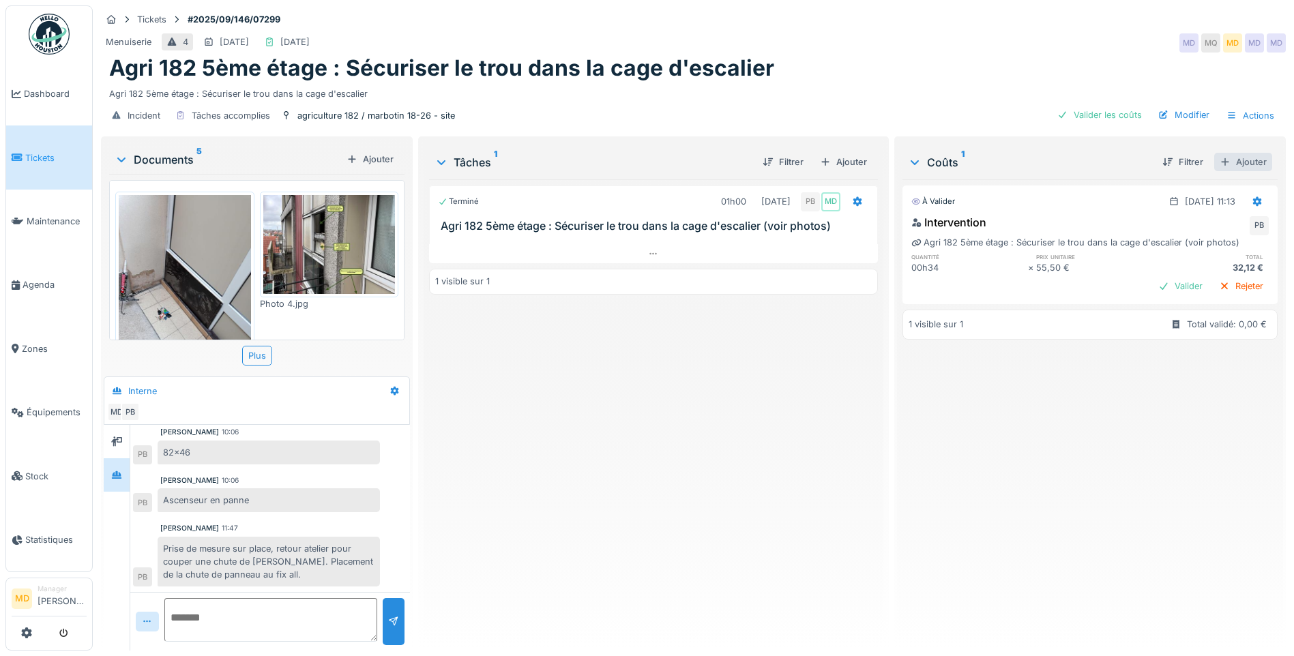
click at [1215, 153] on div "Ajouter" at bounding box center [1243, 162] width 58 height 18
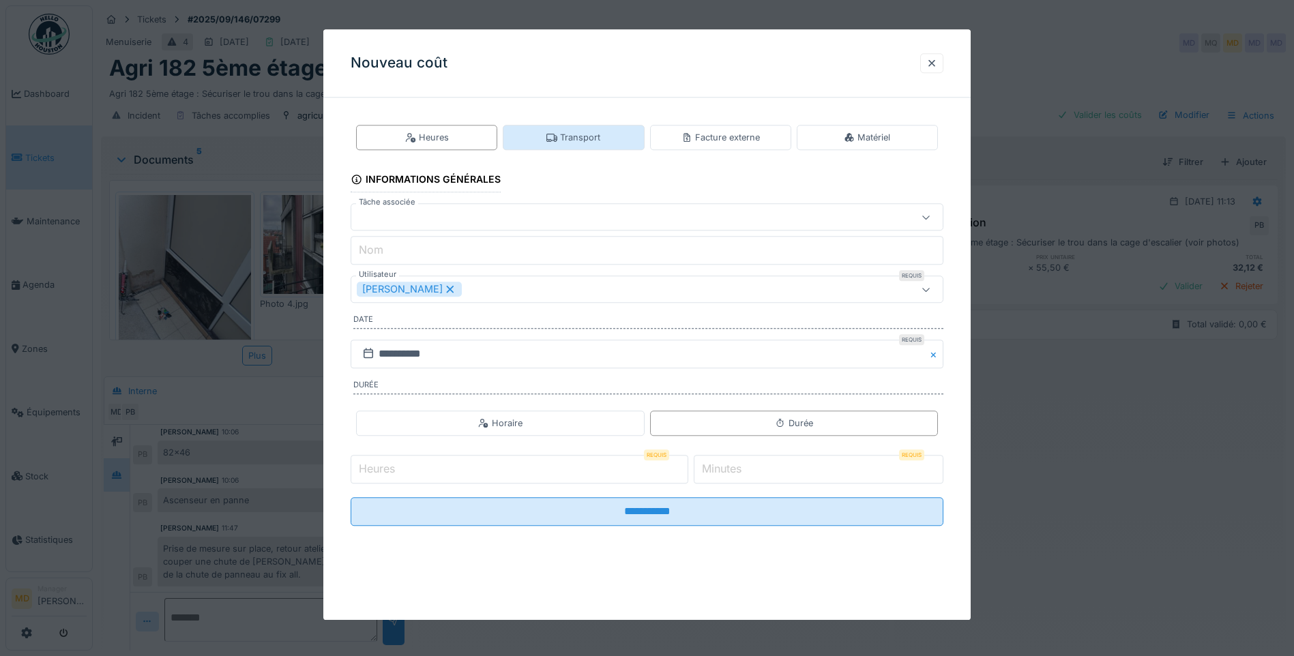
click at [599, 132] on div "Transport" at bounding box center [573, 137] width 54 height 13
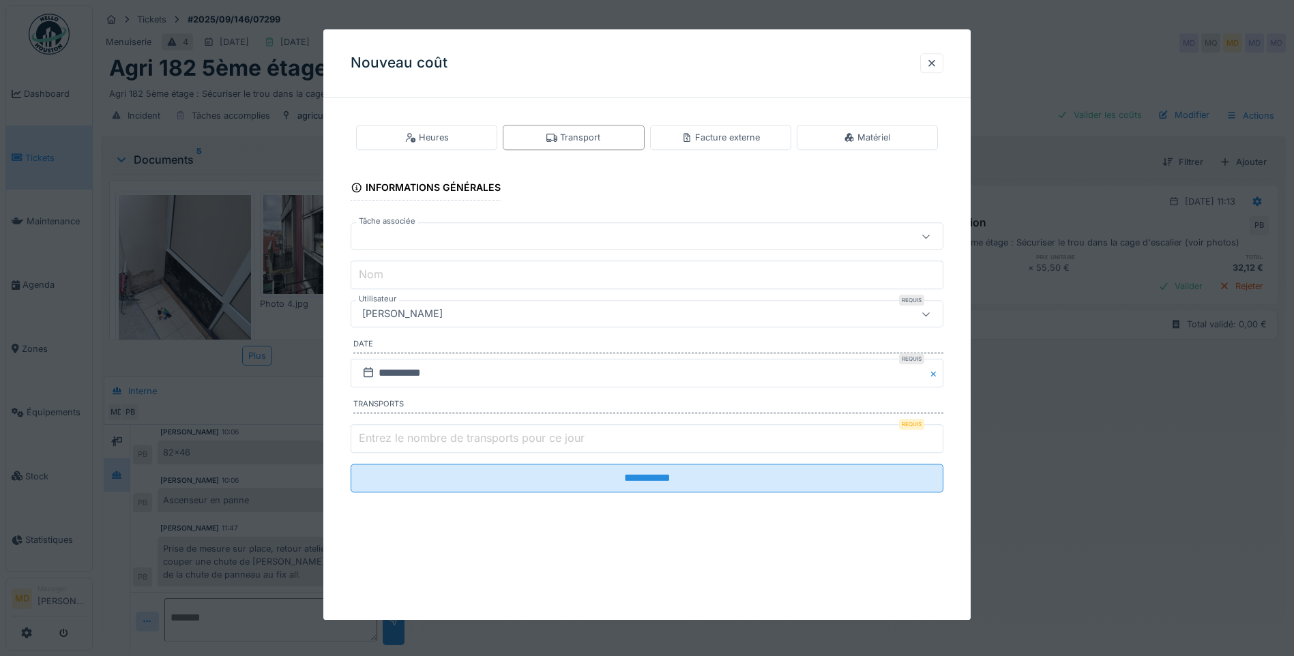
click at [421, 236] on div at bounding box center [612, 236] width 511 height 15
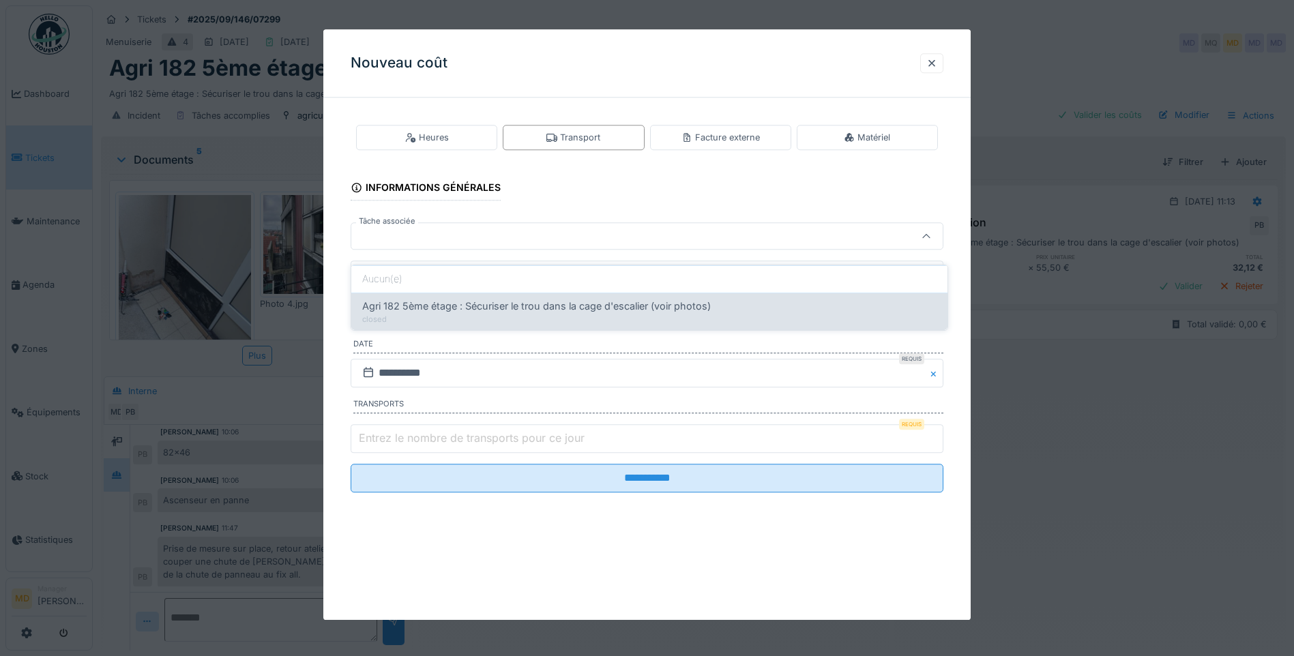
click at [441, 299] on span "Agri 182 5ème étage : Sécuriser le trou dans la cage d'escalier (voir photos)" at bounding box center [536, 306] width 348 height 15
type input "******"
type input "**********"
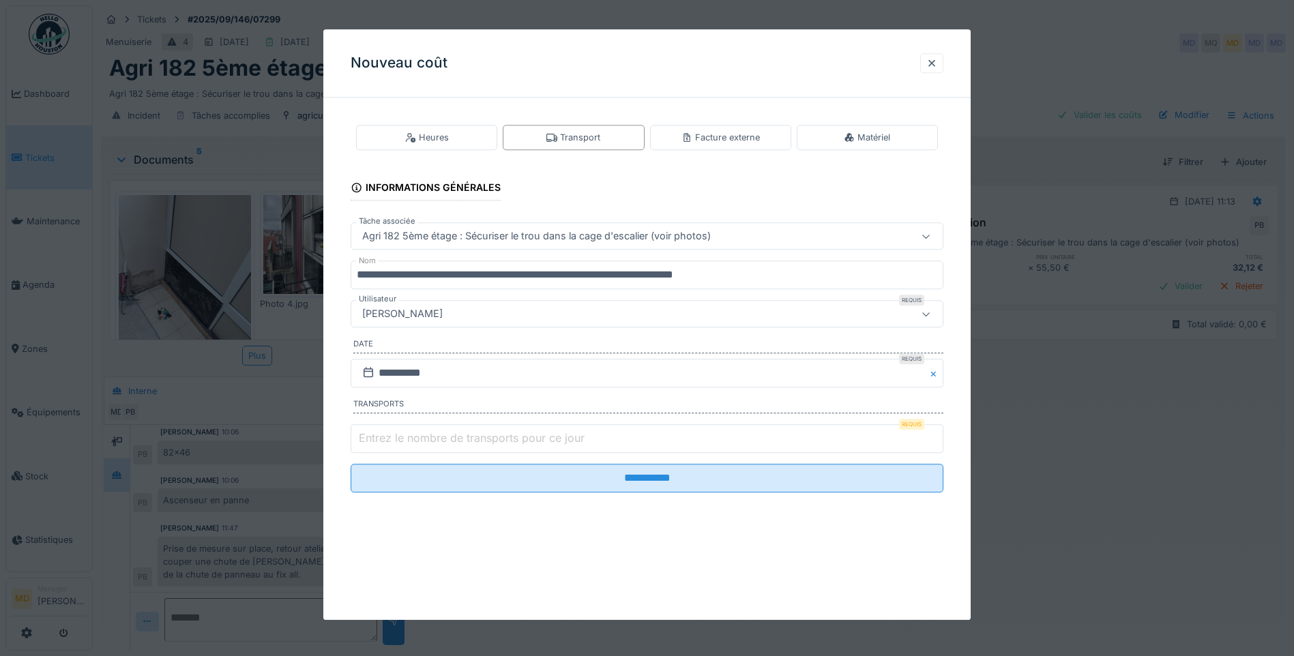
click at [469, 433] on label "Entrez le nombre de transports pour ce jour" at bounding box center [471, 438] width 231 height 16
click at [469, 433] on input "Entrez le nombre de transports pour ce jour" at bounding box center [646, 438] width 593 height 29
click at [463, 435] on label "Entrez le nombre de transports pour ce jour" at bounding box center [471, 438] width 231 height 16
click at [463, 435] on input "Entrez le nombre de transports pour ce jour" at bounding box center [646, 438] width 593 height 29
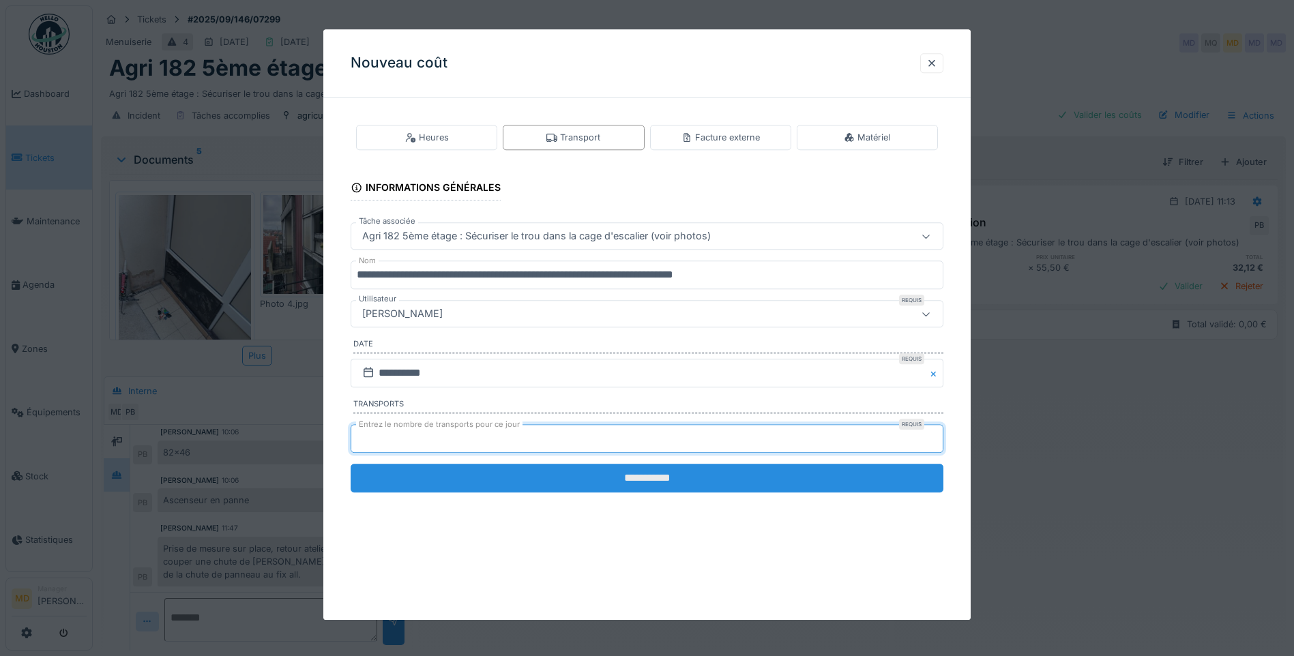
type input "*"
click at [663, 486] on input "**********" at bounding box center [646, 478] width 593 height 29
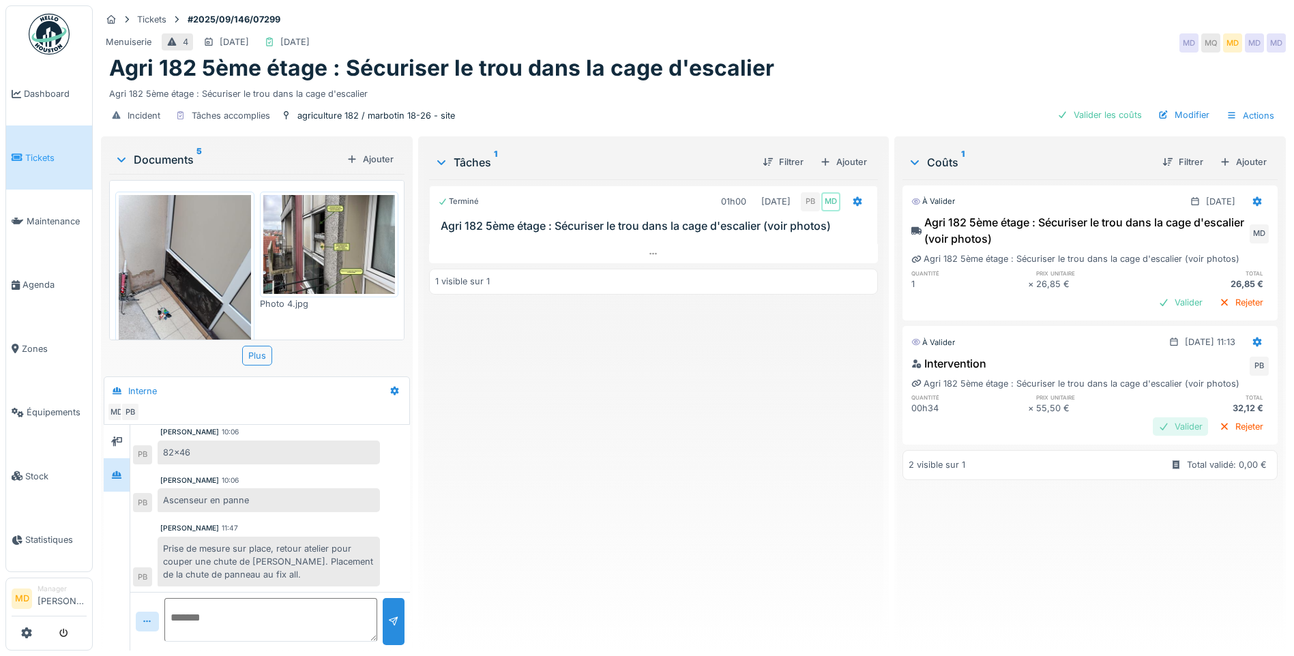
click at [1152, 417] on div "Valider" at bounding box center [1179, 426] width 55 height 18
click at [1152, 297] on div "Valider" at bounding box center [1179, 302] width 55 height 18
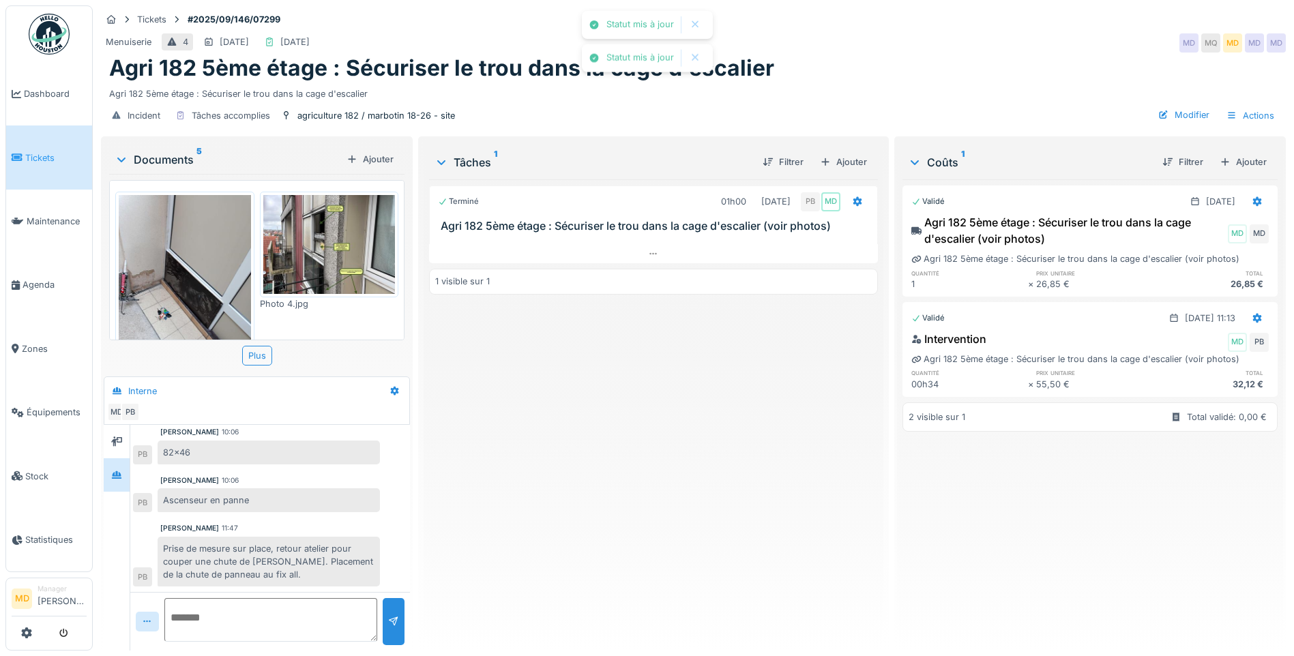
click at [481, 401] on div "Terminé 01h00 [DATE] PB MD Agri 182 5ème étage : Sécuriser le trou dans la cage…" at bounding box center [653, 409] width 449 height 460
click at [667, 370] on div "Terminé 01h00 [DATE] PB MD Agri 182 5ème étage : Sécuriser le trou dans la cage…" at bounding box center [653, 409] width 449 height 460
click at [510, 475] on div "Terminé 01h00 [DATE] PB MD Agri 182 5ème étage : Sécuriser le trou dans la cage…" at bounding box center [653, 409] width 449 height 460
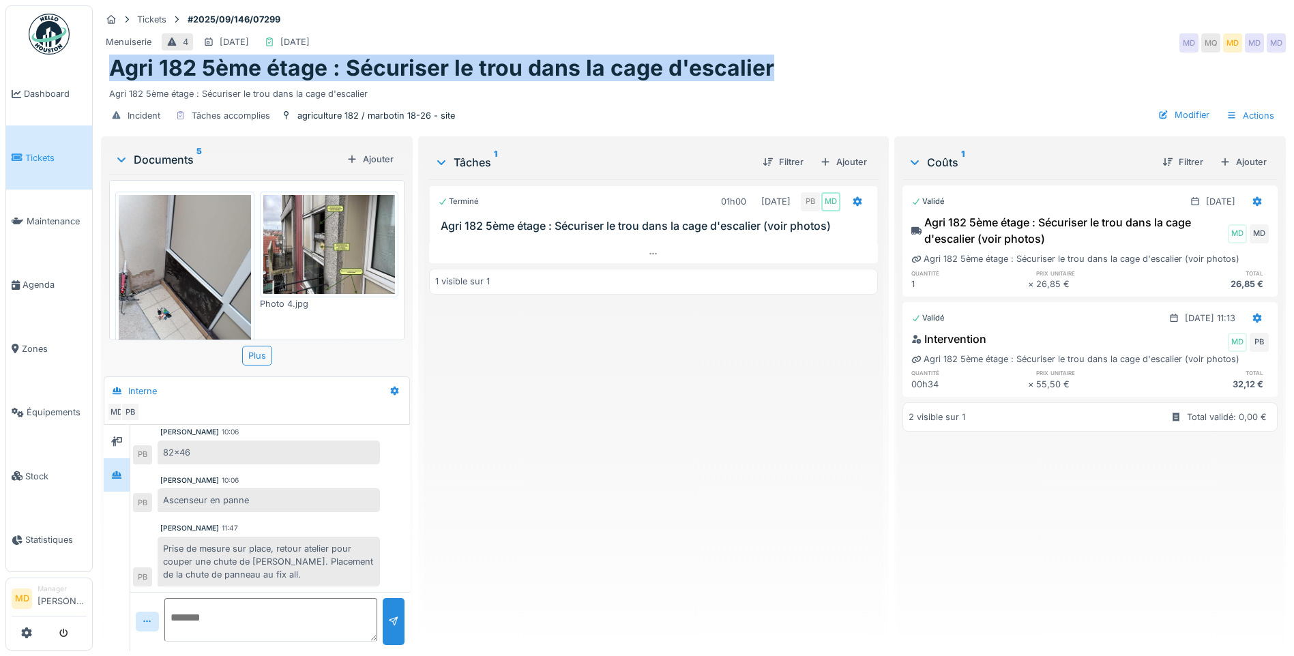
drag, startPoint x: 777, startPoint y: 57, endPoint x: 98, endPoint y: 55, distance: 679.2
click at [98, 55] on div "Tickets #2025/09/146/07299 Menuiserie 4 [DATE] [DATE] MD MQ MD MD MD Agri 182 5…" at bounding box center [693, 328] width 1201 height 656
drag, startPoint x: 98, startPoint y: 55, endPoint x: 314, endPoint y: 57, distance: 216.2
click at [314, 57] on h1 "Agri 182 5ème étage : Sécuriser le trou dans la cage d'escalier" at bounding box center [441, 68] width 665 height 26
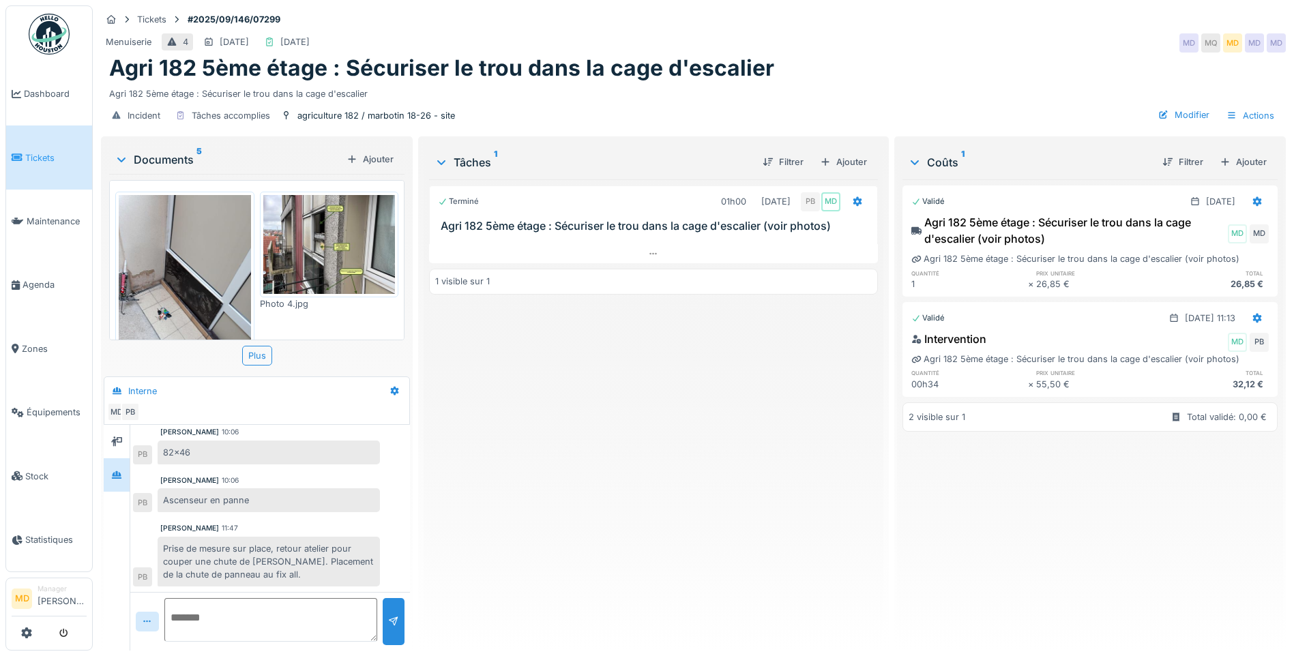
click at [631, 430] on div "Terminé 01h00 [DATE] PB MD Agri 182 5ème étage : Sécuriser le trou dans la cage…" at bounding box center [653, 409] width 449 height 460
click at [183, 252] on img at bounding box center [185, 283] width 132 height 176
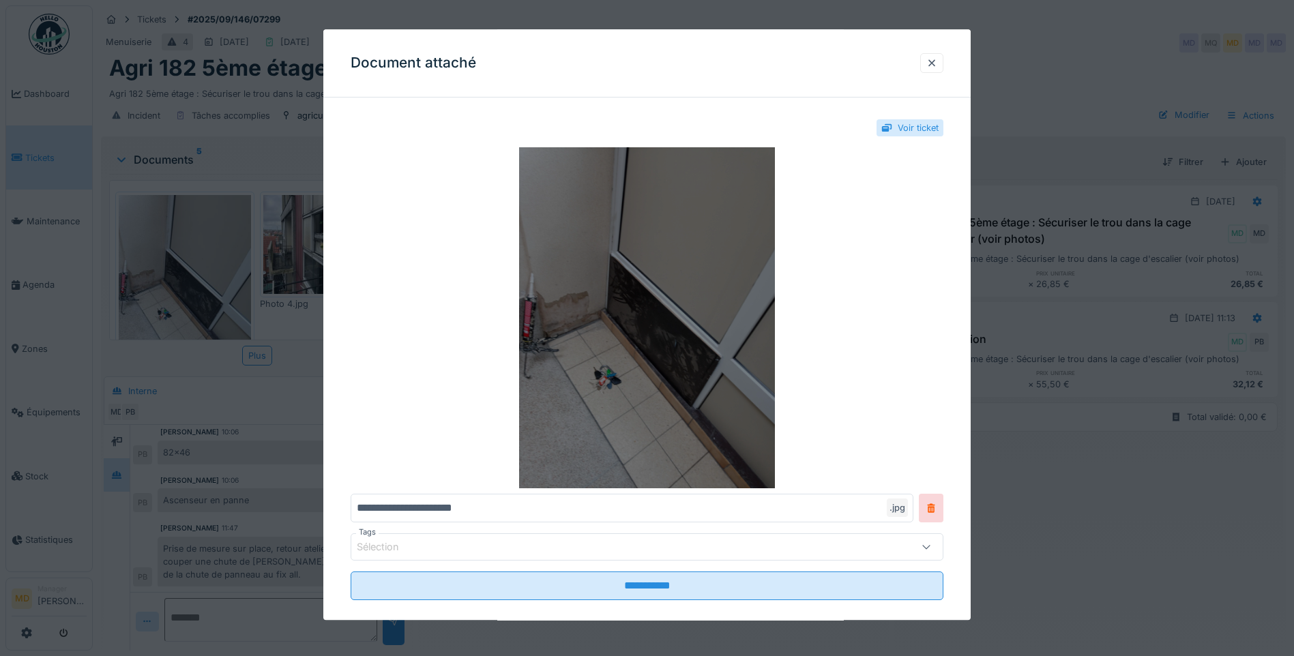
click at [595, 250] on img at bounding box center [646, 317] width 593 height 341
